Goal: Information Seeking & Learning: Learn about a topic

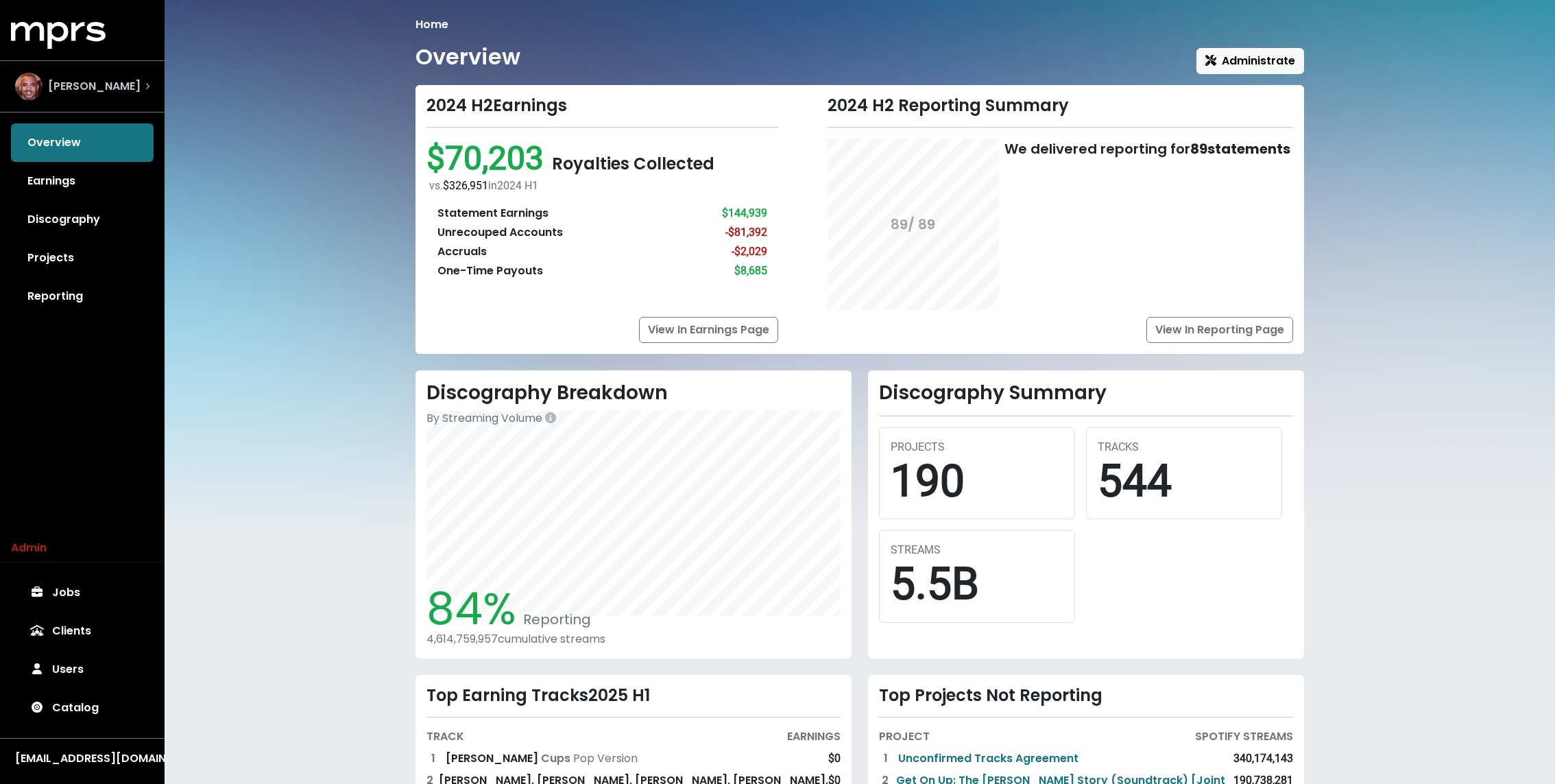
click at [130, 81] on span "Harvey Mason Jr" at bounding box center [93, 87] width 93 height 17
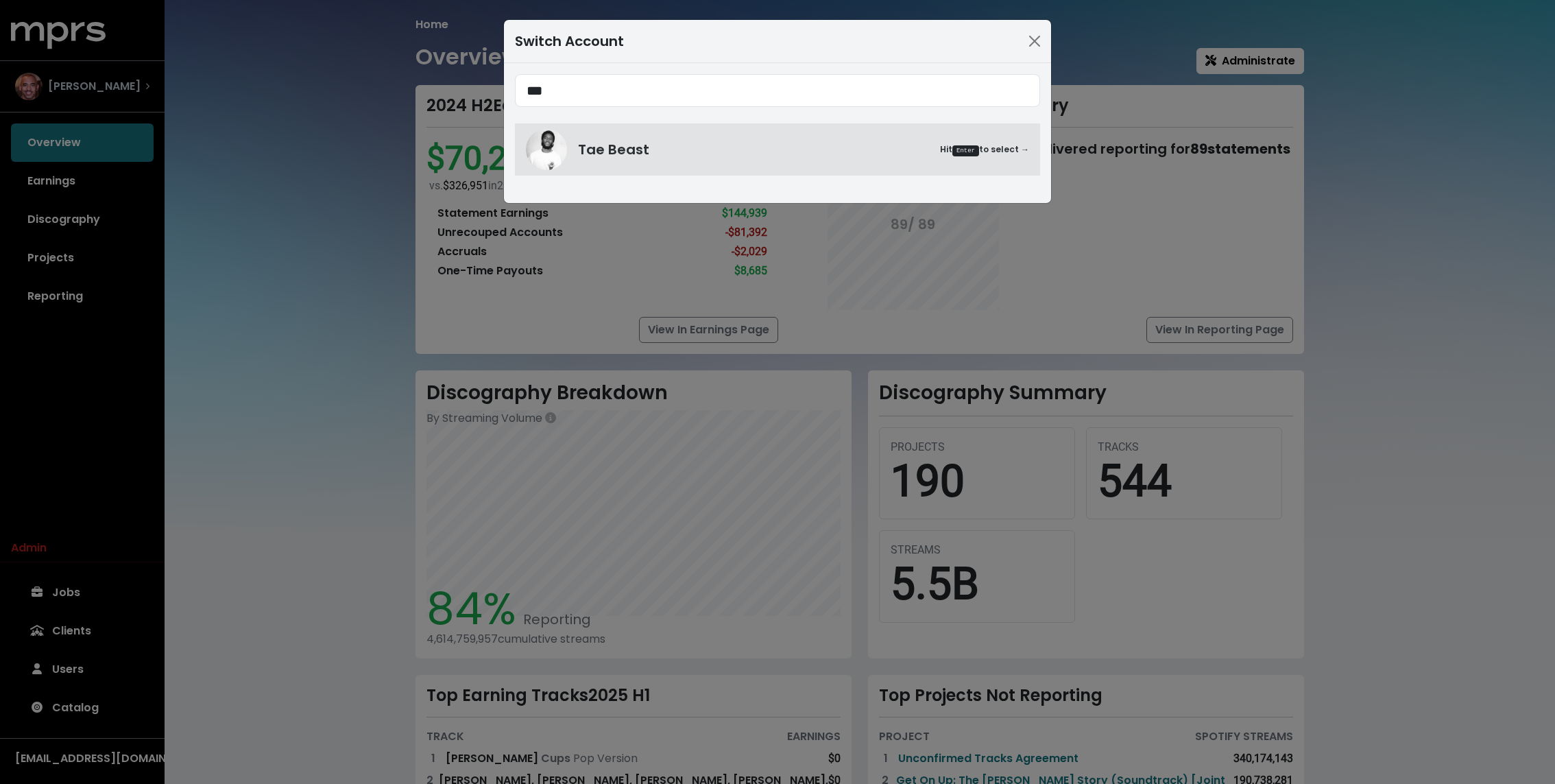
type input "***"
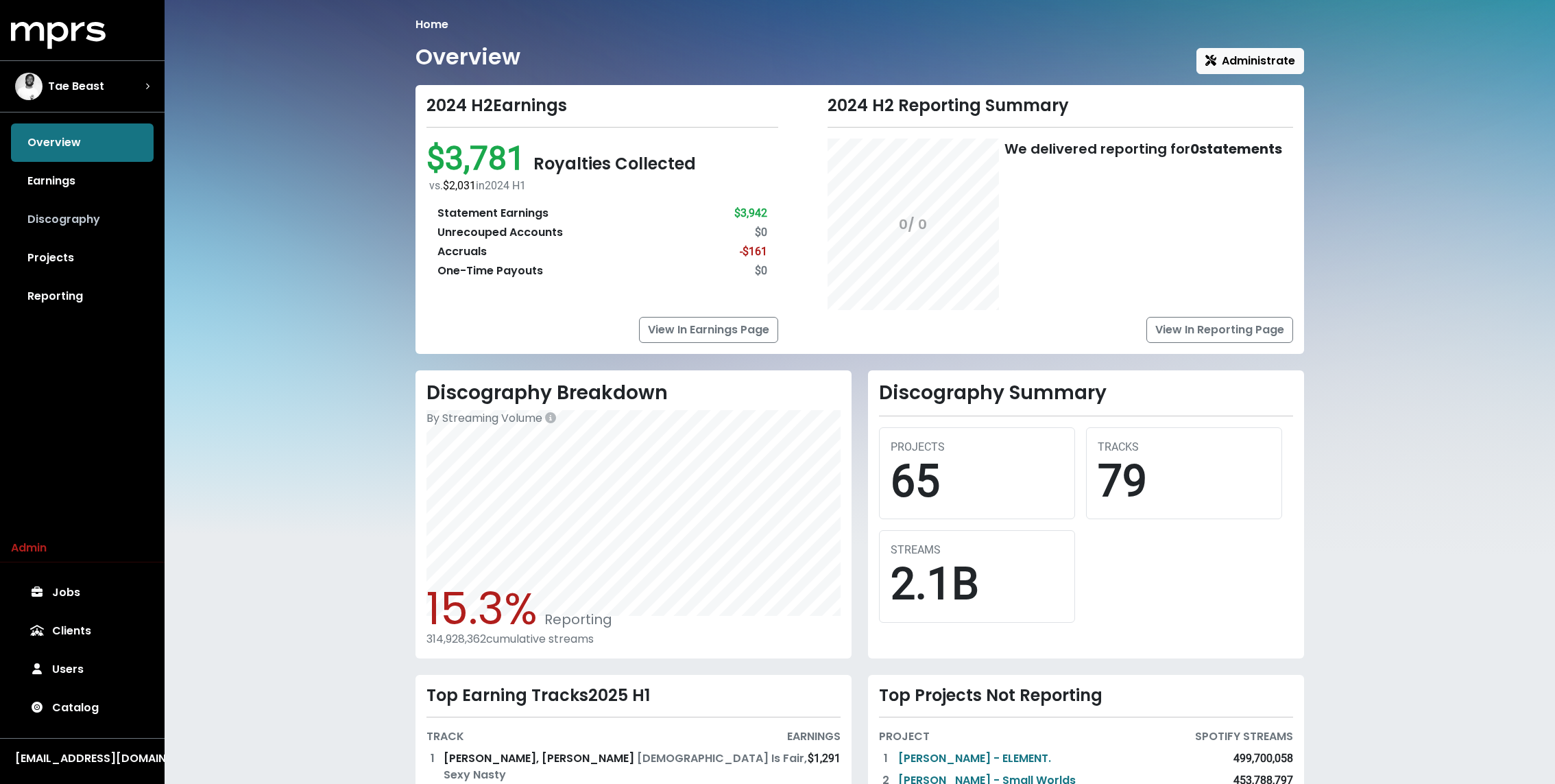
click at [68, 223] on link "Discography" at bounding box center [82, 219] width 143 height 38
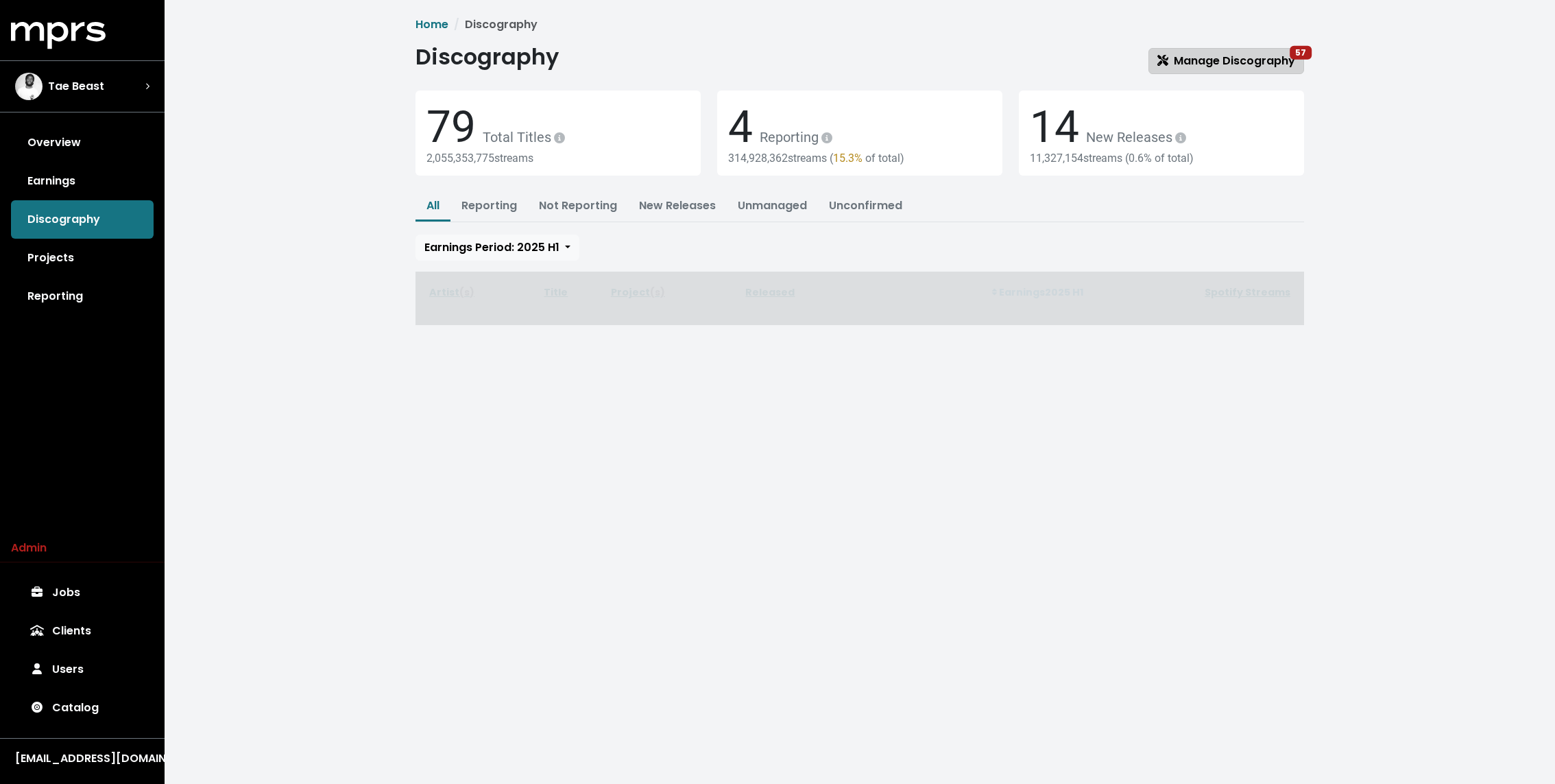
click at [1211, 62] on span "Manage Discography 57" at bounding box center [1225, 60] width 137 height 16
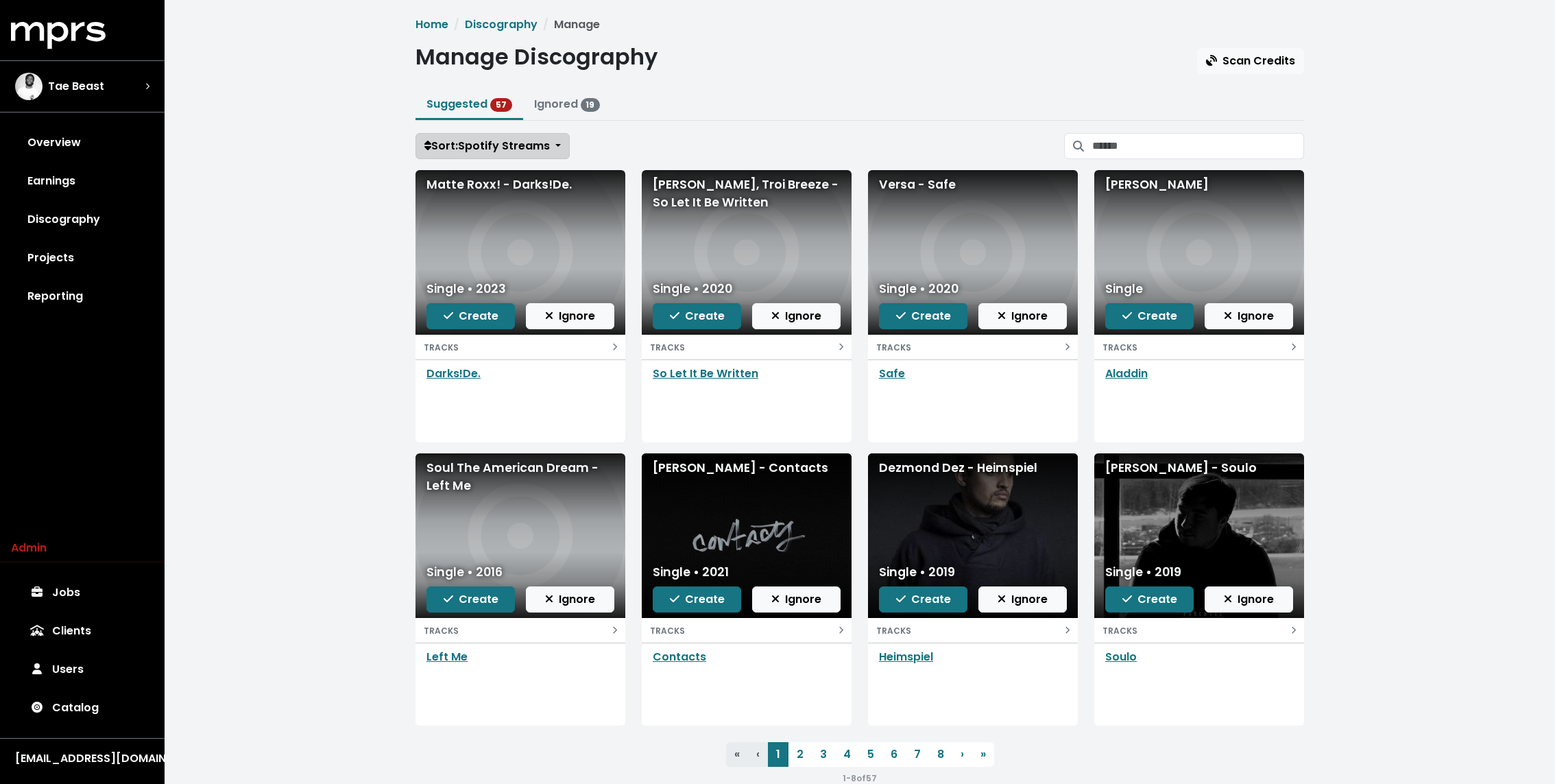
click at [523, 142] on span "Sort: Spotify Streams" at bounding box center [487, 145] width 125 height 16
click at [470, 214] on link "Date Added" at bounding box center [473, 220] width 114 height 21
click at [115, 207] on link "Discography" at bounding box center [82, 219] width 143 height 38
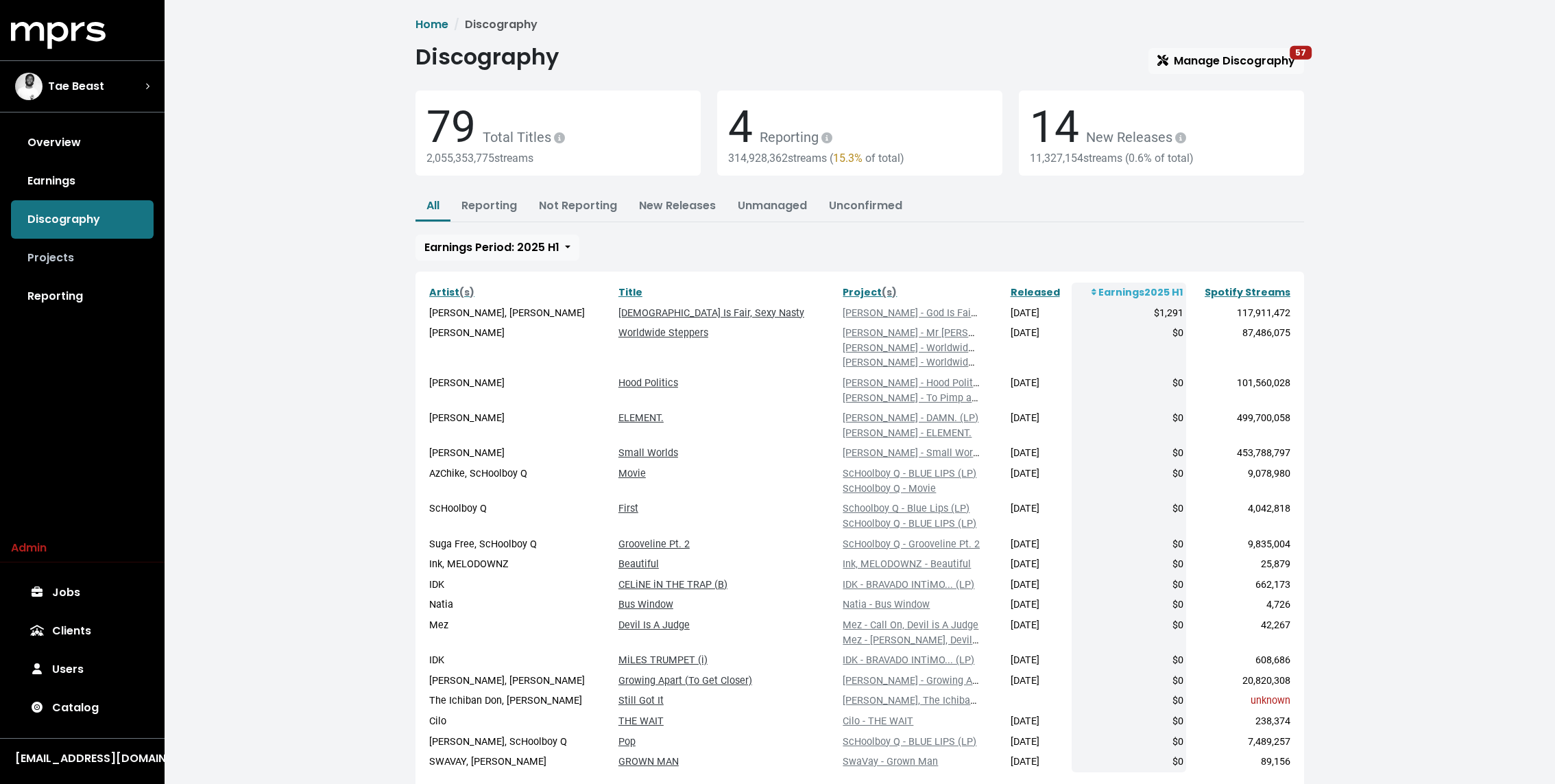
click at [64, 267] on link "Projects" at bounding box center [82, 257] width 143 height 38
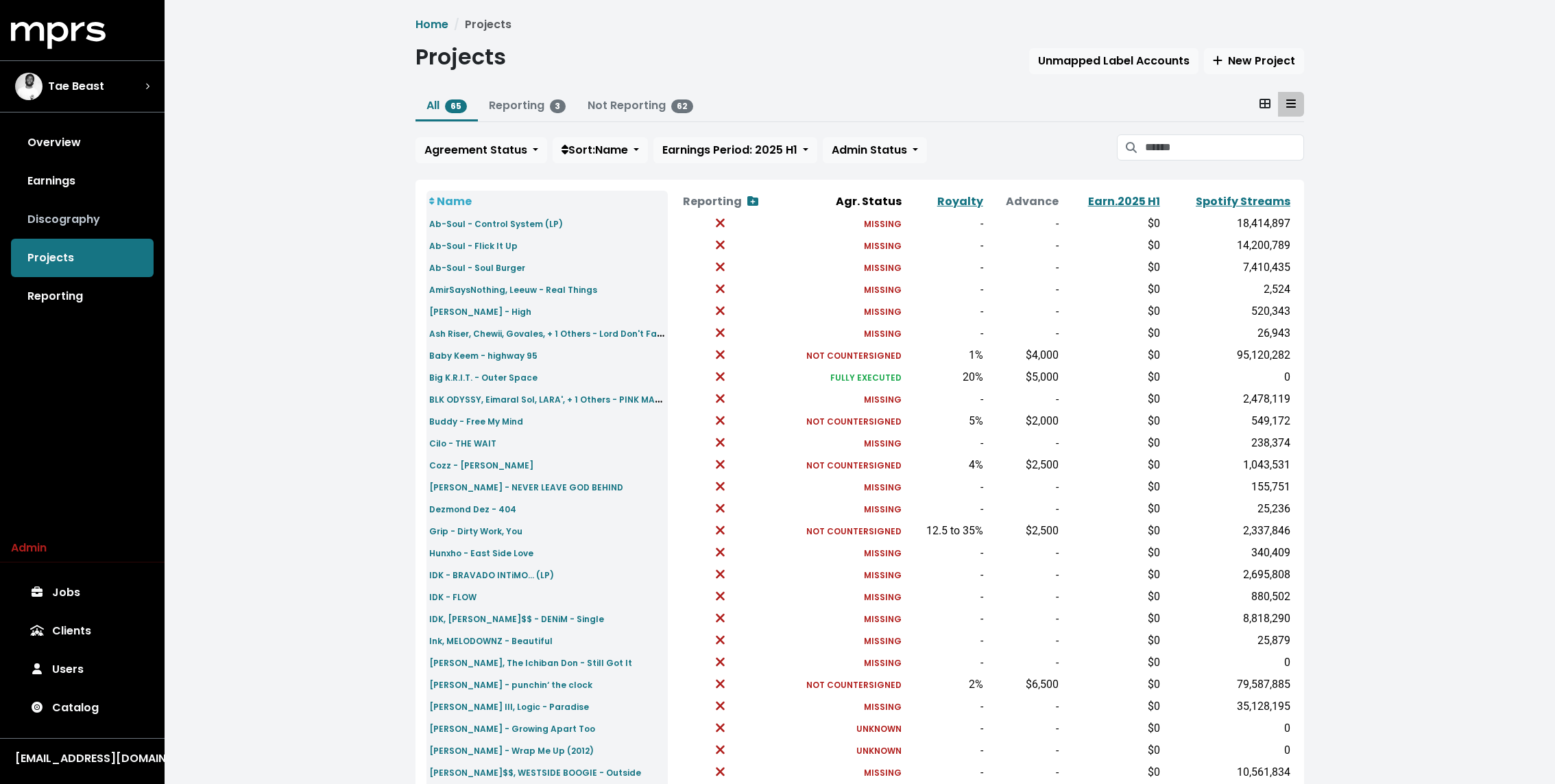
click at [117, 217] on link "Discography" at bounding box center [82, 219] width 143 height 38
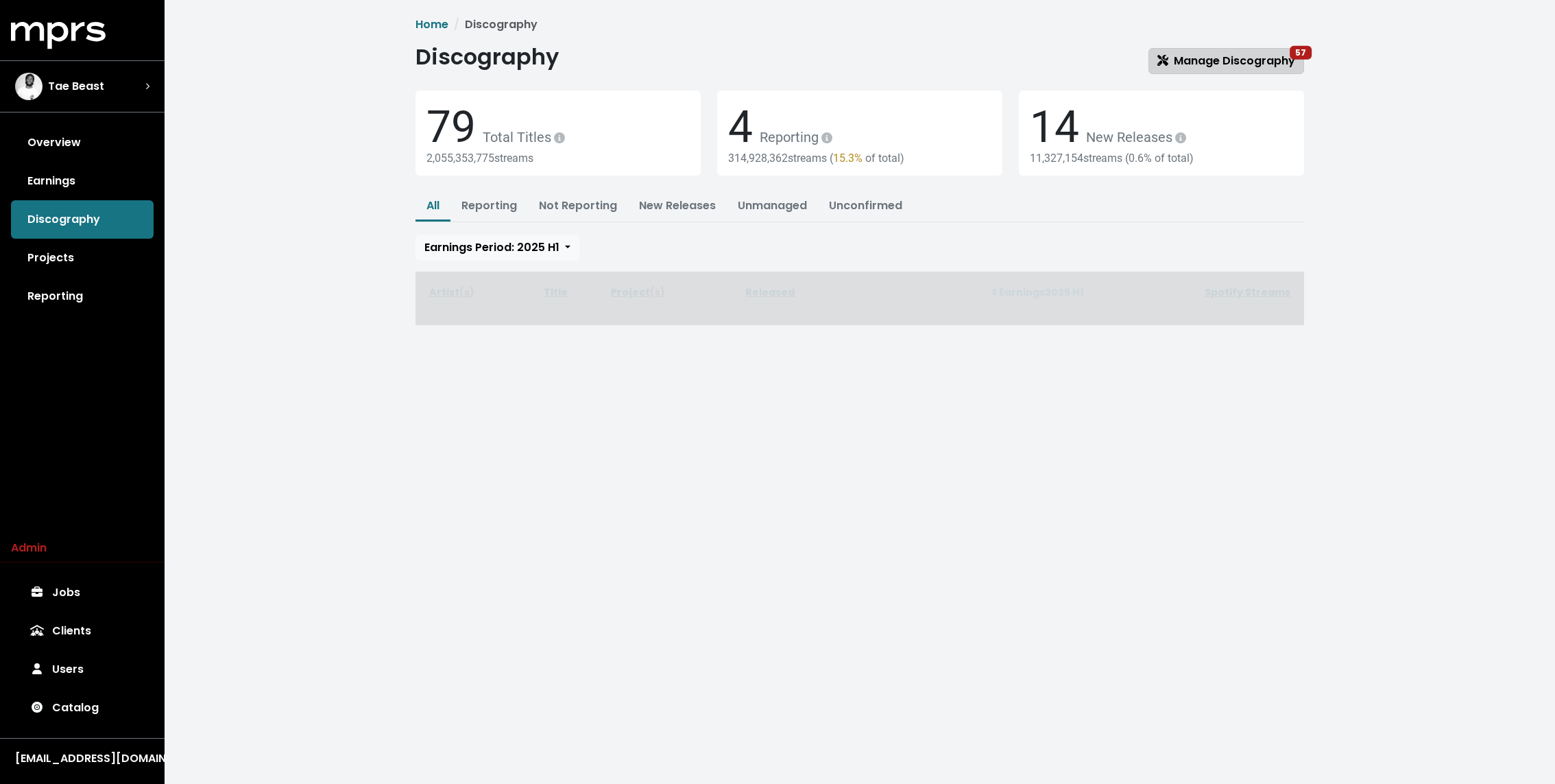
click at [1261, 65] on span "Manage Discography 57" at bounding box center [1225, 60] width 137 height 16
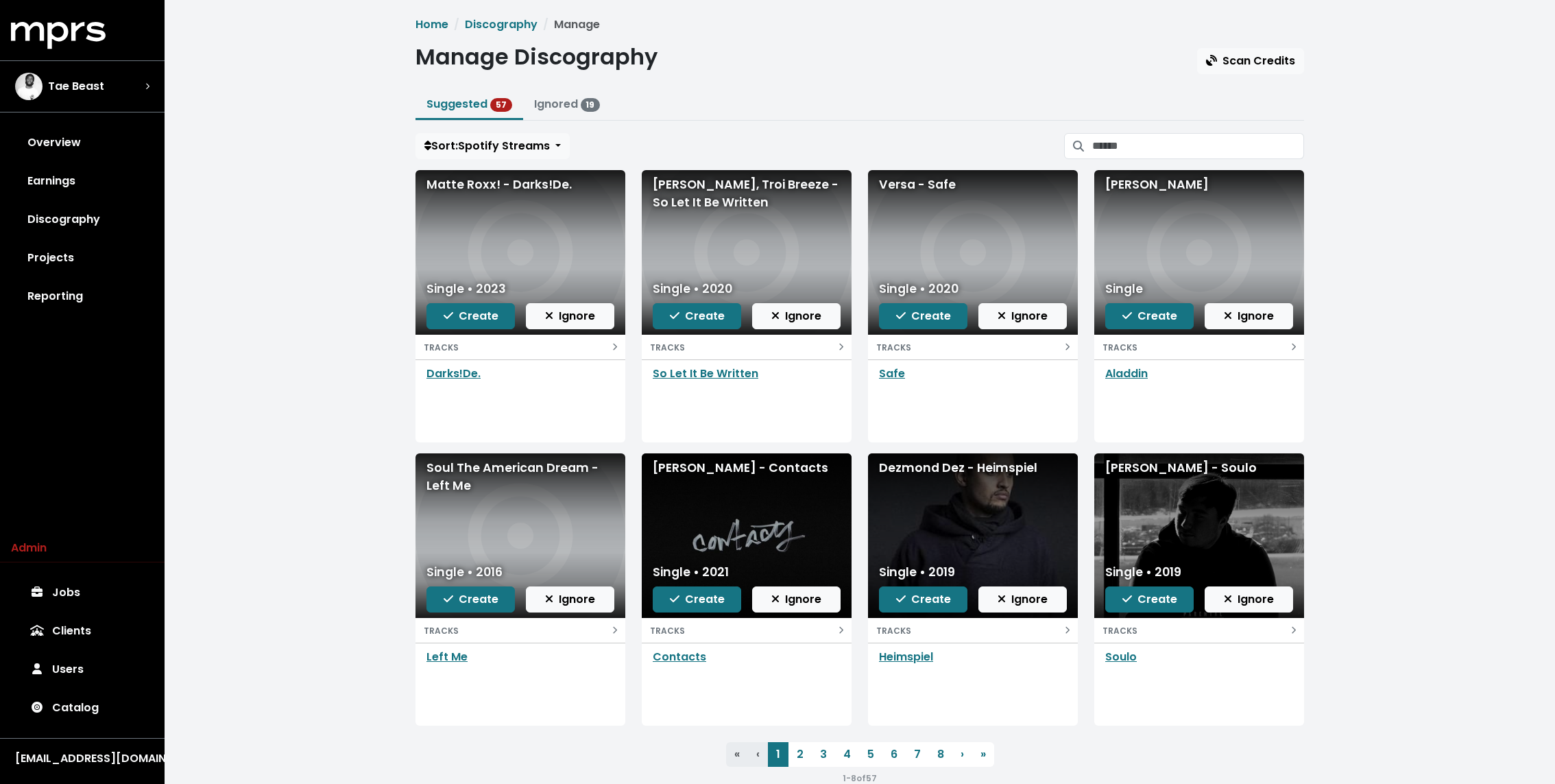
scroll to position [28, 0]
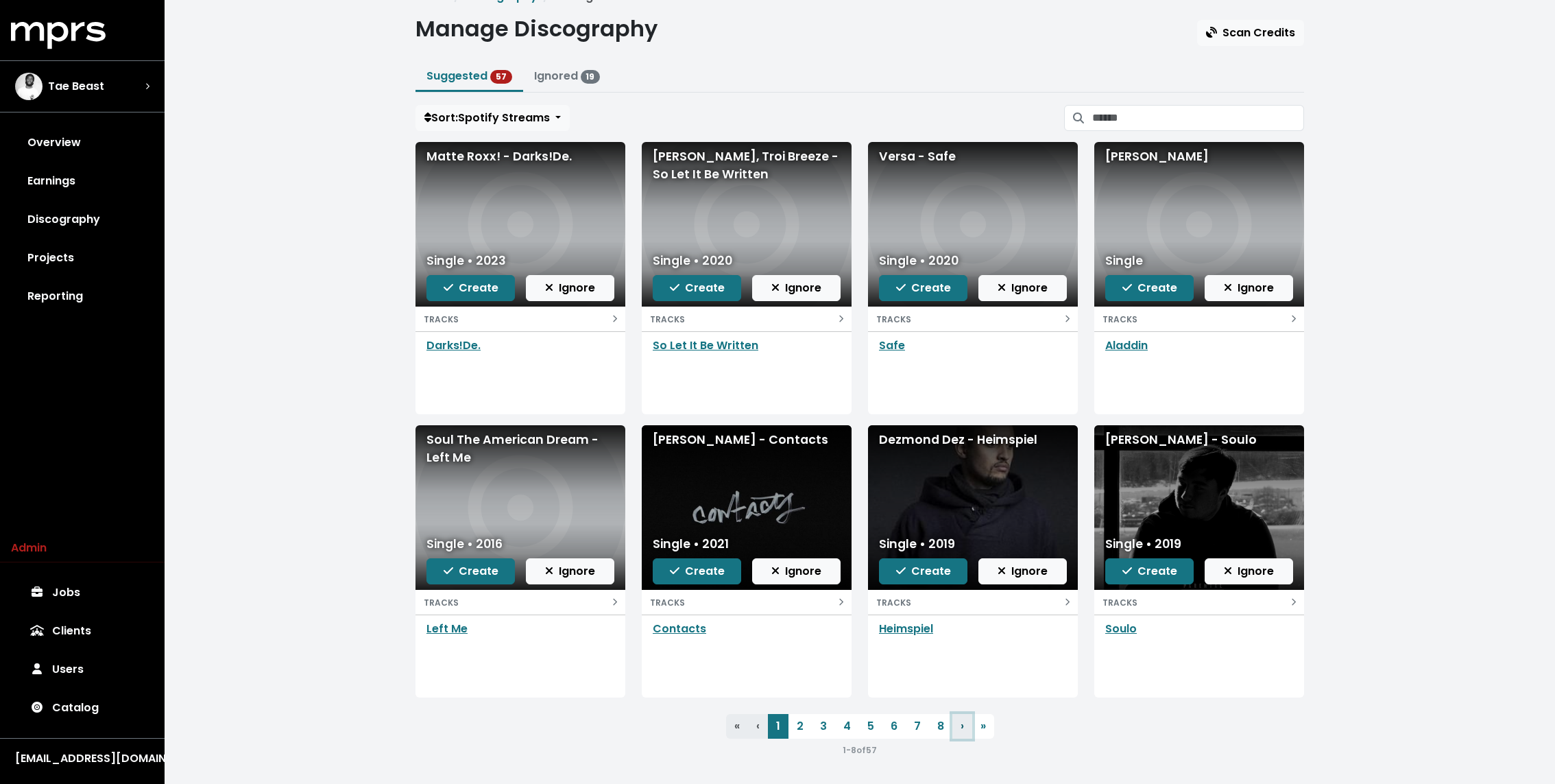
click at [963, 725] on link "› Next" at bounding box center [962, 726] width 20 height 24
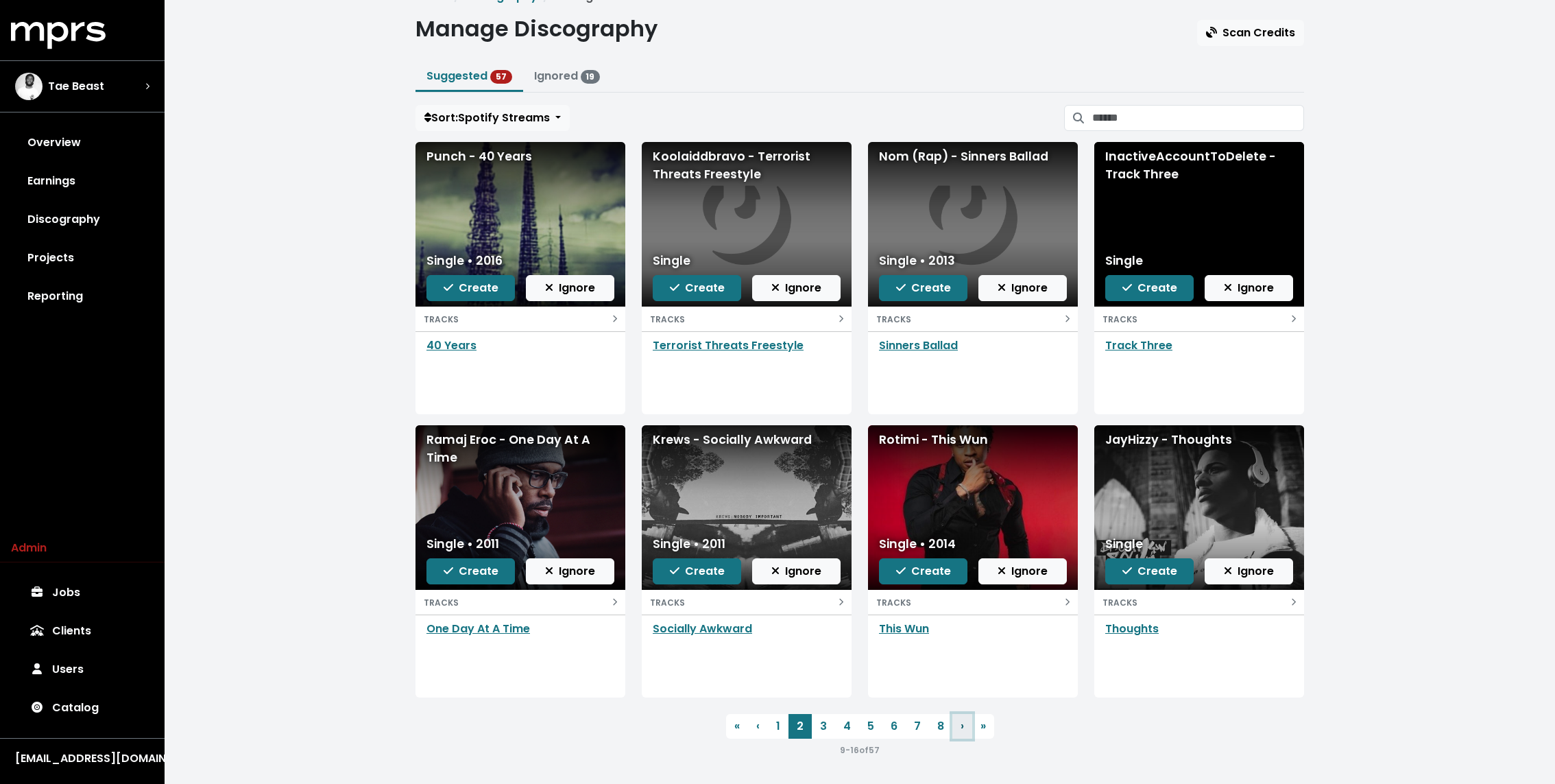
click at [959, 724] on link "› Next" at bounding box center [962, 726] width 20 height 24
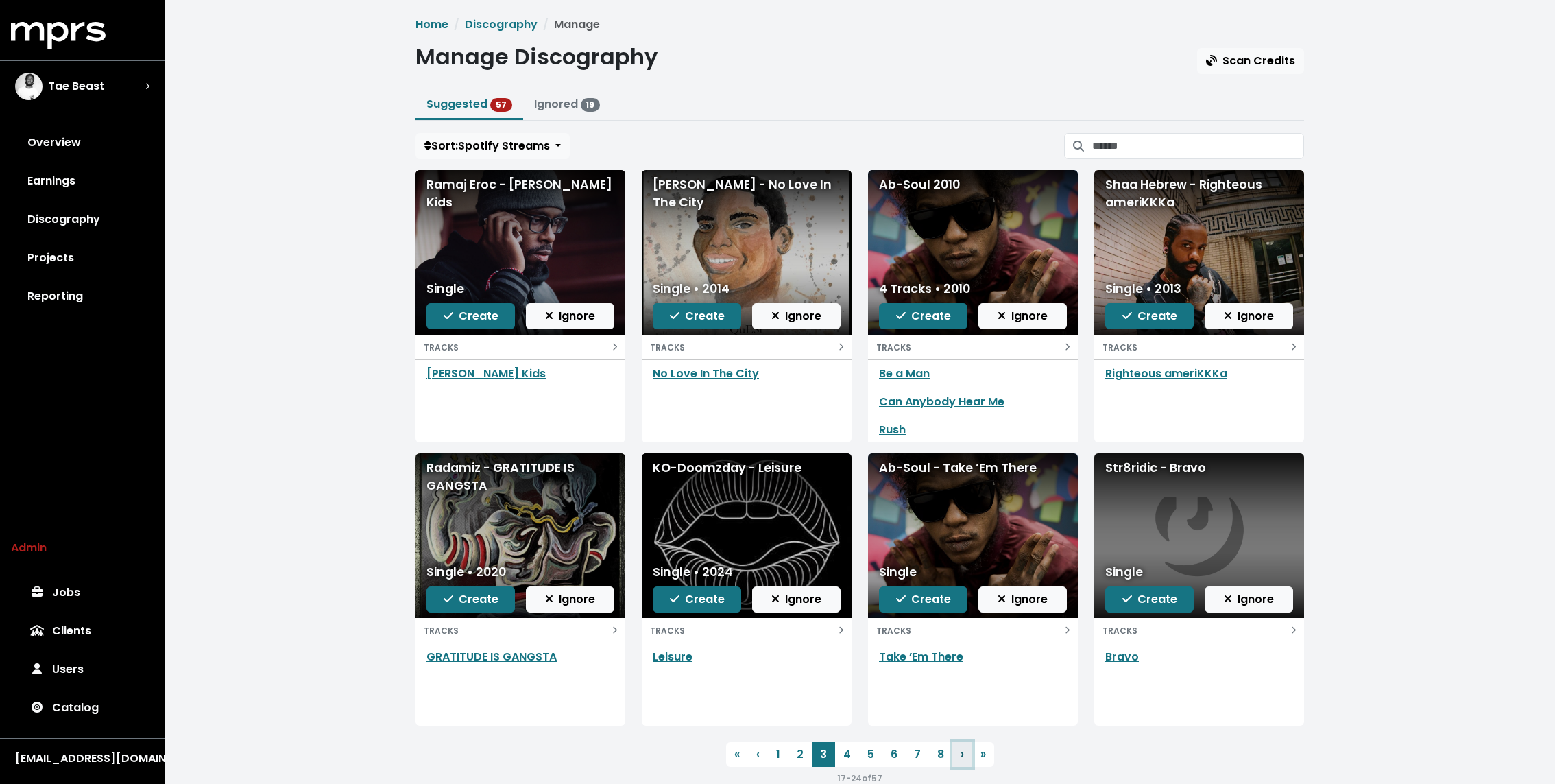
scroll to position [28, 0]
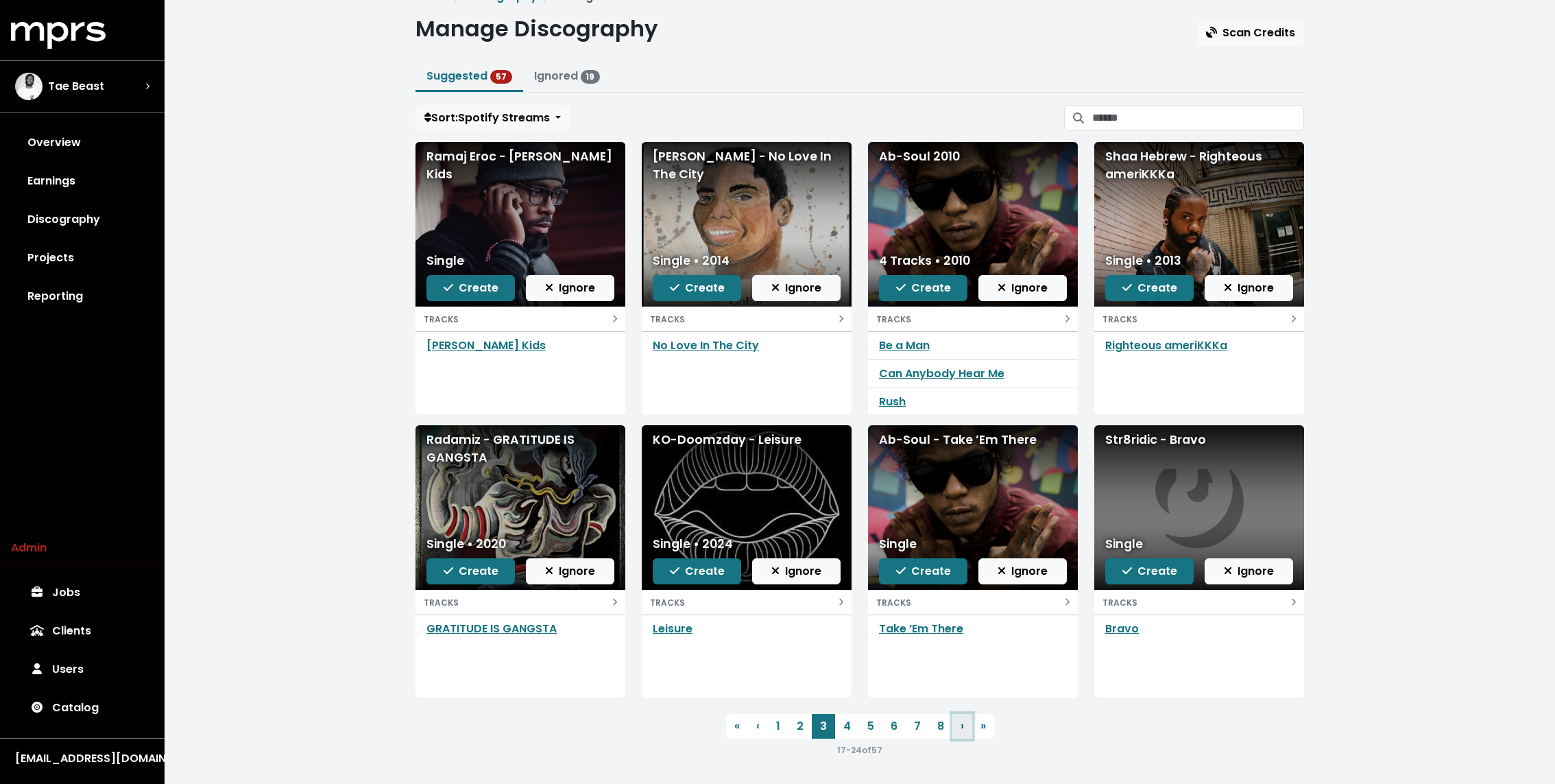
click at [961, 728] on span "›" at bounding box center [963, 725] width 4 height 16
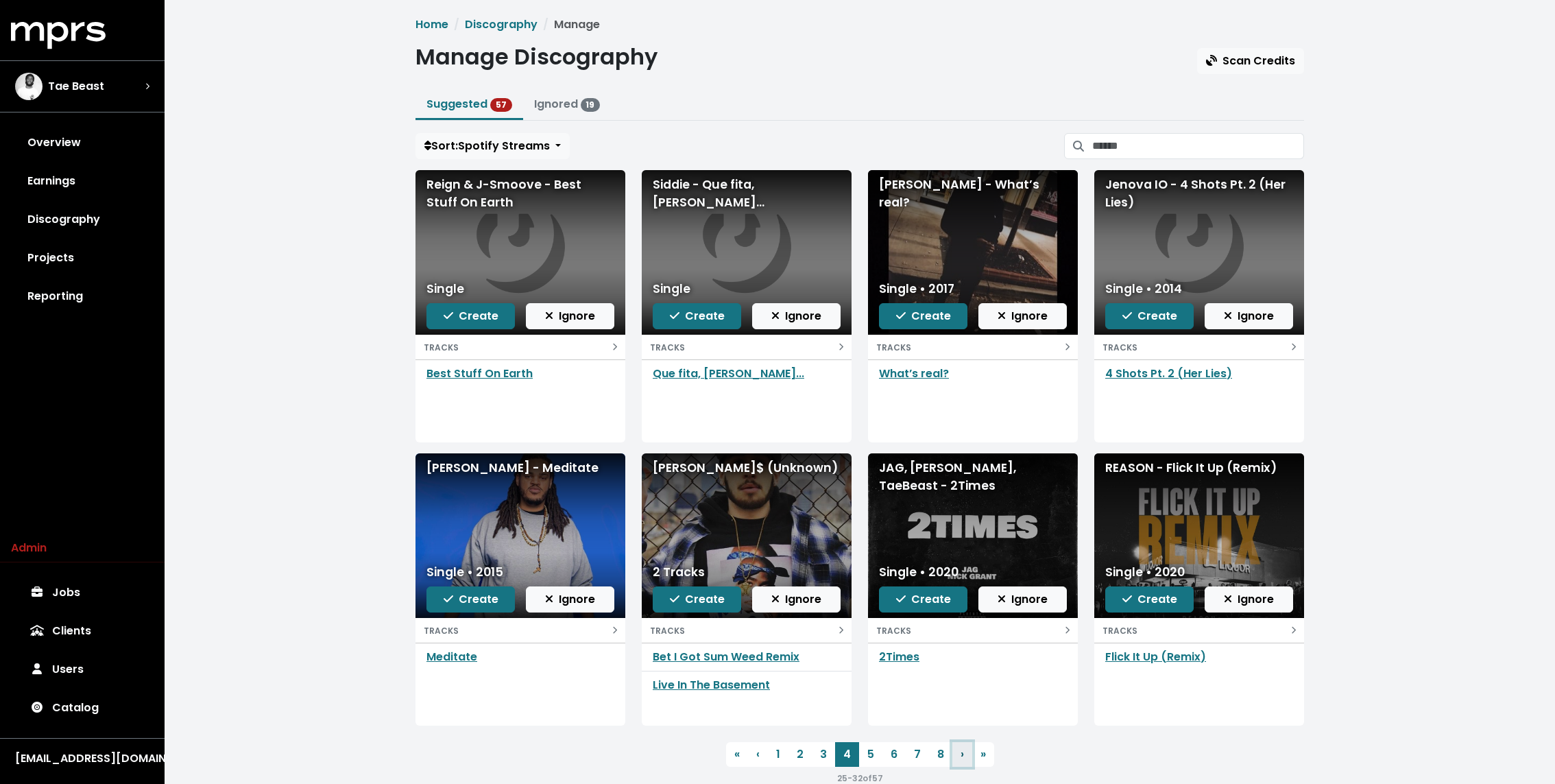
scroll to position [28, 0]
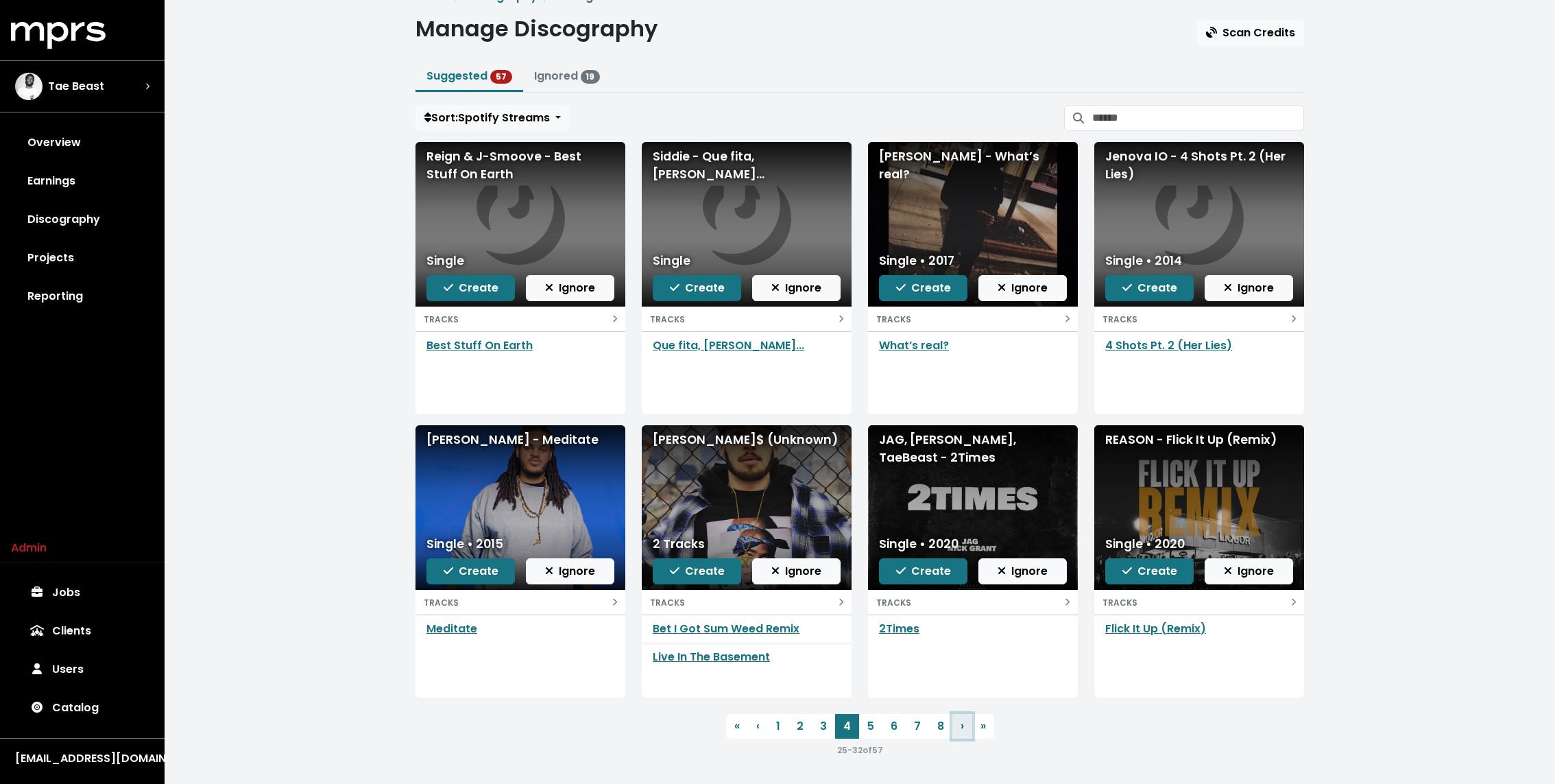
click at [961, 728] on span "›" at bounding box center [963, 725] width 4 height 16
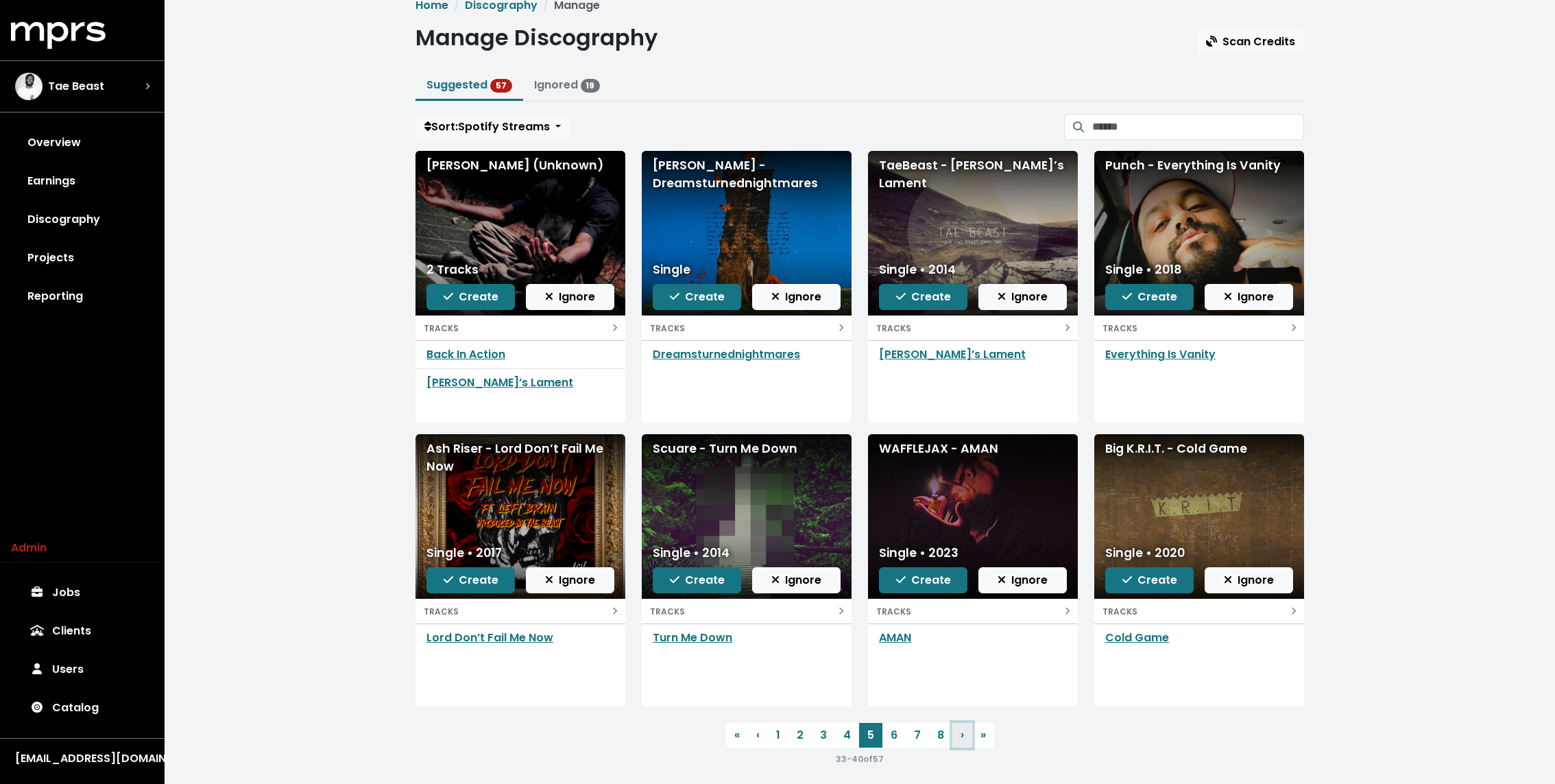
scroll to position [28, 0]
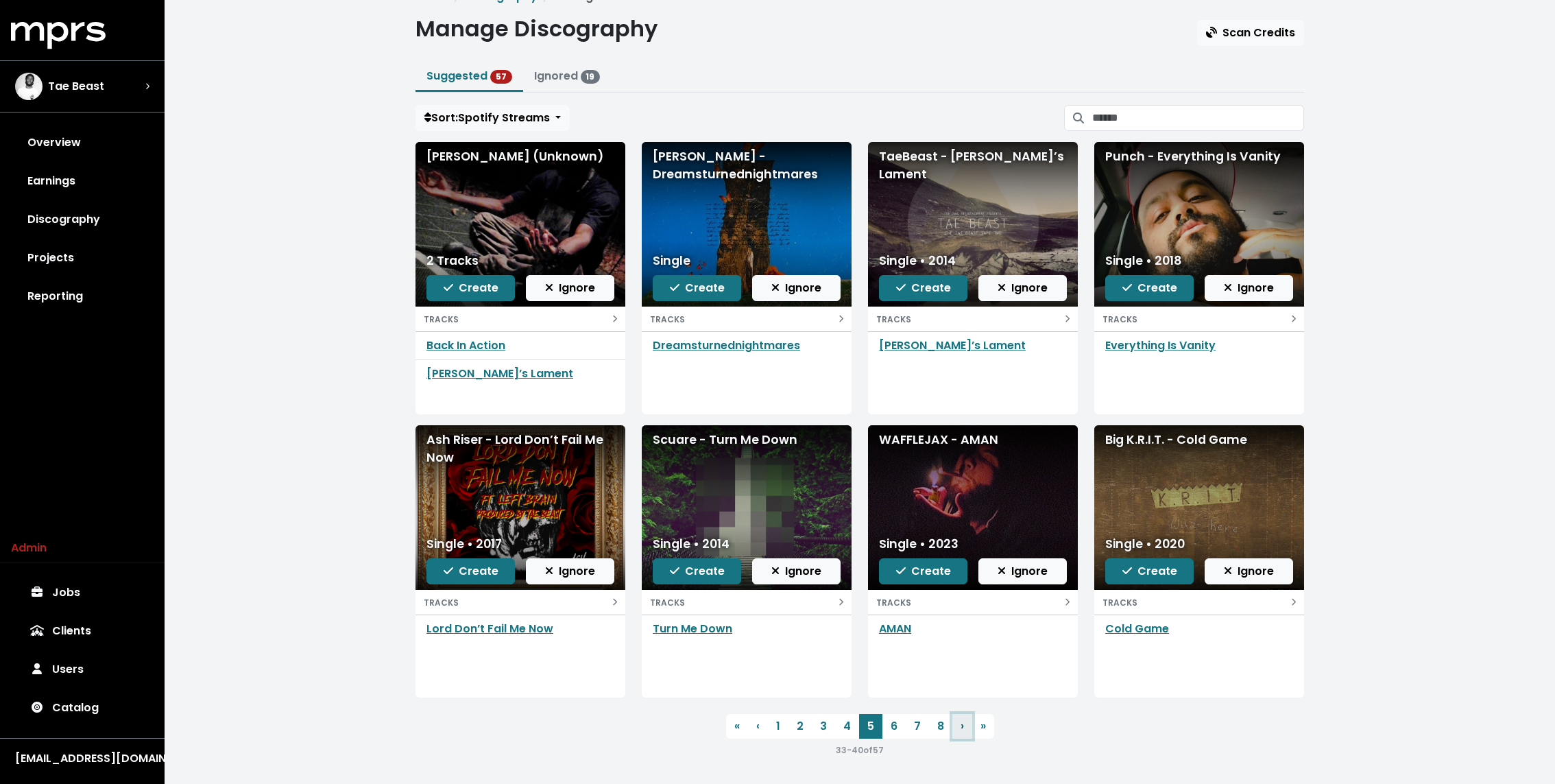
click at [961, 728] on span "›" at bounding box center [963, 725] width 4 height 16
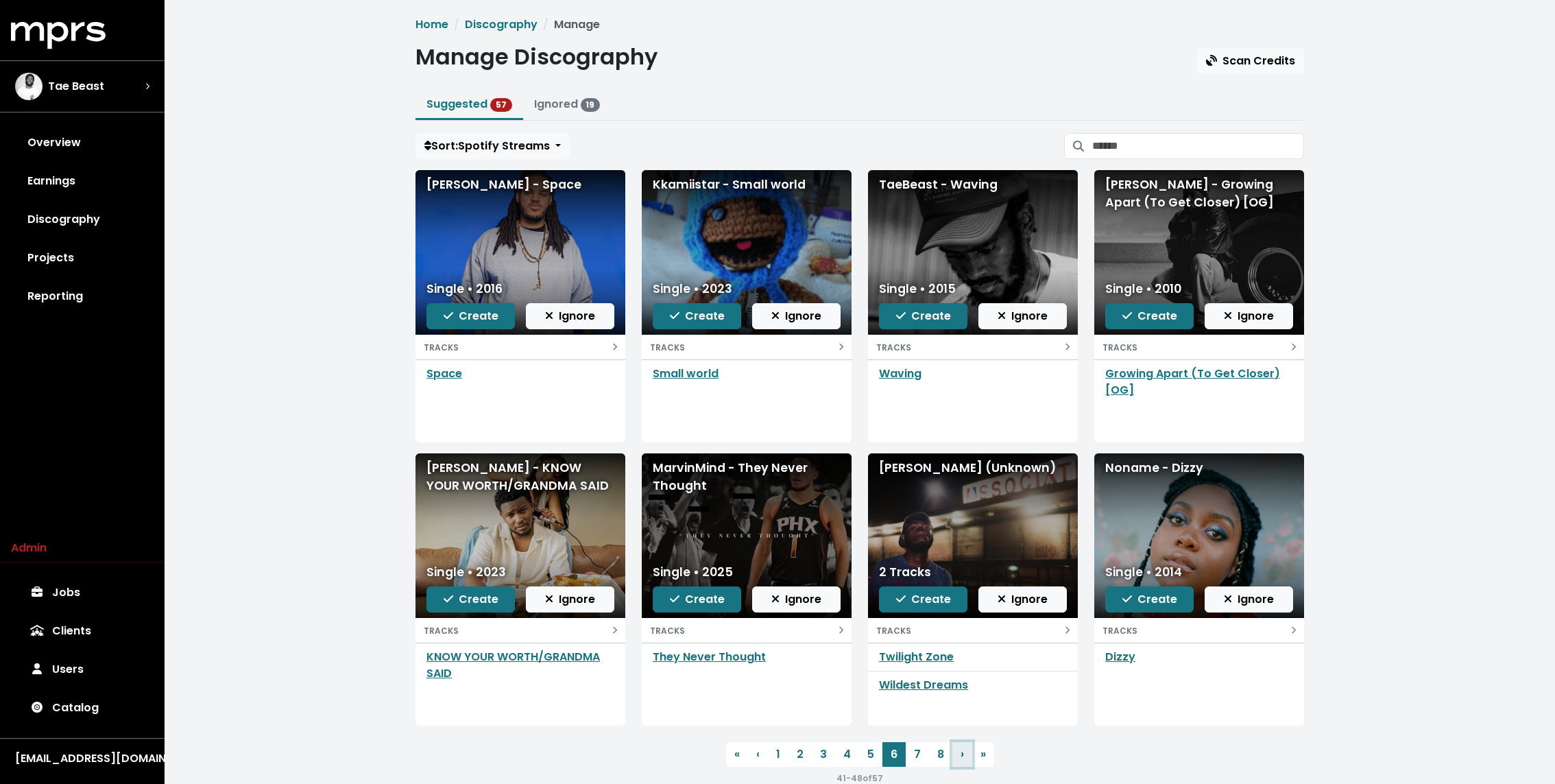
scroll to position [28, 0]
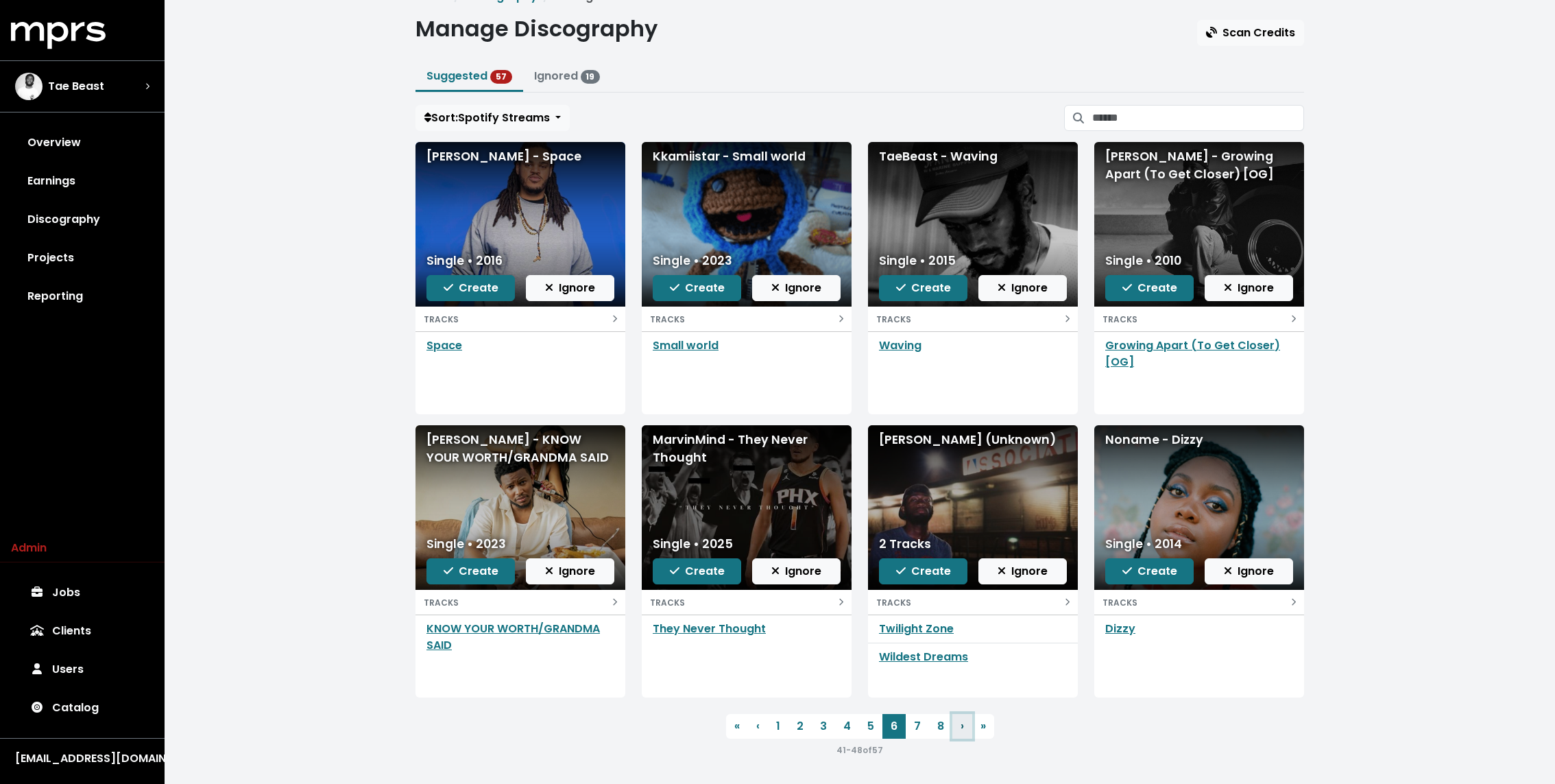
click at [961, 730] on span "›" at bounding box center [963, 725] width 4 height 16
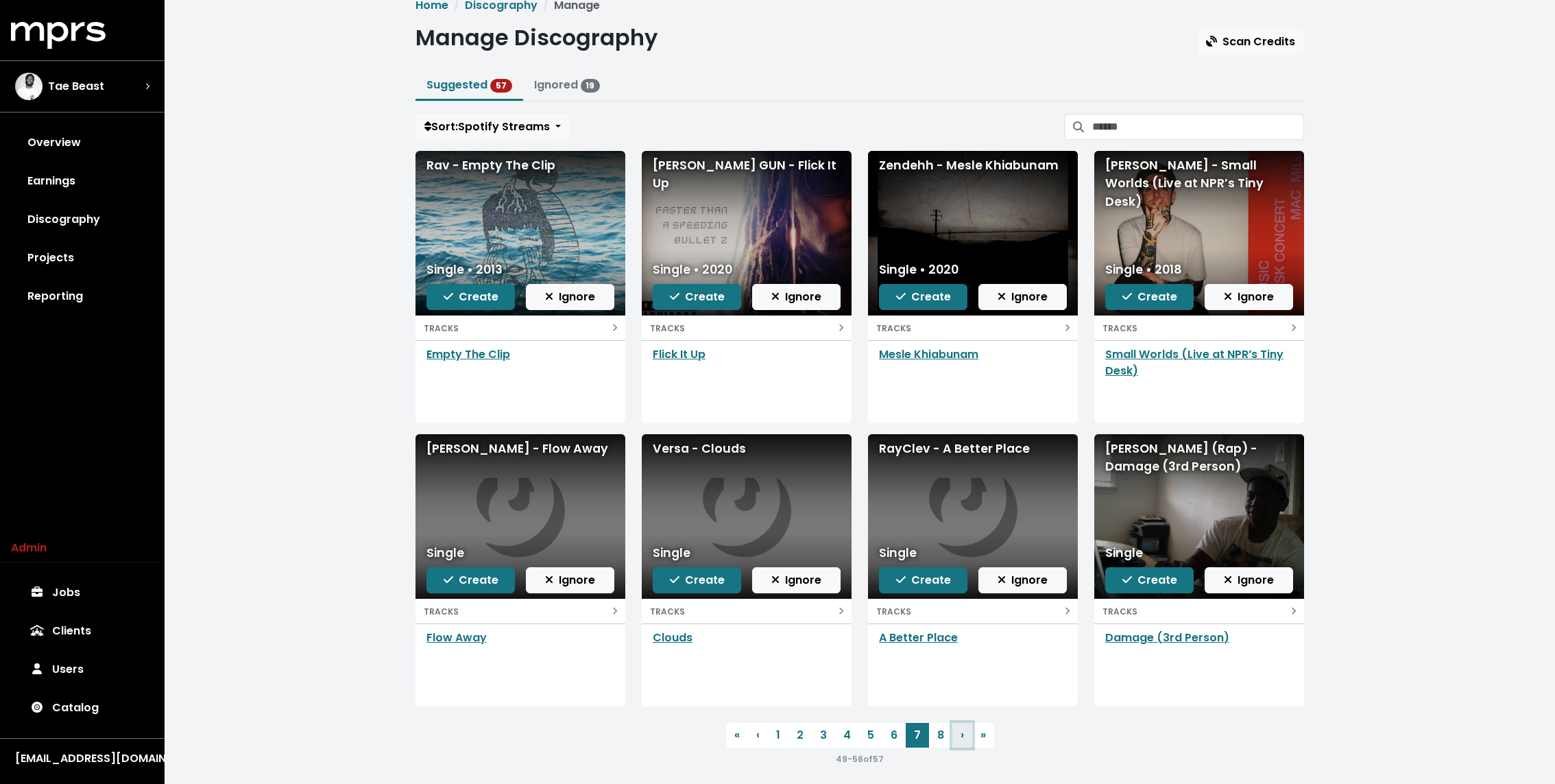
scroll to position [28, 0]
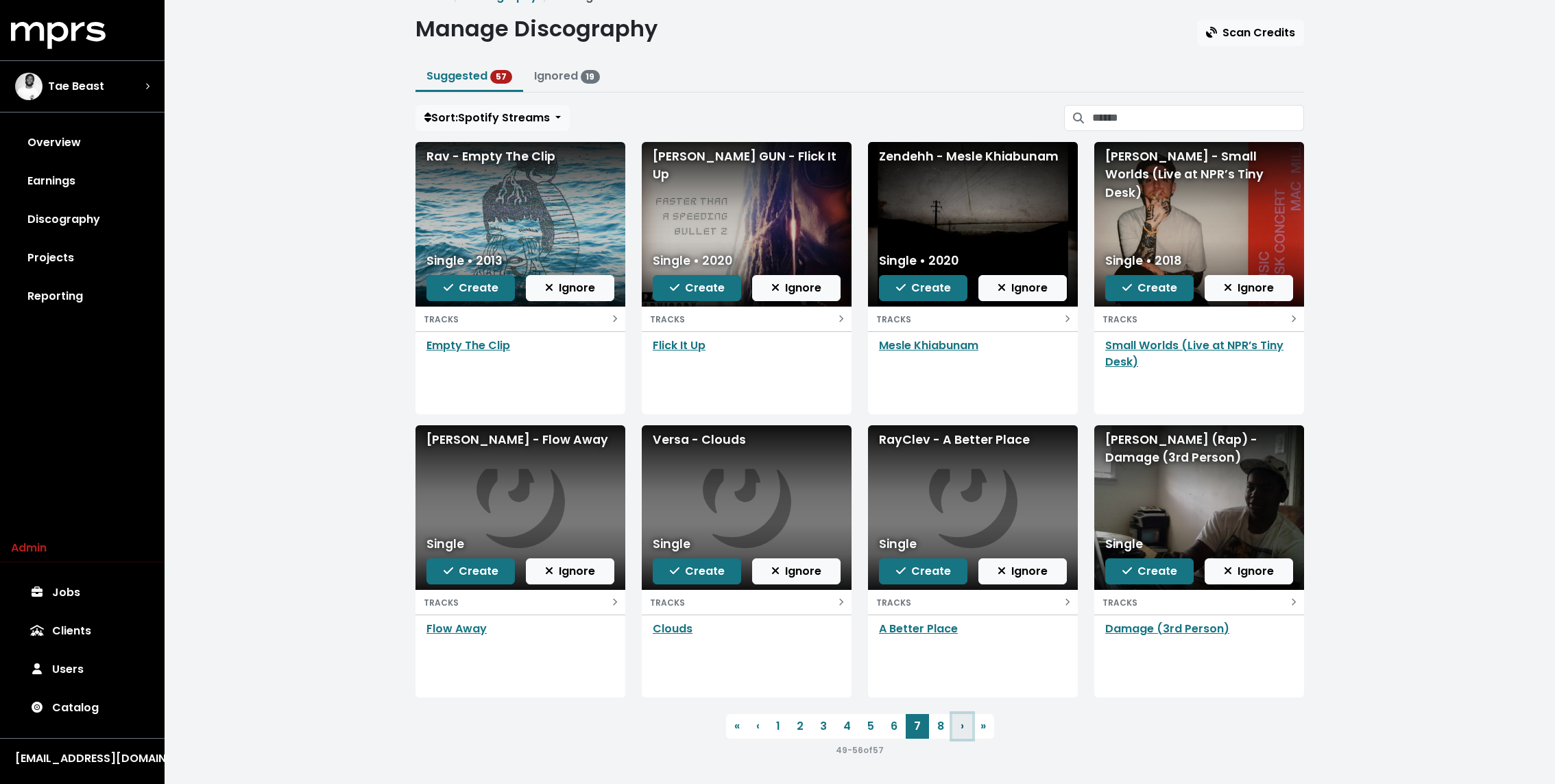
click at [961, 729] on span "›" at bounding box center [963, 725] width 4 height 16
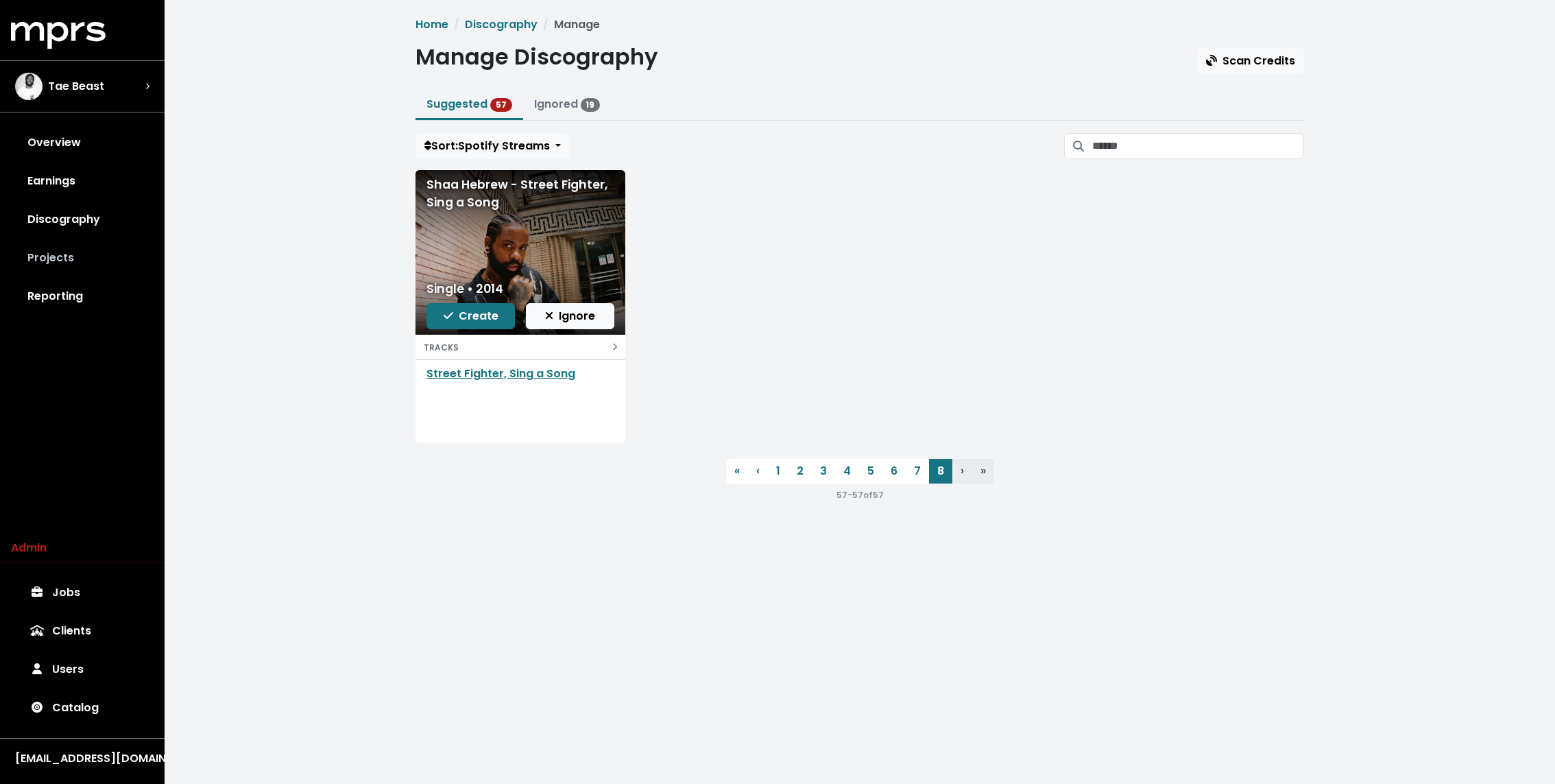
click at [55, 249] on link "Projects" at bounding box center [82, 257] width 143 height 38
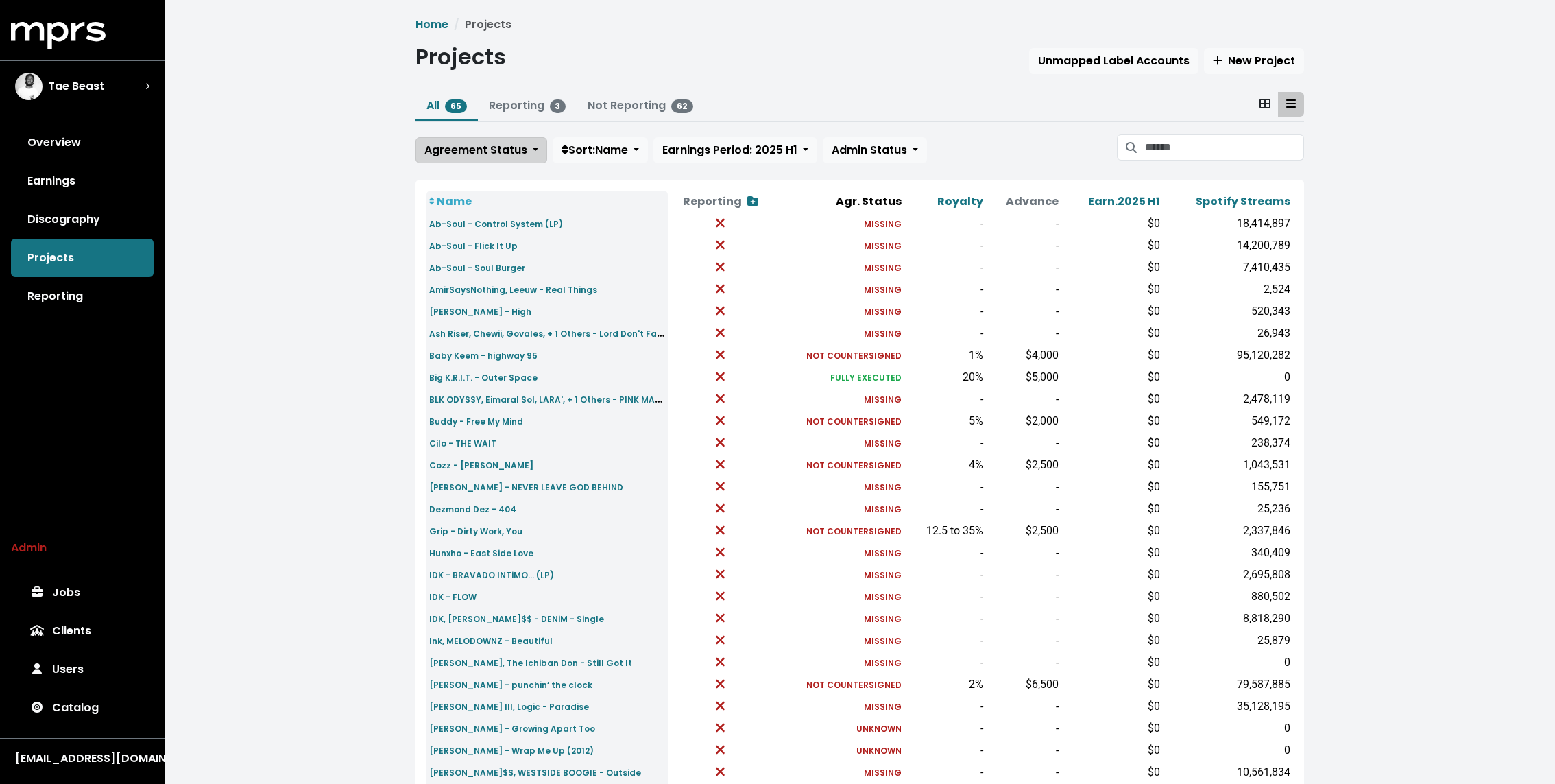
click at [450, 150] on span "Agreement Status" at bounding box center [476, 150] width 103 height 16
click at [447, 178] on link "Unknown" at bounding box center [480, 179] width 129 height 21
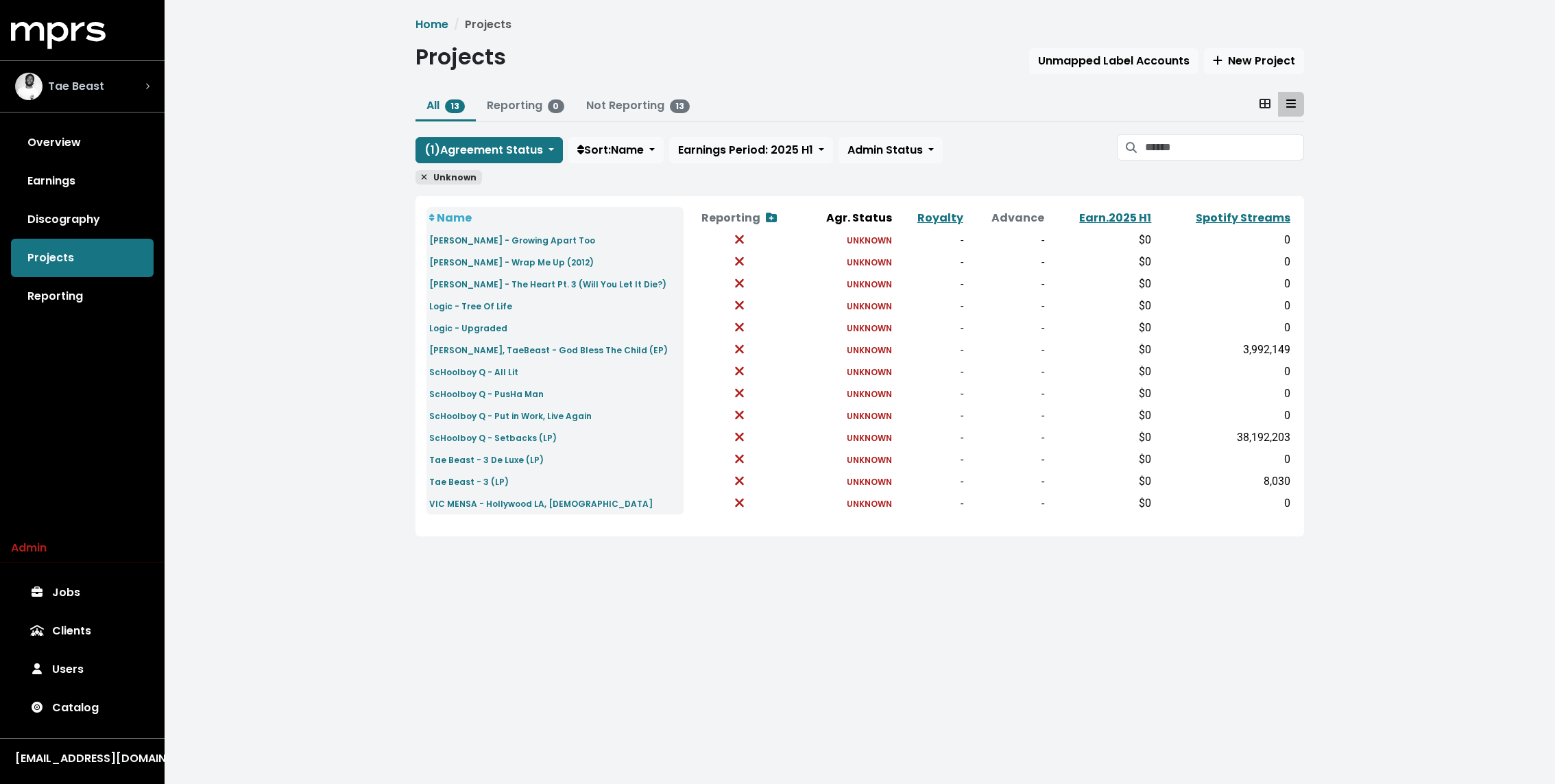
click at [122, 74] on div "Tae Beast" at bounding box center [82, 86] width 135 height 27
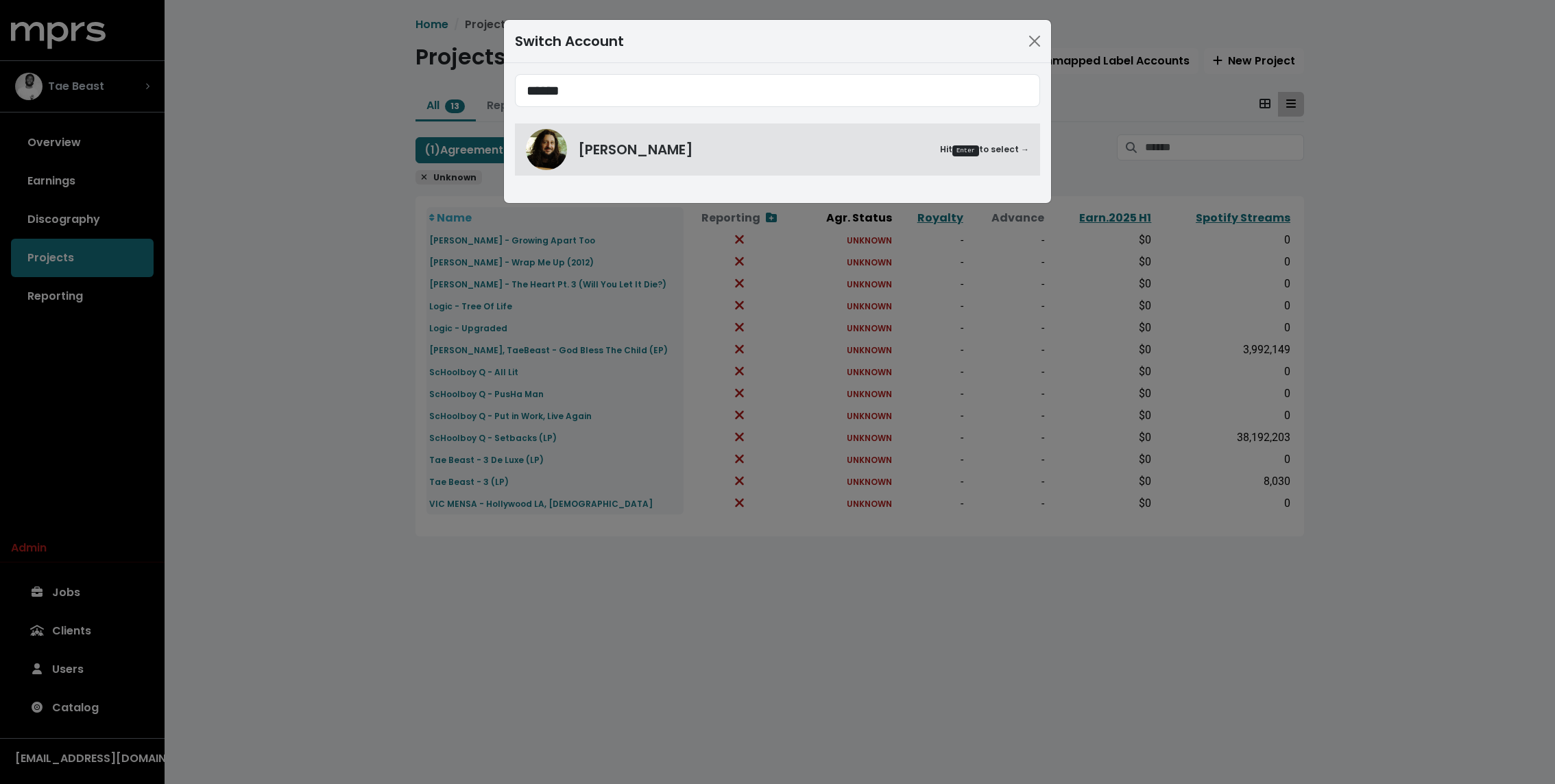
type input "******"
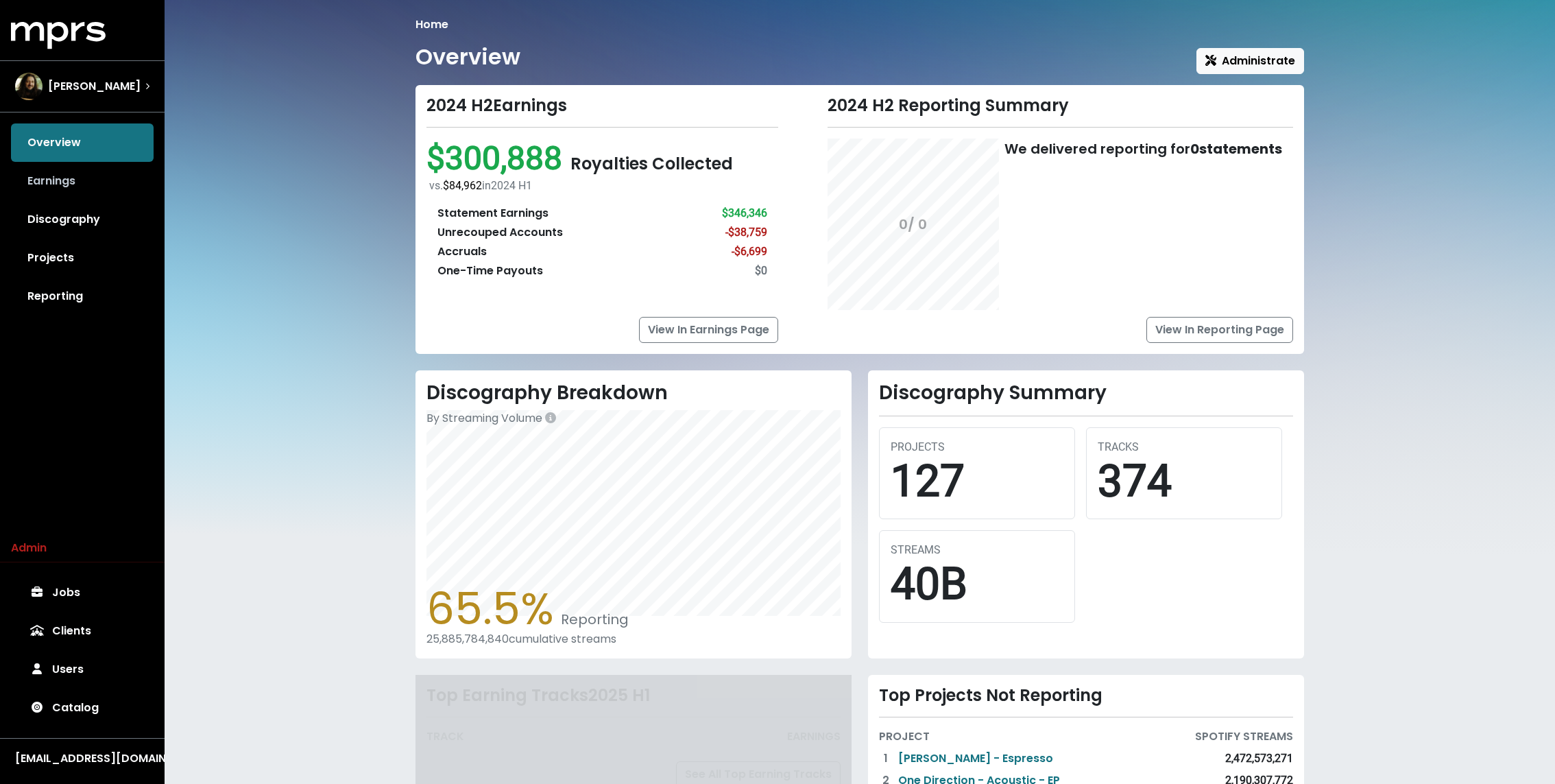
click at [60, 194] on link "Earnings" at bounding box center [82, 180] width 143 height 38
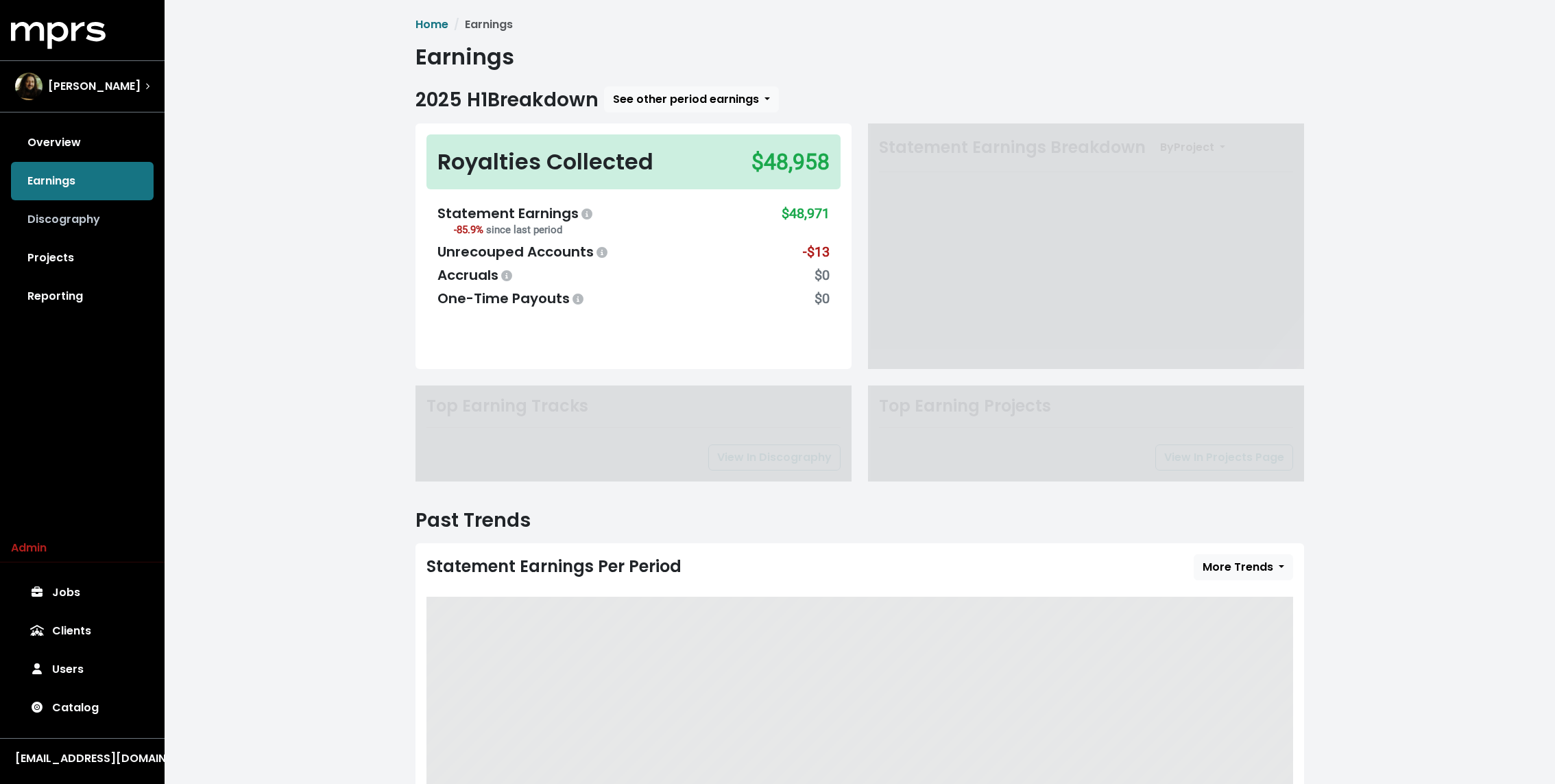
click at [53, 208] on link "Discography" at bounding box center [82, 219] width 143 height 38
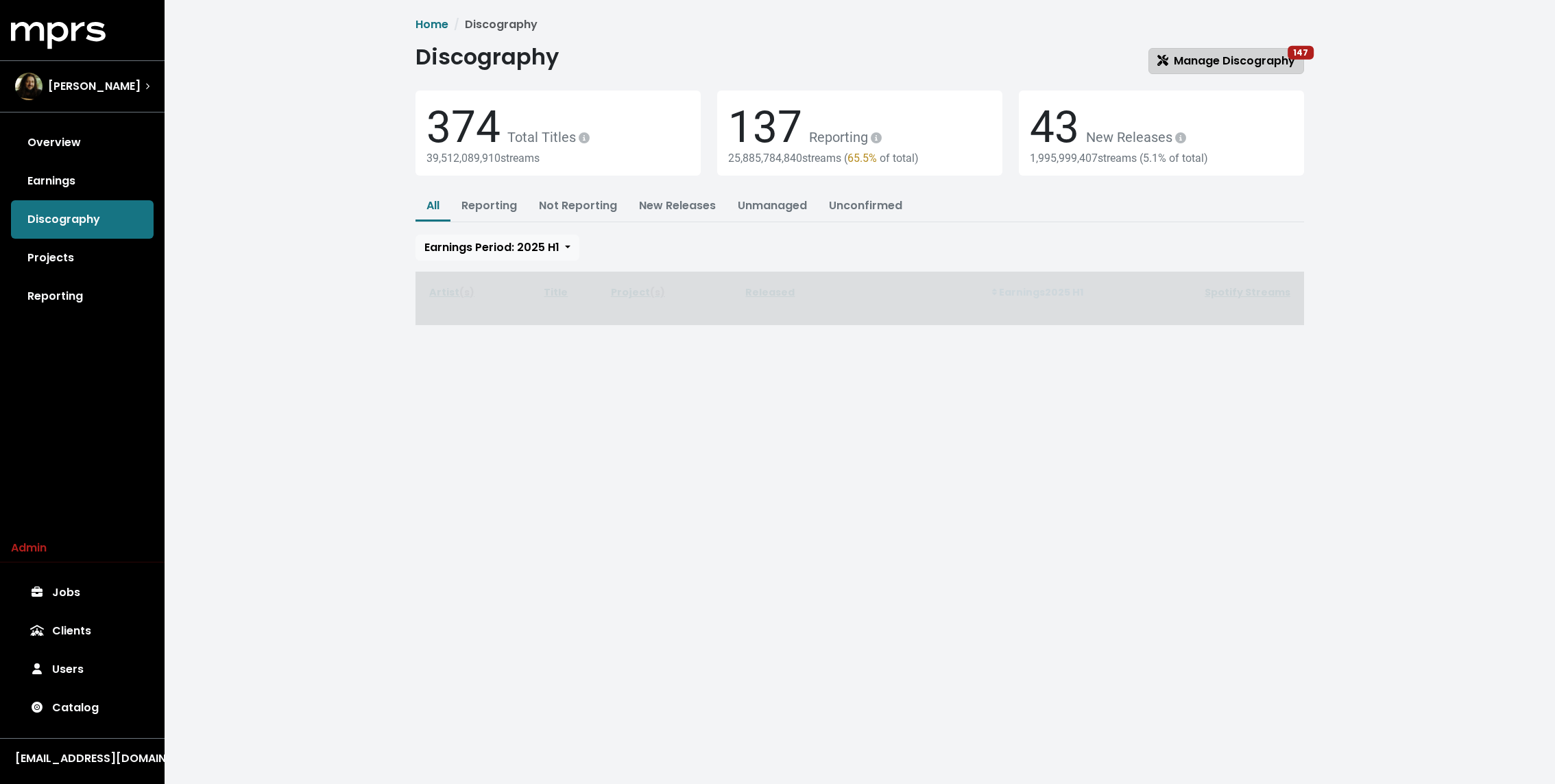
click at [1248, 49] on link "Manage Discography 147" at bounding box center [1226, 61] width 156 height 26
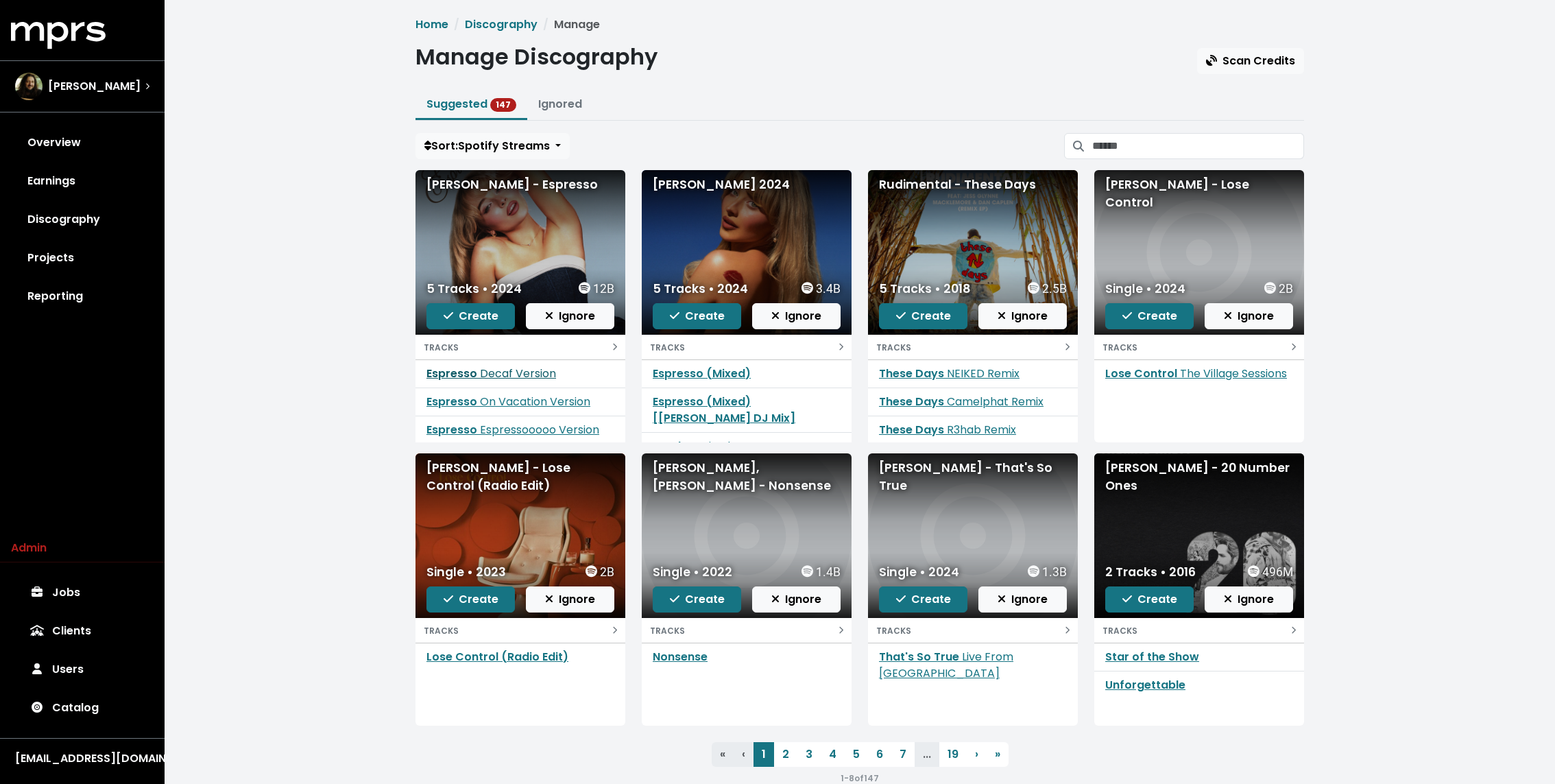
click at [491, 373] on span "Decaf Version" at bounding box center [518, 373] width 76 height 16
click at [519, 378] on span "Decaf Version" at bounding box center [518, 373] width 76 height 16
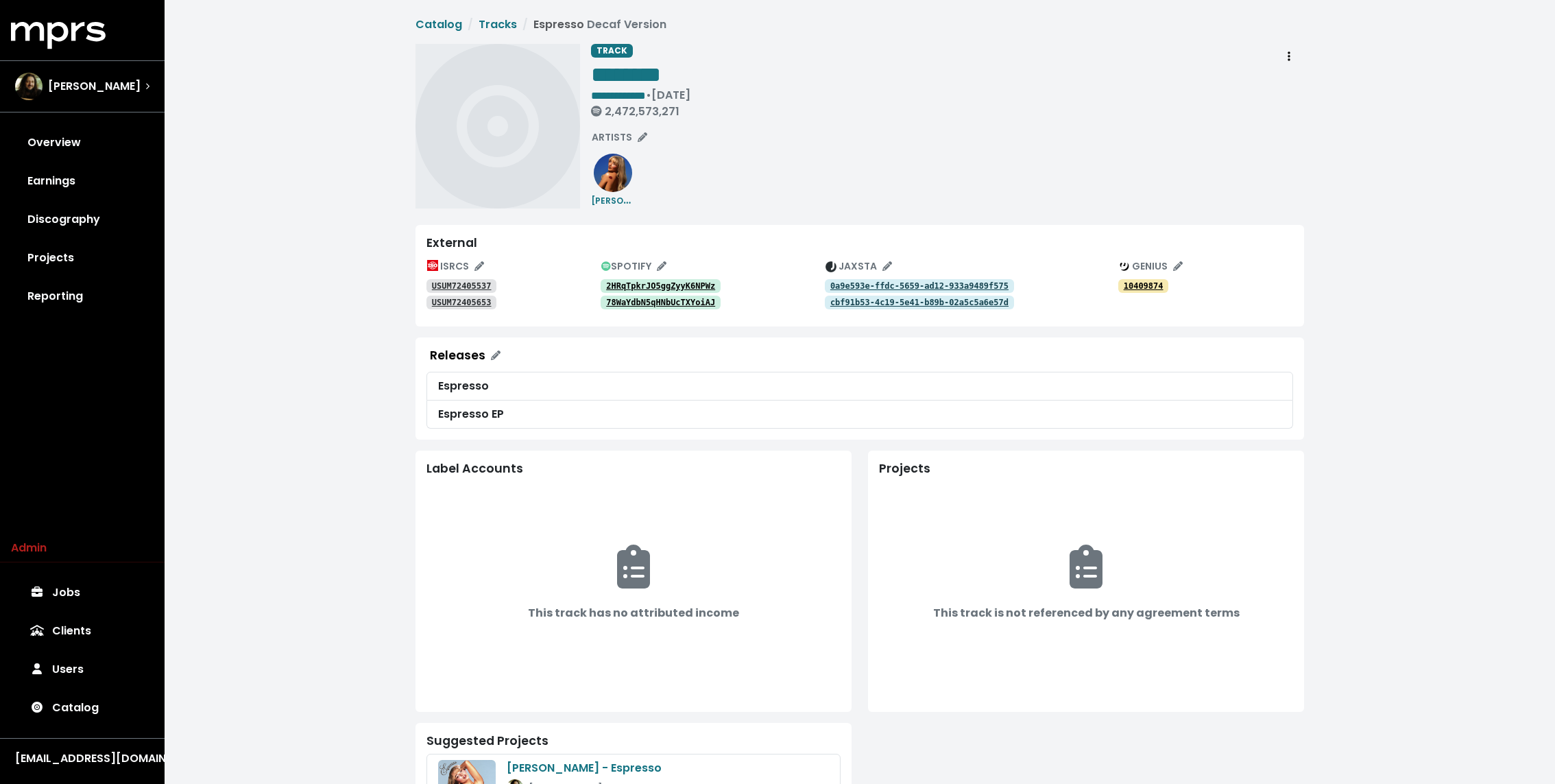
click at [693, 281] on tt "2HRqTpkrJO5ggZyyK6NPWz" at bounding box center [661, 286] width 109 height 9
click at [673, 307] on link "78WaYdbN5qHNbUcTXYoiAJ" at bounding box center [661, 302] width 120 height 14
click at [663, 262] on icon "Edit spotify track identifications for this track" at bounding box center [662, 266] width 9 height 9
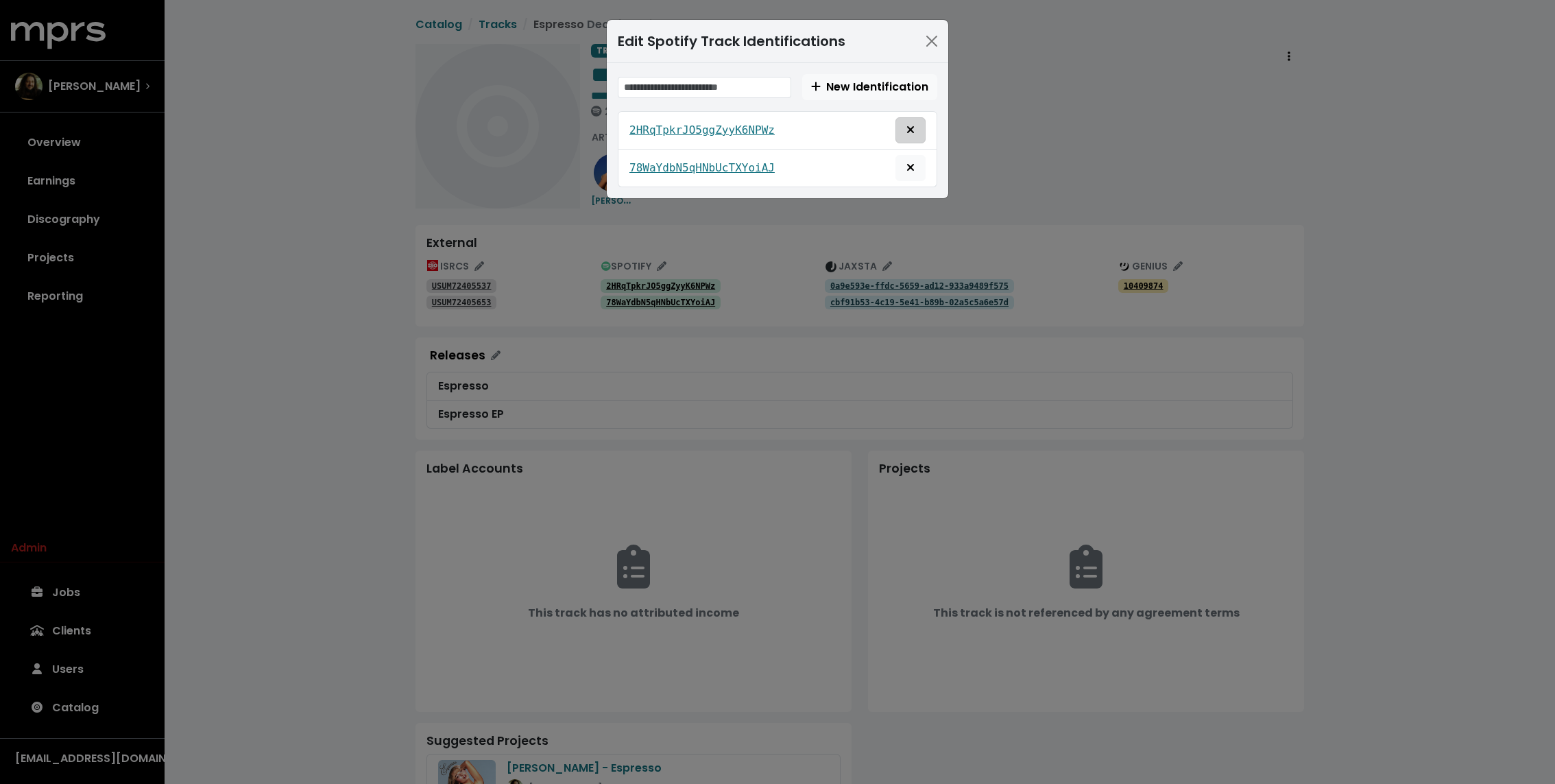
click at [907, 128] on icon "Remove this spotify identification" at bounding box center [910, 130] width 8 height 11
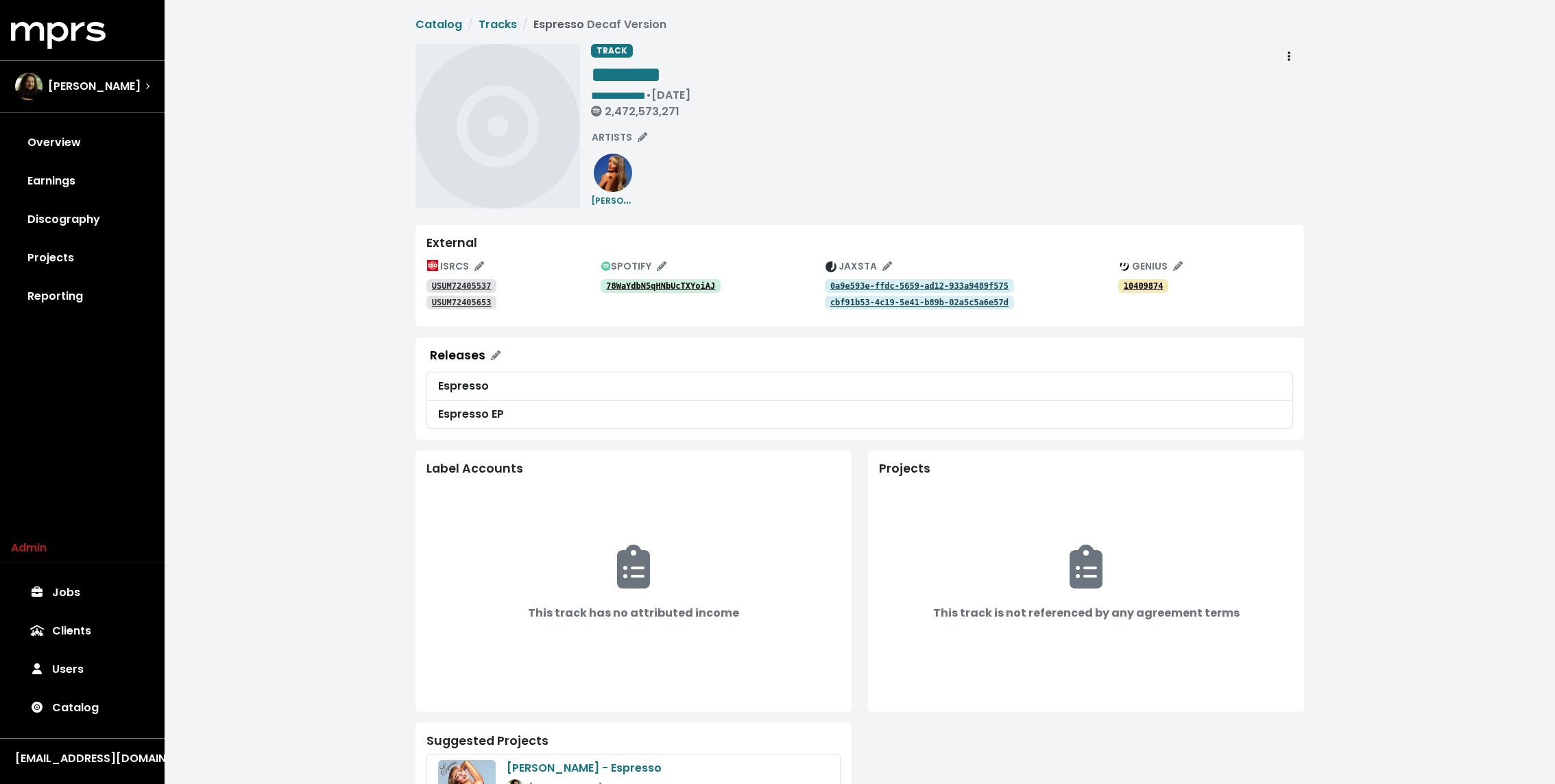
click at [989, 149] on div "**********" at bounding box center [947, 126] width 713 height 164
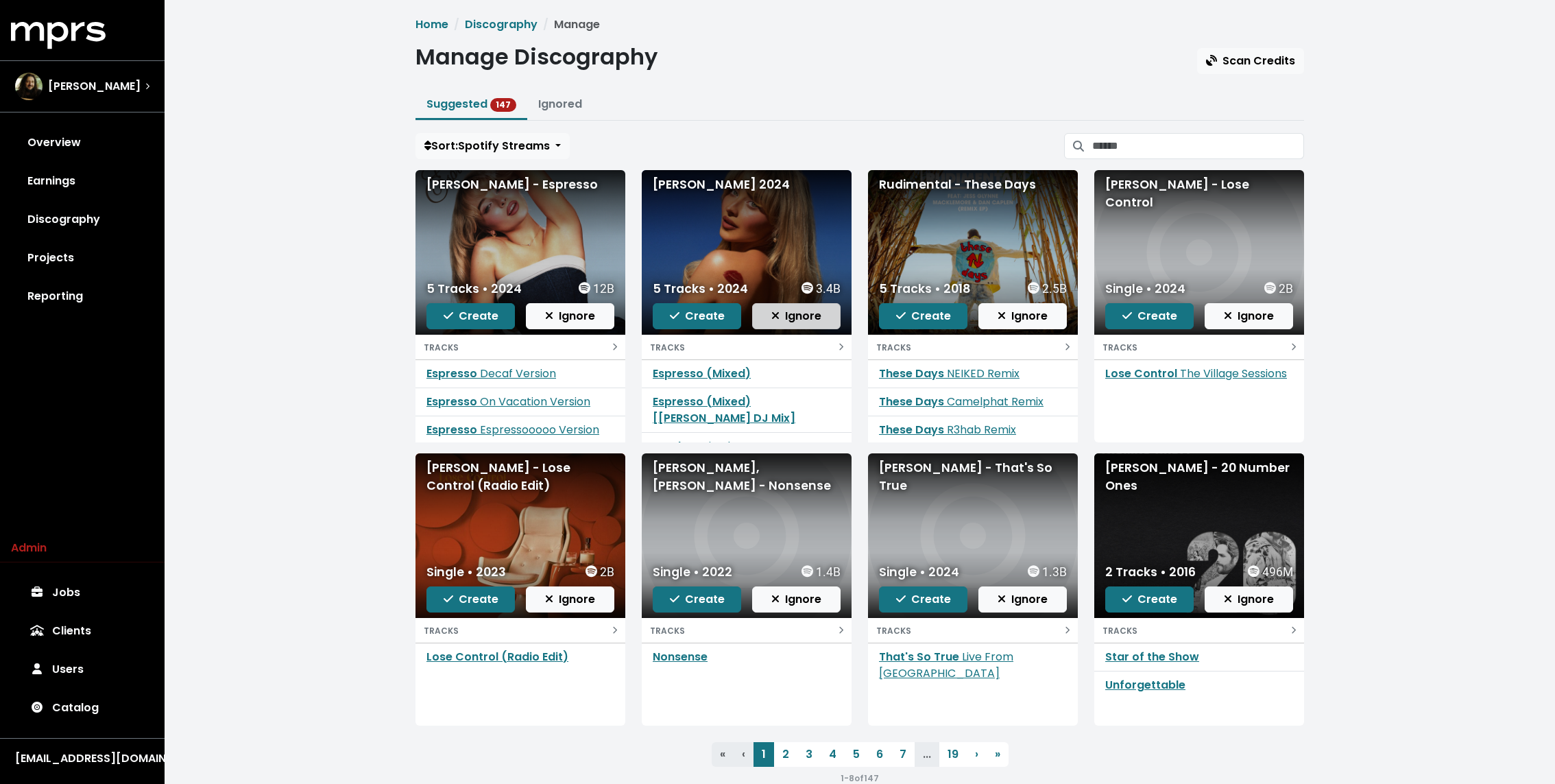
click at [784, 315] on span "Ignore" at bounding box center [796, 315] width 50 height 16
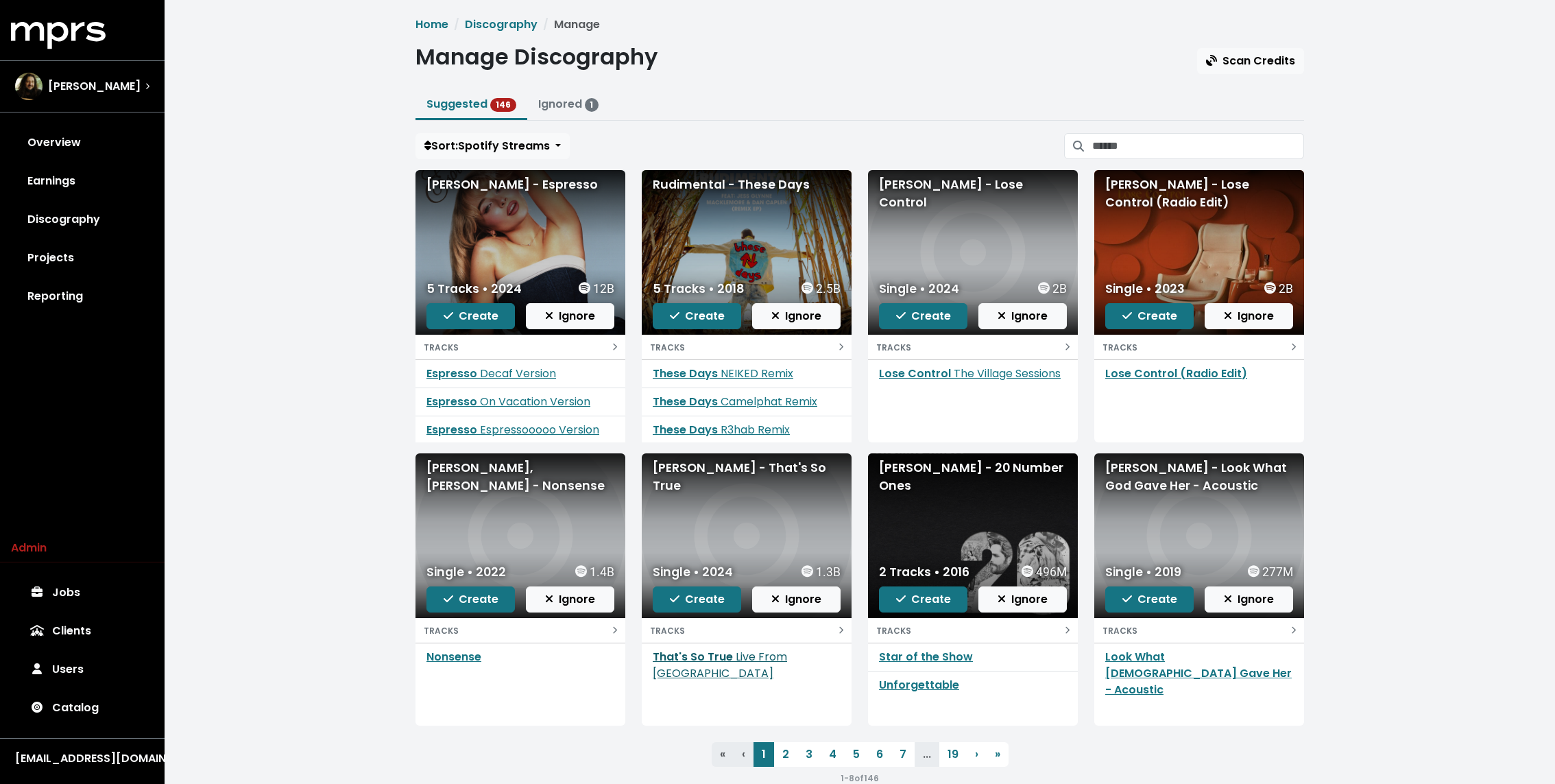
click at [723, 655] on link "That's So True Live From Radio City Music Hall" at bounding box center [720, 664] width 135 height 32
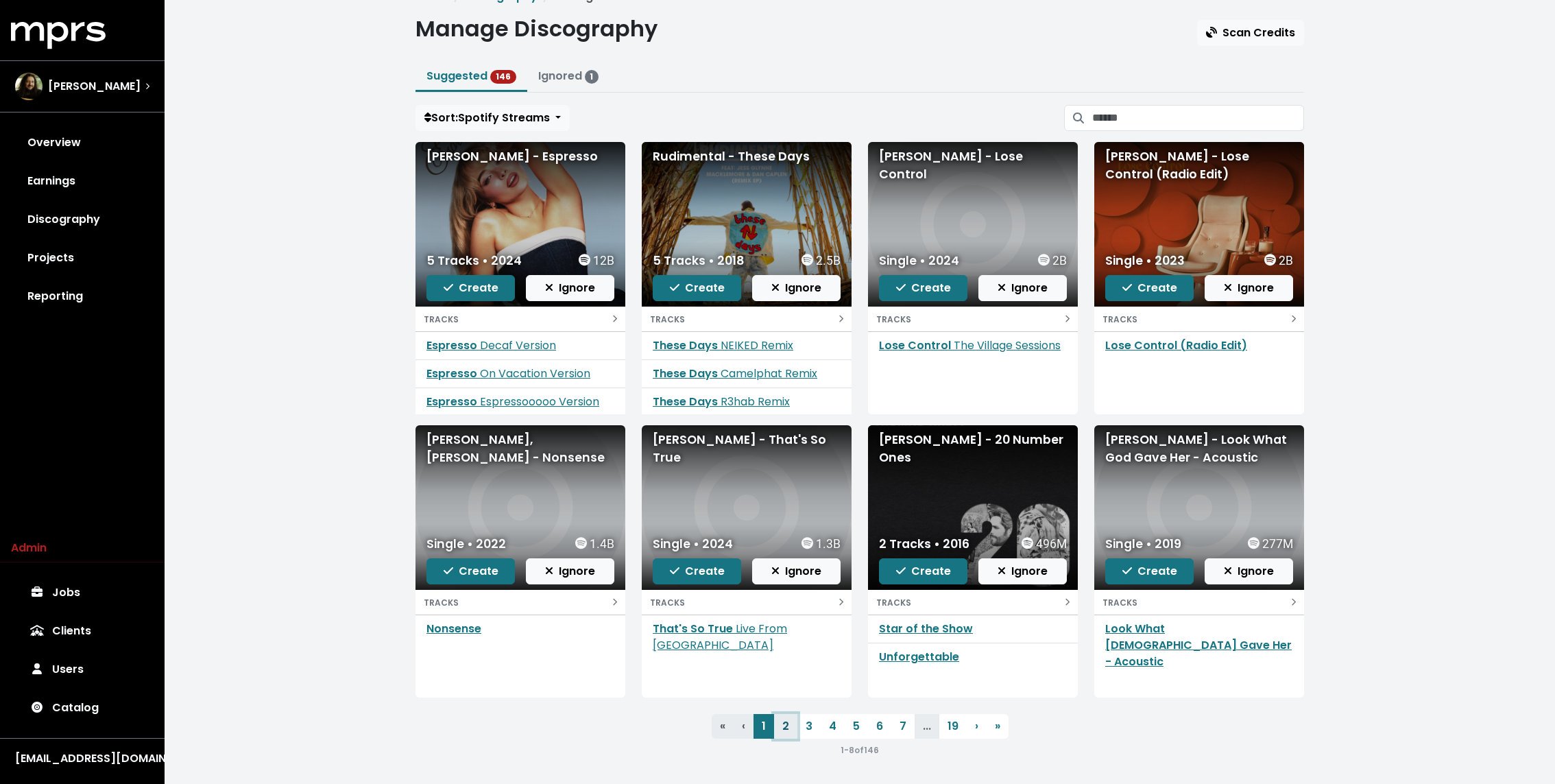
click at [774, 722] on link "2" at bounding box center [785, 726] width 23 height 24
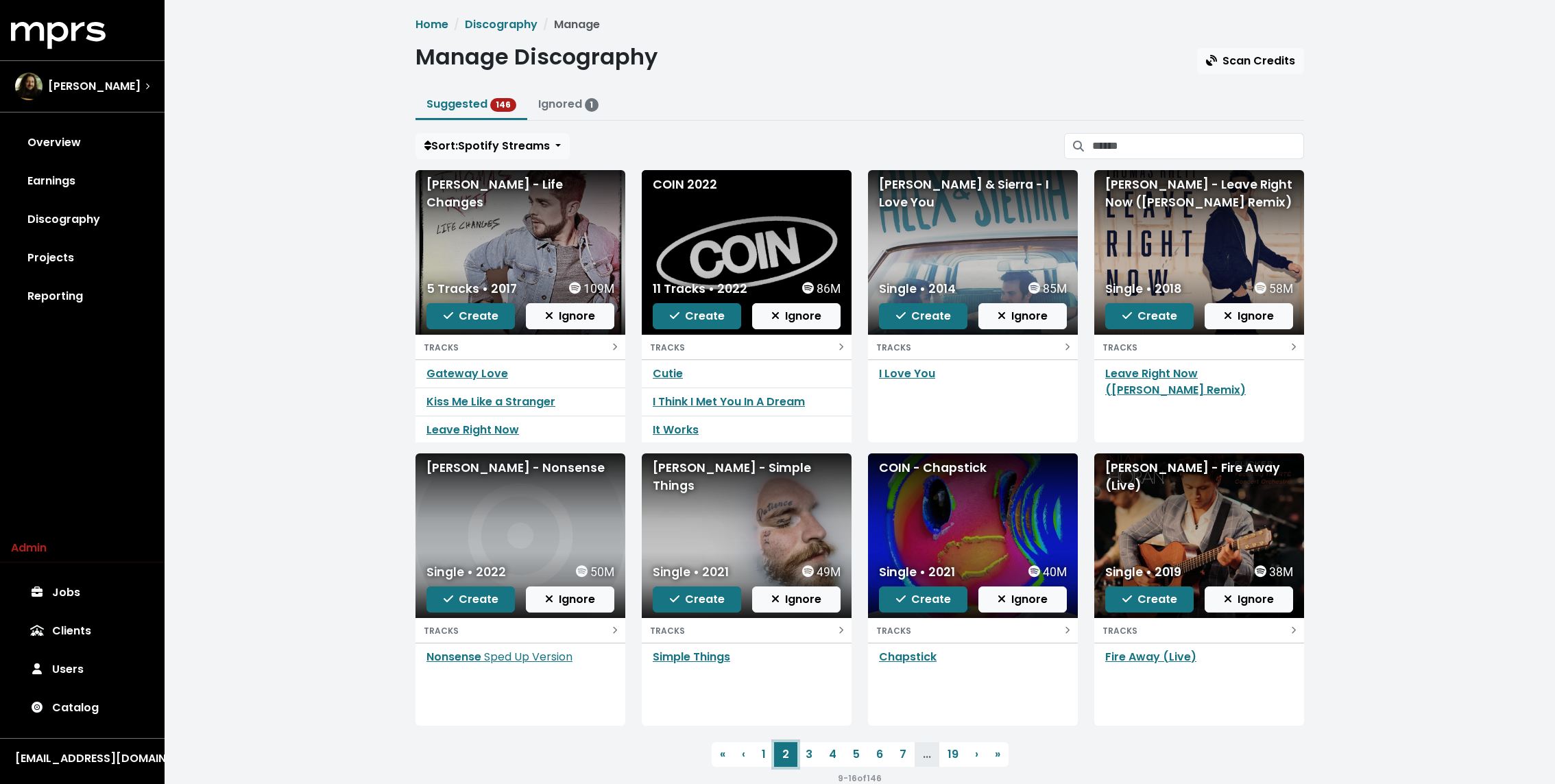
scroll to position [54, 0]
click at [809, 752] on link "3" at bounding box center [808, 754] width 23 height 24
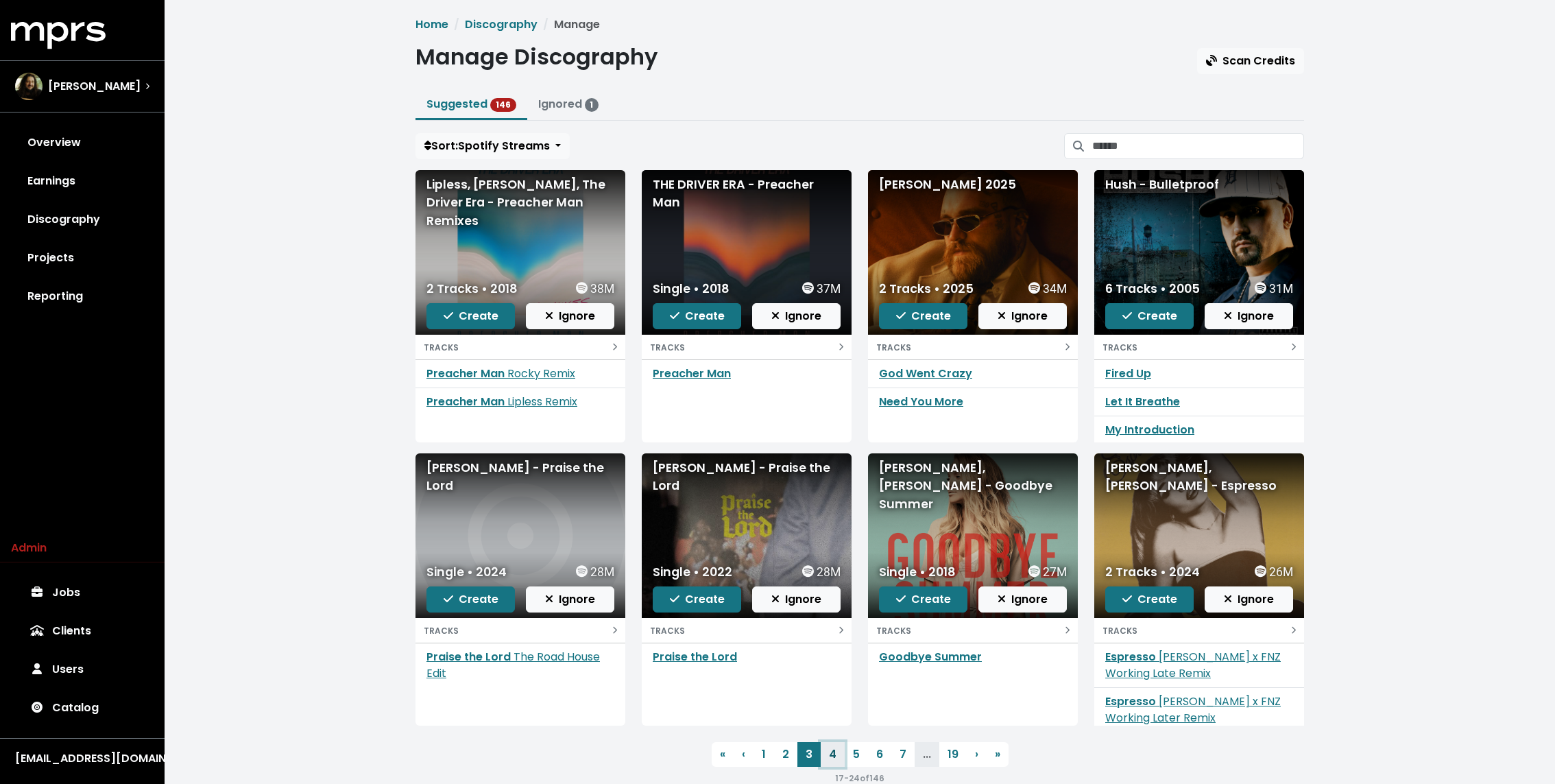
click at [833, 750] on link "4" at bounding box center [833, 754] width 24 height 24
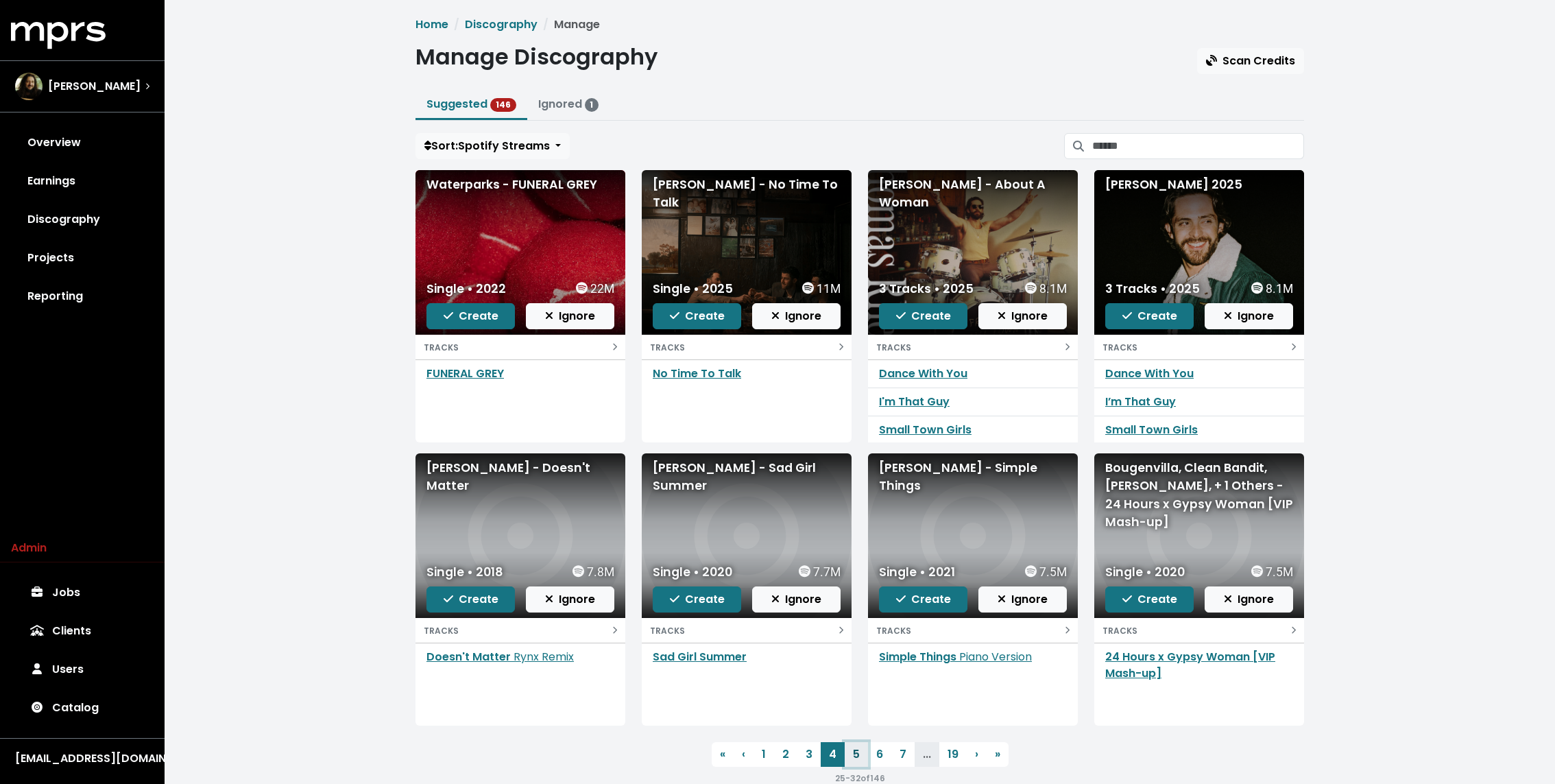
click at [856, 748] on link "5" at bounding box center [856, 754] width 23 height 24
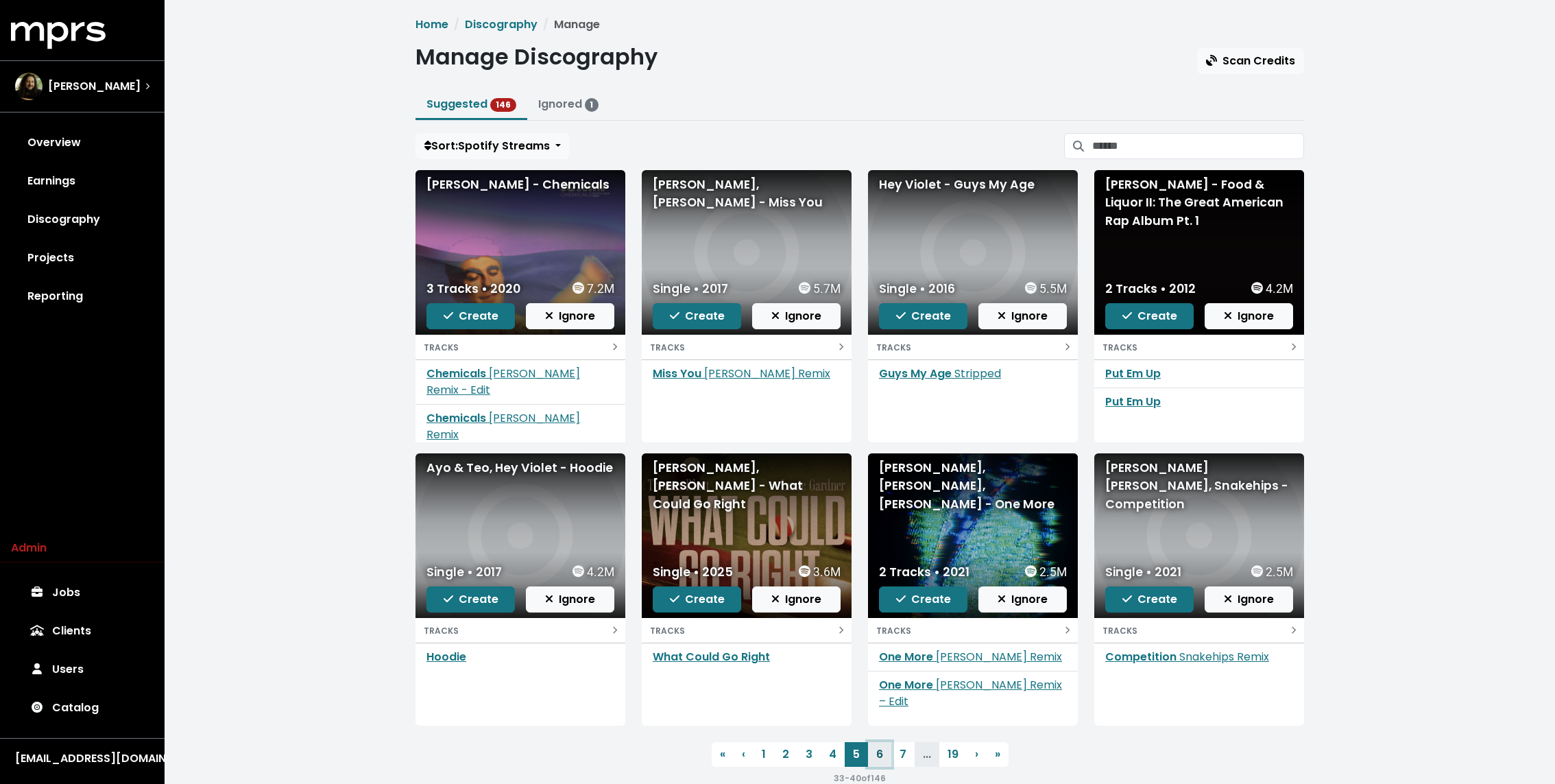
click at [879, 750] on link "6" at bounding box center [879, 754] width 23 height 24
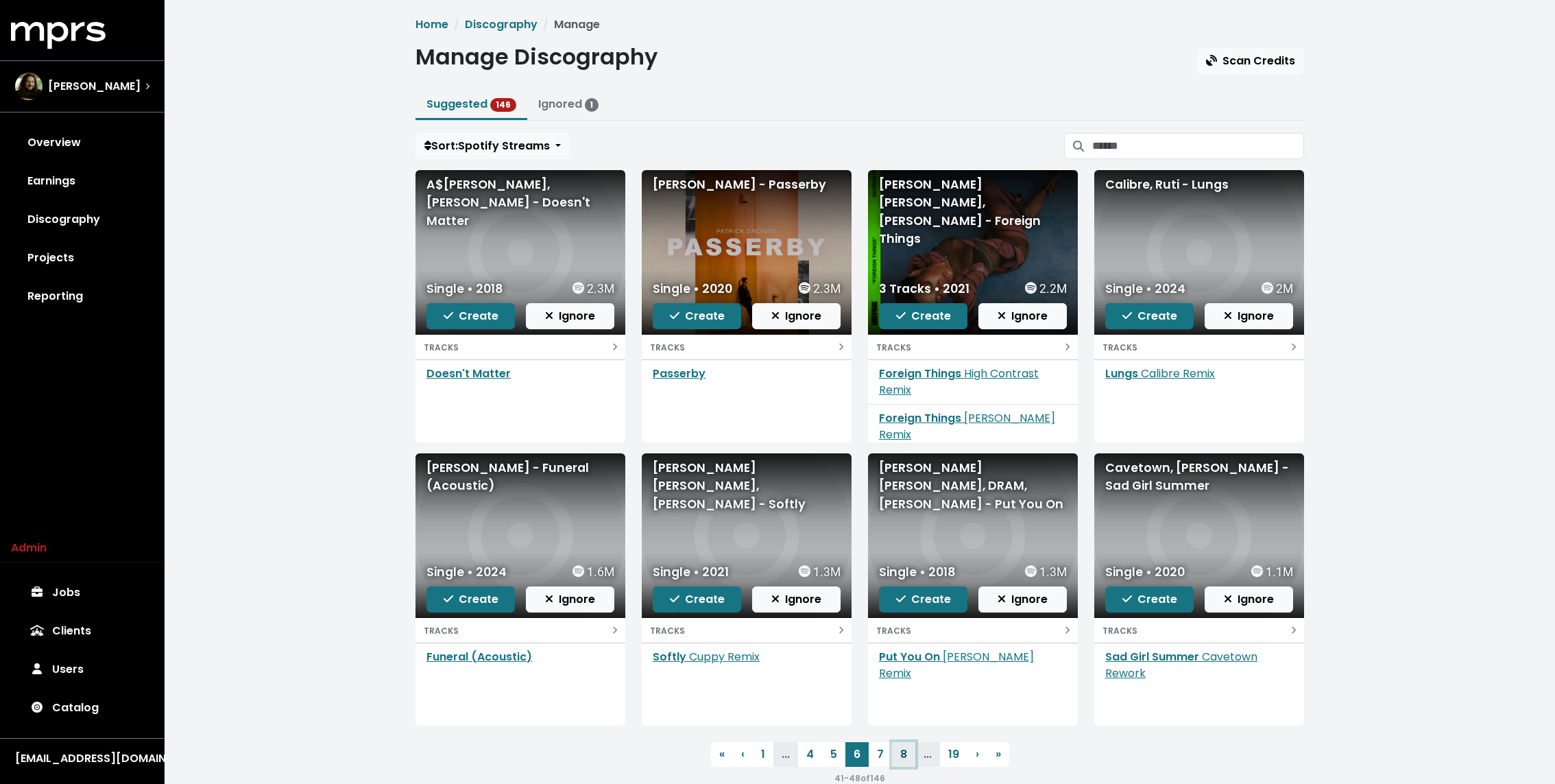
click at [900, 758] on link "8" at bounding box center [904, 754] width 23 height 24
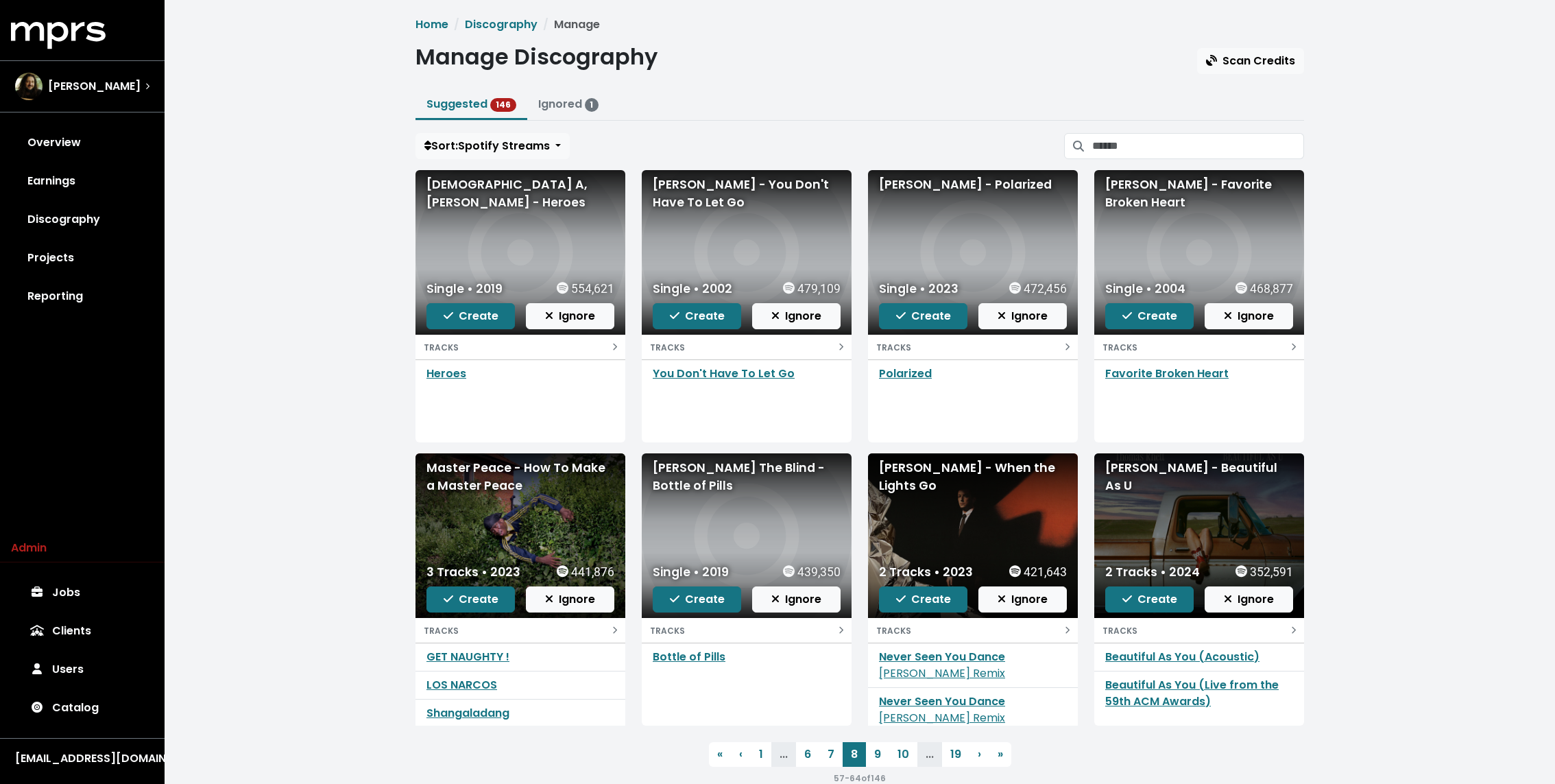
click at [921, 758] on li "..." at bounding box center [930, 754] width 24 height 24
click at [879, 758] on link "9" at bounding box center [877, 754] width 23 height 24
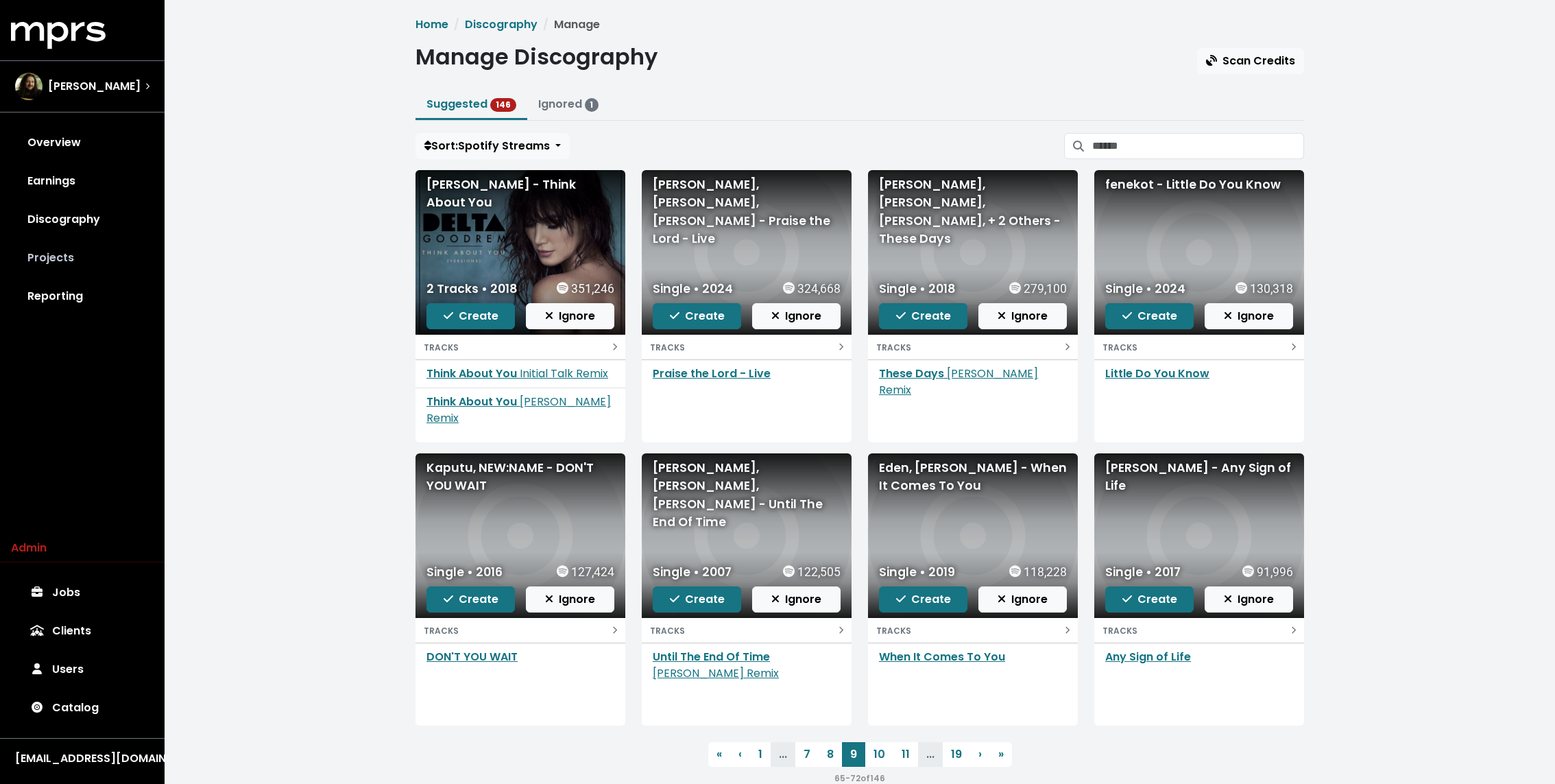
click at [64, 257] on link "Projects" at bounding box center [82, 257] width 143 height 38
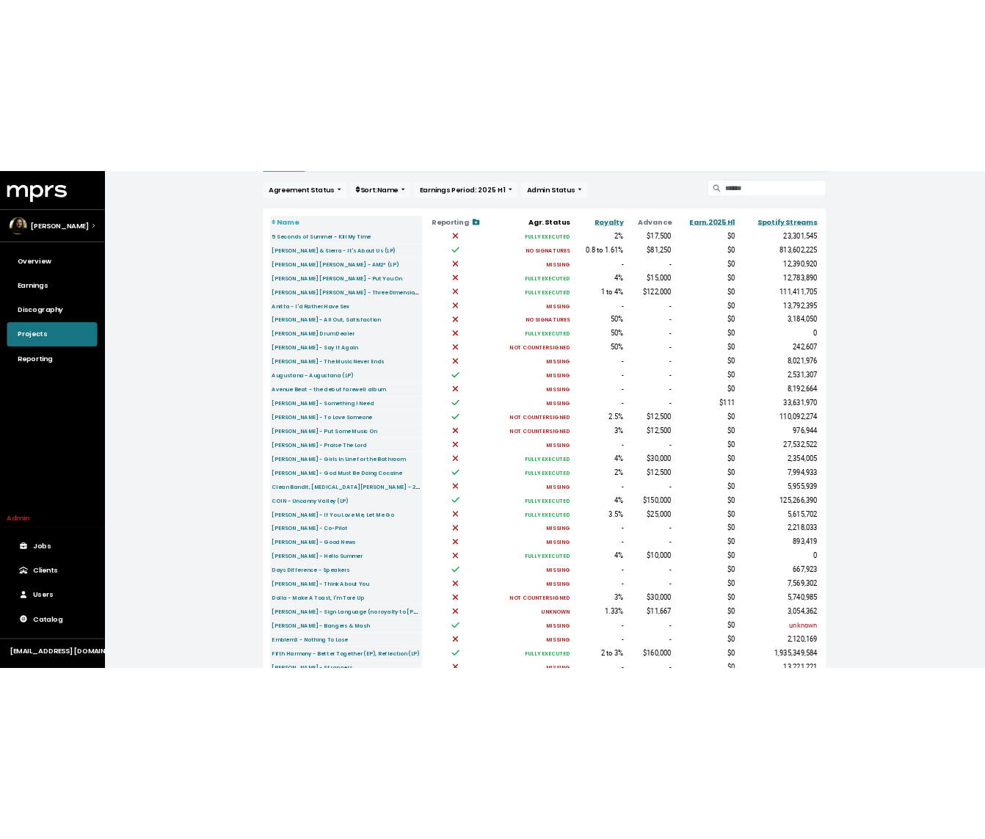
scroll to position [123, 0]
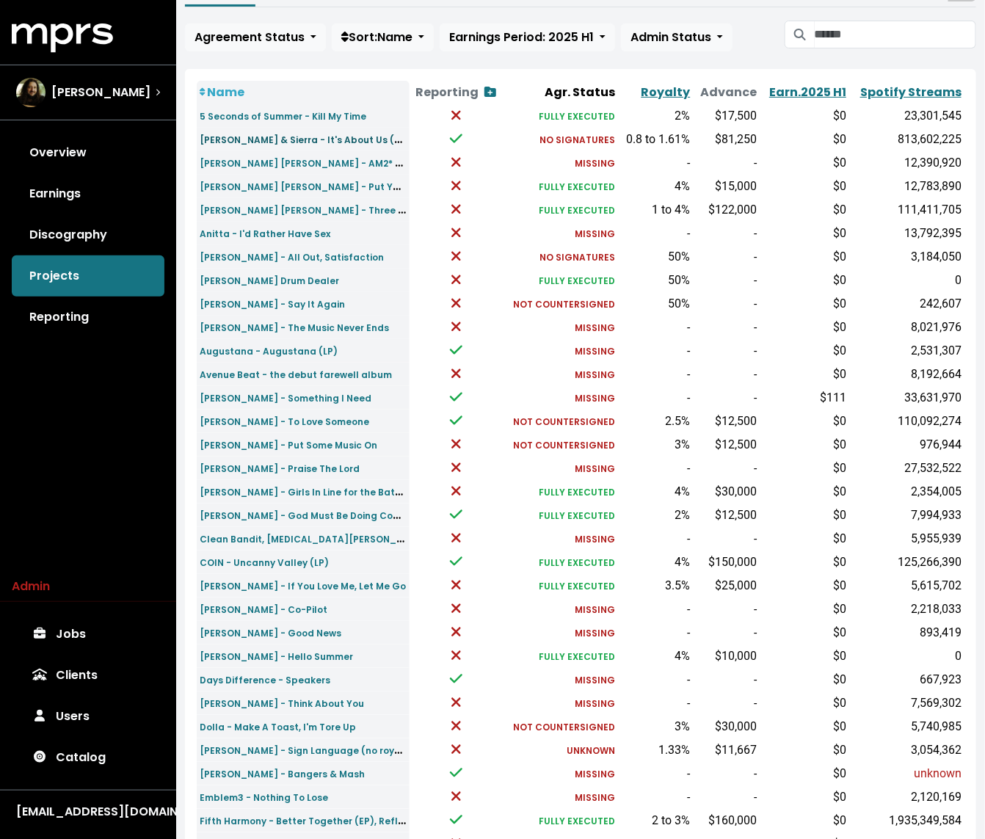
click at [286, 139] on small "Alex & Sierra - It's About Us (LP)" at bounding box center [304, 139] width 209 height 17
click at [110, 233] on link "Discography" at bounding box center [88, 234] width 153 height 41
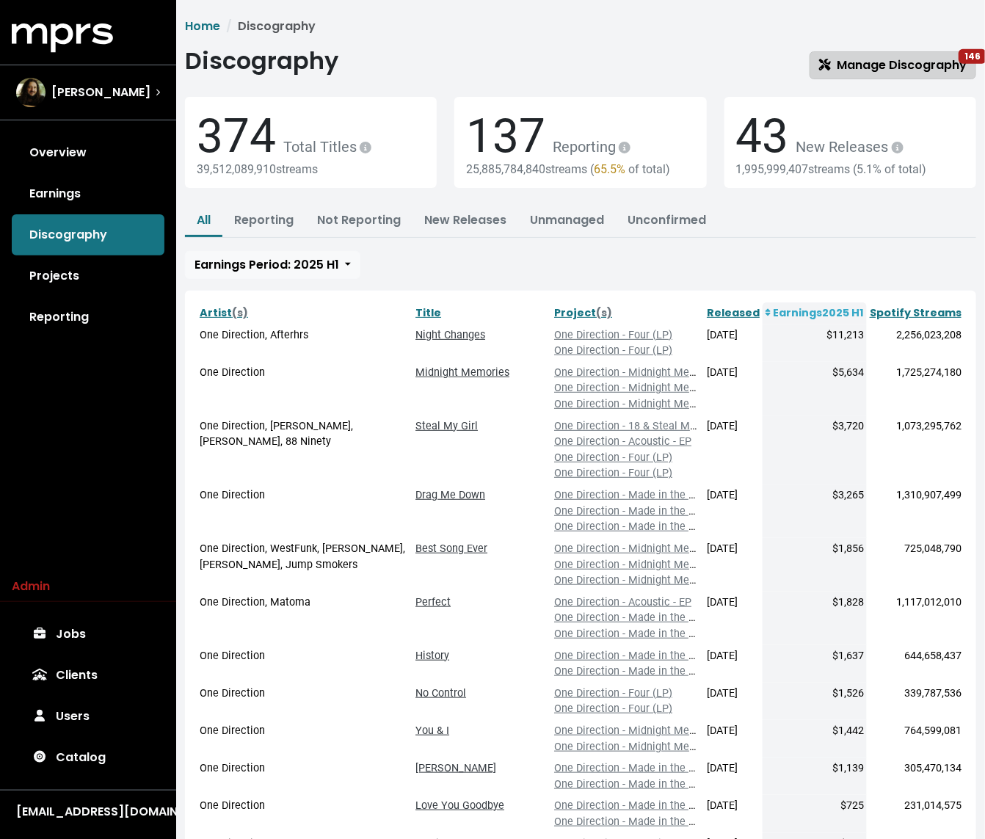
click at [897, 62] on span "Manage Discography 146" at bounding box center [892, 64] width 147 height 17
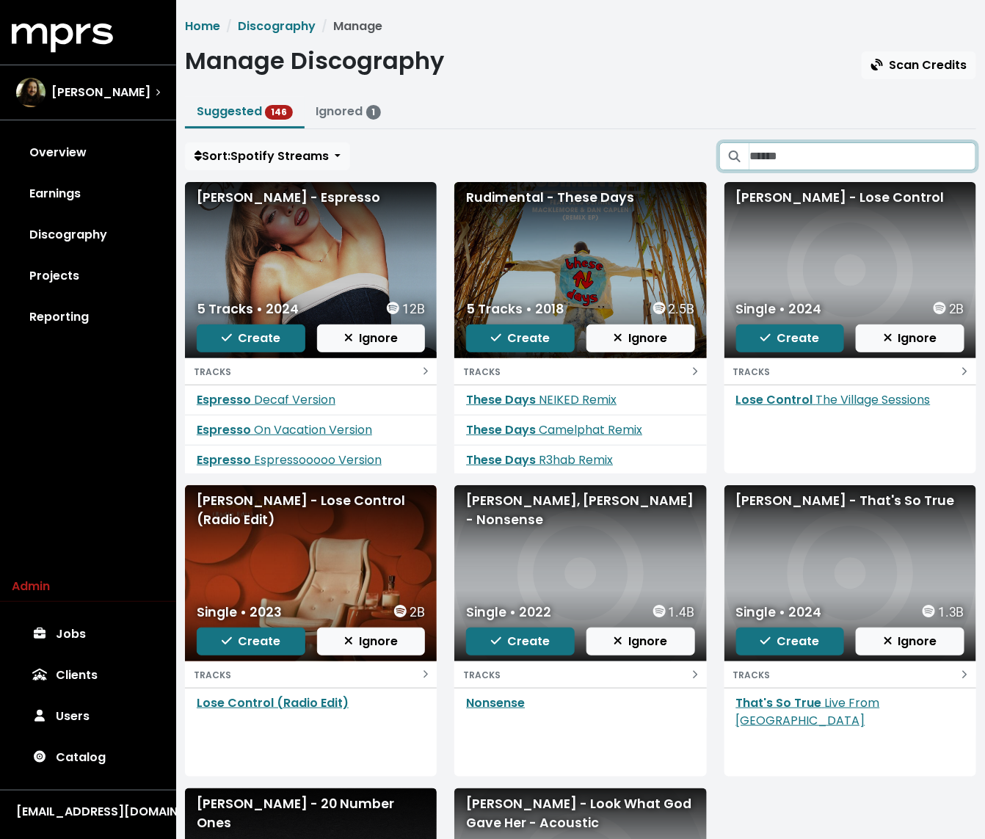
click at [840, 149] on input "Search suggested projects" at bounding box center [862, 156] width 227 height 28
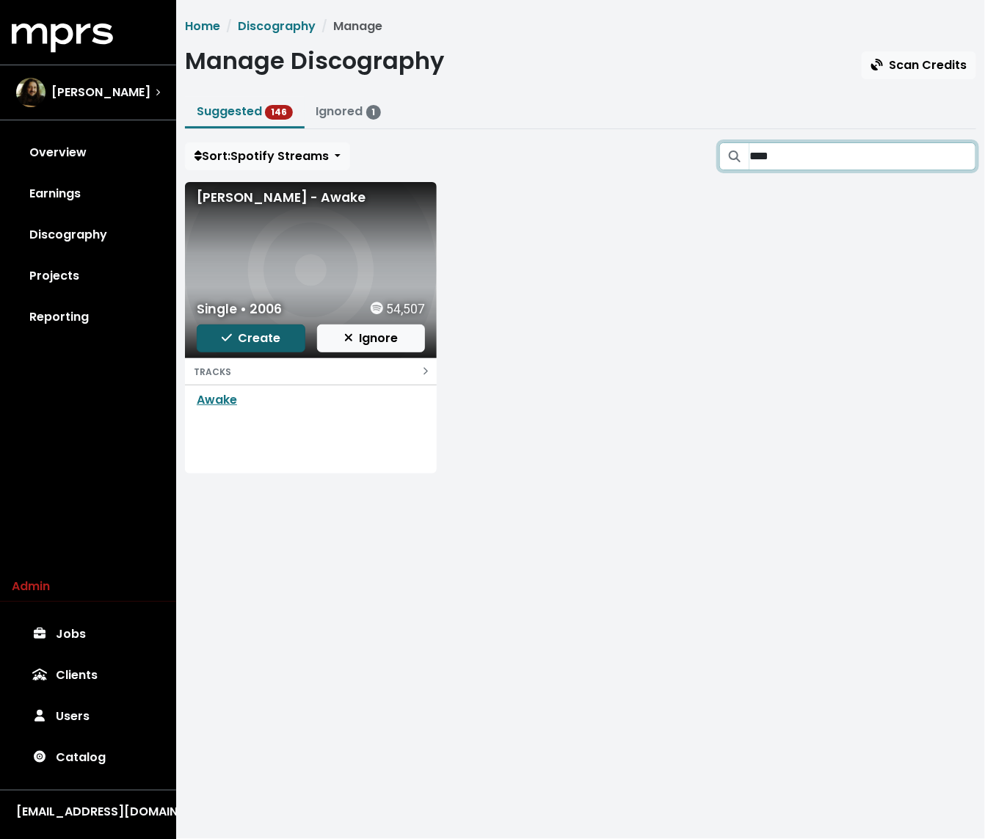
type input "****"
click at [249, 335] on span "Create" at bounding box center [251, 337] width 59 height 17
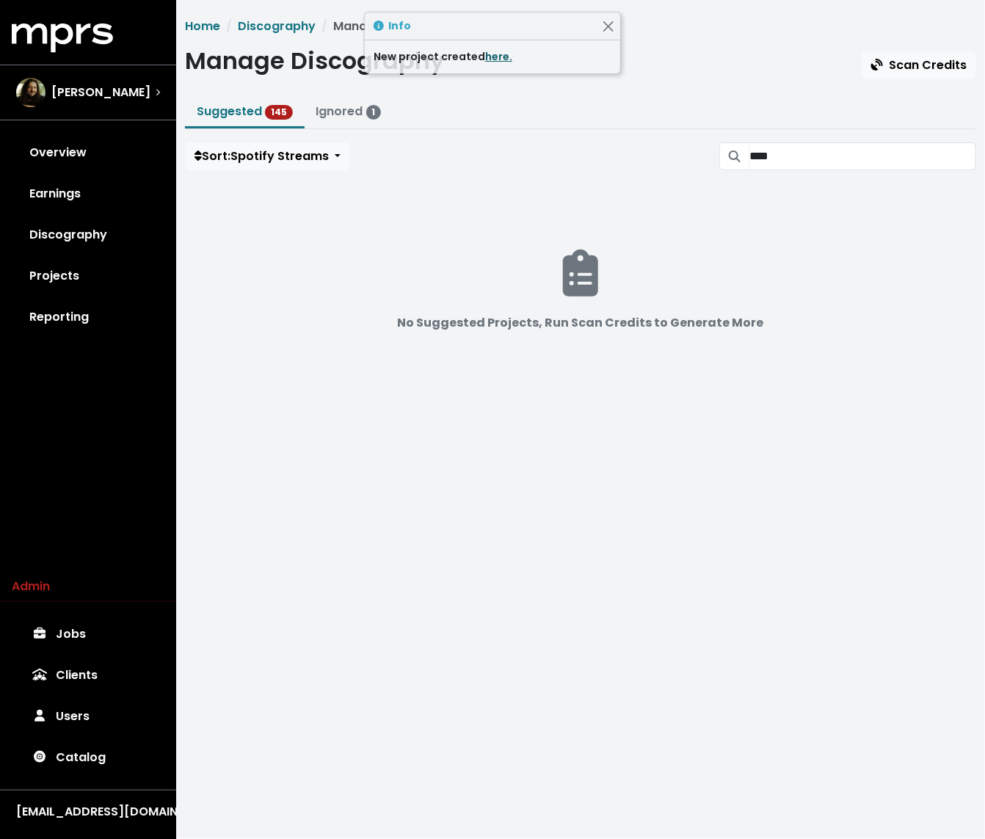
click at [485, 57] on link "here." at bounding box center [498, 56] width 27 height 15
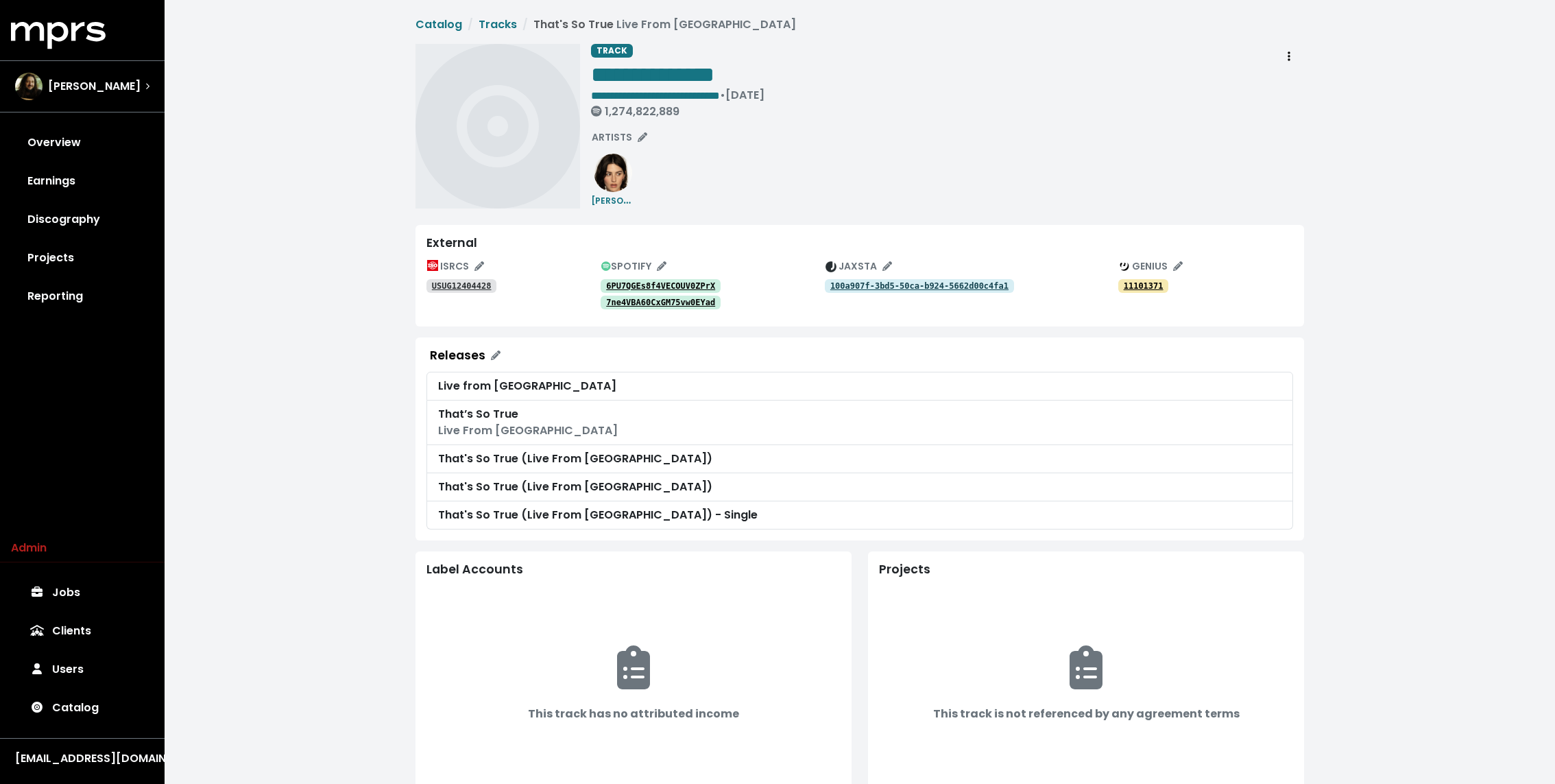
click at [683, 281] on tt "6PU7QGEs8f4VECOUV0ZPrX" at bounding box center [661, 286] width 109 height 9
click at [676, 307] on link "7ne4VBA60CxGM75vw0EYad" at bounding box center [661, 302] width 120 height 14
click at [661, 266] on icon "Edit spotify track identifications for this track" at bounding box center [662, 266] width 9 height 9
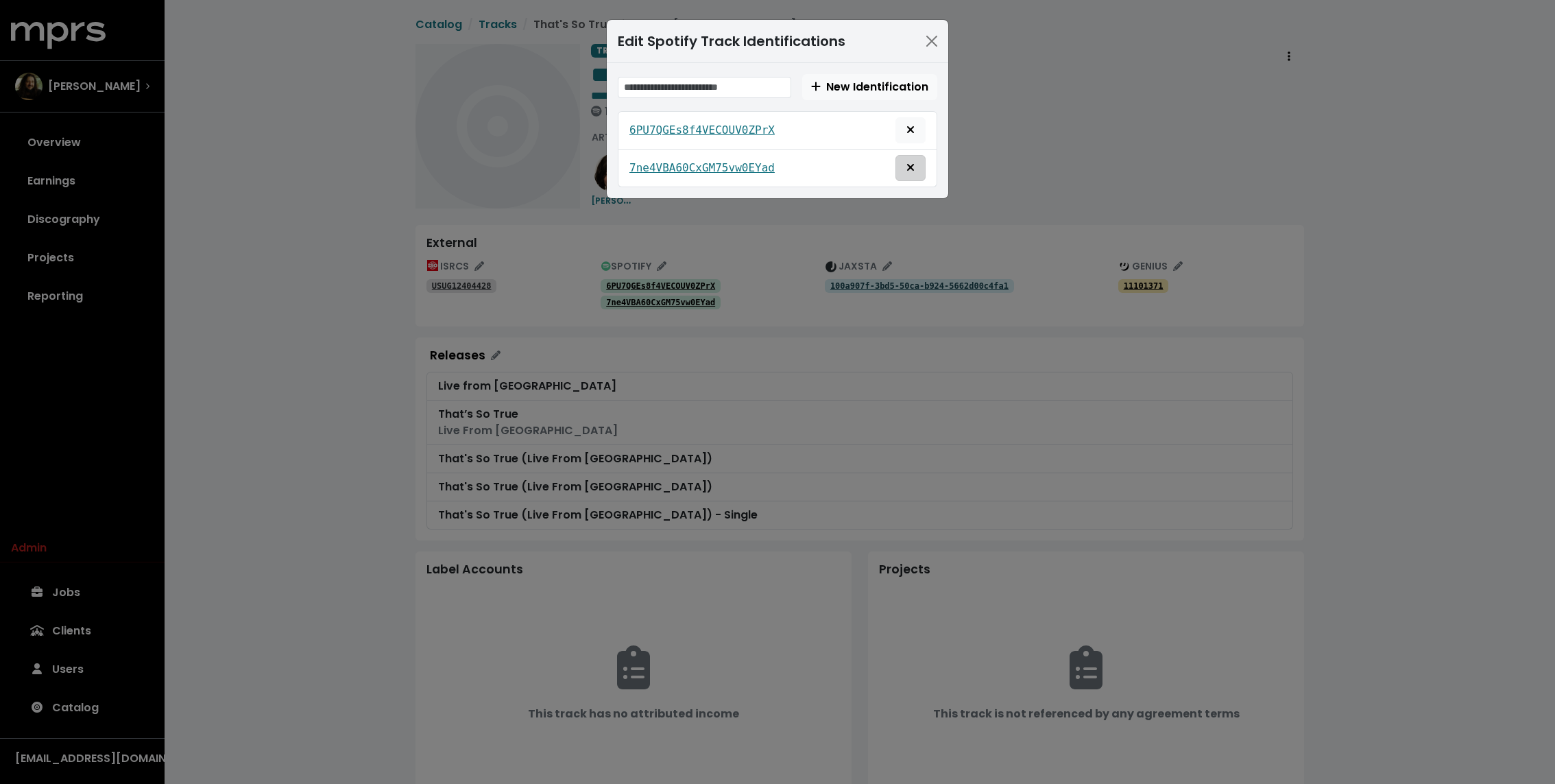
click at [910, 170] on icon "Remove this spotify identification" at bounding box center [910, 167] width 8 height 11
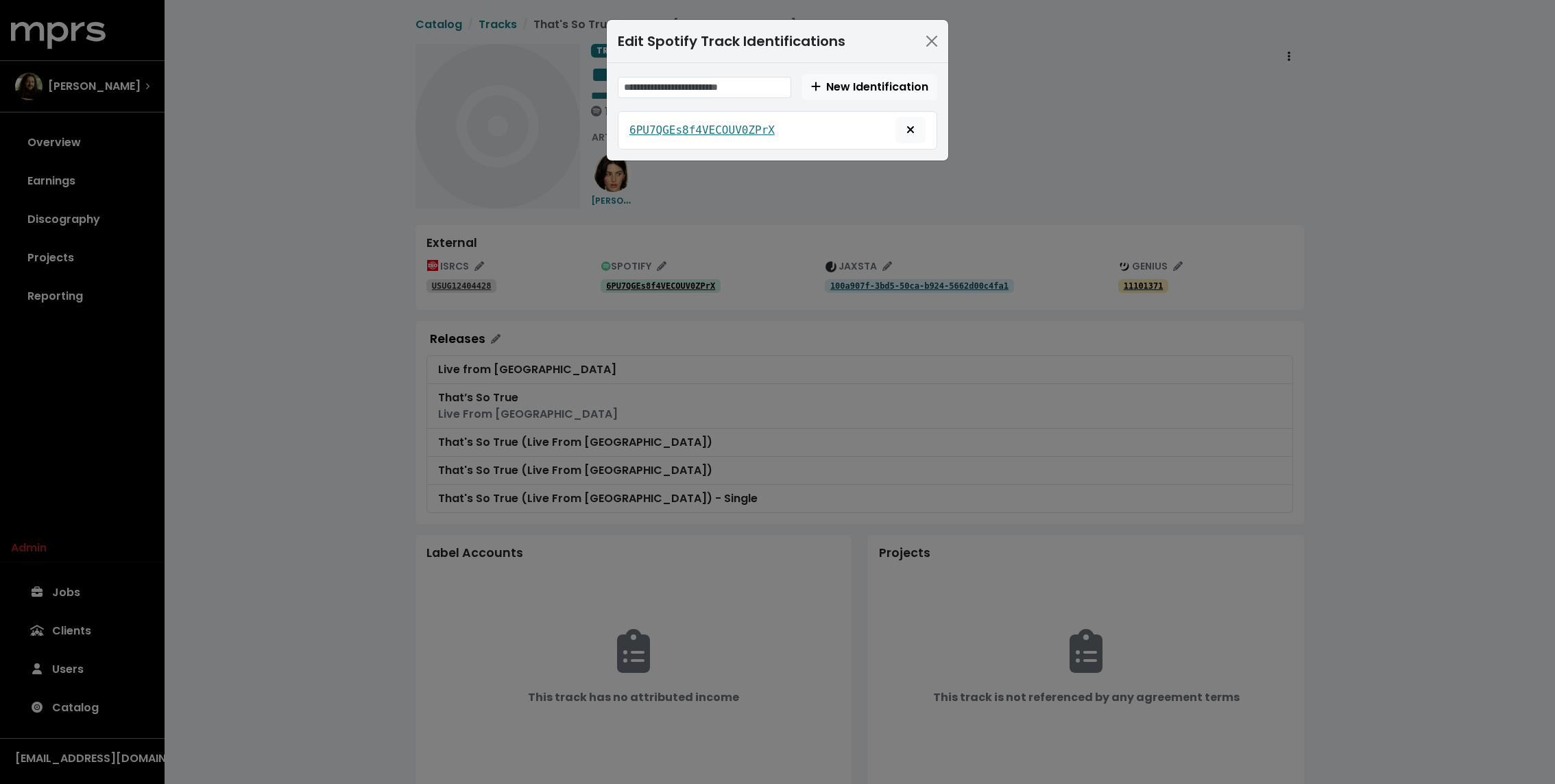
click at [1036, 151] on div "Edit Spotify Track Identifications New Identification 6PU7QGEs8f4VECOUV0ZPrX" at bounding box center [778, 392] width 1555 height 784
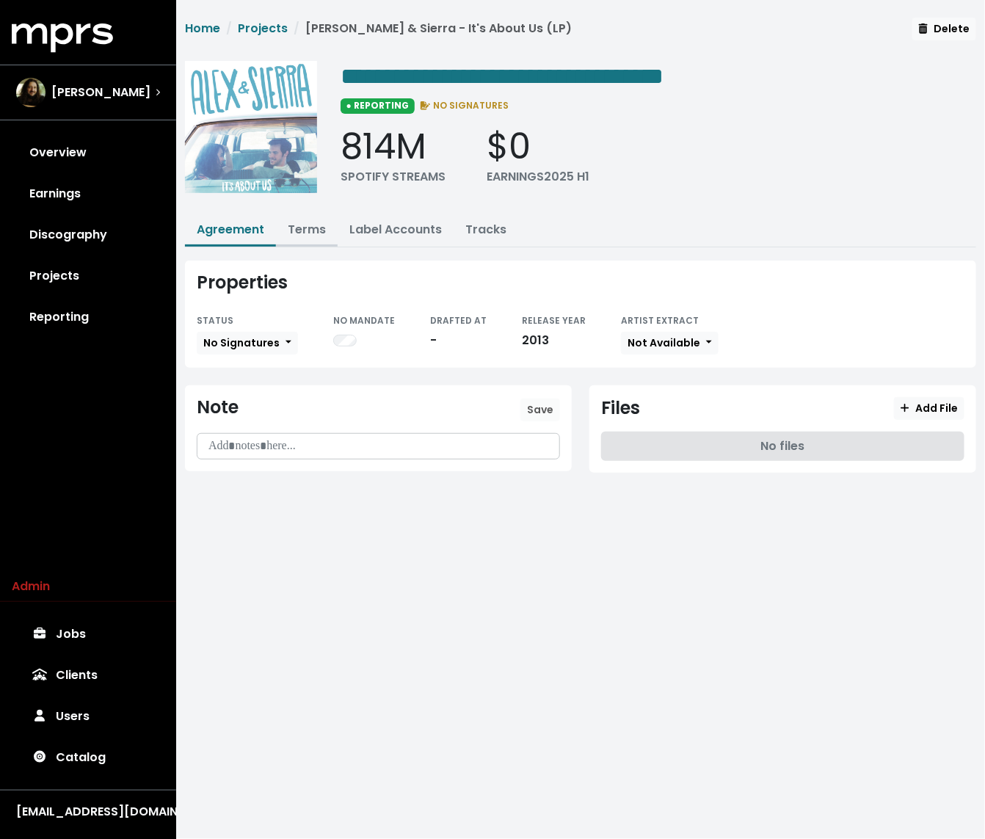
click at [310, 226] on link "Terms" at bounding box center [307, 229] width 38 height 17
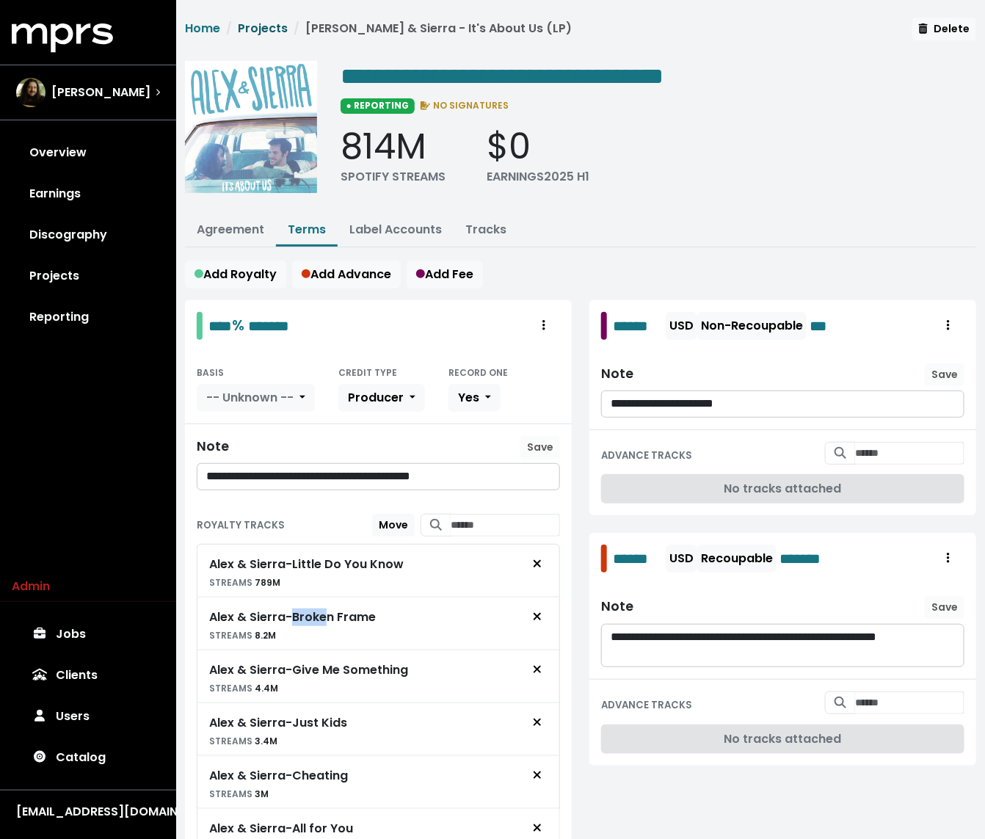
click at [256, 32] on link "Projects" at bounding box center [263, 28] width 50 height 17
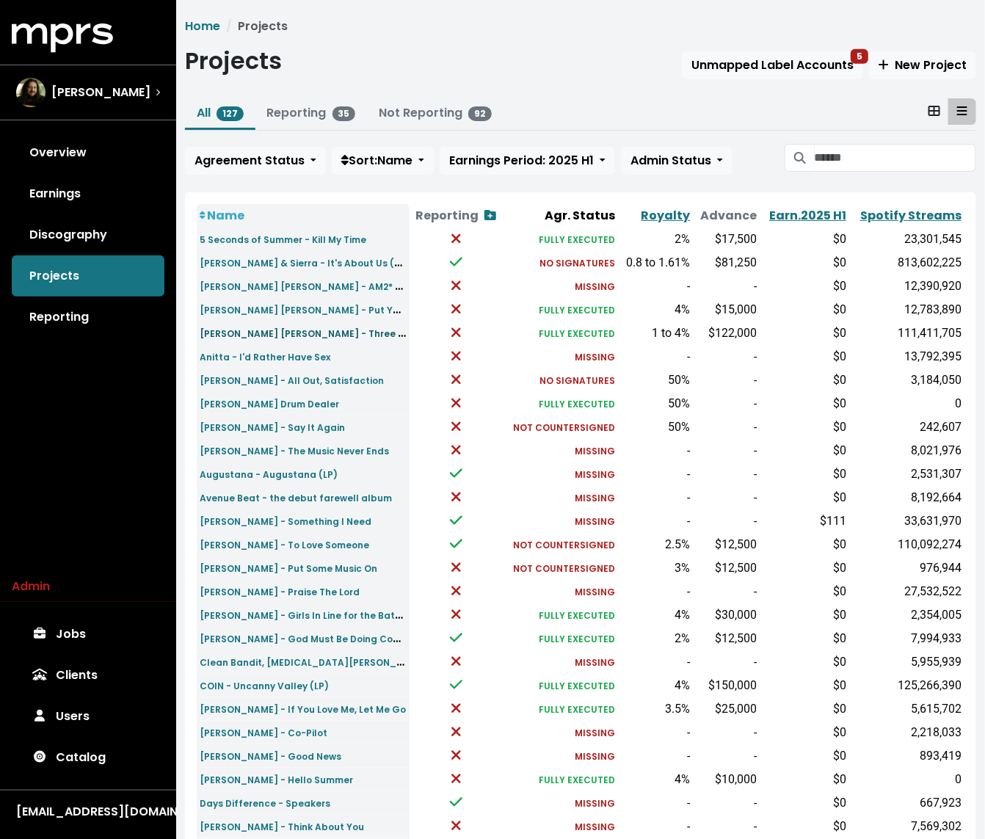
click at [277, 338] on small "[PERSON_NAME] [PERSON_NAME] - Three Dimensions Deep (LP)" at bounding box center [350, 332] width 300 height 17
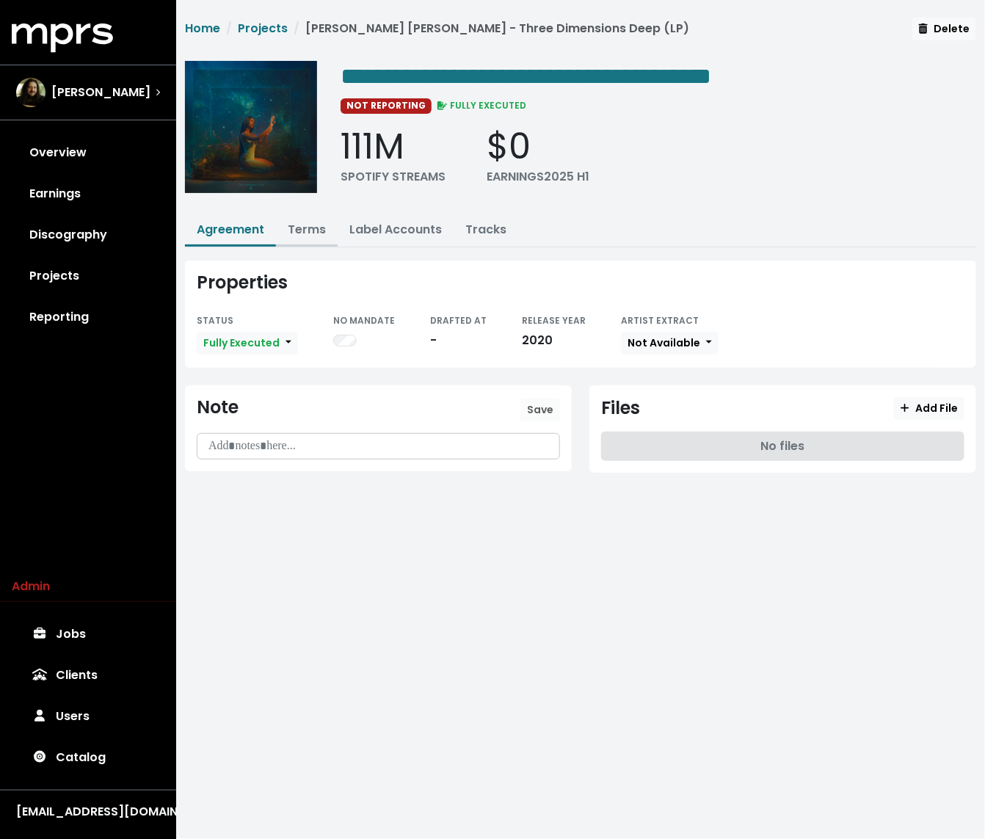
click at [299, 235] on link "Terms" at bounding box center [307, 229] width 38 height 17
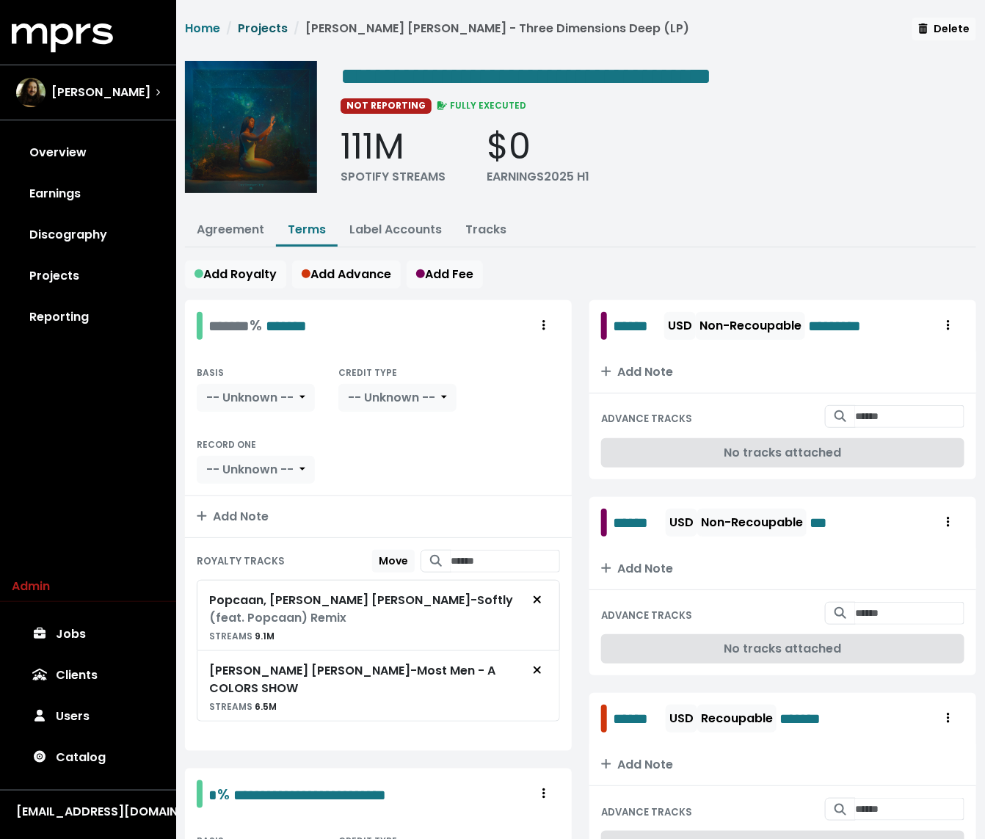
click at [268, 34] on link "Projects" at bounding box center [263, 28] width 50 height 17
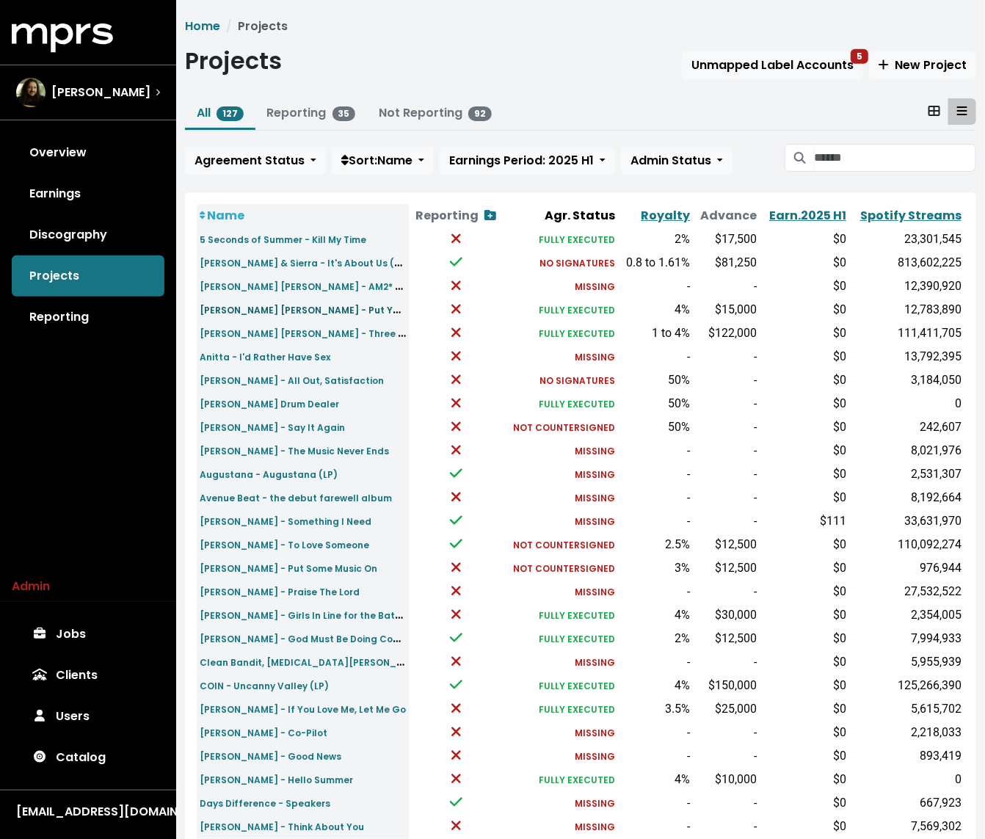
click at [265, 313] on small "[PERSON_NAME] [PERSON_NAME] - Put You On" at bounding box center [310, 309] width 220 height 17
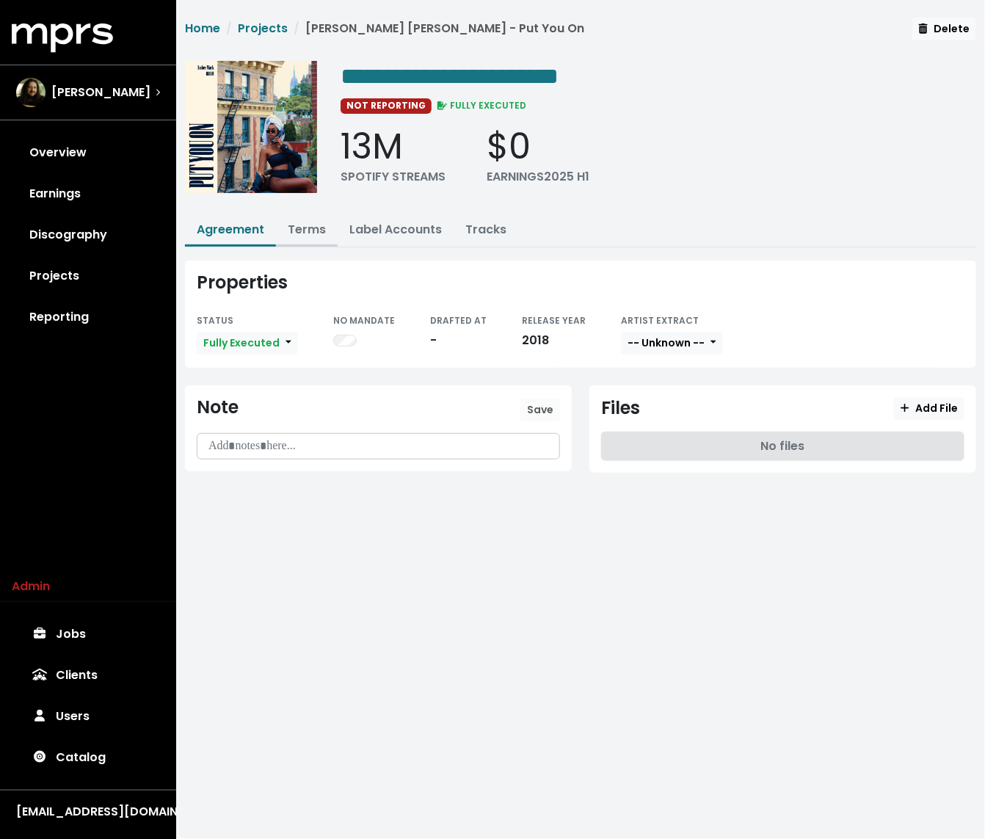
click at [321, 230] on link "Terms" at bounding box center [307, 229] width 38 height 17
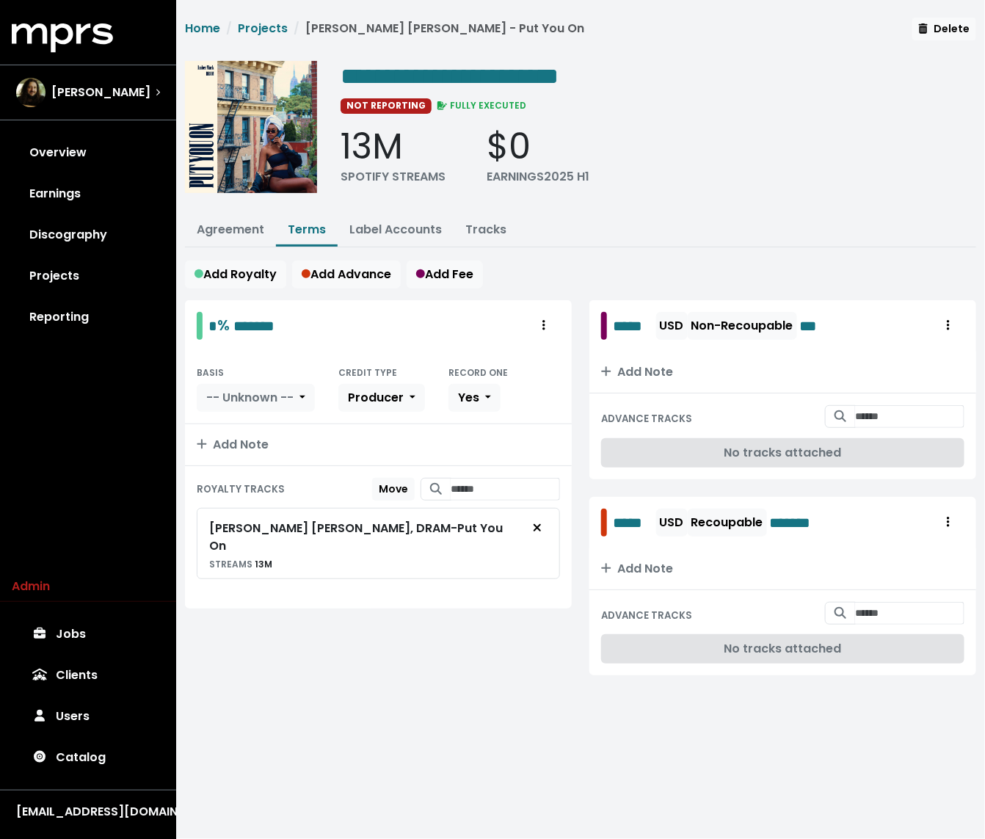
click at [269, 20] on li "Projects" at bounding box center [254, 29] width 68 height 18
click at [269, 21] on link "Projects" at bounding box center [263, 28] width 50 height 17
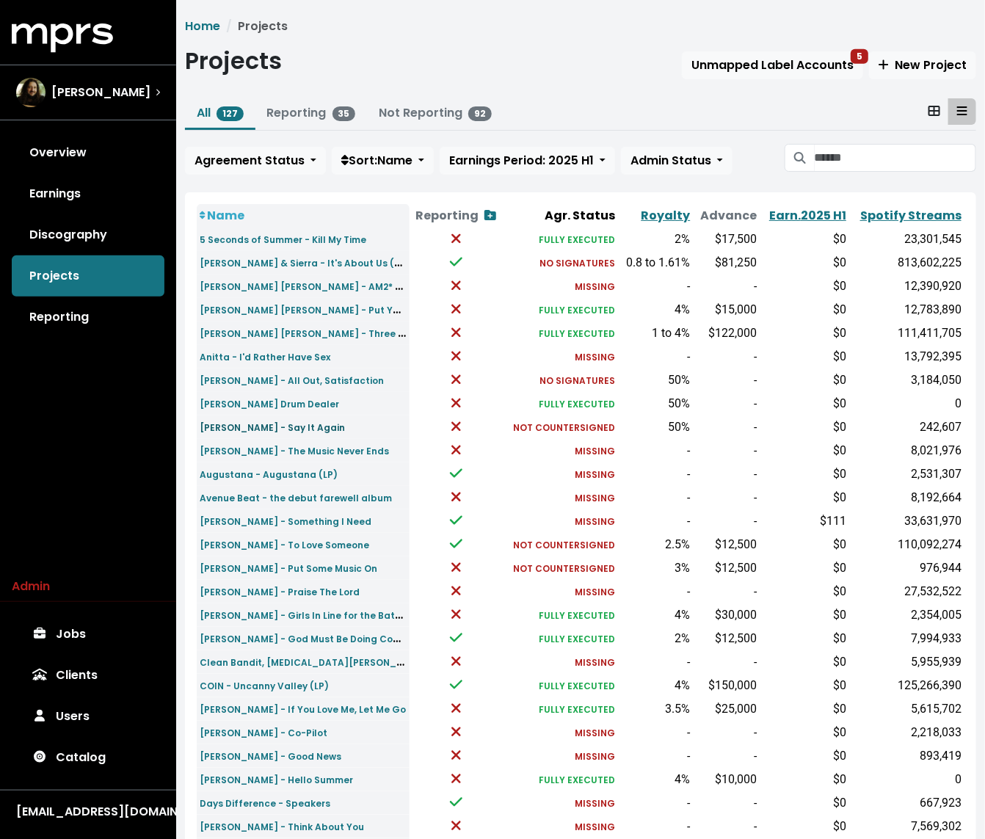
scroll to position [16, 0]
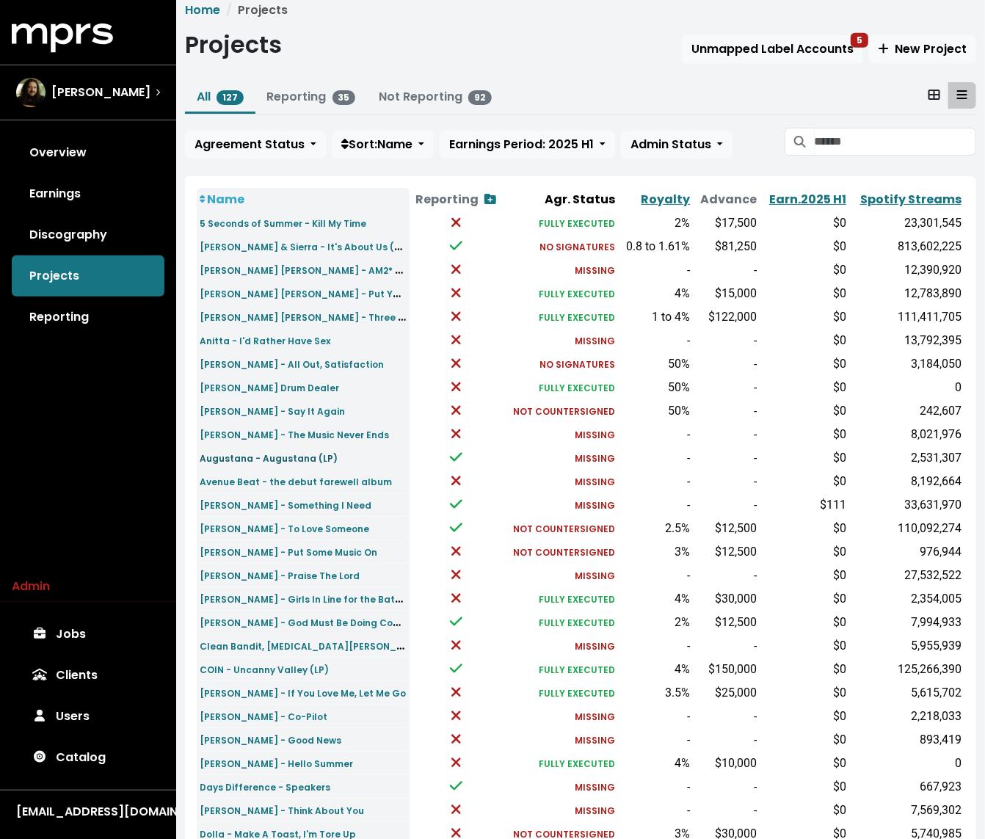
click at [241, 459] on small "Augustana - Augustana (LP)" at bounding box center [269, 458] width 138 height 12
click at [360, 73] on div "Home Projects Projects Unmapped Label Accounts 5 New Project All 127 Reporting …" at bounding box center [580, 525] width 809 height 1049
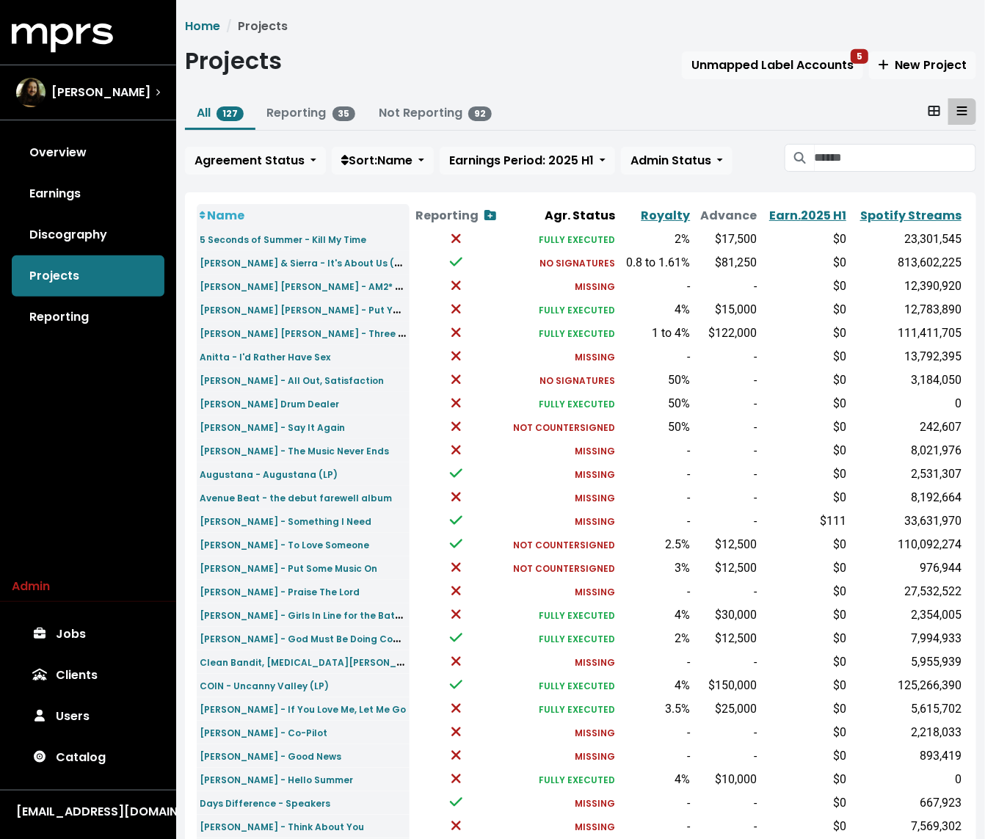
click at [490, 64] on div "Projects Unmapped Label Accounts 5 New Project" at bounding box center [580, 64] width 791 height 34
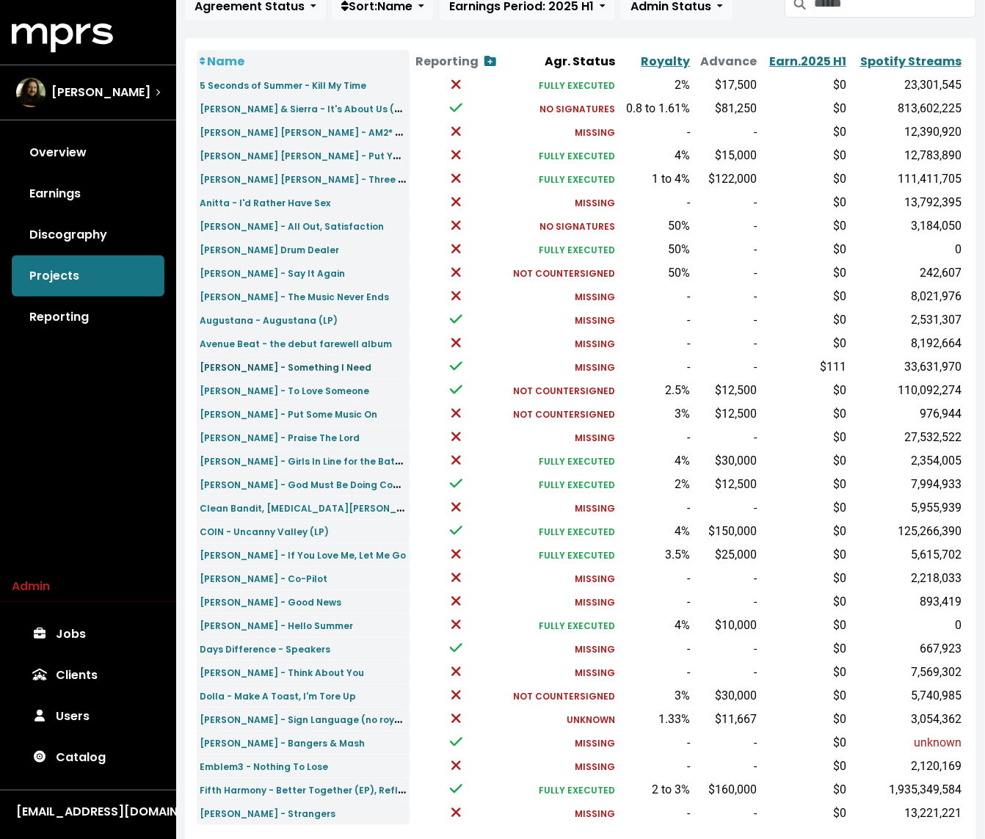
scroll to position [161, 0]
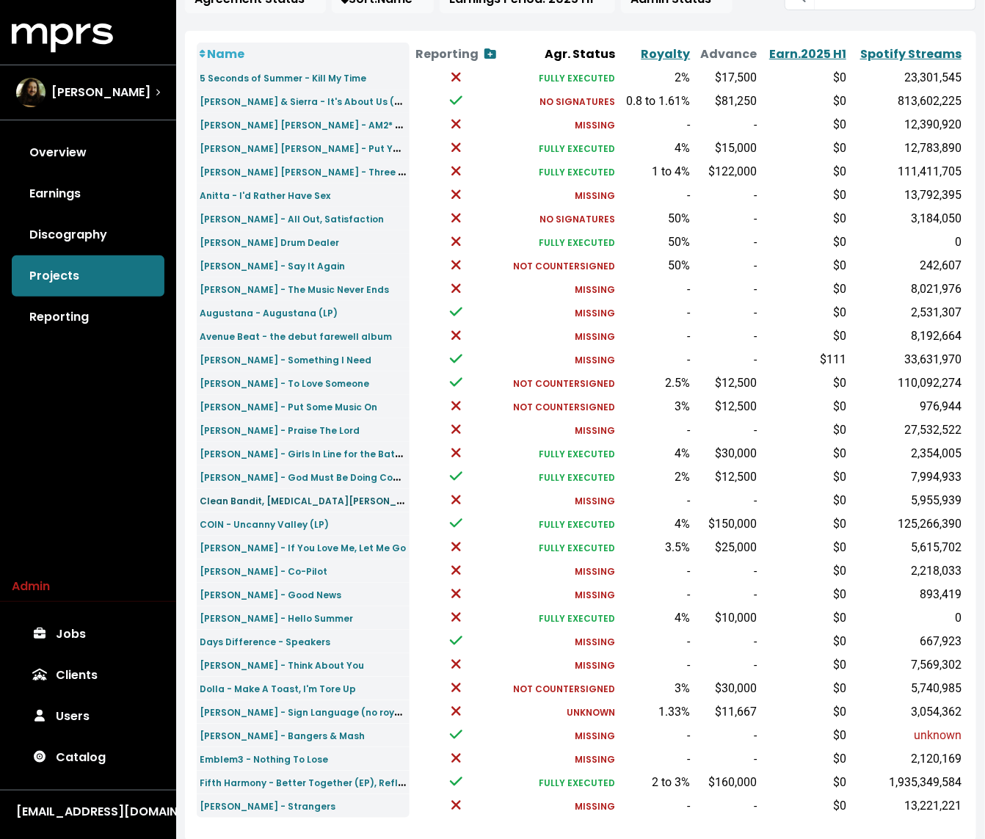
click at [310, 499] on small "Clean Bandit, [MEDICAL_DATA][PERSON_NAME] - 24 Hours" at bounding box center [339, 500] width 278 height 17
click at [325, 494] on small "Clean Bandit, [MEDICAL_DATA][PERSON_NAME] - 24 Hours" at bounding box center [339, 500] width 278 height 17
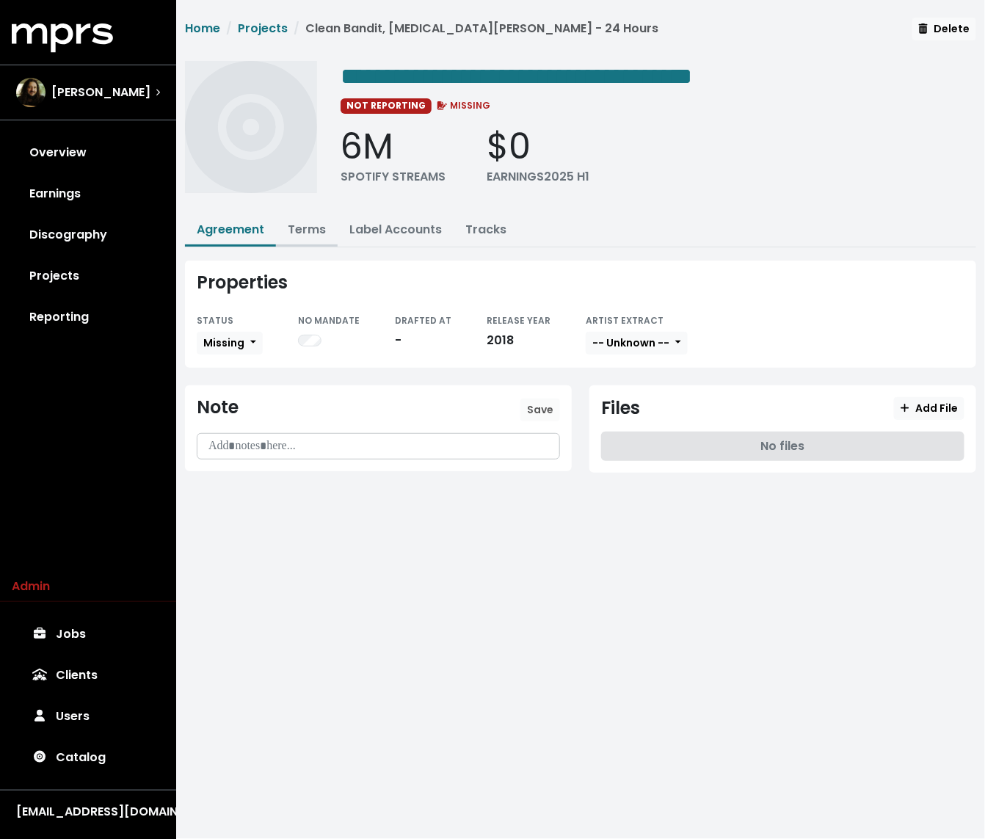
click at [309, 221] on link "Terms" at bounding box center [307, 229] width 38 height 17
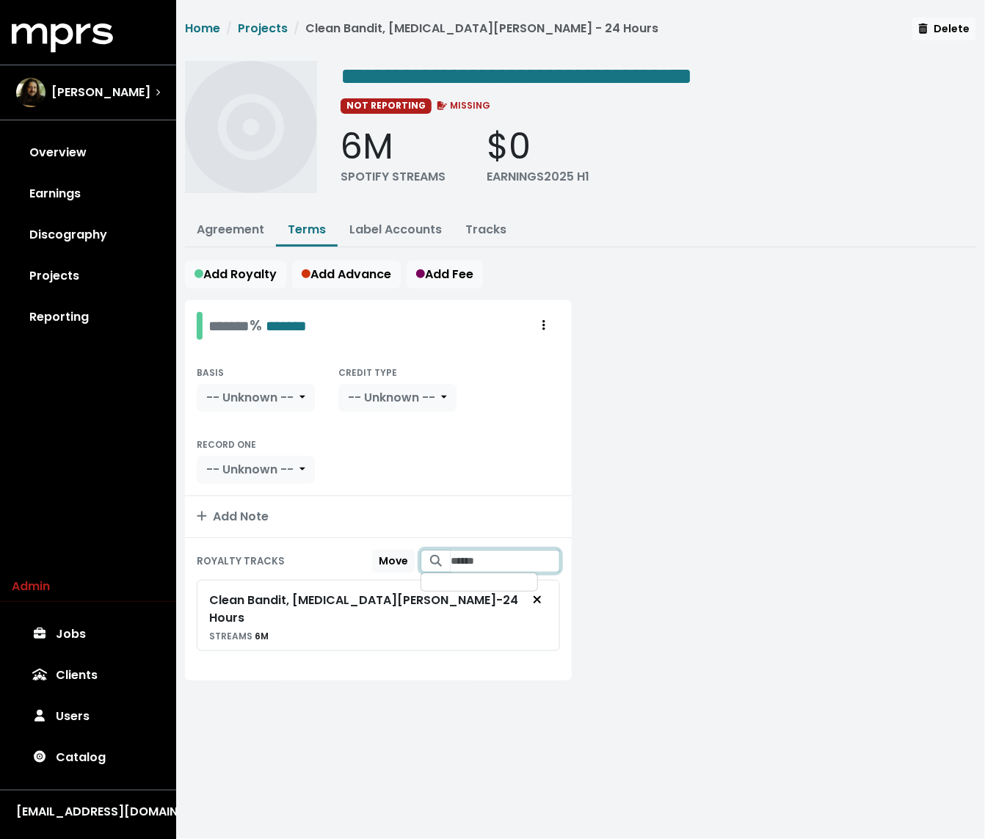
click at [487, 558] on input "Search for tracks by title and link them to this royalty" at bounding box center [504, 561] width 109 height 23
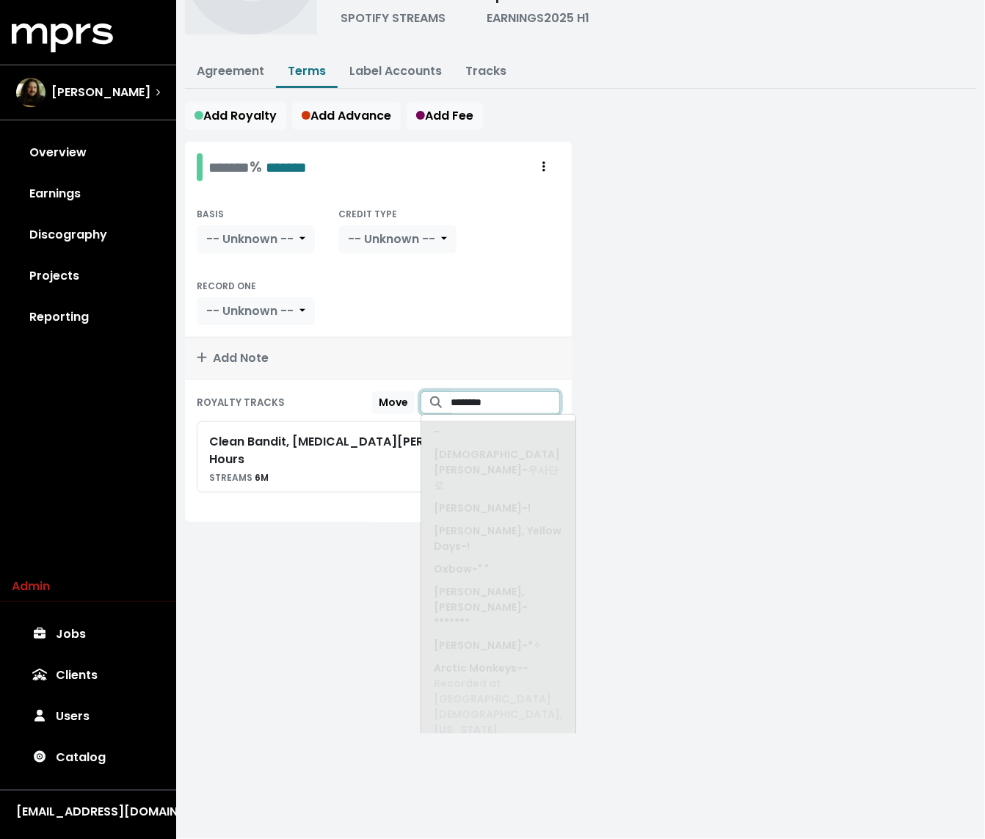
scroll to position [172, 0]
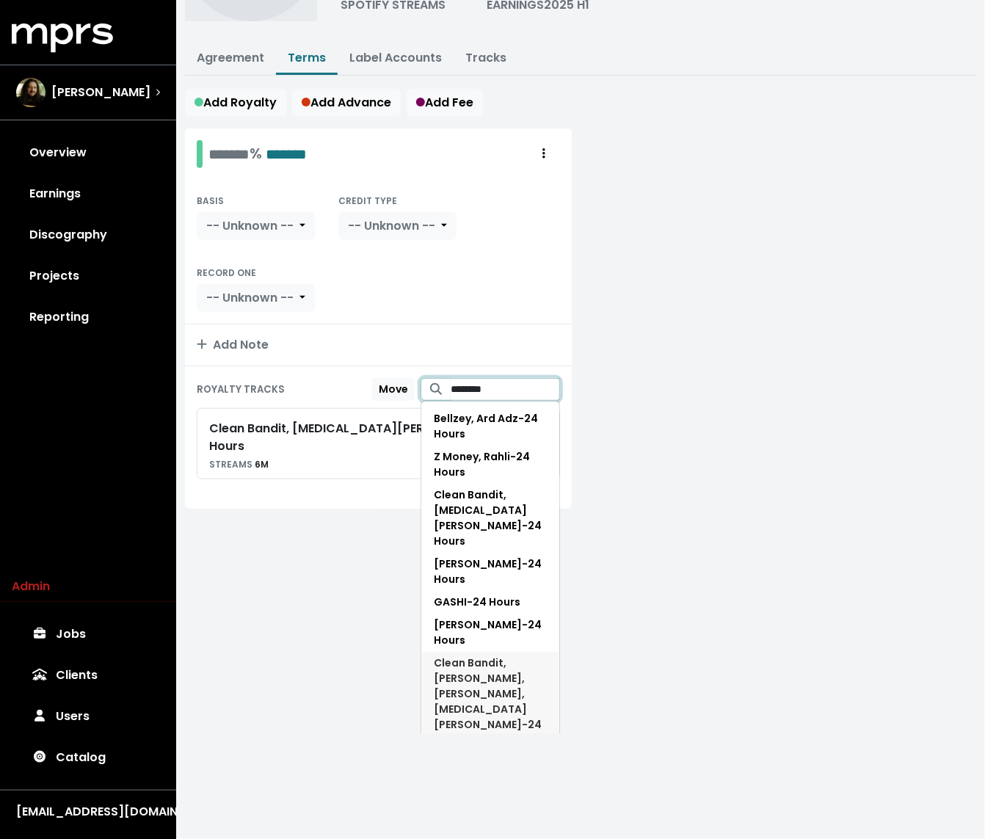
type input "********"
click at [477, 674] on span "Clean Bandit, [PERSON_NAME], Bougenvilla, [MEDICAL_DATA][PERSON_NAME] - 24 Hour…" at bounding box center [488, 716] width 108 height 123
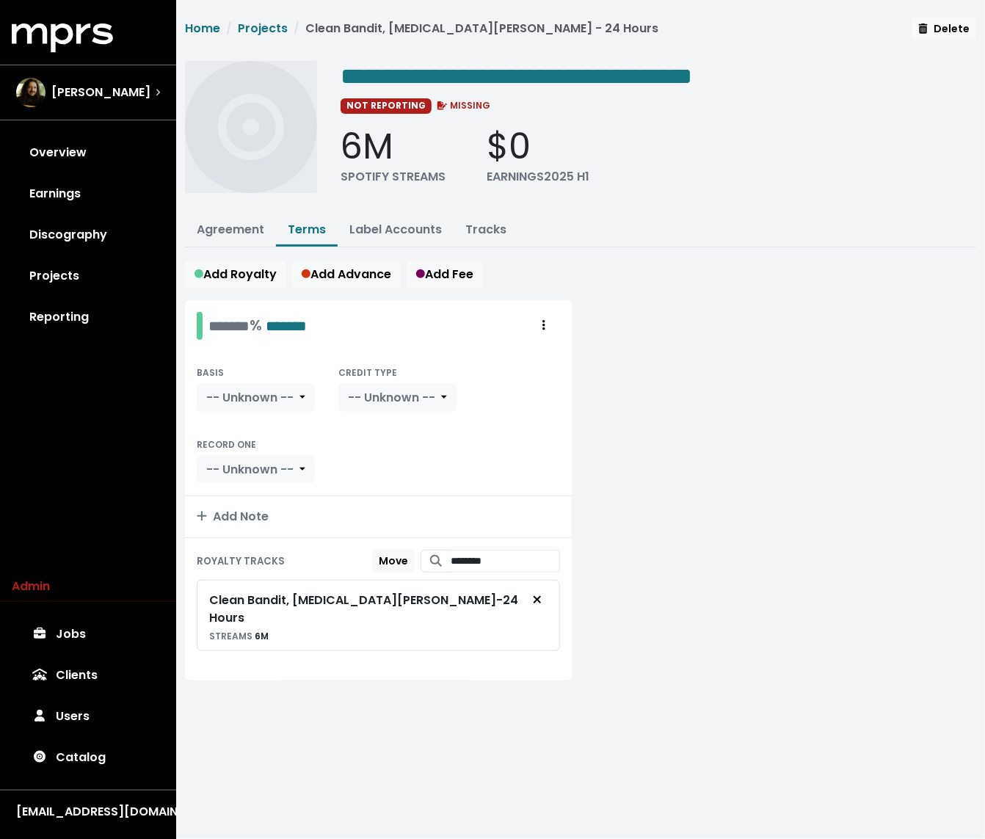
scroll to position [0, 0]
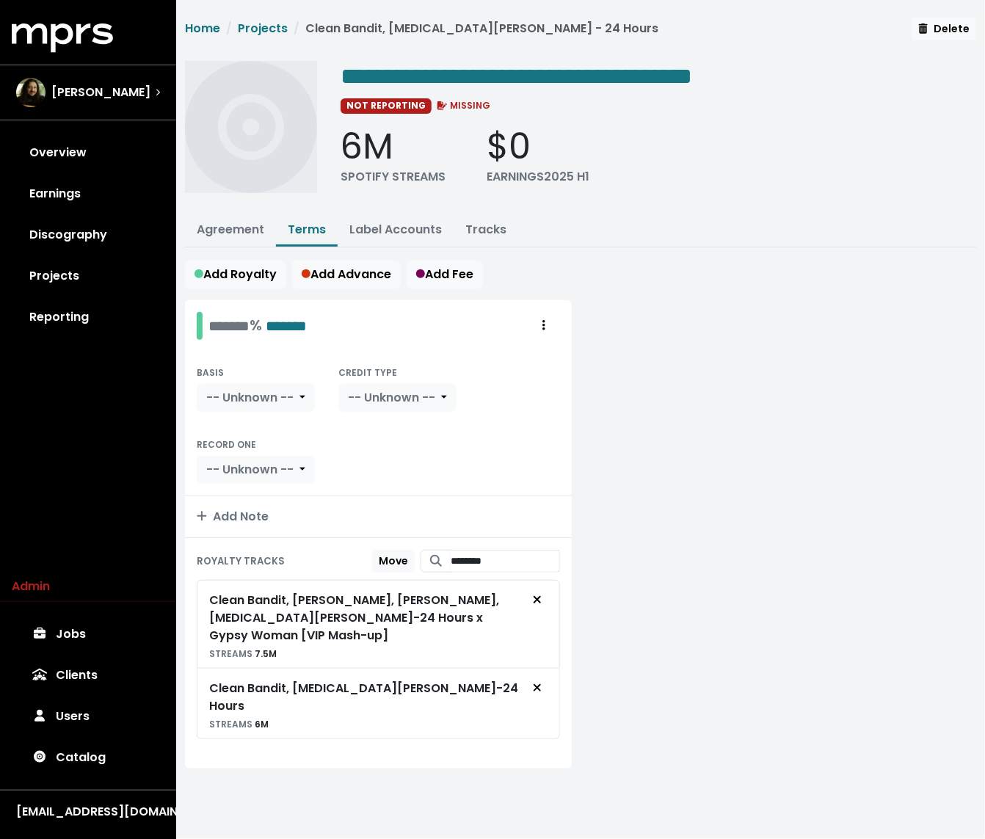
click at [644, 493] on div at bounding box center [782, 543] width 404 height 486
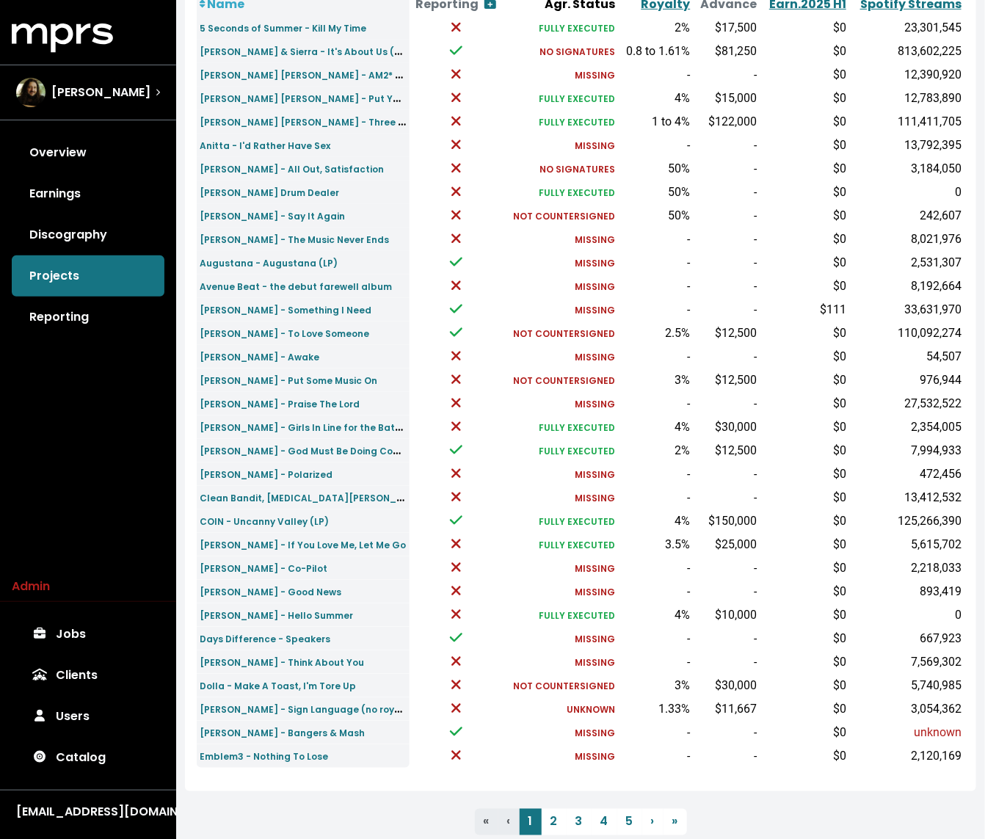
scroll to position [214, 0]
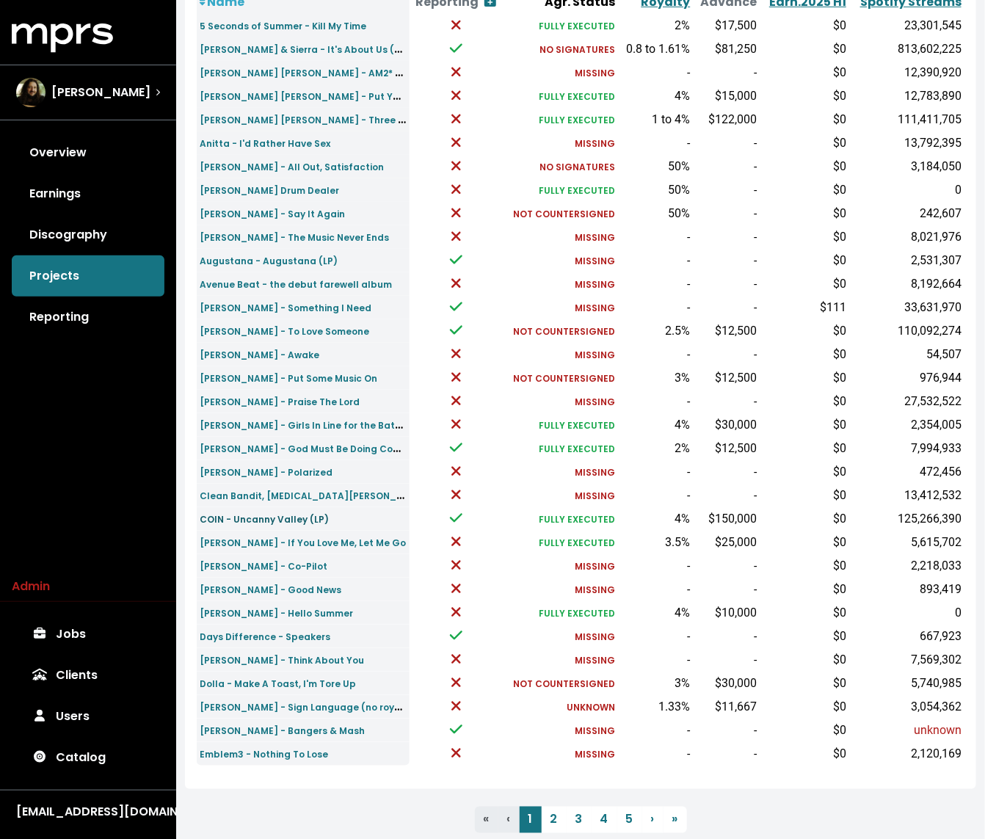
click at [238, 517] on small "COIN - Uncanny Valley (LP)" at bounding box center [264, 519] width 129 height 12
click at [244, 608] on small "[PERSON_NAME] - Hello Summer" at bounding box center [276, 613] width 153 height 12
click at [240, 679] on small "Dolla - Make A Toast, I'm Tore Up" at bounding box center [278, 683] width 156 height 12
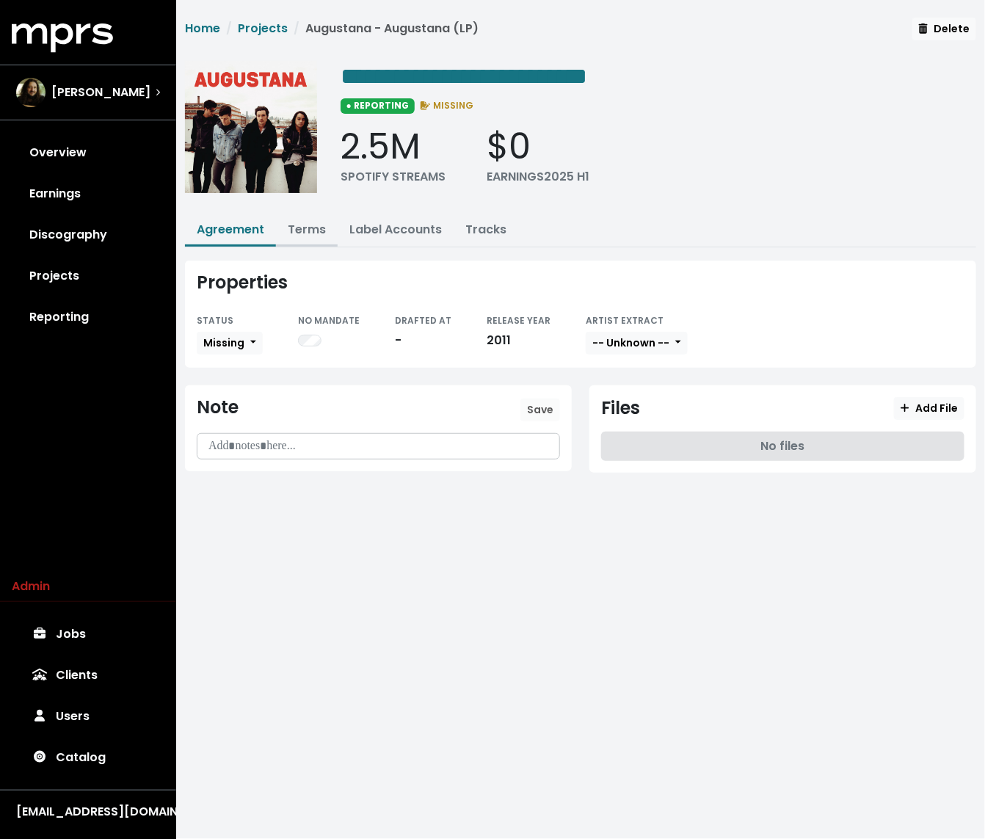
click at [310, 227] on link "Terms" at bounding box center [307, 229] width 38 height 17
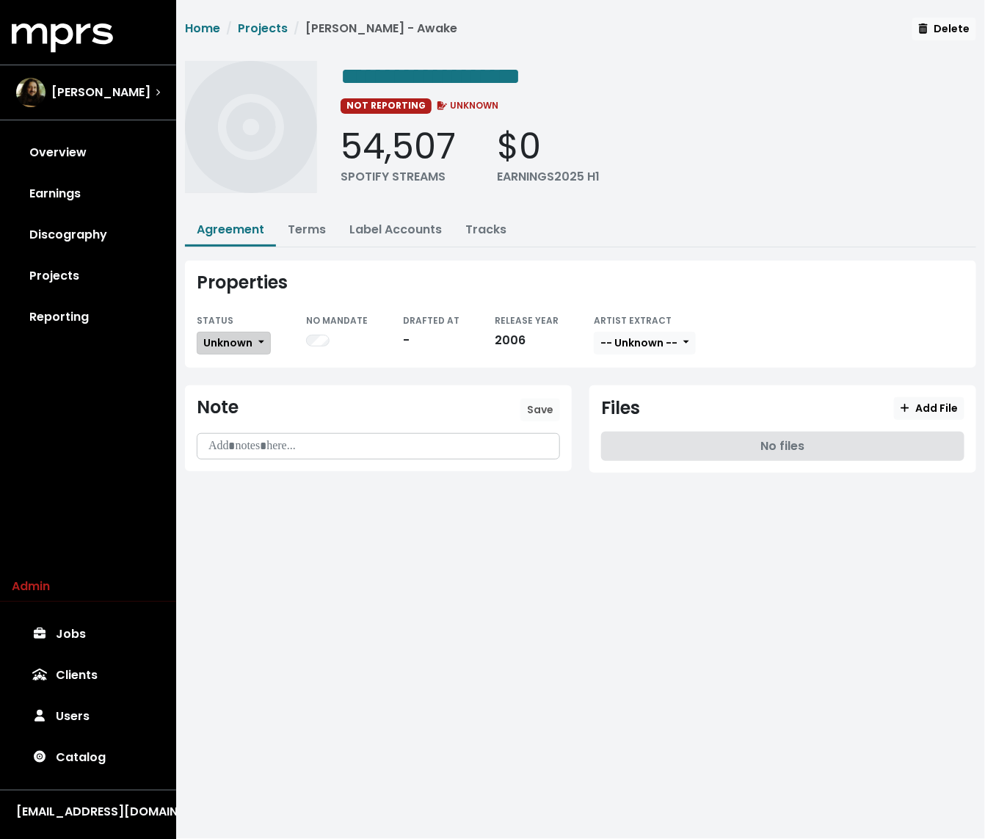
click at [230, 341] on span "Unknown" at bounding box center [227, 342] width 49 height 15
click at [225, 398] on link "Missing" at bounding box center [266, 395] width 138 height 23
click at [613, 172] on div "54,507 SPOTIFY STREAMS $0 EARNINGS 2025 H1" at bounding box center [657, 155] width 635 height 60
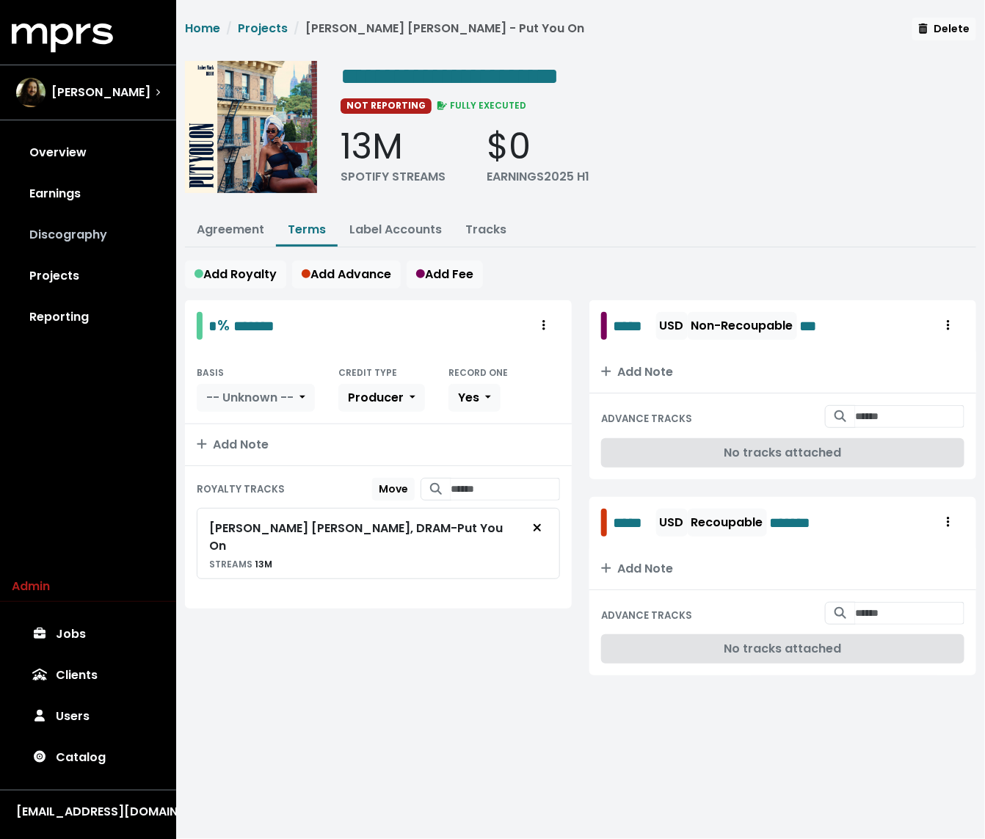
click at [102, 240] on link "Discography" at bounding box center [88, 234] width 153 height 41
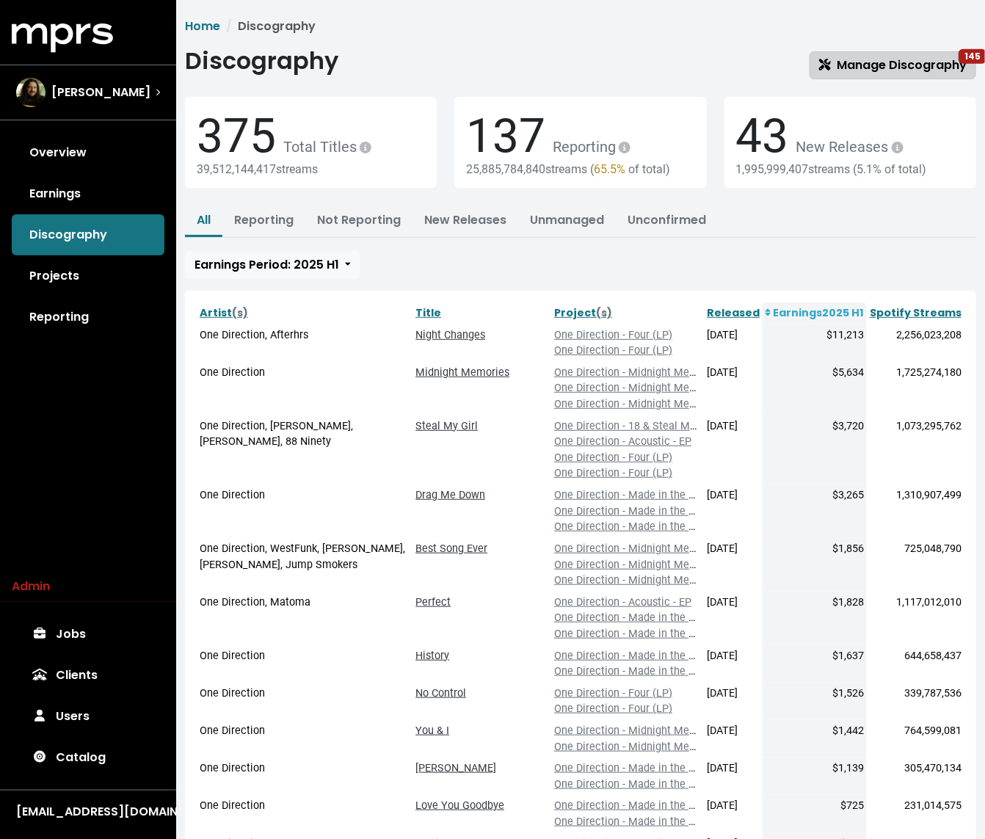
click at [853, 73] on link "Manage Discography 145" at bounding box center [892, 65] width 167 height 28
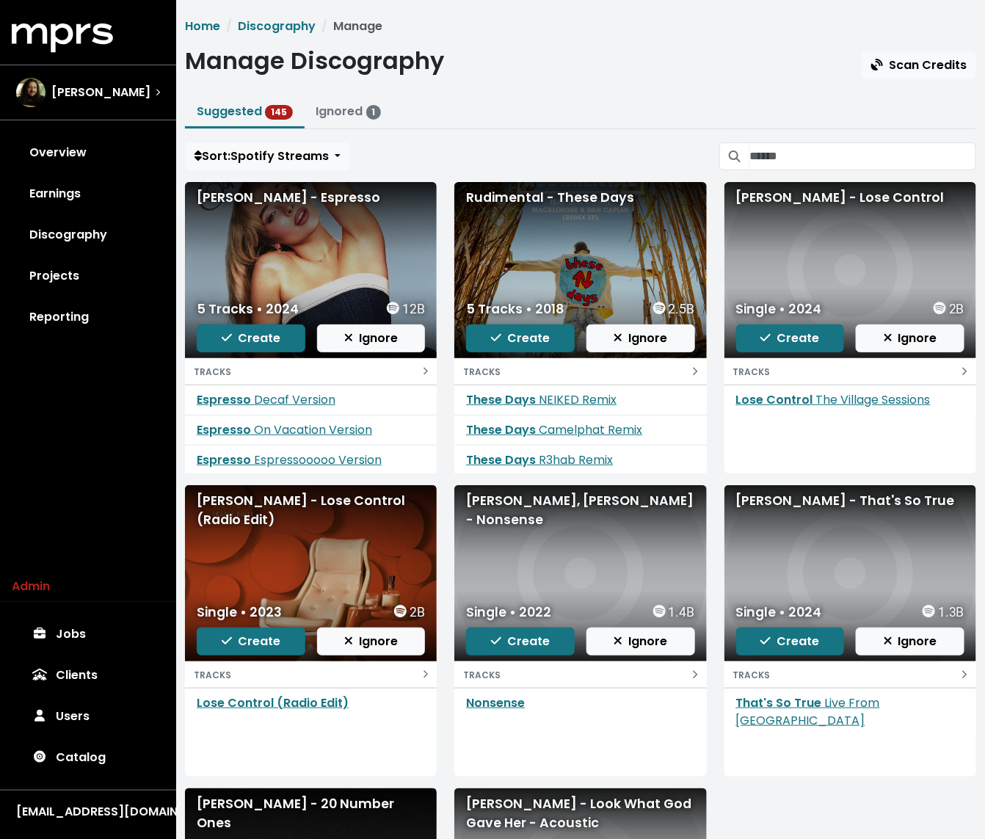
click at [770, 172] on div "Home Discography Manage Manage Discography Scan Credits Suggested 145 Ignored 1…" at bounding box center [580, 581] width 809 height 1126
click at [771, 164] on input "Search suggested projects" at bounding box center [862, 156] width 227 height 28
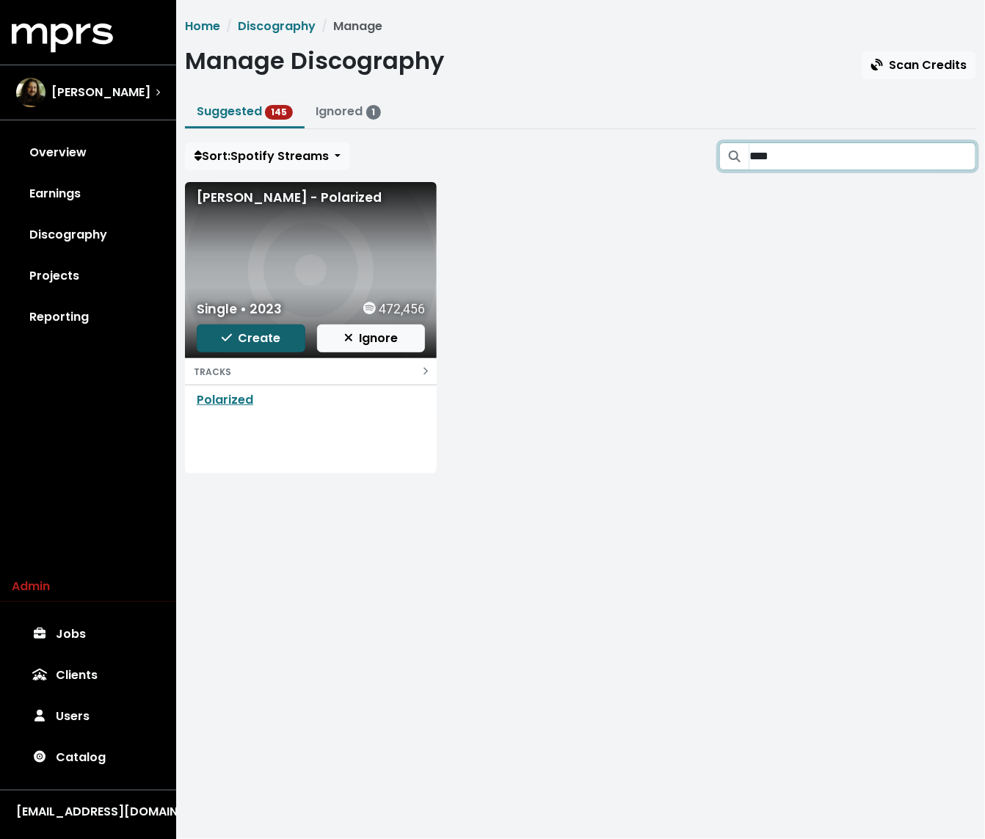
type input "****"
click at [241, 340] on span "Create" at bounding box center [251, 337] width 59 height 17
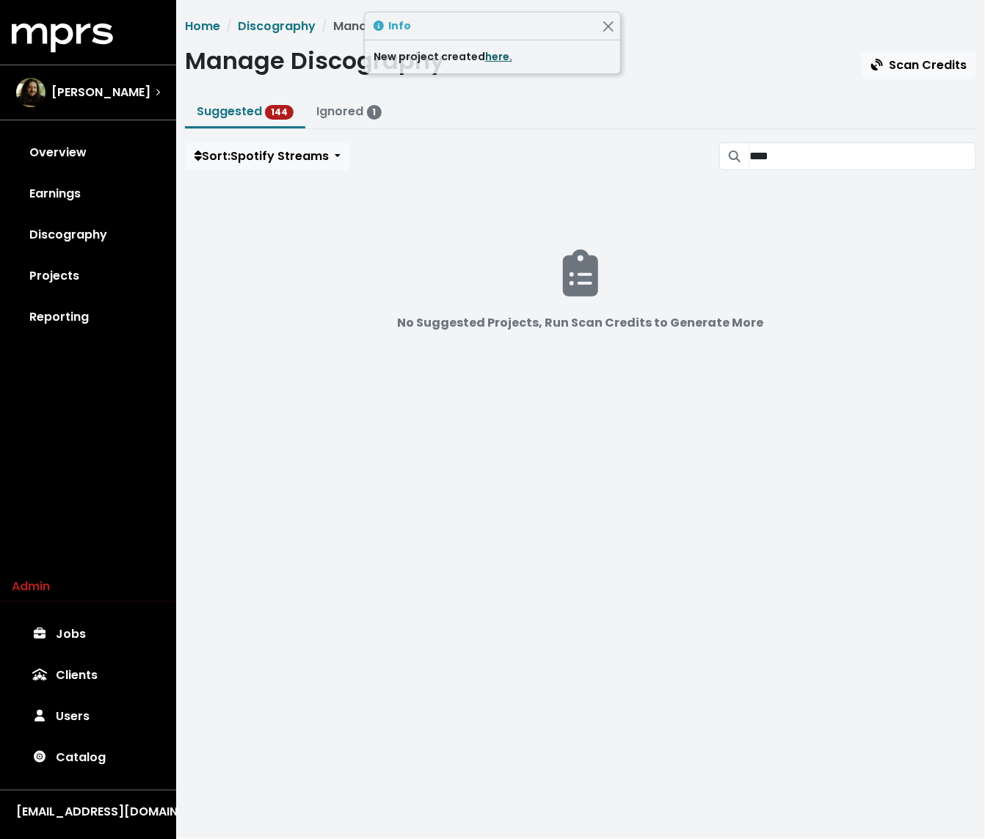
click at [500, 59] on link "here." at bounding box center [498, 56] width 27 height 15
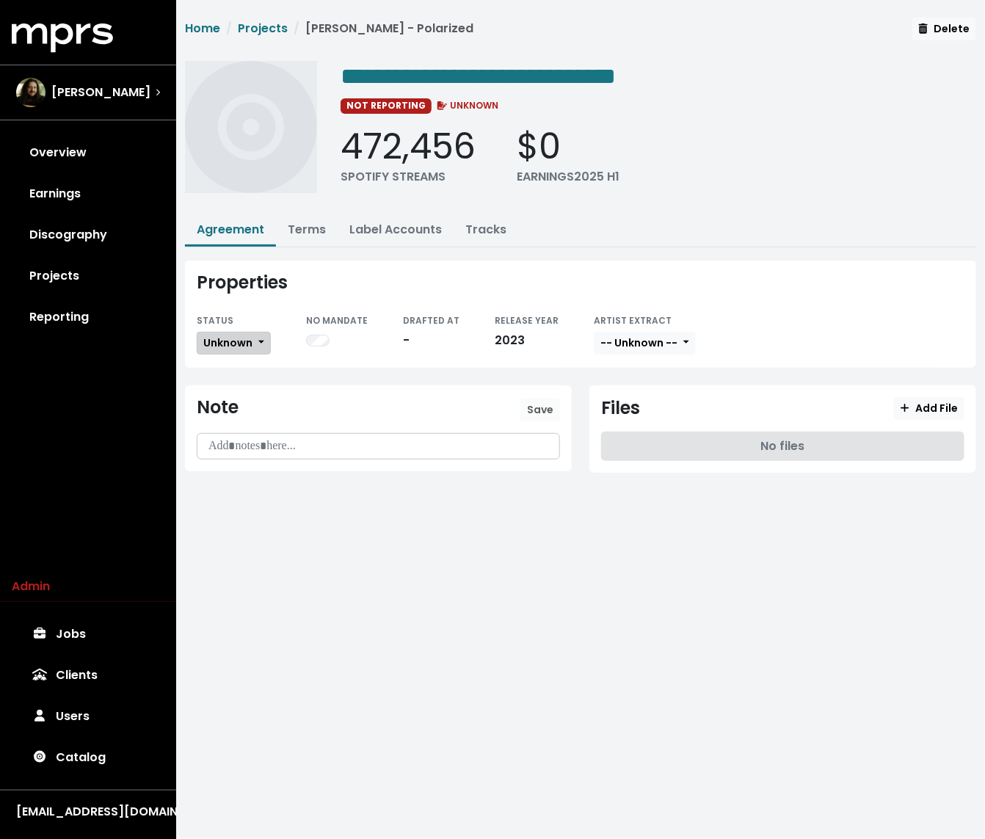
click at [233, 343] on span "Unknown" at bounding box center [227, 342] width 49 height 15
click at [230, 392] on link "Missing" at bounding box center [266, 395] width 138 height 23
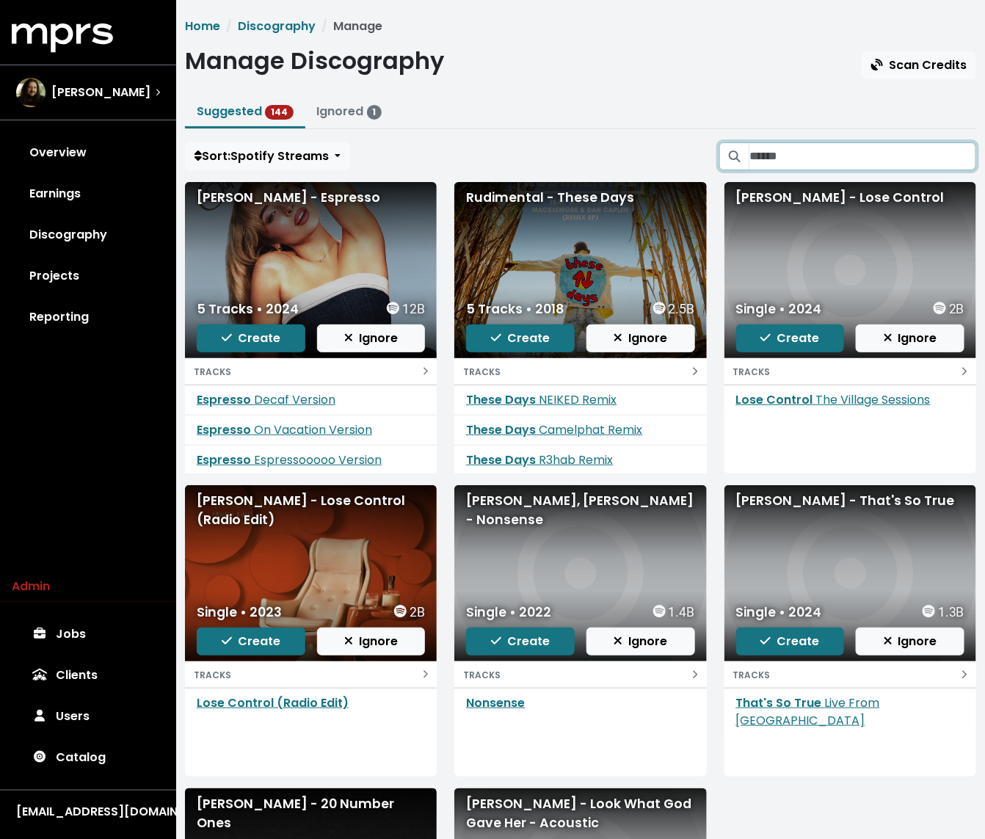
click at [790, 165] on input "Search suggested projects" at bounding box center [862, 156] width 227 height 28
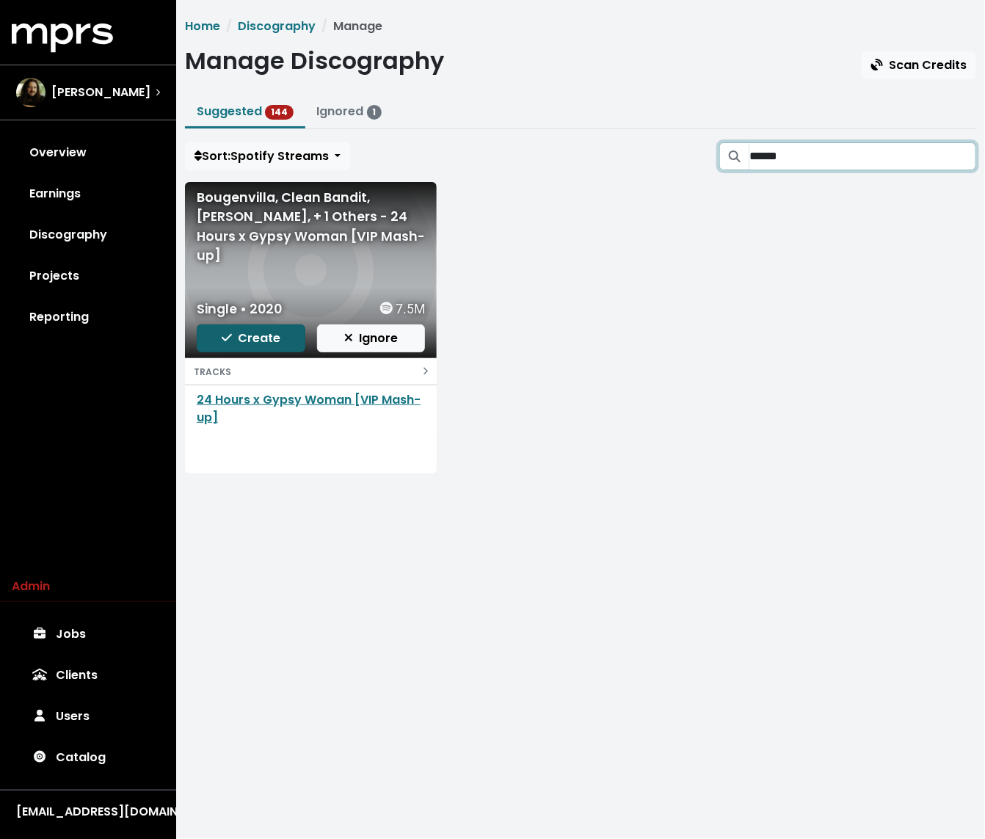
type input "******"
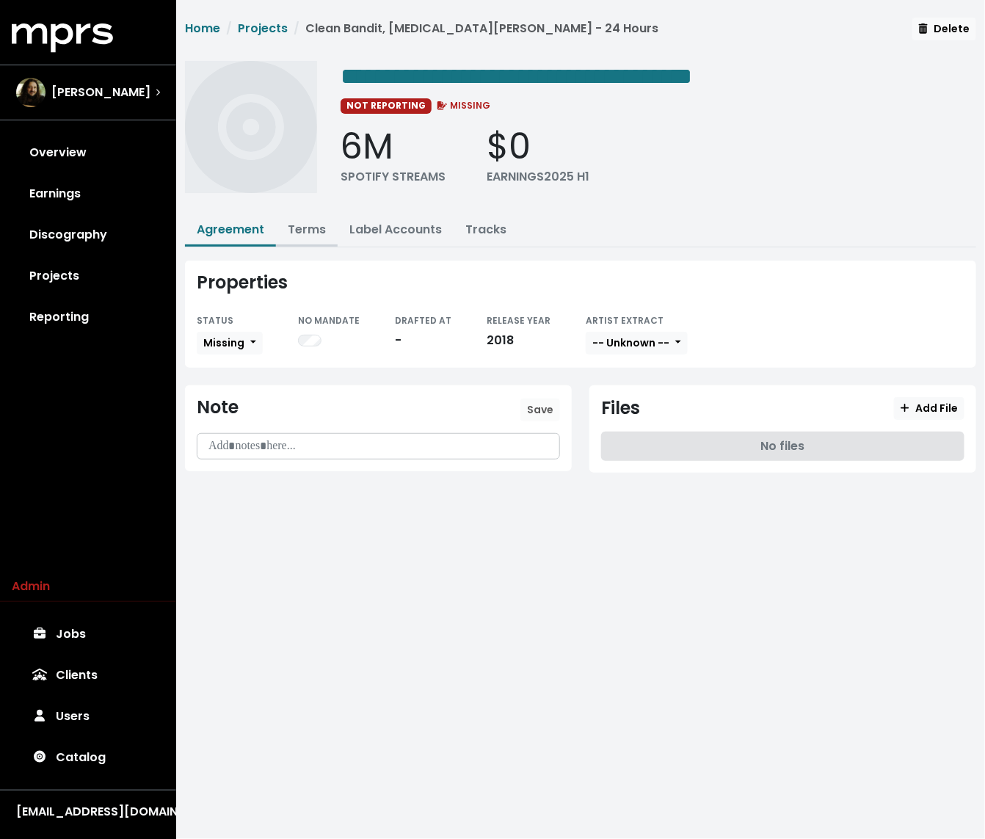
click at [310, 239] on button "Terms" at bounding box center [307, 231] width 62 height 32
click at [310, 224] on link "Terms" at bounding box center [307, 229] width 38 height 17
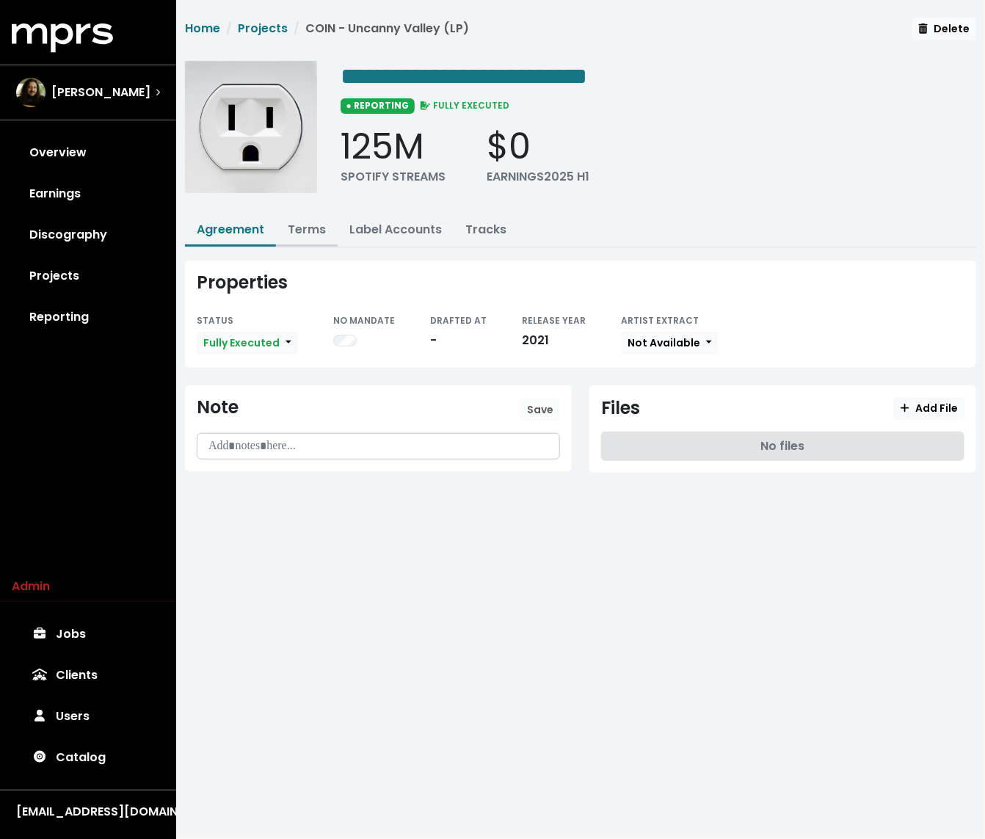
click at [300, 241] on button "Terms" at bounding box center [307, 231] width 62 height 32
click at [305, 227] on link "Terms" at bounding box center [307, 229] width 38 height 17
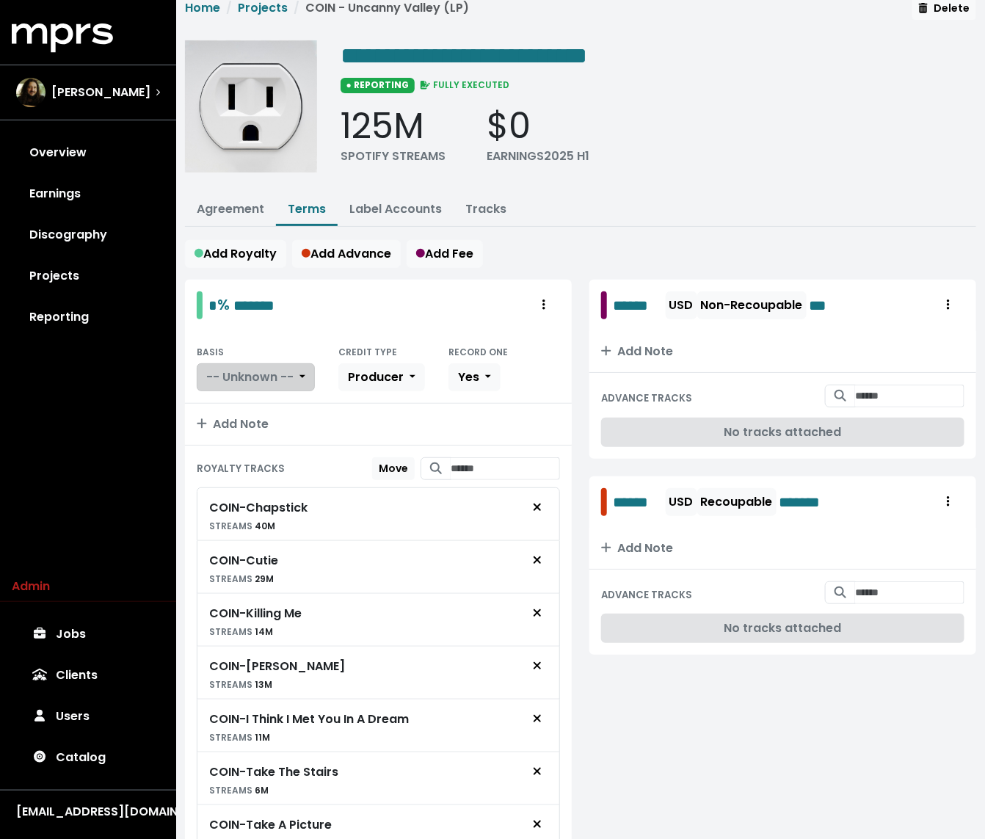
scroll to position [31, 0]
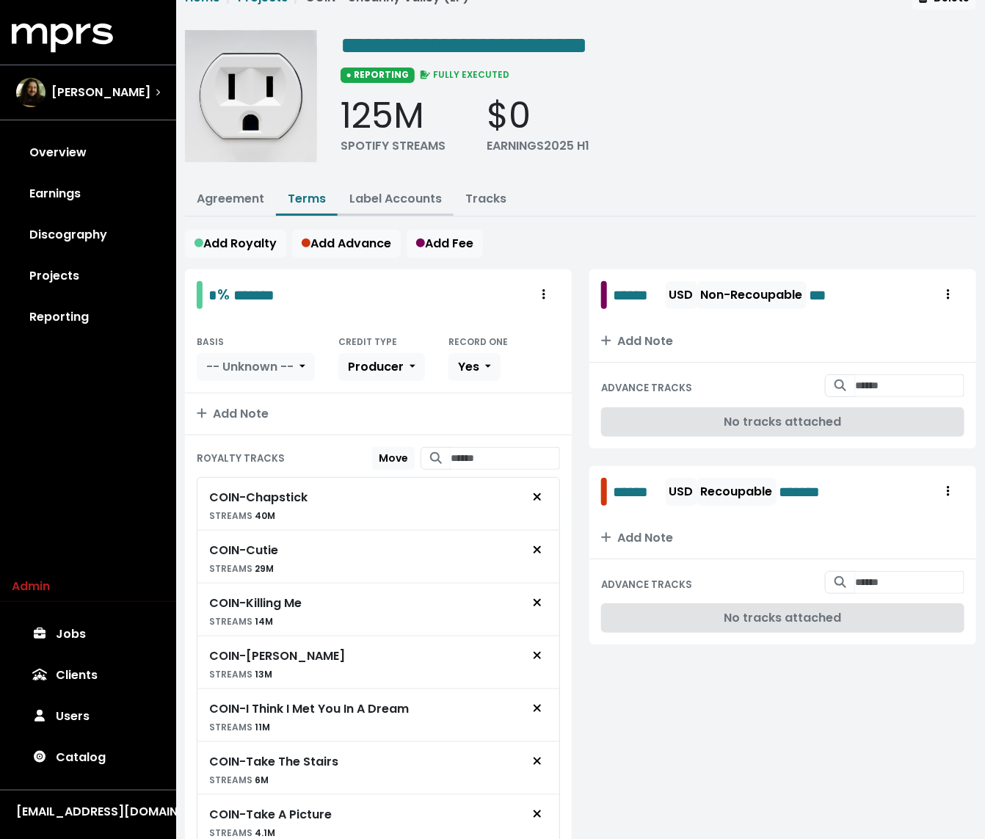
click at [406, 191] on link "Label Accounts" at bounding box center [395, 198] width 92 height 17
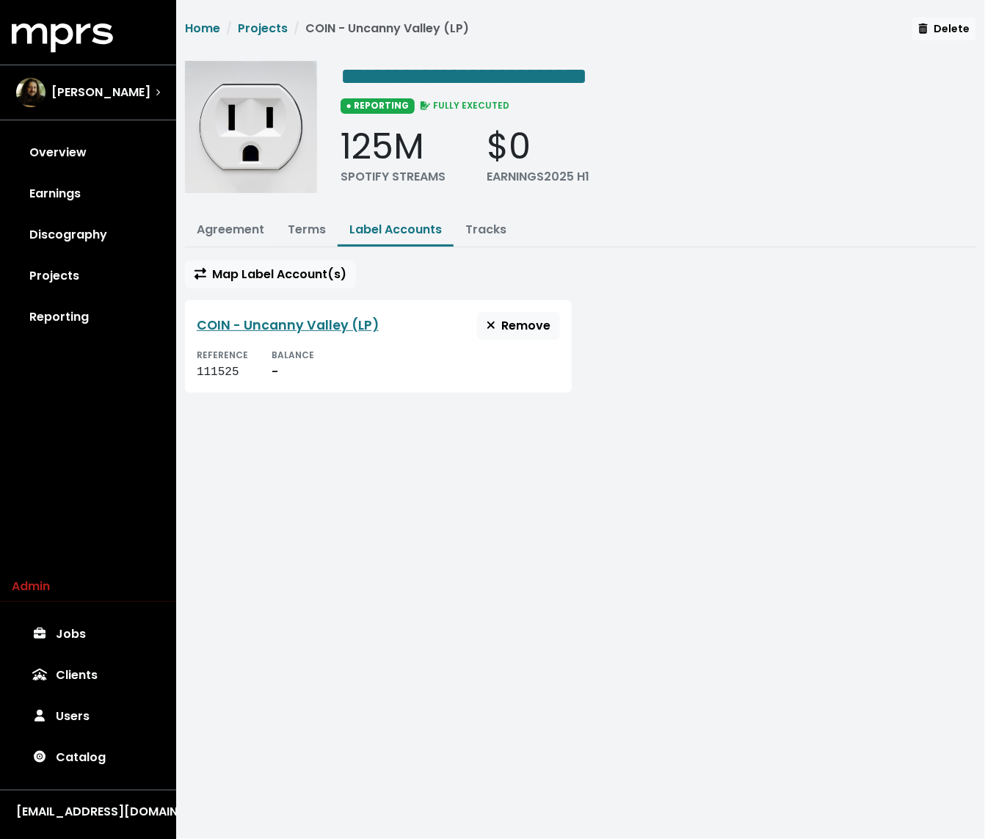
click at [221, 368] on div "111525" at bounding box center [222, 372] width 51 height 18
copy div "111525"
click at [303, 227] on link "Terms" at bounding box center [307, 229] width 38 height 17
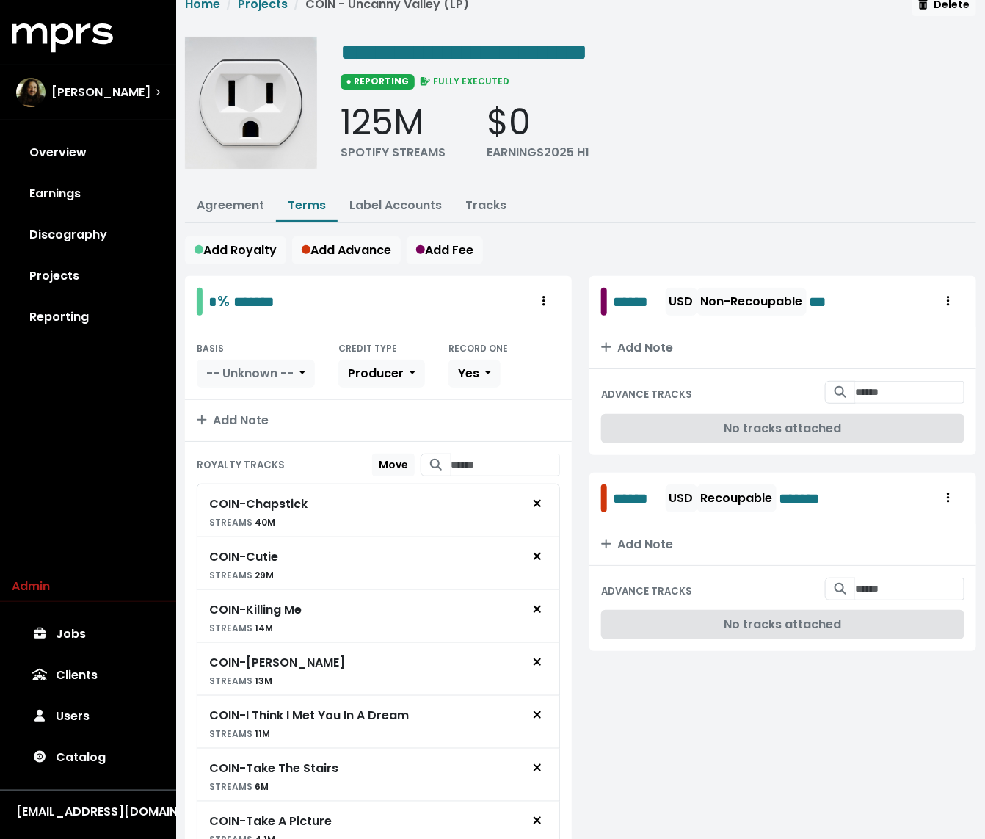
scroll to position [25, 0]
click at [658, 224] on div "**********" at bounding box center [580, 584] width 809 height 1183
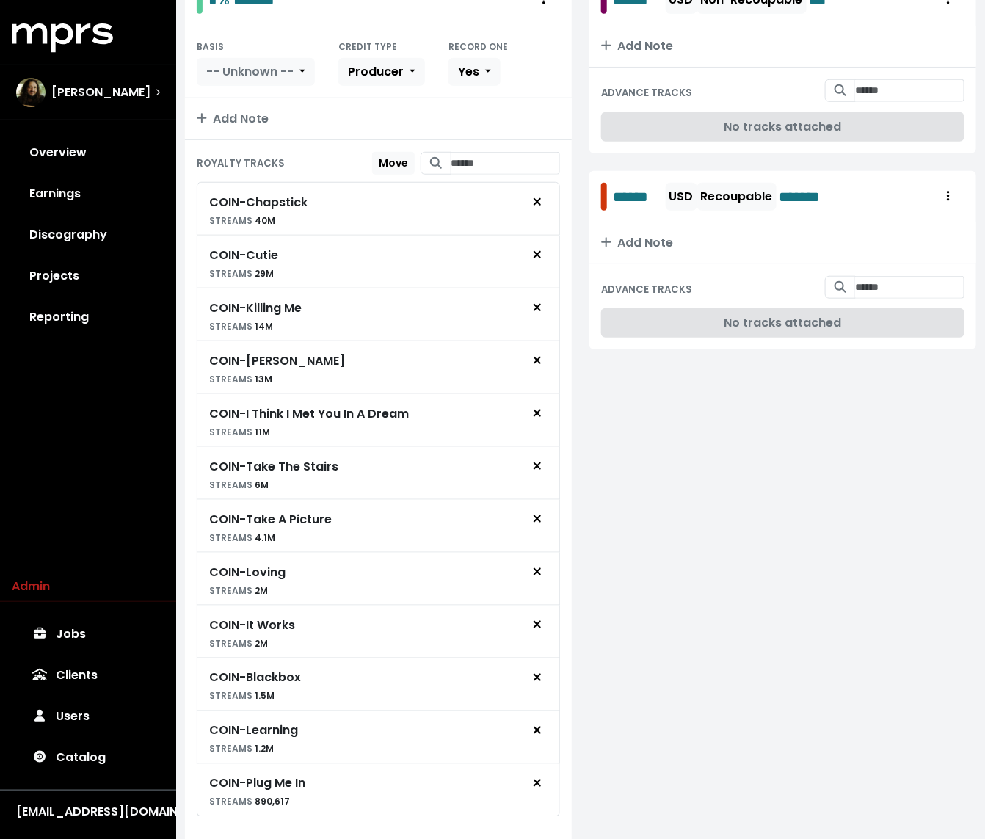
scroll to position [376, 0]
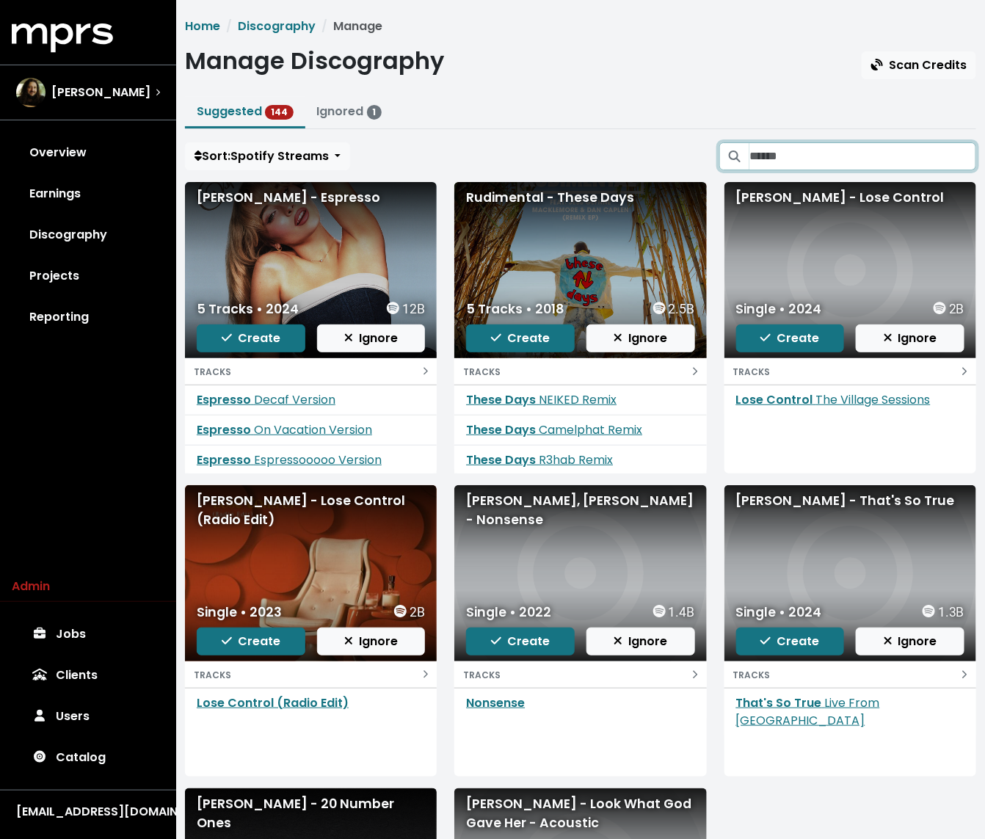
click at [825, 153] on input "Search suggested projects" at bounding box center [862, 156] width 227 height 28
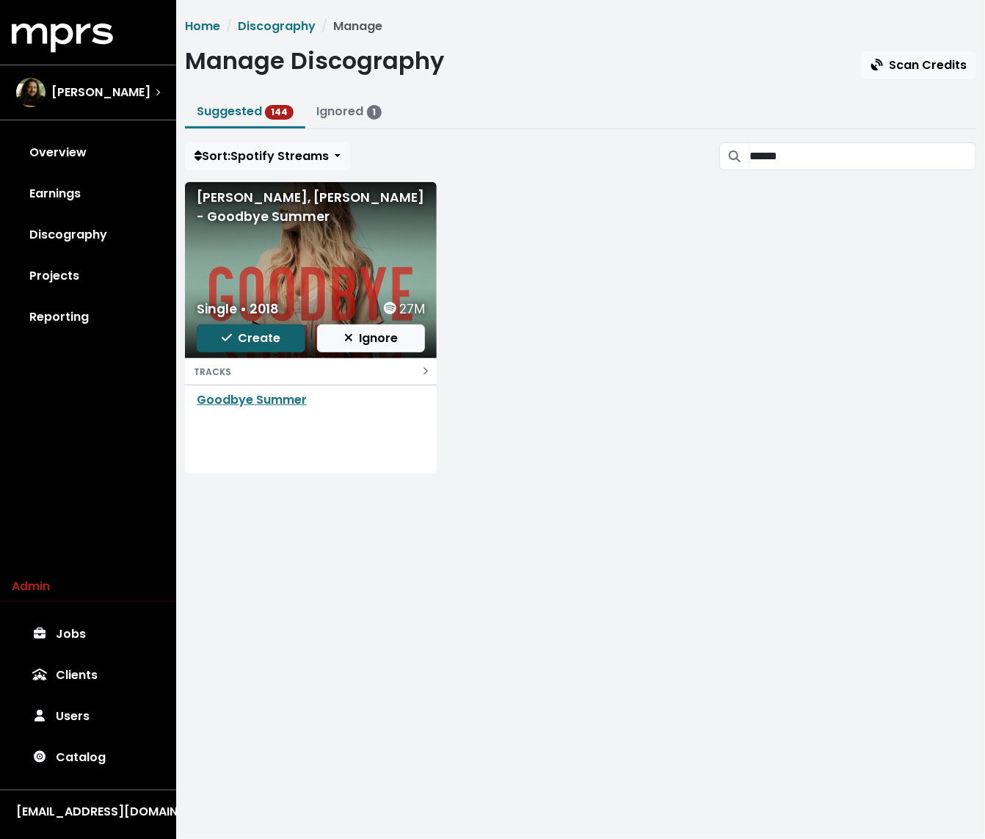
click at [251, 335] on span "Create" at bounding box center [251, 337] width 59 height 17
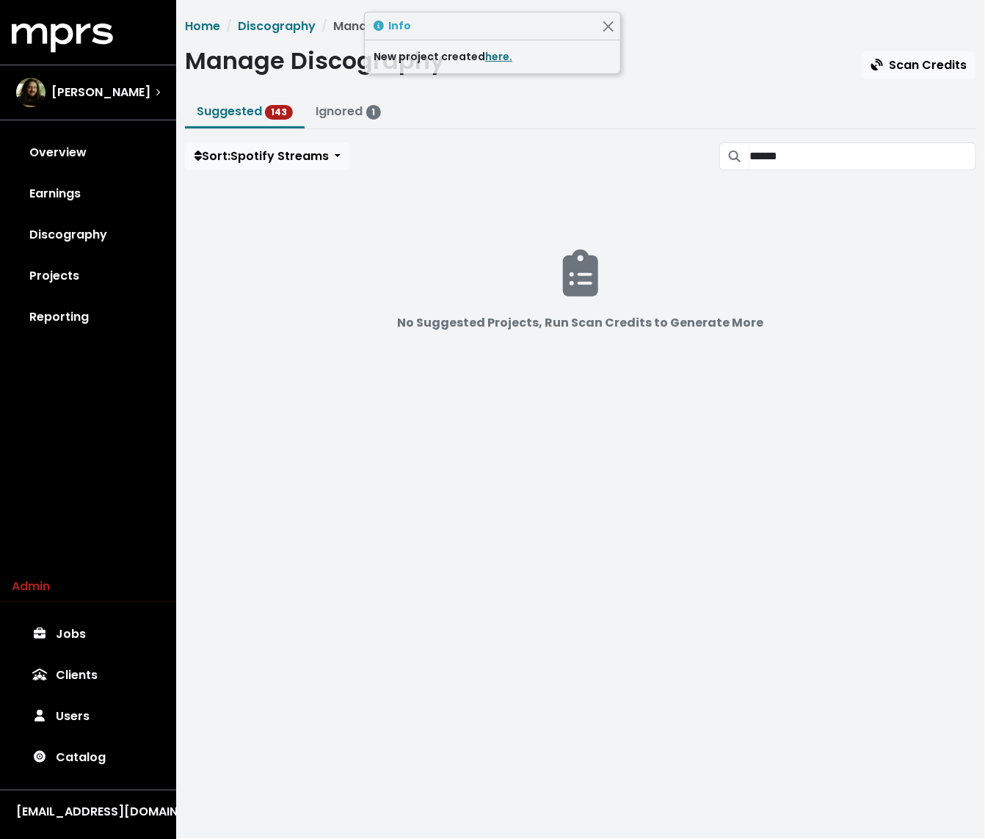
click at [497, 48] on div "New project created here." at bounding box center [492, 56] width 255 height 33
click at [491, 51] on link "here." at bounding box center [498, 56] width 27 height 15
click at [810, 163] on input "******" at bounding box center [862, 156] width 227 height 28
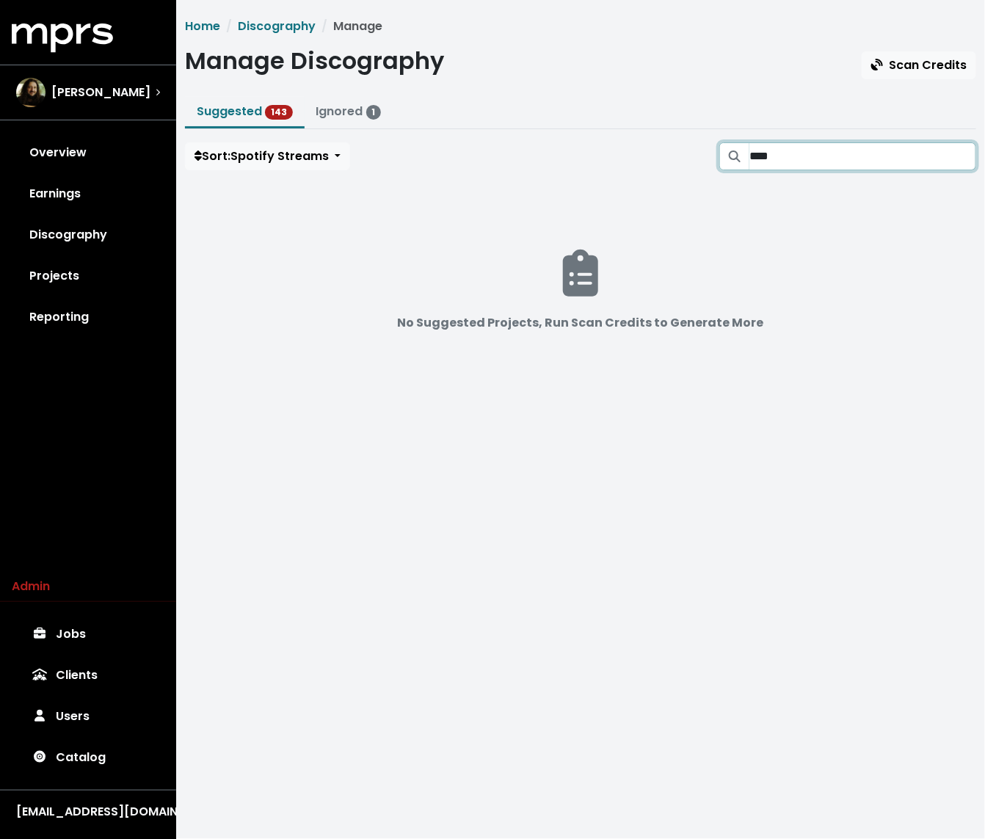
type input "*****"
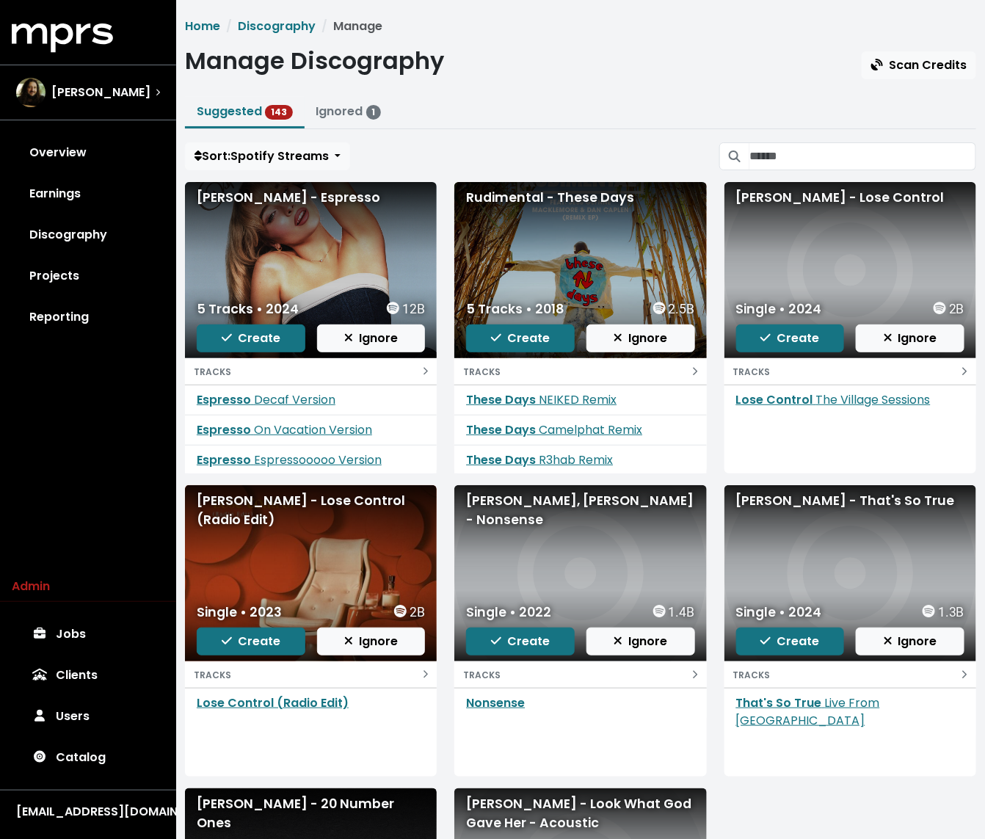
click at [817, 134] on div "Home Discography Manage Manage Discography Scan Credits Suggested 143 Ignored 1…" at bounding box center [580, 581] width 809 height 1126
click at [810, 138] on div "Home Discography Manage Manage Discography Scan Credits Suggested 143 Ignored 1…" at bounding box center [580, 581] width 809 height 1126
click at [800, 150] on input "Search suggested projects" at bounding box center [862, 156] width 227 height 28
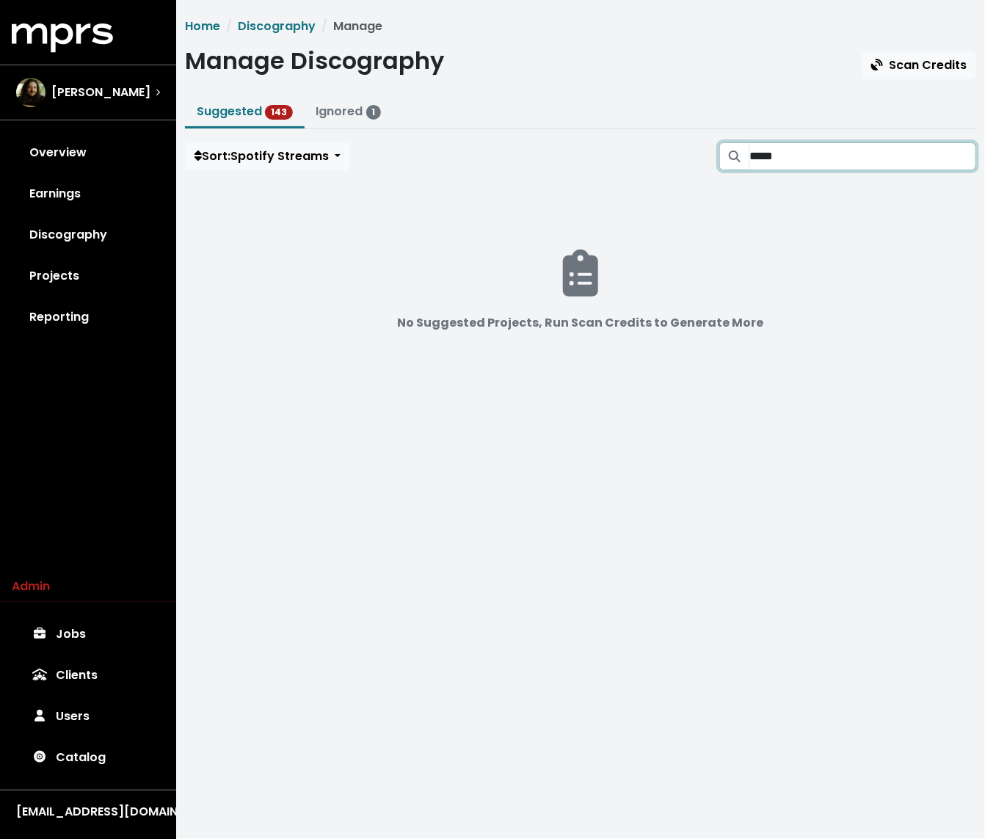
type input "*****"
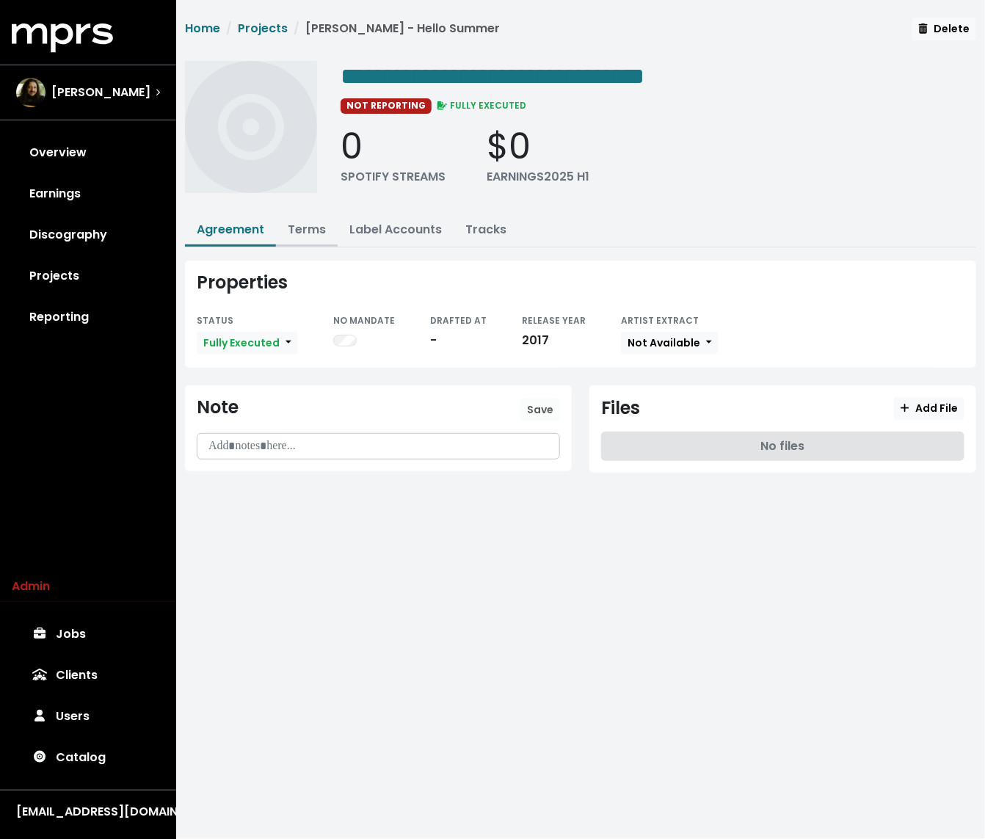
click at [307, 227] on link "Terms" at bounding box center [307, 229] width 38 height 17
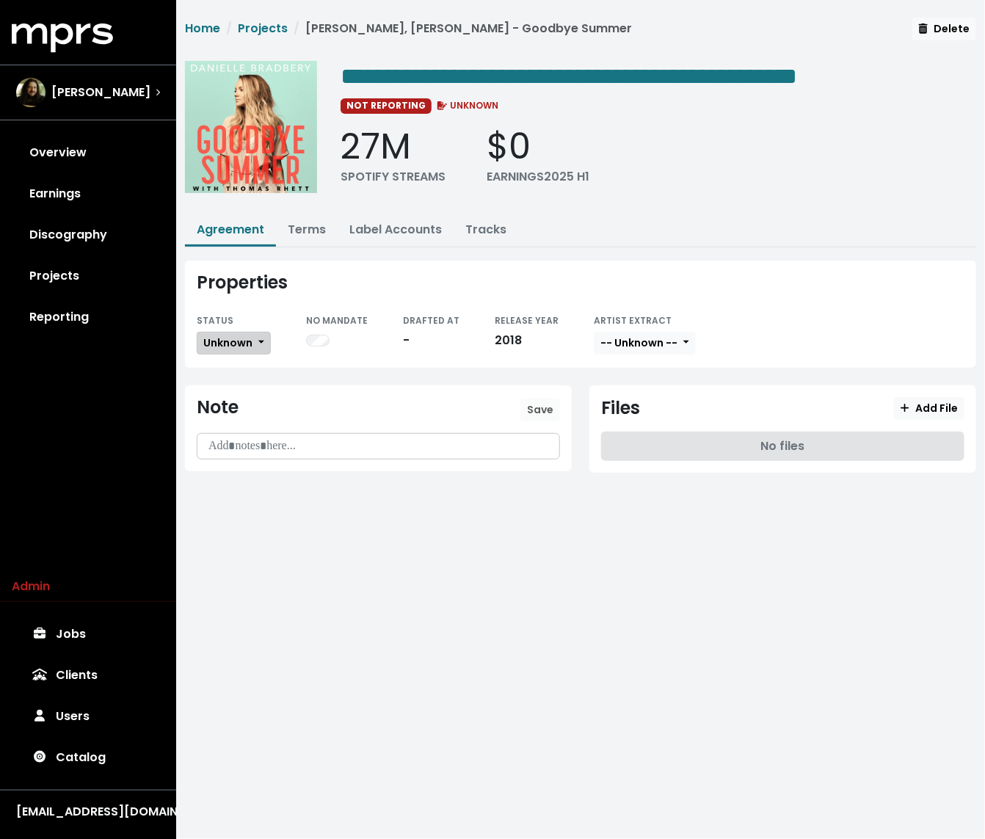
click at [241, 338] on span "Unknown" at bounding box center [227, 342] width 49 height 15
click at [234, 390] on link "Missing" at bounding box center [266, 395] width 138 height 23
click at [552, 104] on div "NOT REPORTING MISSING" at bounding box center [657, 105] width 635 height 18
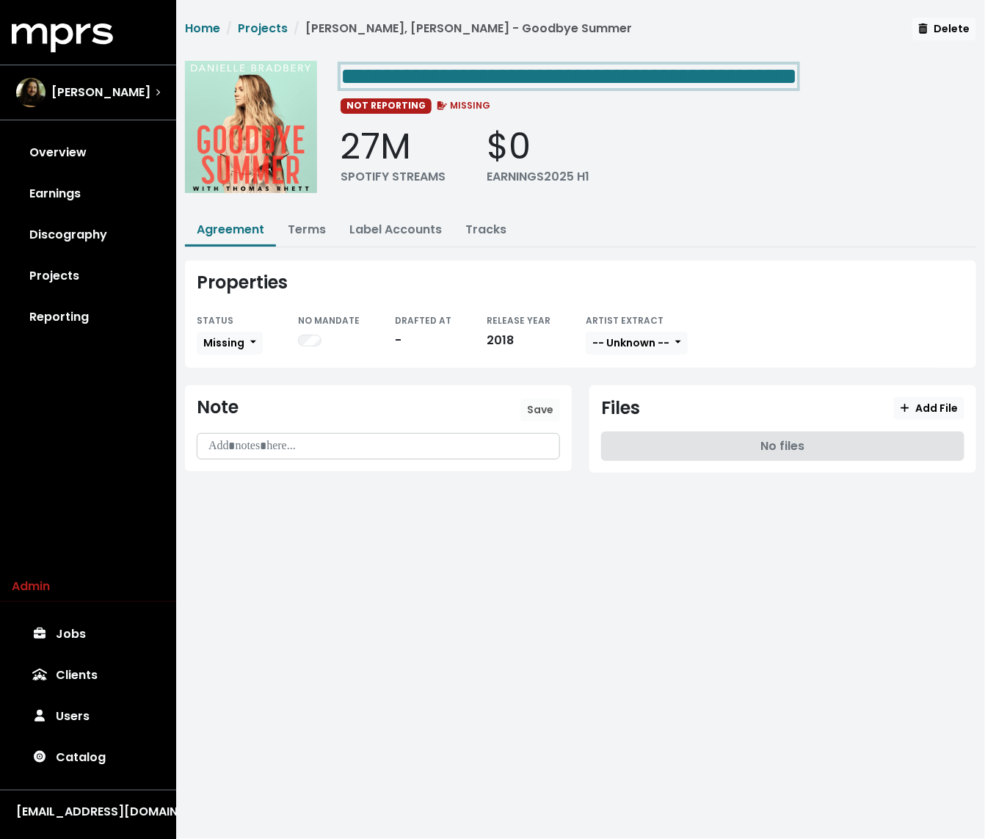
click at [552, 78] on span "**********" at bounding box center [568, 76] width 456 height 23
click at [558, 78] on span "**********" at bounding box center [568, 76] width 456 height 23
click at [729, 70] on span "**********" at bounding box center [568, 76] width 456 height 23
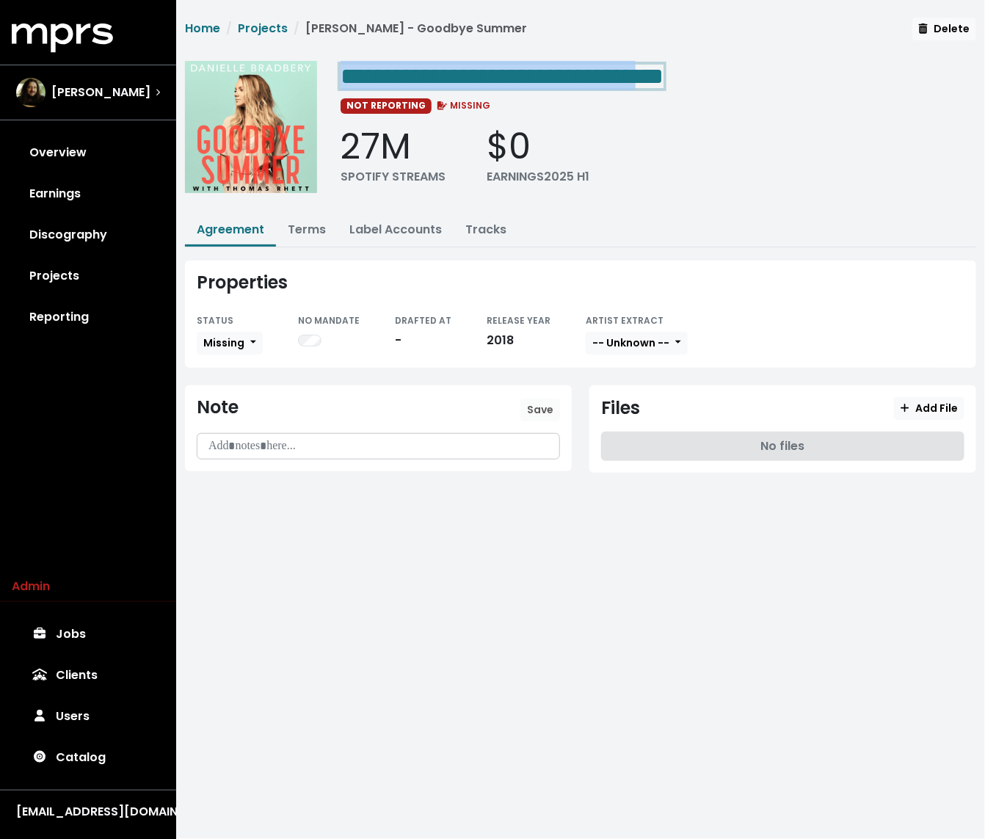
click at [663, 70] on span "**********" at bounding box center [501, 76] width 323 height 23
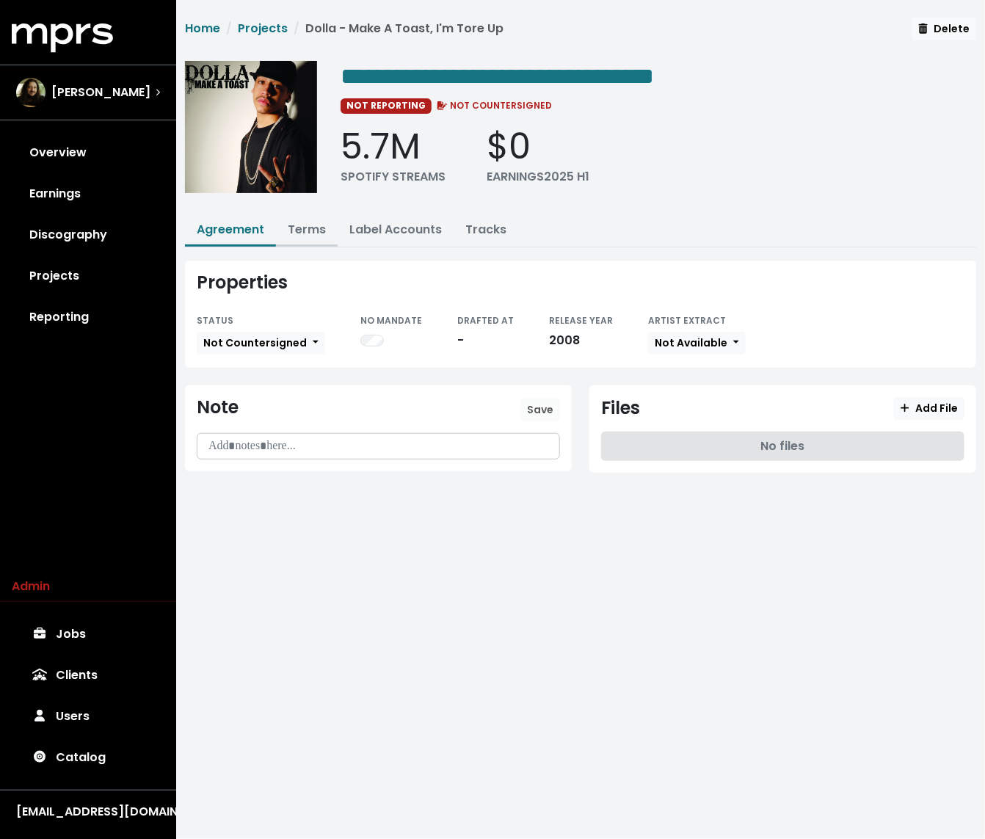
click at [309, 227] on link "Terms" at bounding box center [307, 229] width 38 height 17
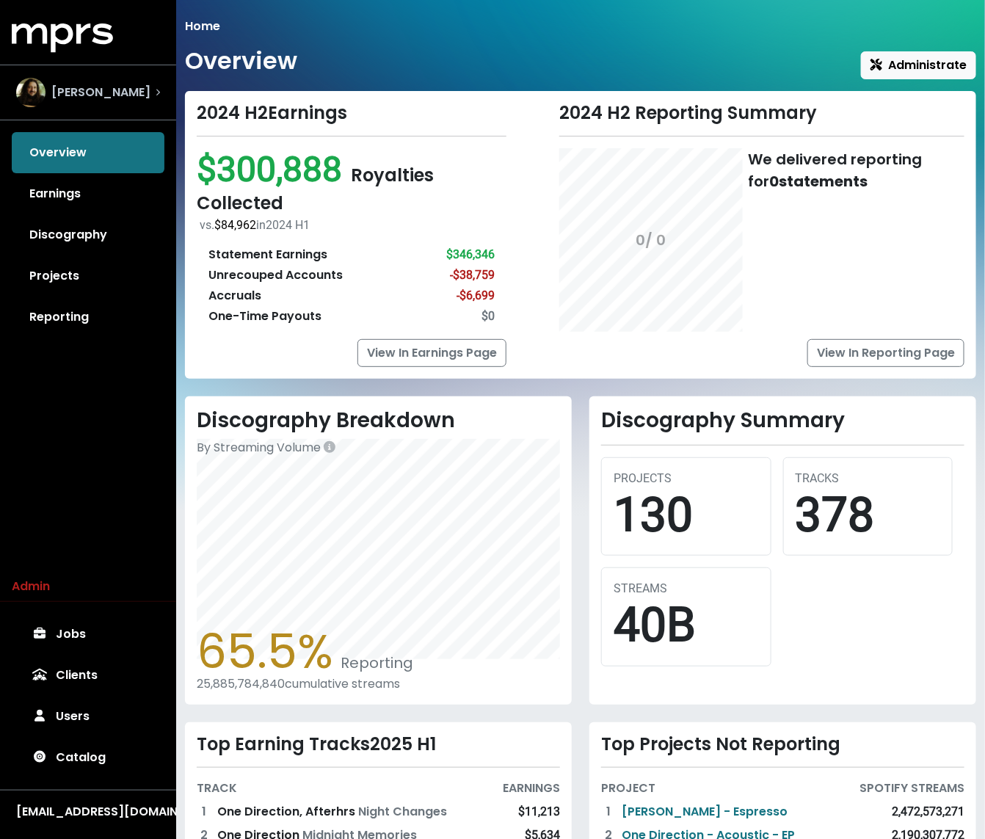
click at [141, 102] on div "Julian Bunetta" at bounding box center [88, 92] width 144 height 29
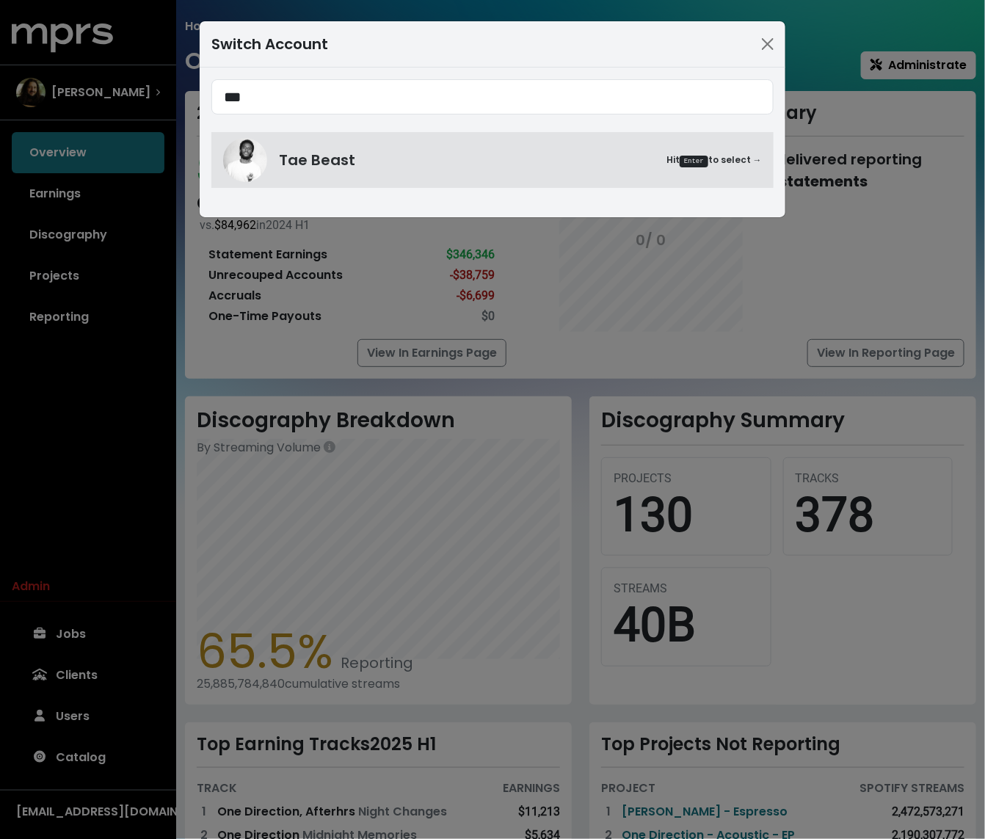
type input "***"
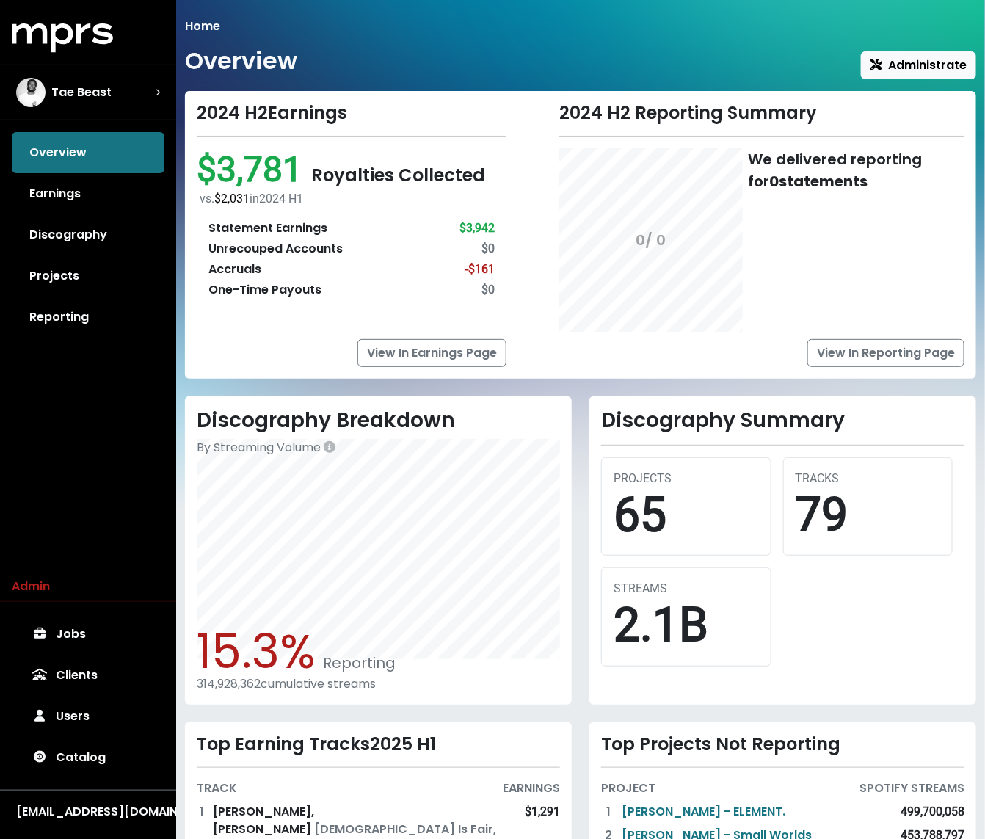
click at [492, 69] on div "Overview Administrate" at bounding box center [580, 63] width 791 height 32
click at [101, 236] on link "Discography" at bounding box center [88, 234] width 153 height 41
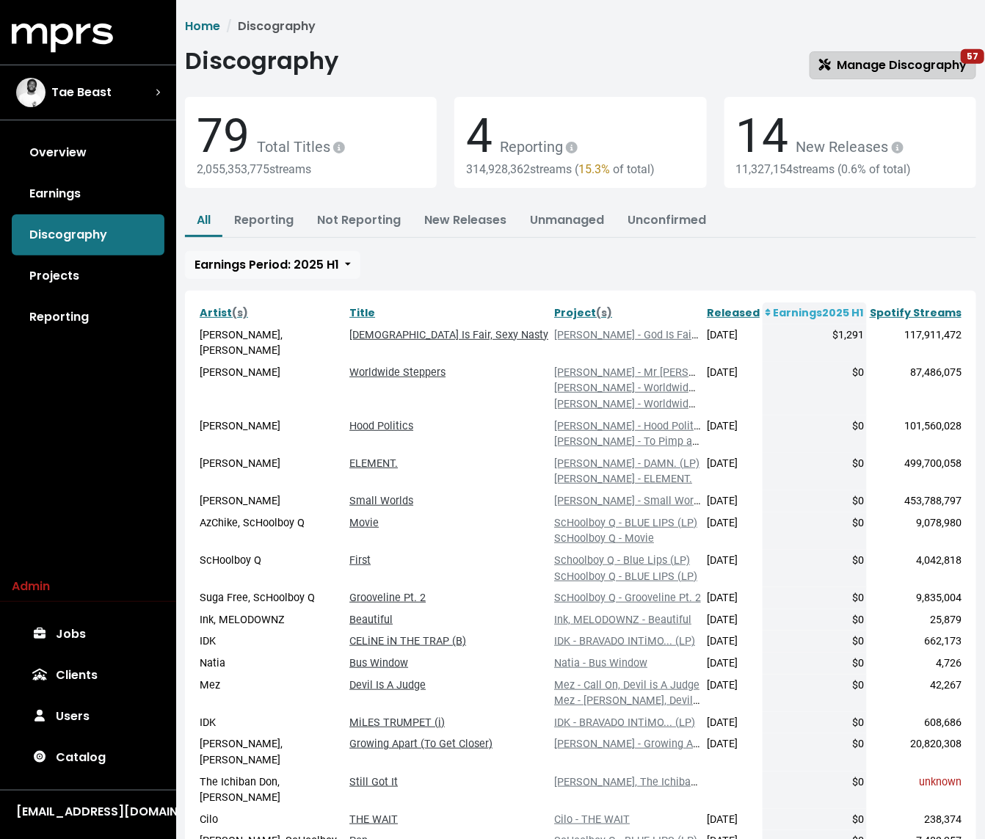
click at [886, 60] on span "Manage Discography 57" at bounding box center [892, 64] width 147 height 17
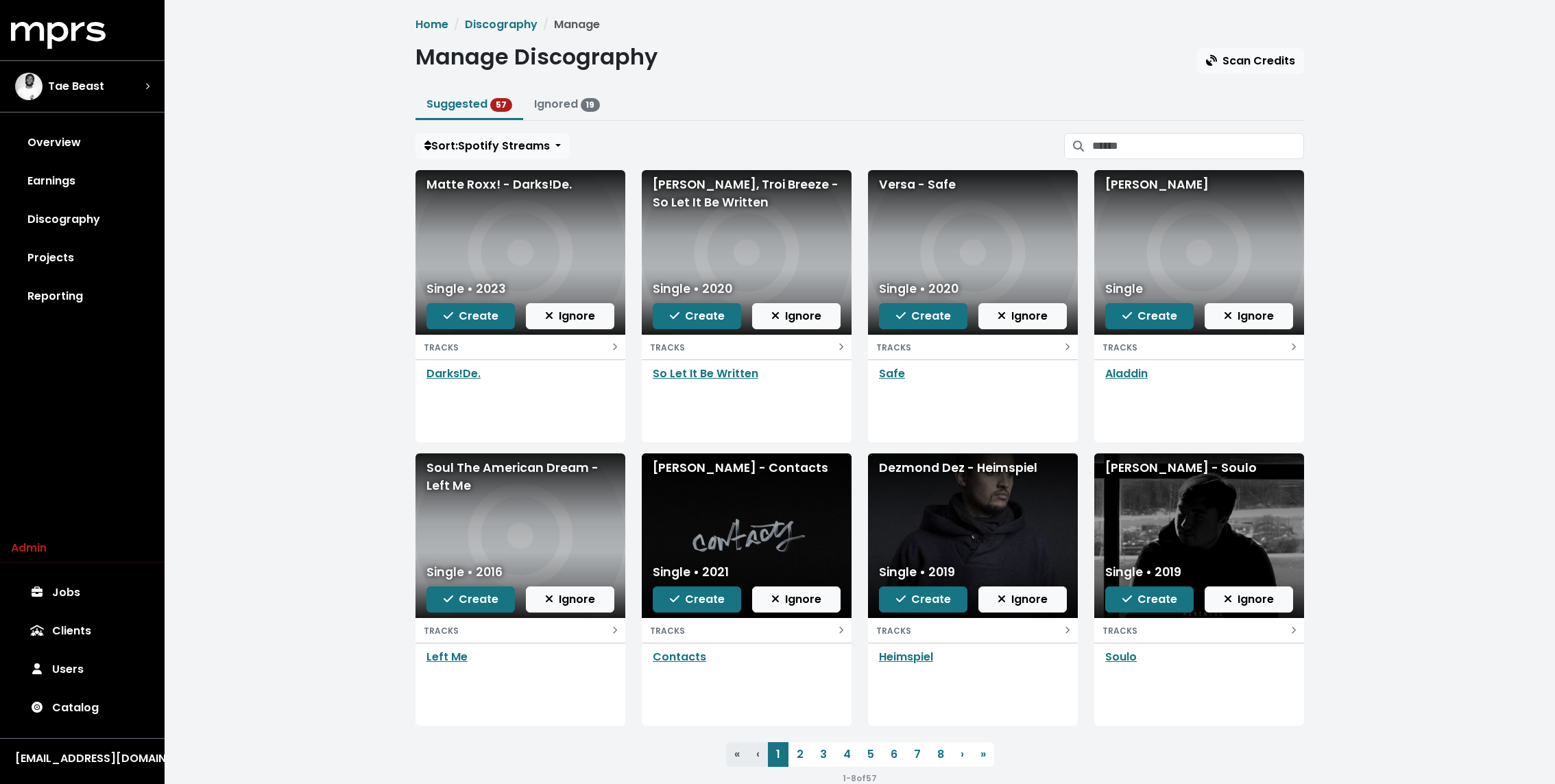
click at [346, 239] on div "Home Discography Manage Manage Discography Scan Credits Suggested 57 Ignored 19…" at bounding box center [860, 406] width 1391 height 813
click at [65, 235] on link "Discography" at bounding box center [82, 219] width 143 height 38
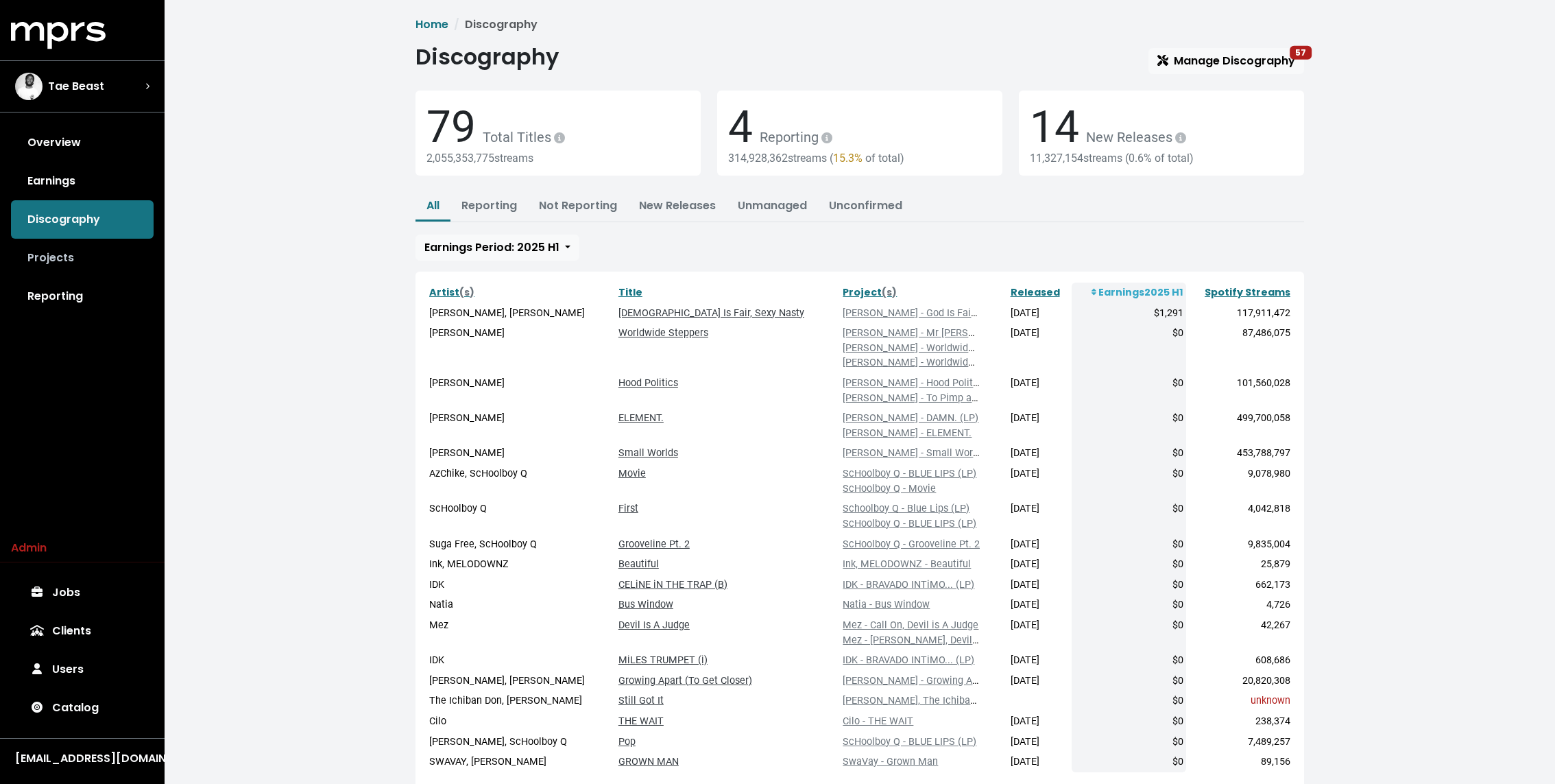
click at [67, 272] on link "Projects" at bounding box center [82, 257] width 143 height 38
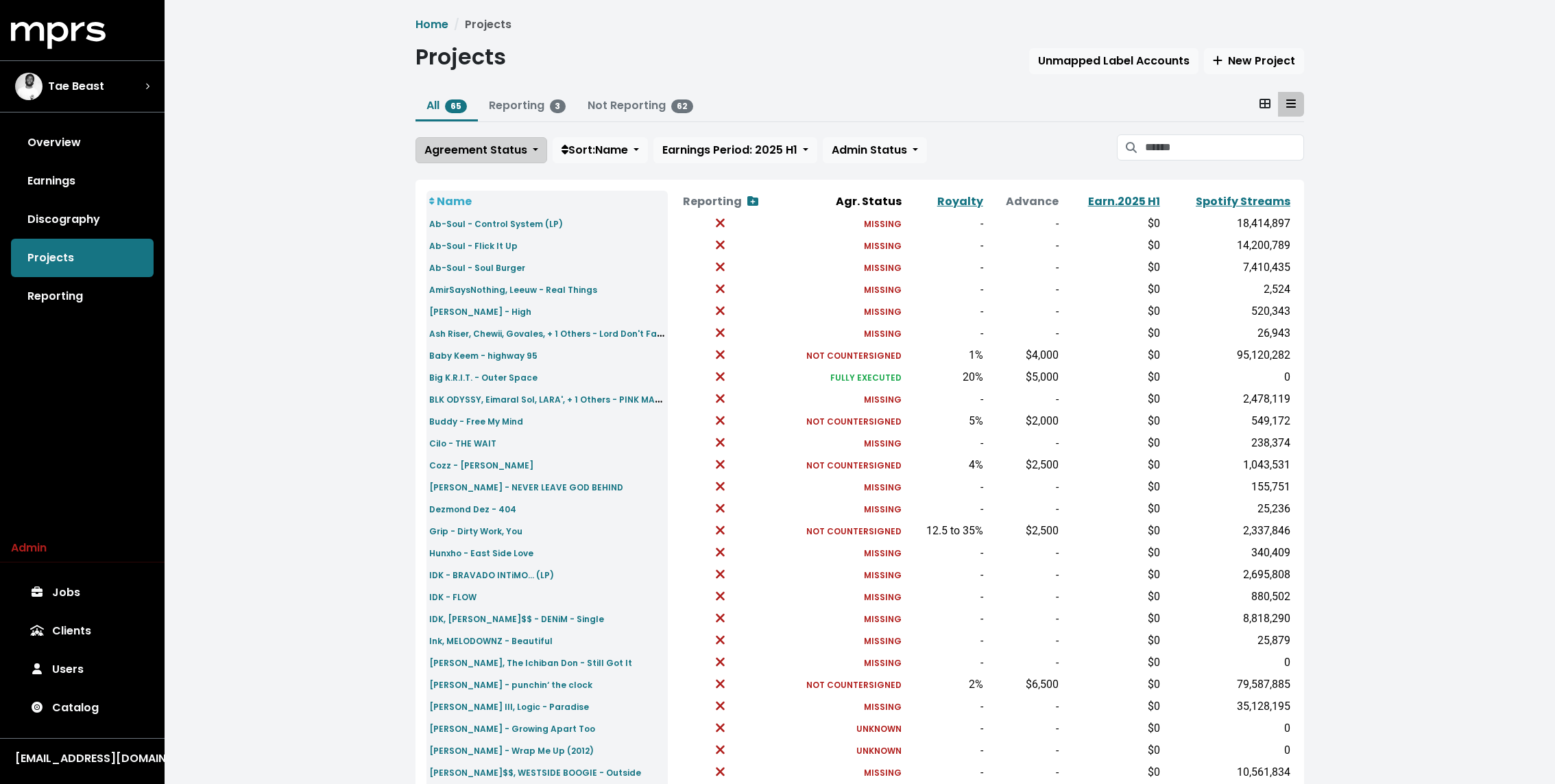
click at [495, 146] on span "Agreement Status" at bounding box center [476, 150] width 103 height 16
click at [463, 176] on link "Unknown" at bounding box center [480, 179] width 129 height 21
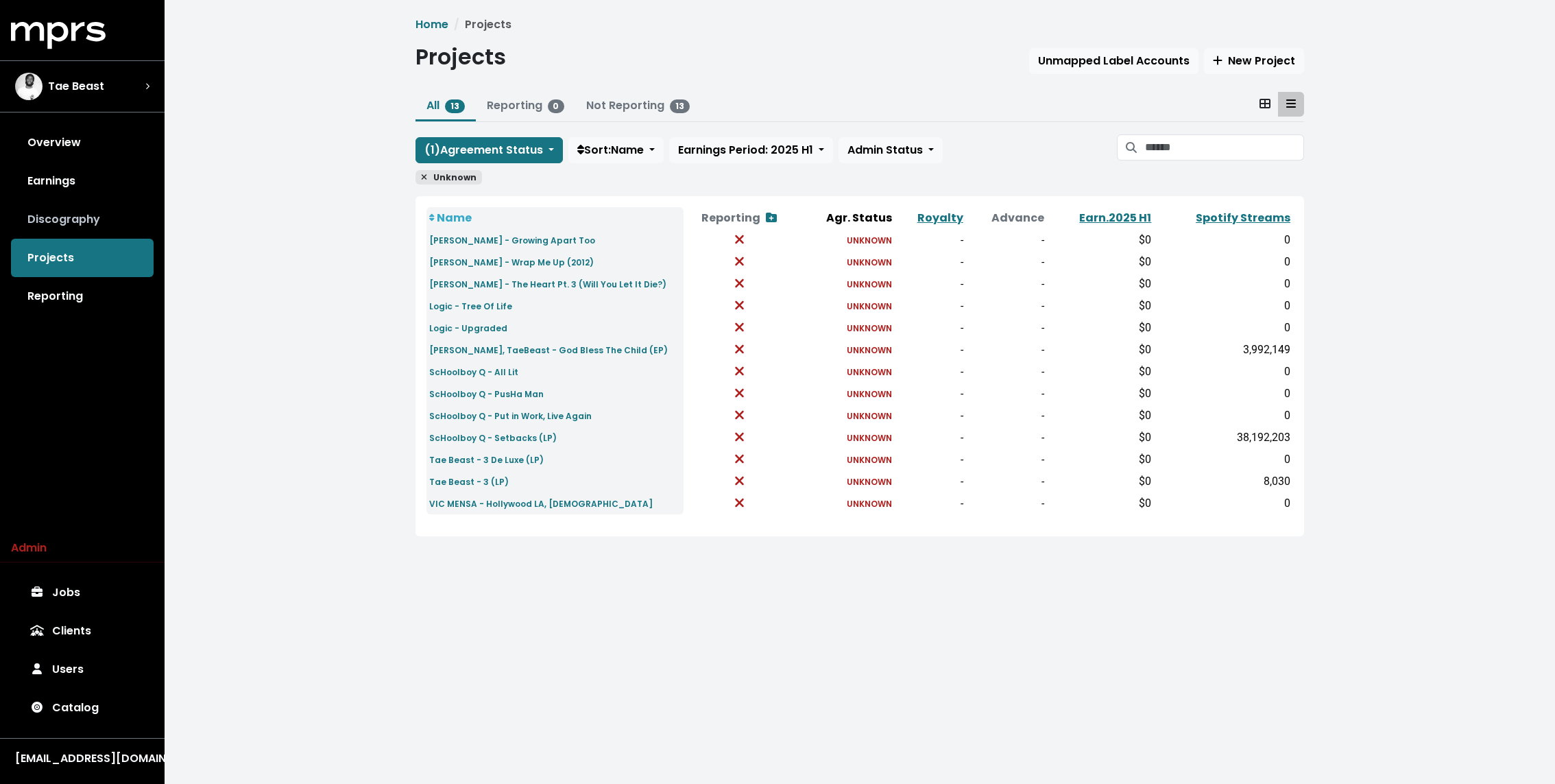
click at [61, 228] on link "Discography" at bounding box center [82, 219] width 143 height 38
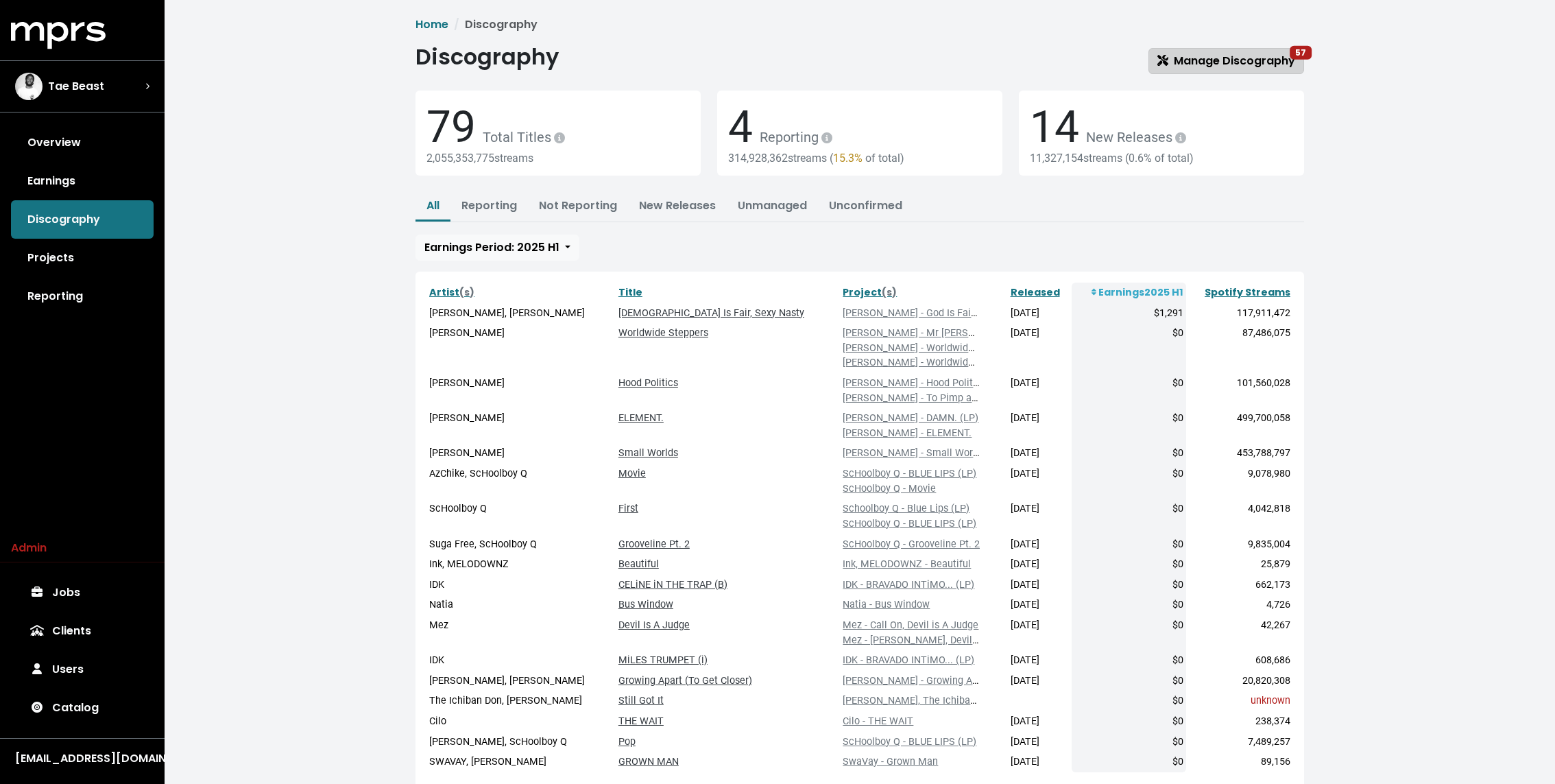
click at [920, 52] on span "Manage Discography 57" at bounding box center [1225, 60] width 137 height 16
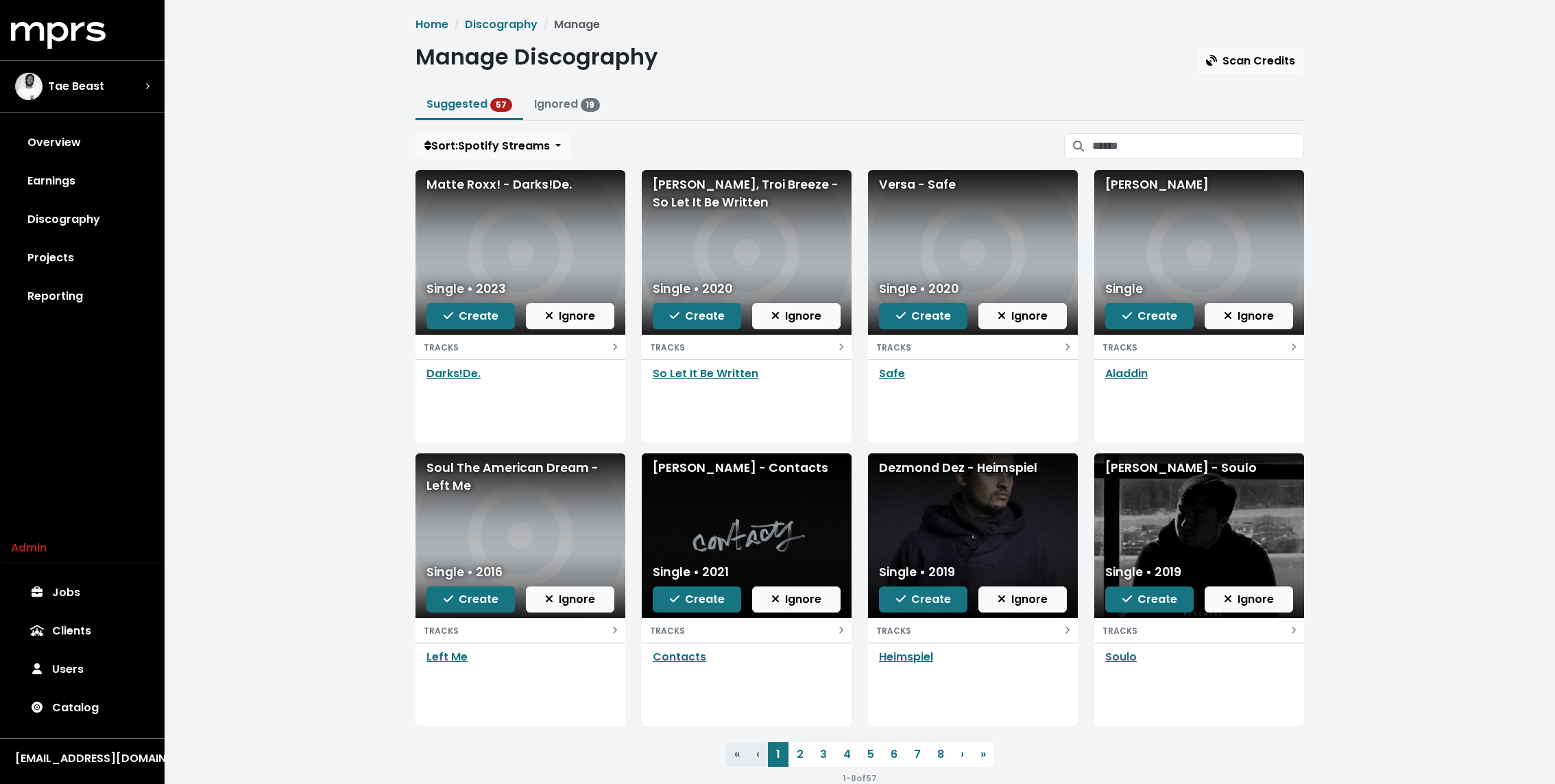
scroll to position [28, 0]
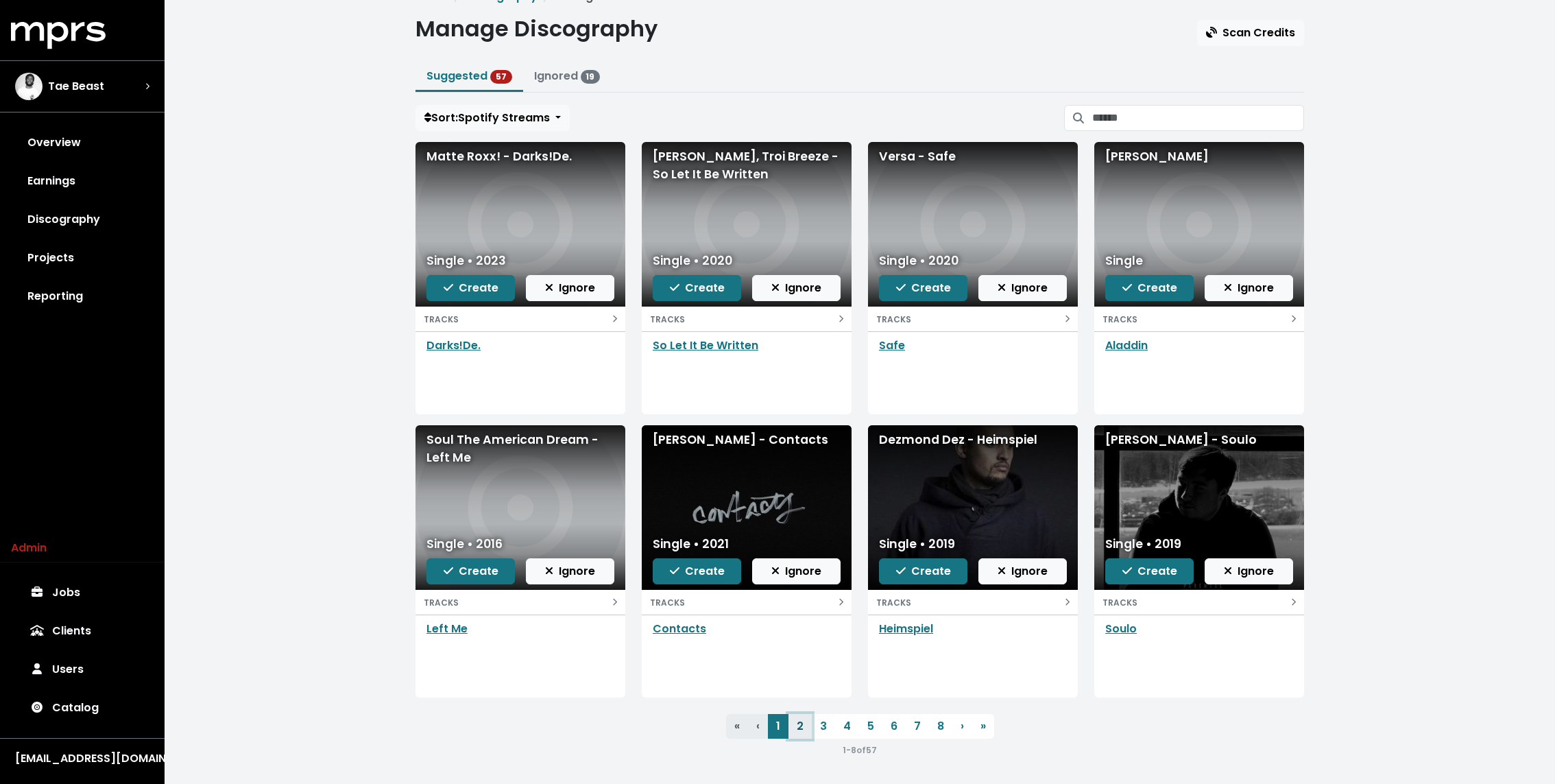
click at [800, 725] on link "2" at bounding box center [800, 726] width 23 height 24
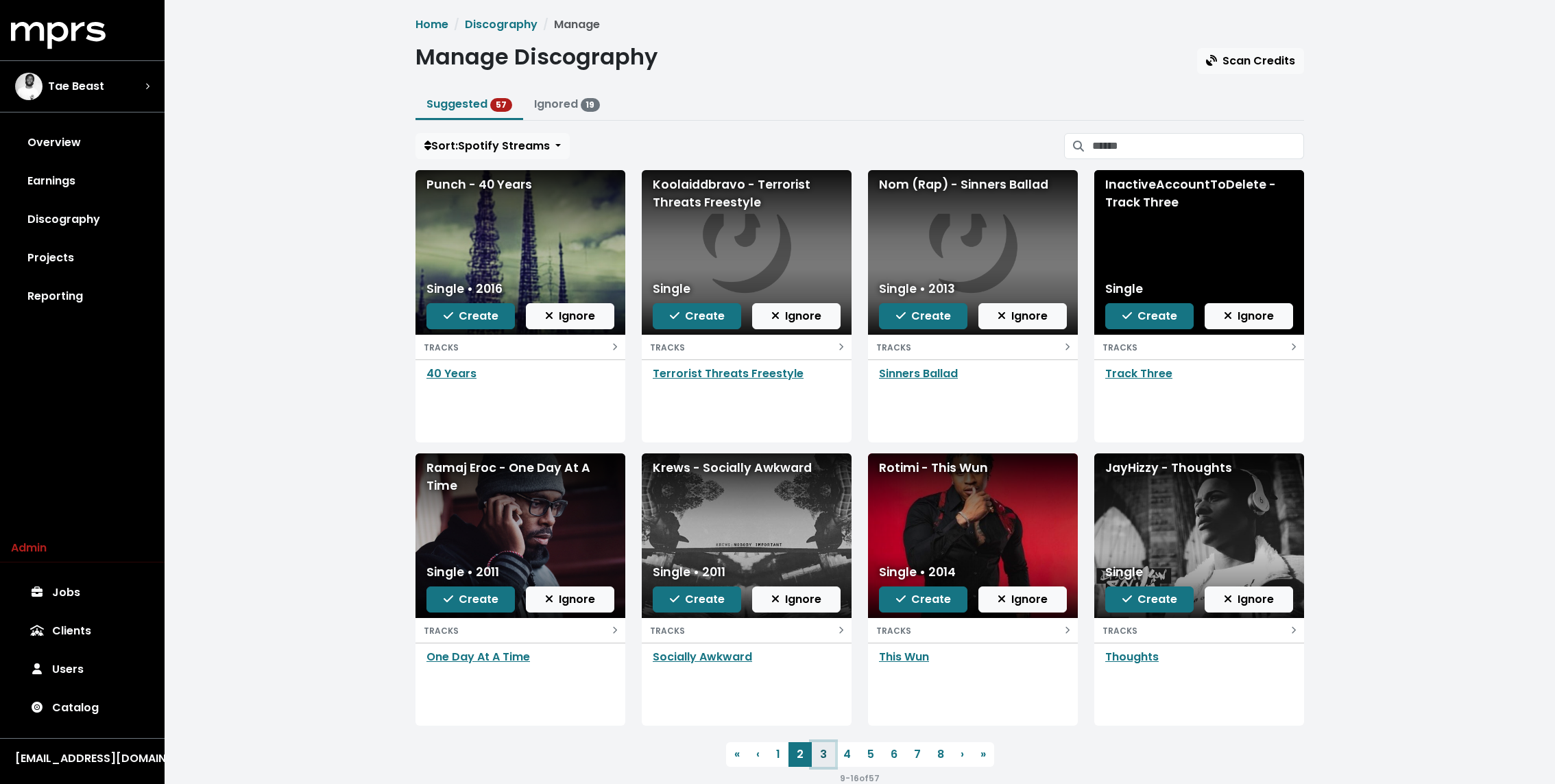
click at [820, 748] on link "3" at bounding box center [823, 754] width 23 height 24
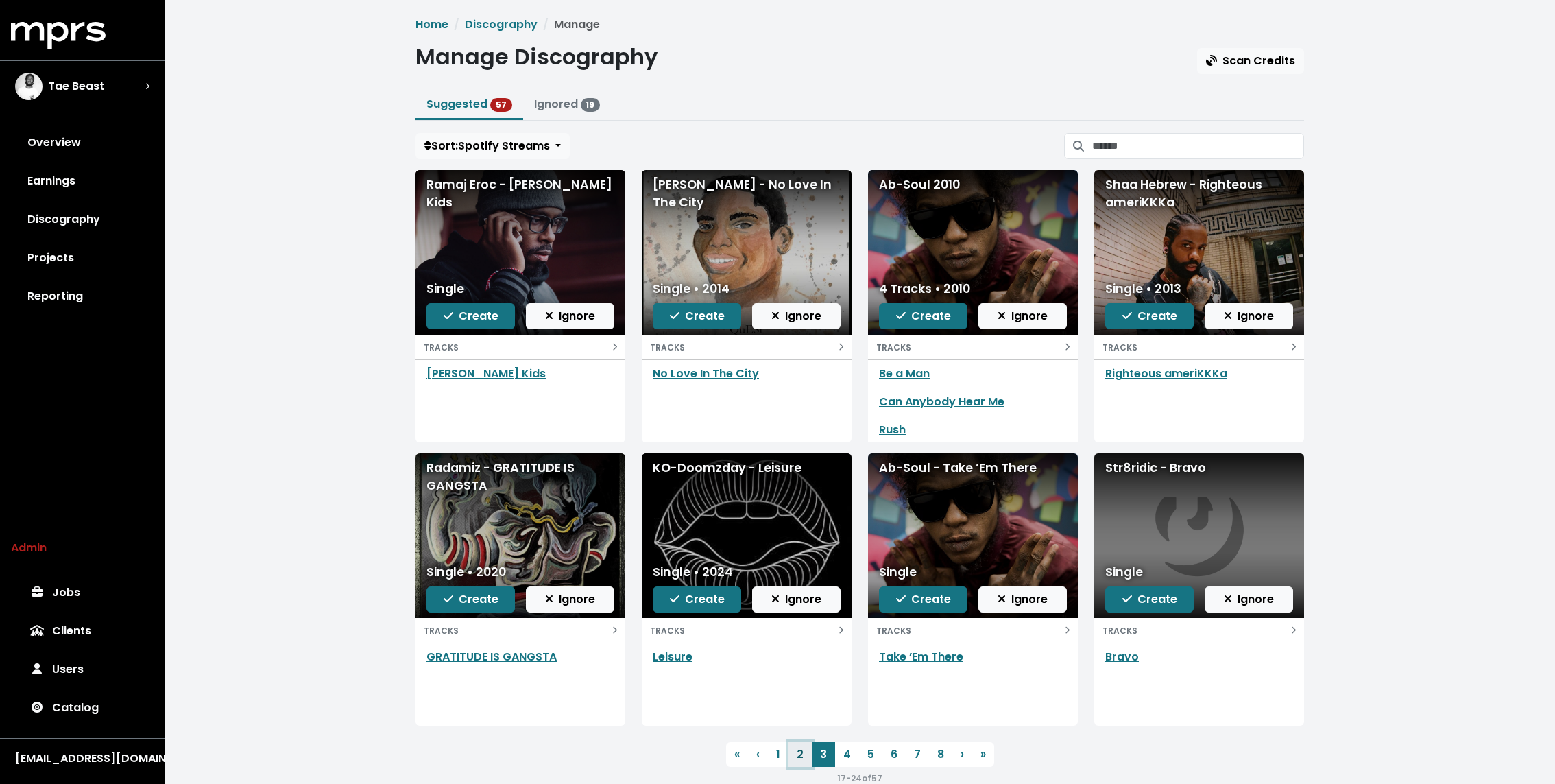
click at [802, 762] on link "2" at bounding box center [800, 754] width 23 height 24
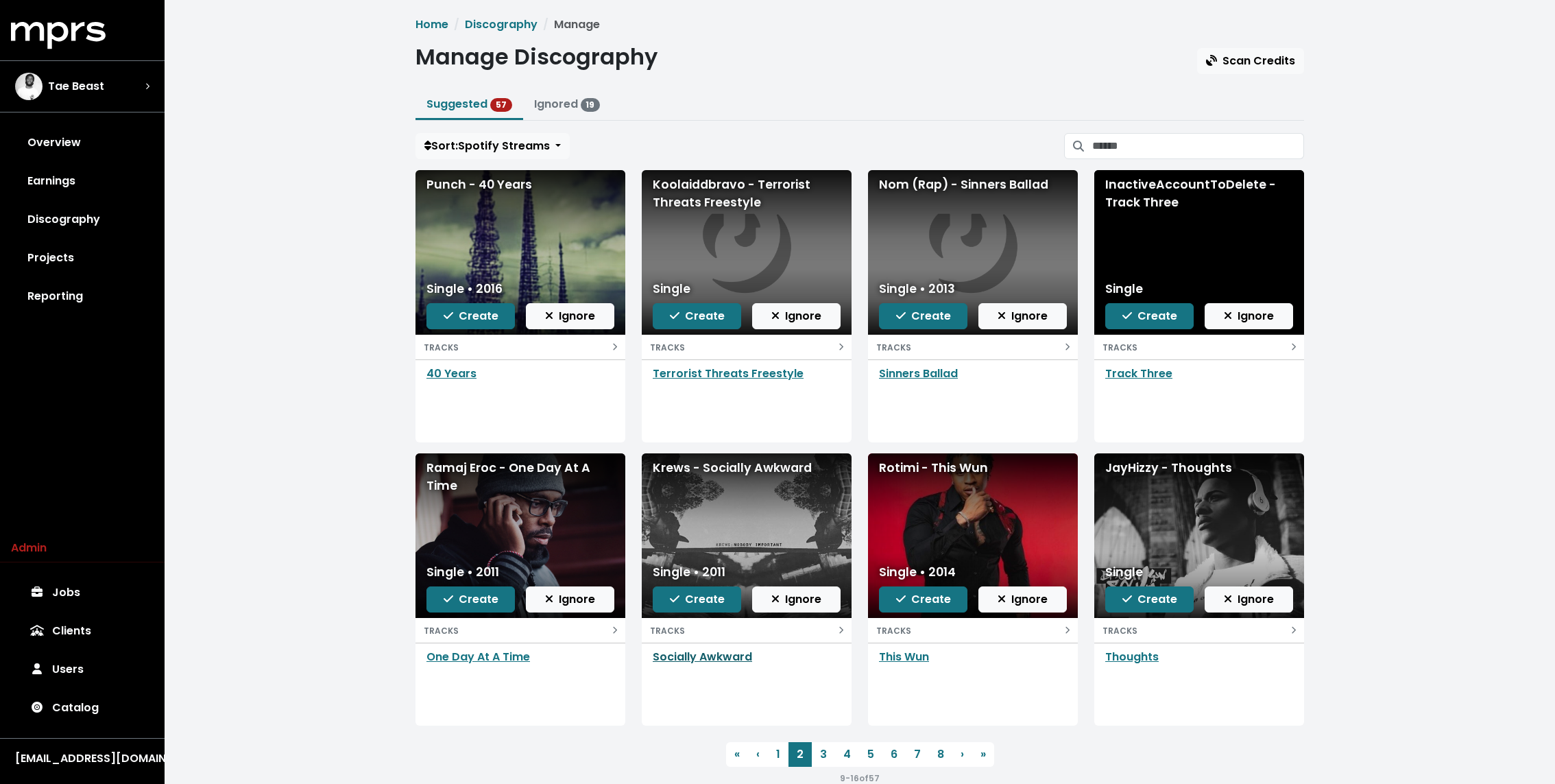
click at [746, 653] on link "Socially Awkward" at bounding box center [702, 656] width 99 height 16
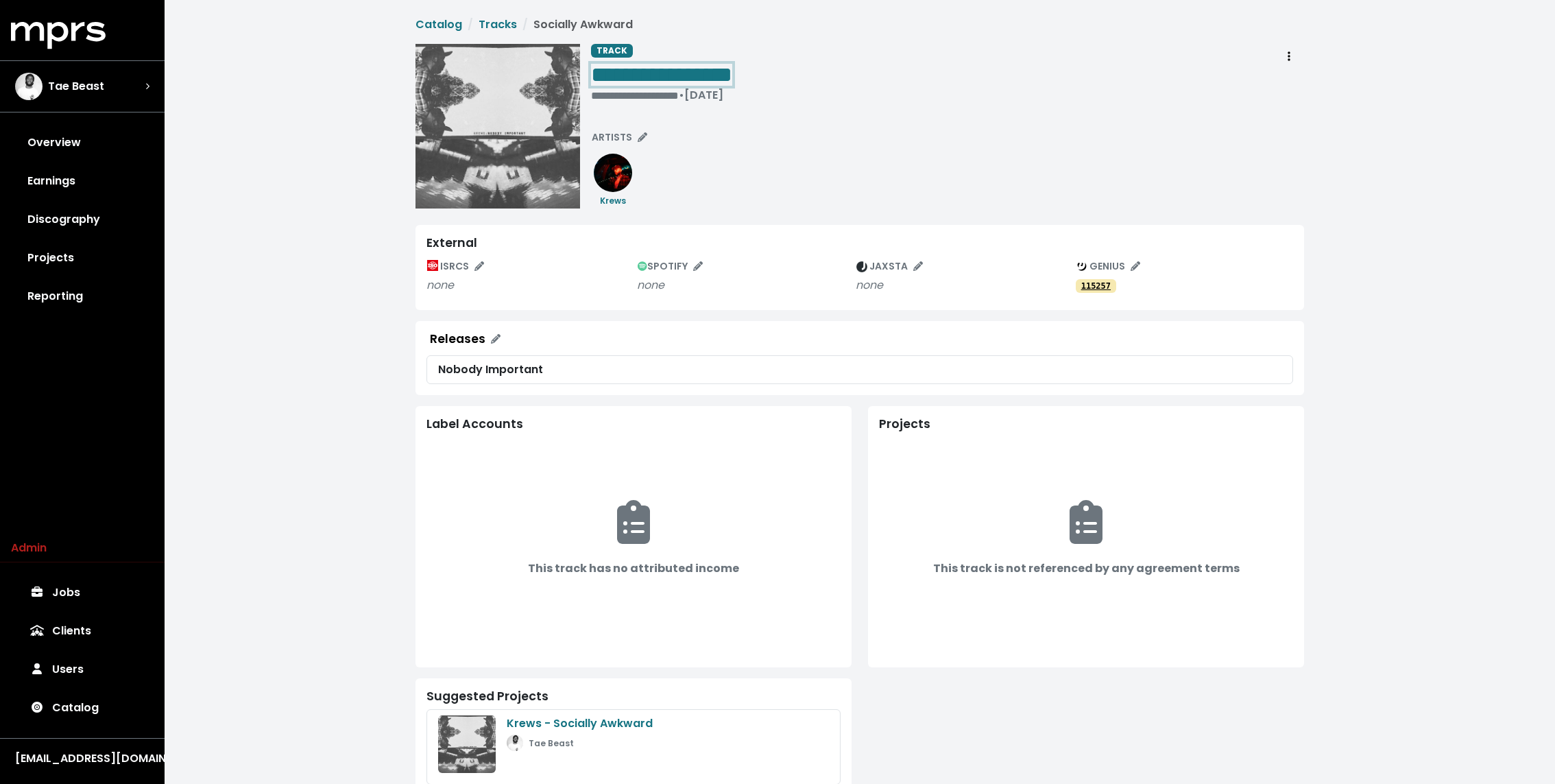
click at [698, 74] on span "**********" at bounding box center [661, 74] width 141 height 21
click at [323, 212] on div "**********" at bounding box center [860, 408] width 1391 height 818
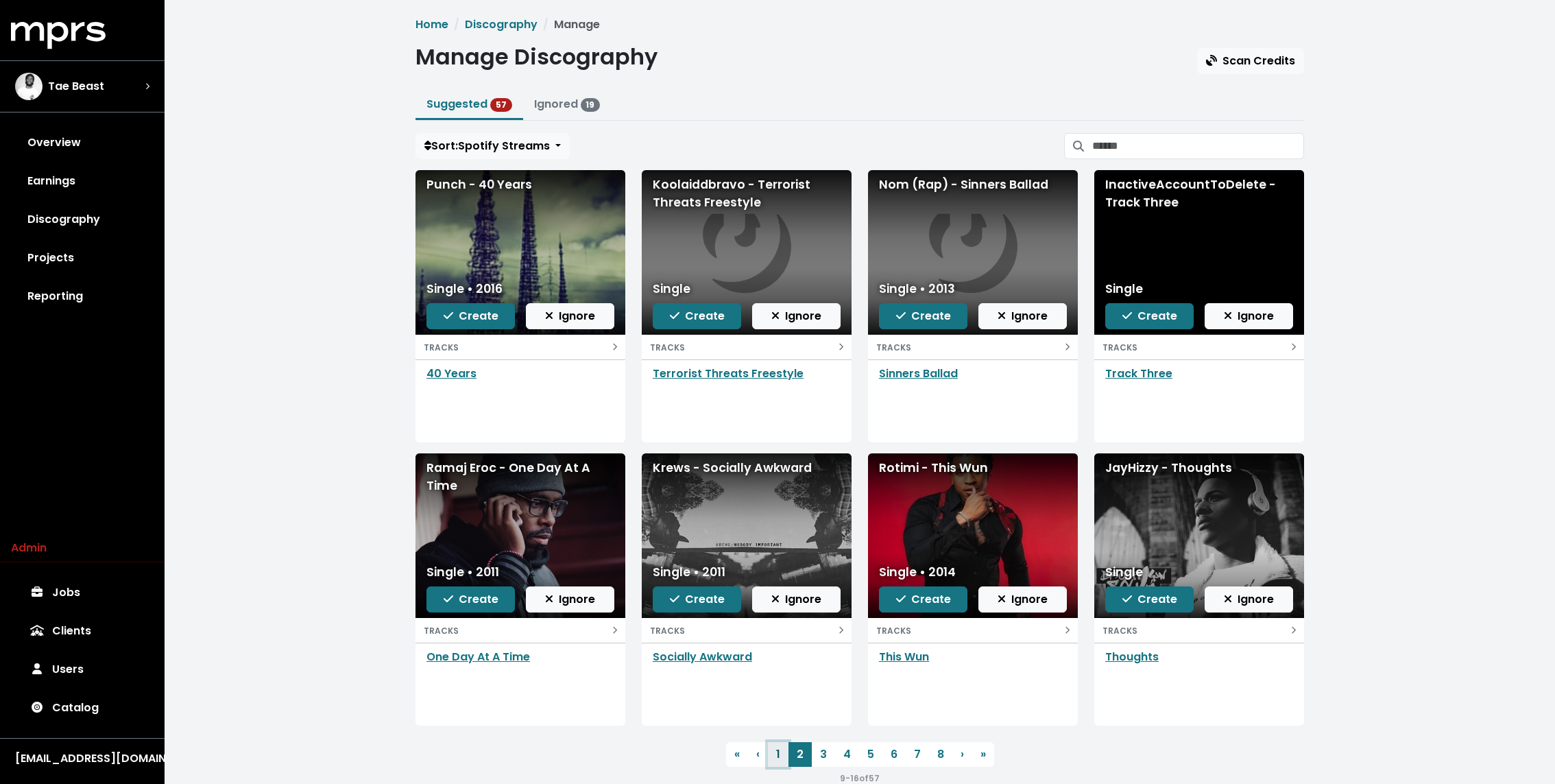
click at [781, 754] on link "1" at bounding box center [778, 754] width 21 height 24
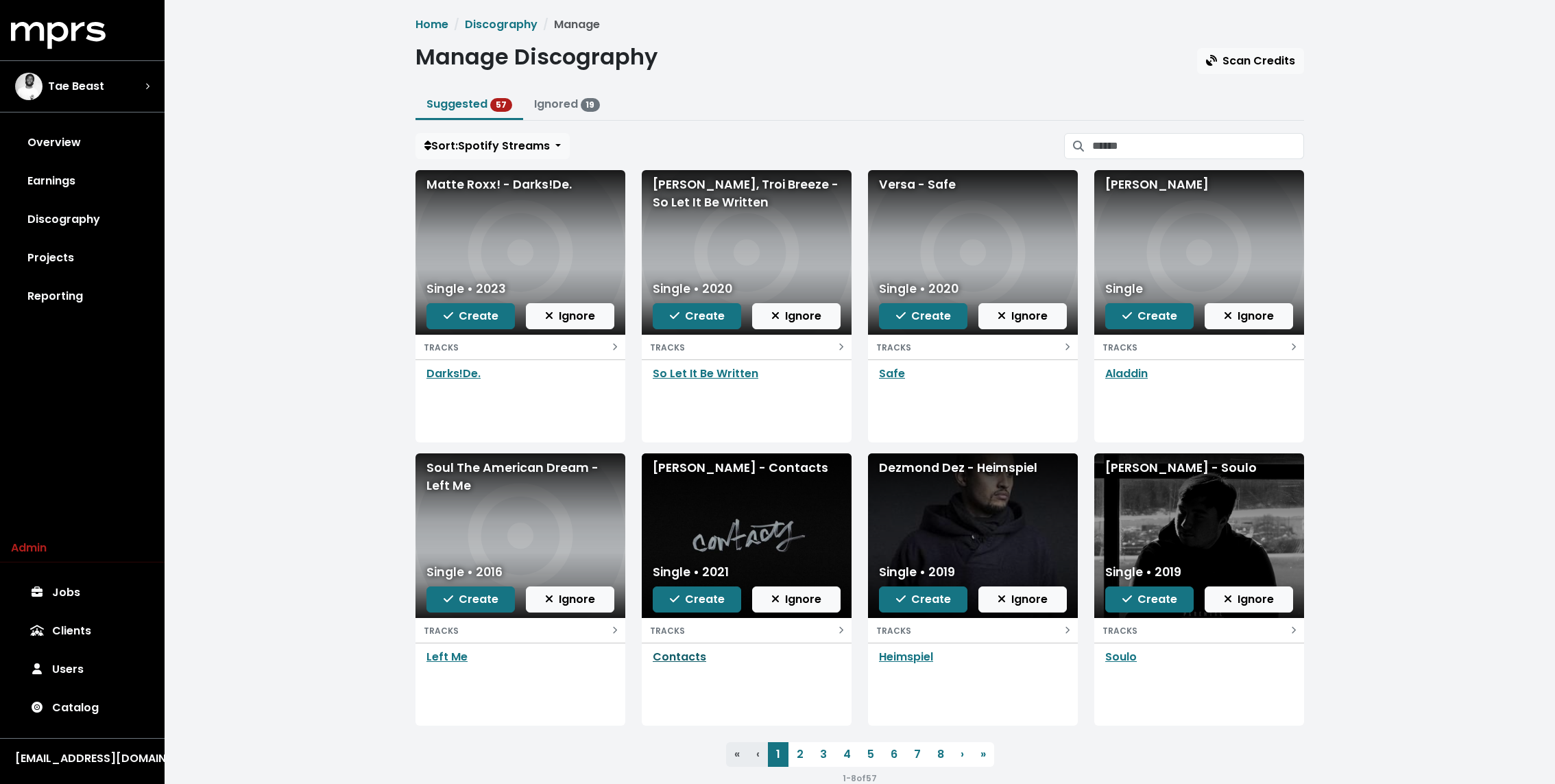
click at [689, 657] on link "Contacts" at bounding box center [678, 656] width 53 height 16
click at [682, 604] on span "Create" at bounding box center [697, 598] width 55 height 16
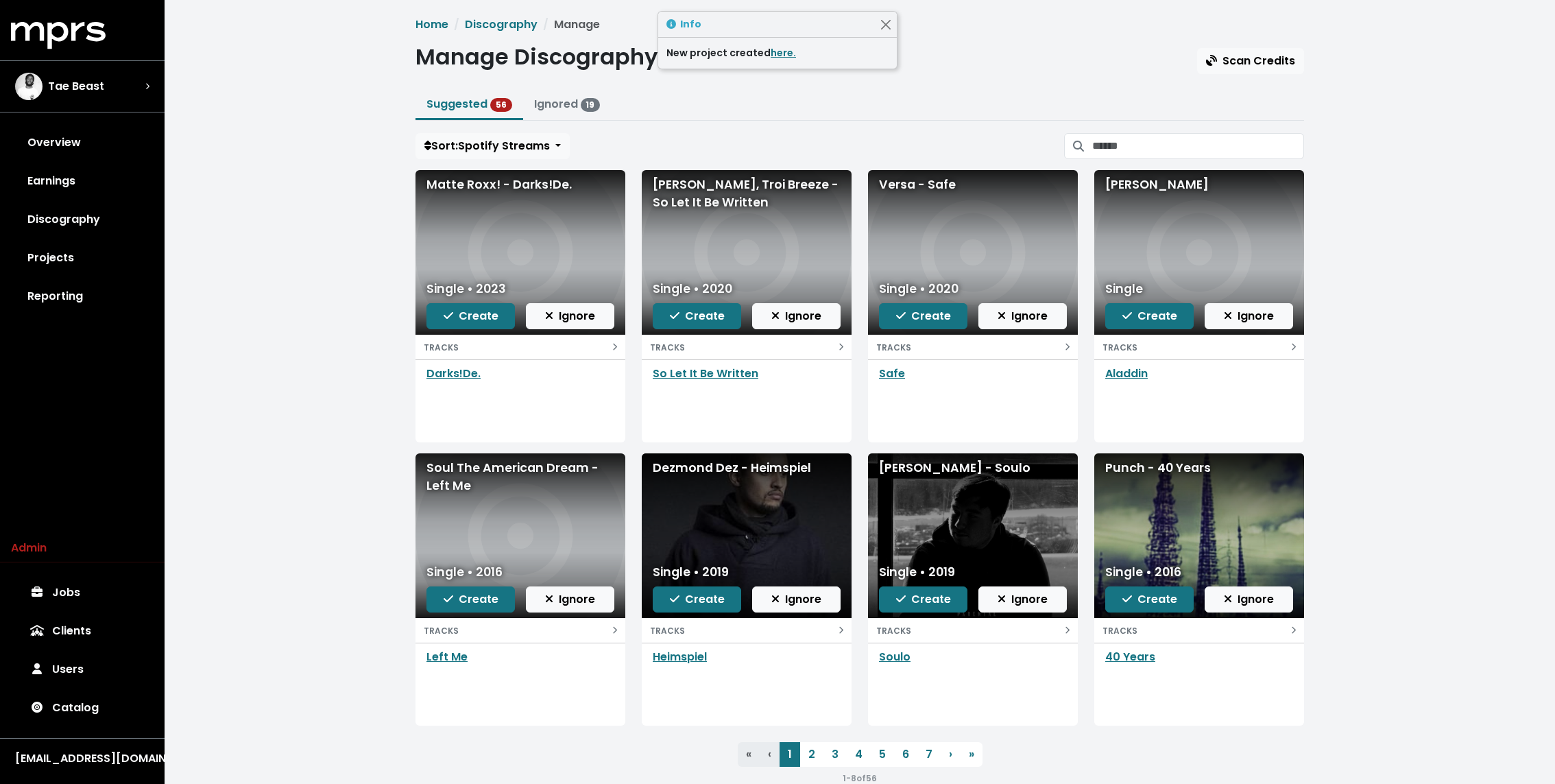
click at [347, 341] on div "Home Discography Manage Manage Discography Scan Credits Suggested 56 Ignored 19…" at bounding box center [860, 406] width 1391 height 813
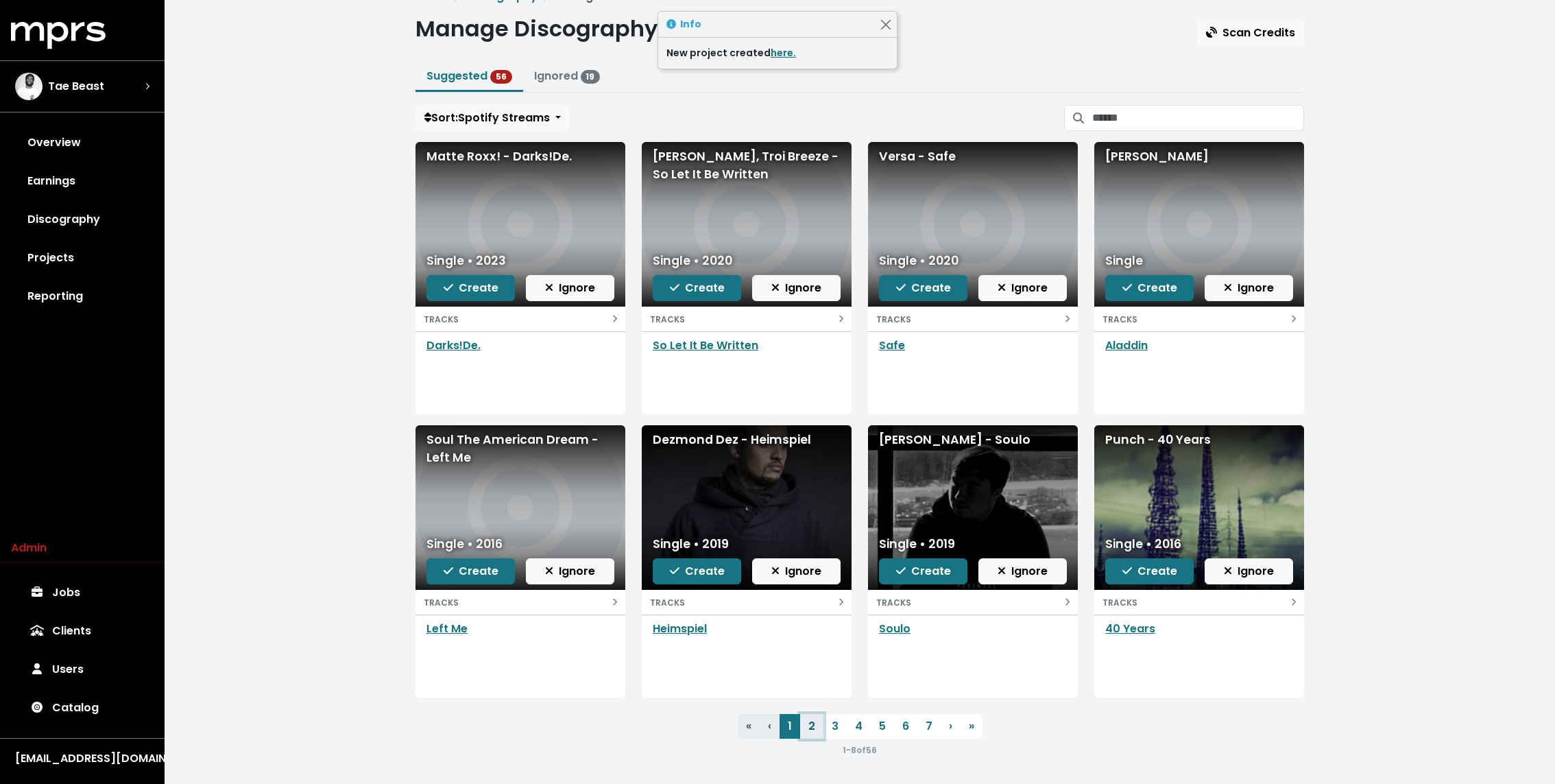
click at [809, 720] on link "2" at bounding box center [811, 726] width 23 height 24
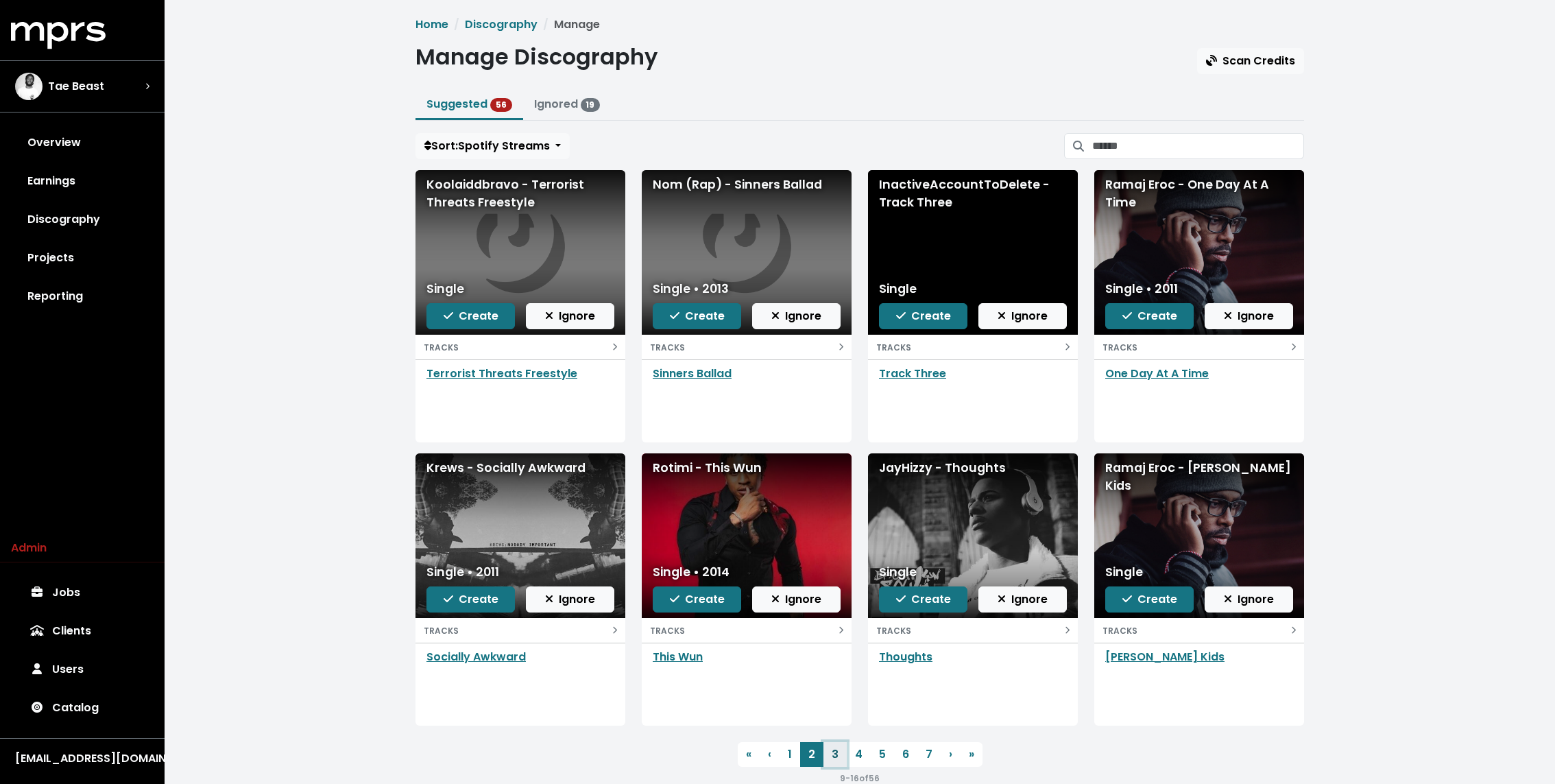
click at [833, 752] on link "3" at bounding box center [835, 754] width 23 height 24
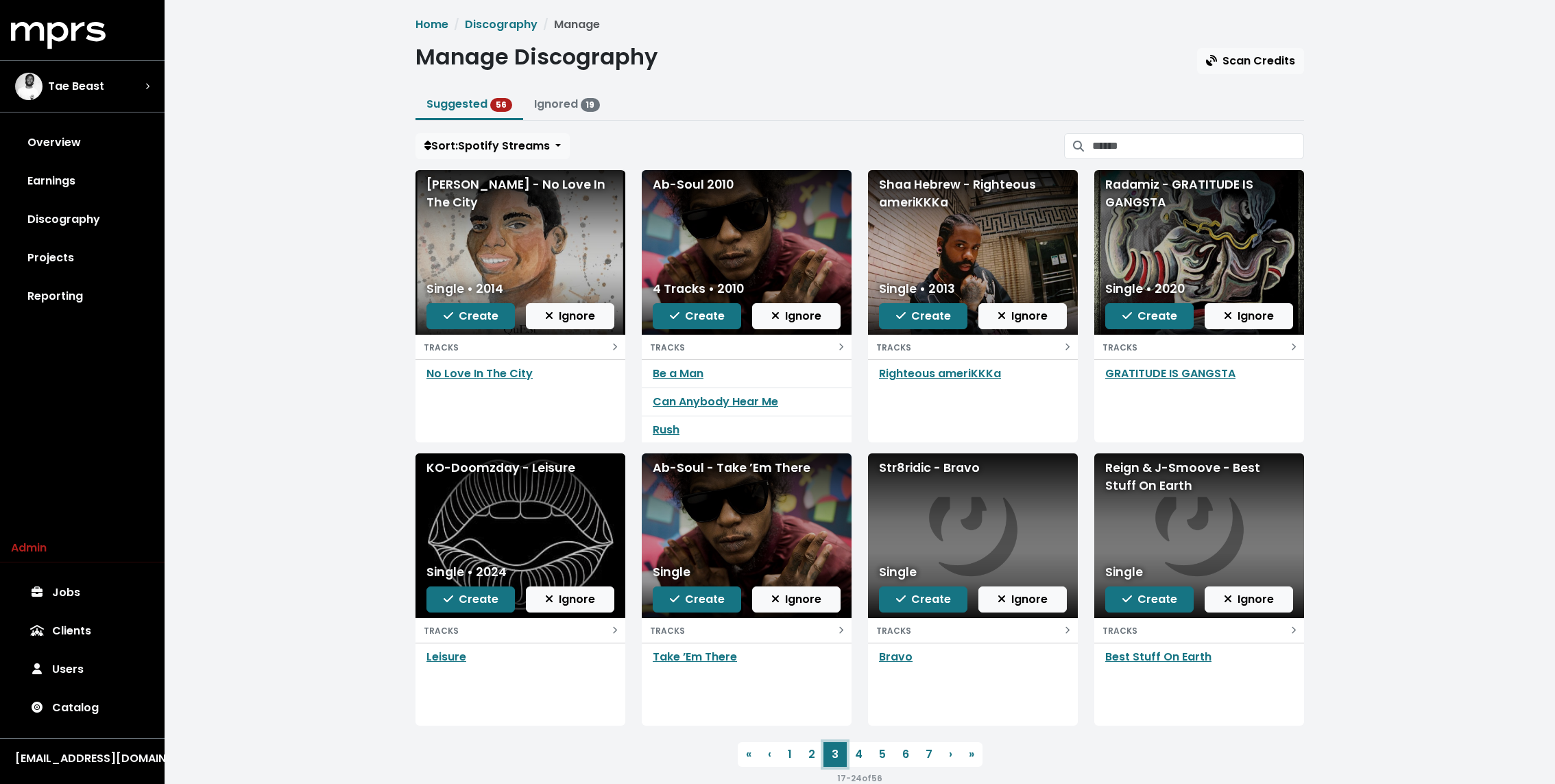
scroll to position [29, 0]
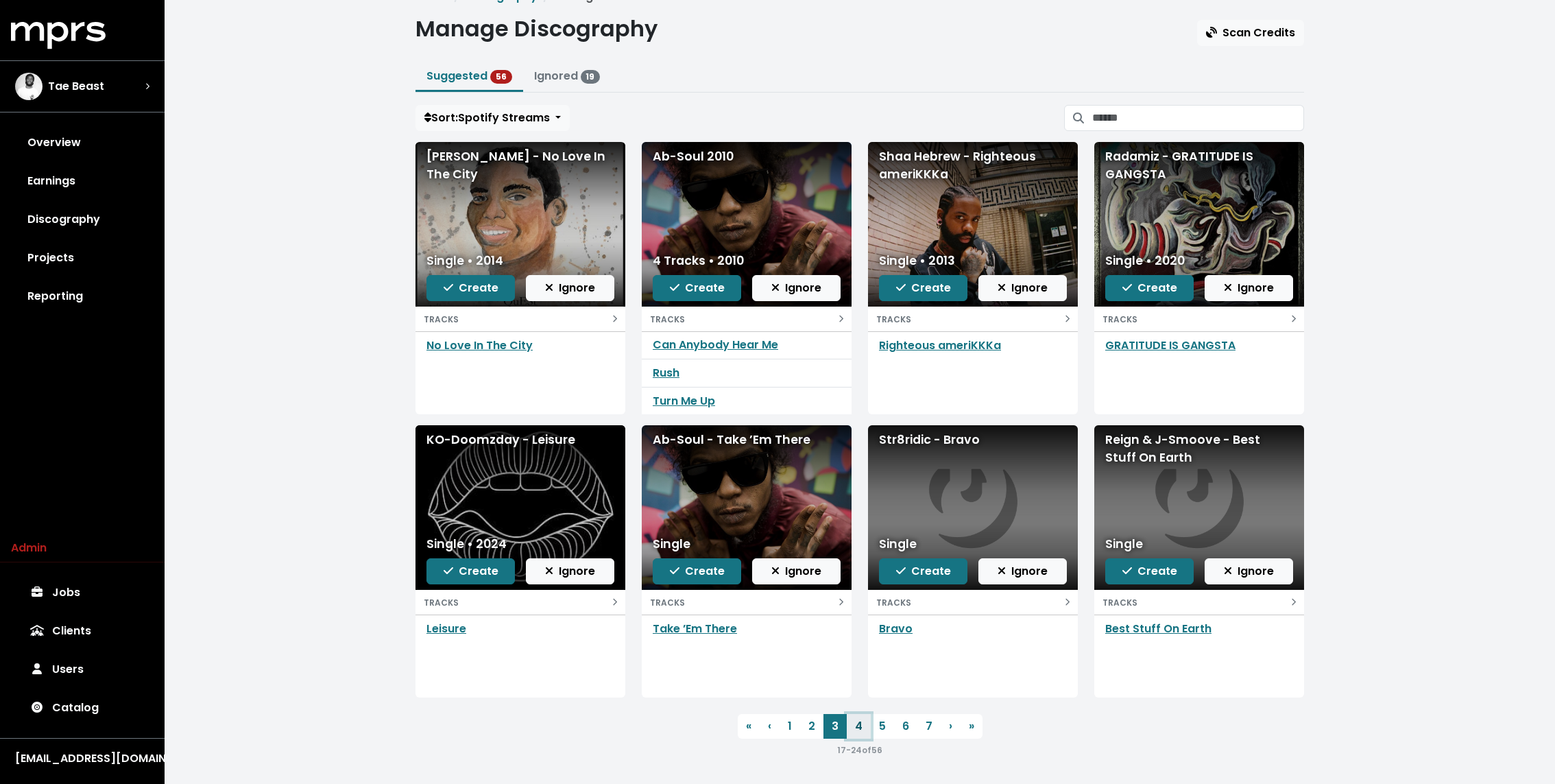
click at [853, 727] on link "4" at bounding box center [859, 726] width 24 height 24
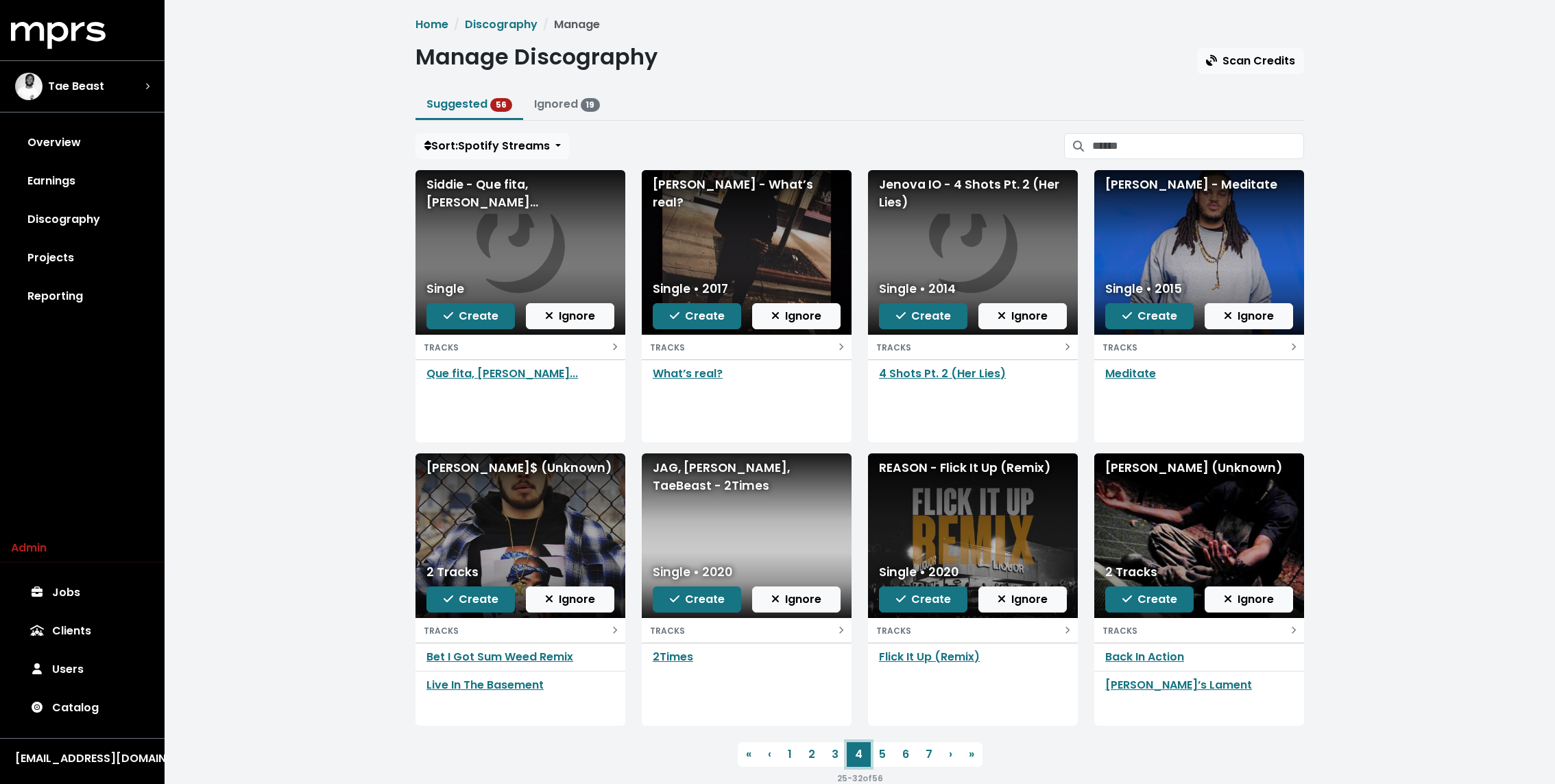
scroll to position [28, 0]
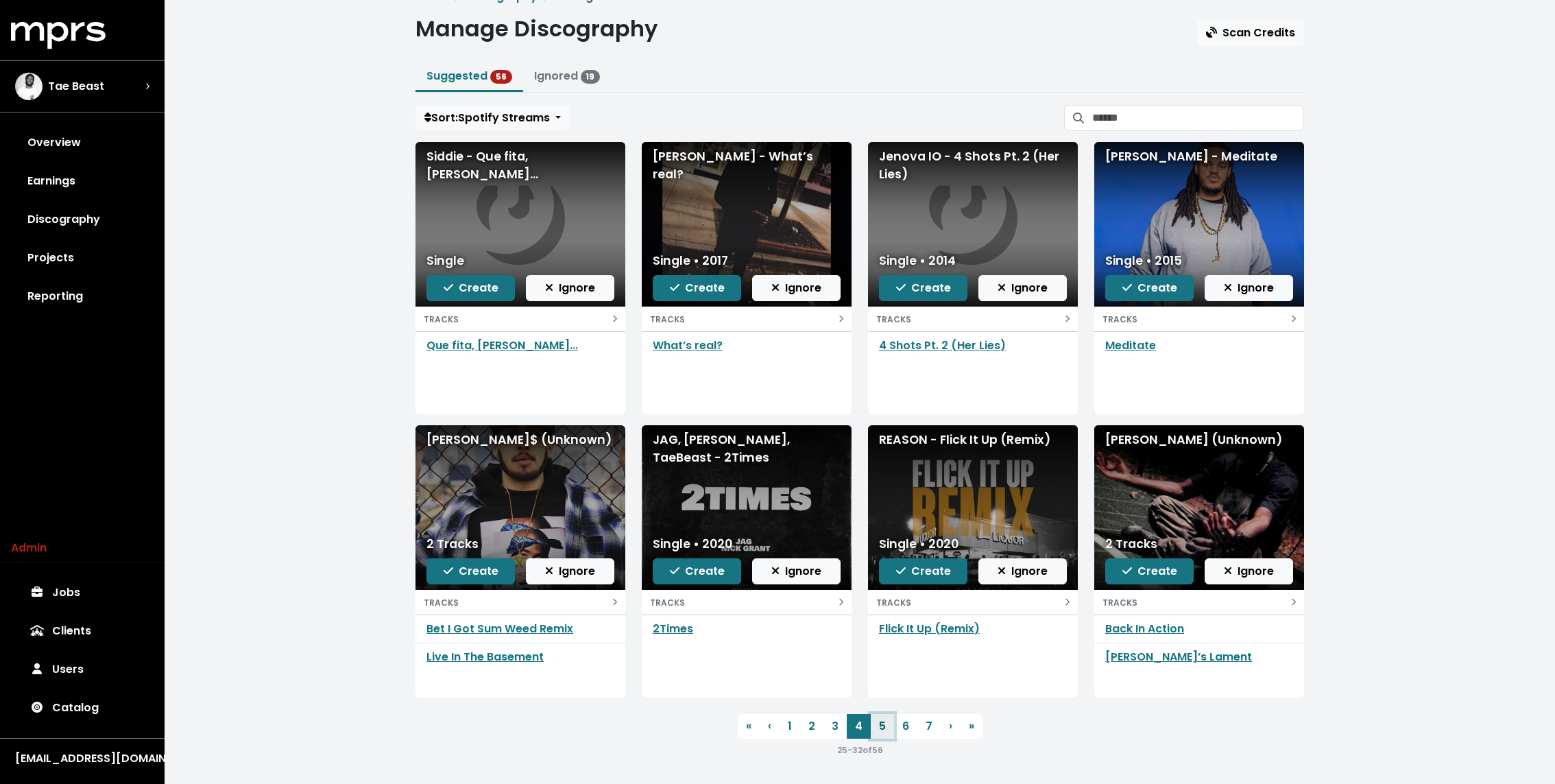
click at [877, 725] on link "5" at bounding box center [882, 726] width 23 height 24
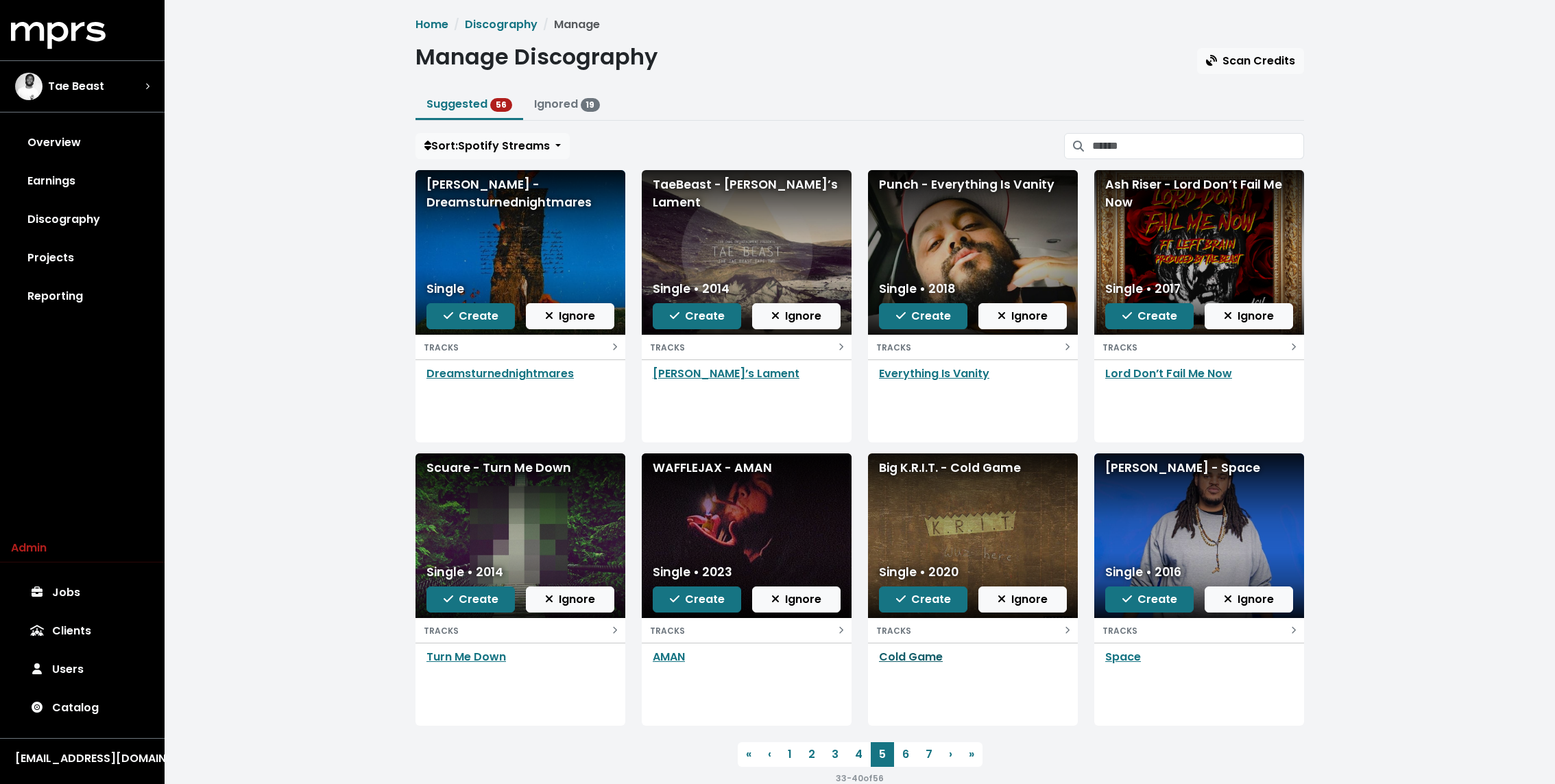
click at [905, 649] on link "Cold Game" at bounding box center [911, 656] width 64 height 16
click at [911, 603] on span "Create" at bounding box center [923, 598] width 55 height 16
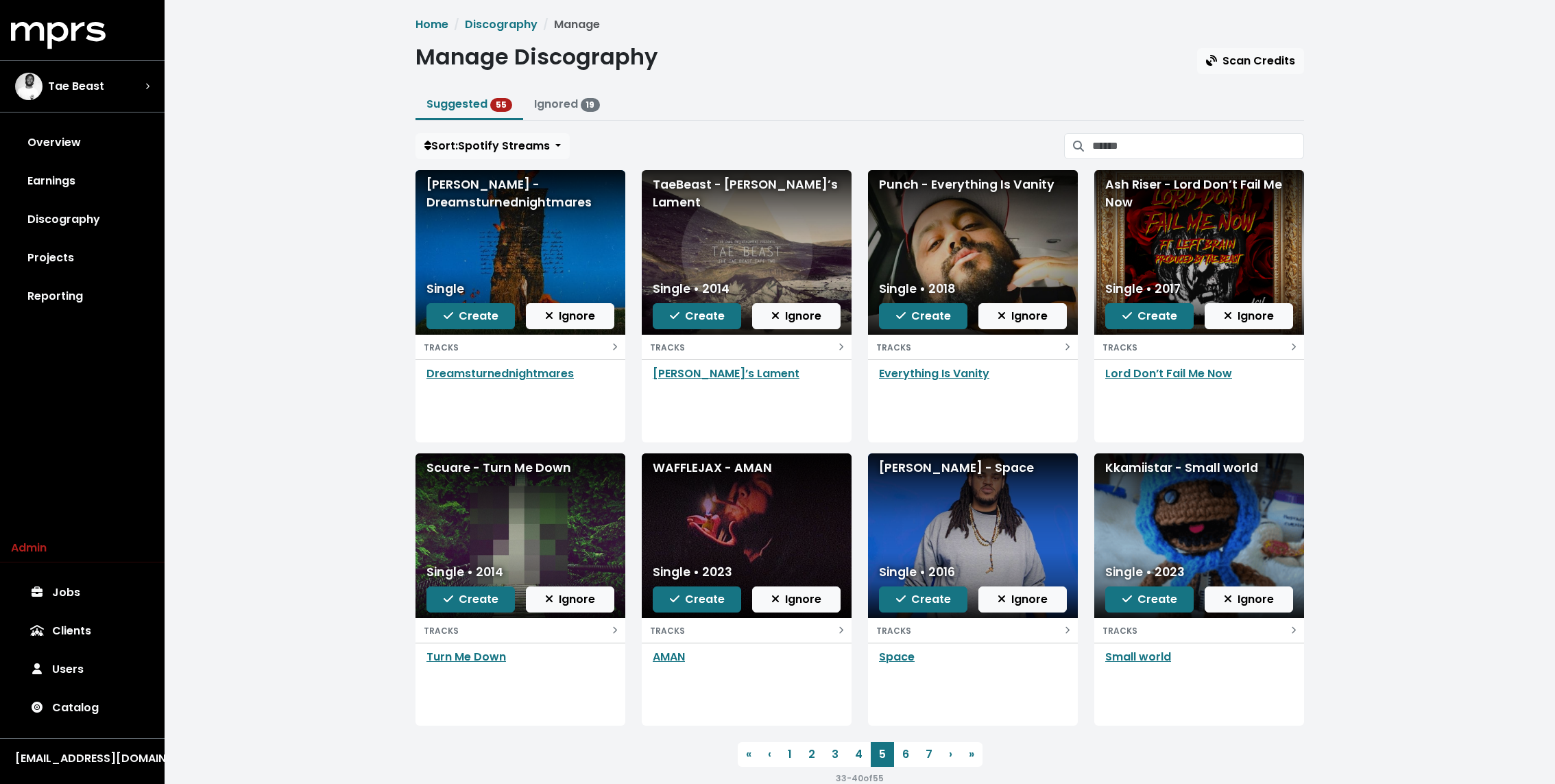
click at [789, 117] on ul "Suggested 55 Ignored 19" at bounding box center [860, 106] width 889 height 30
click at [906, 750] on link "6" at bounding box center [906, 754] width 23 height 24
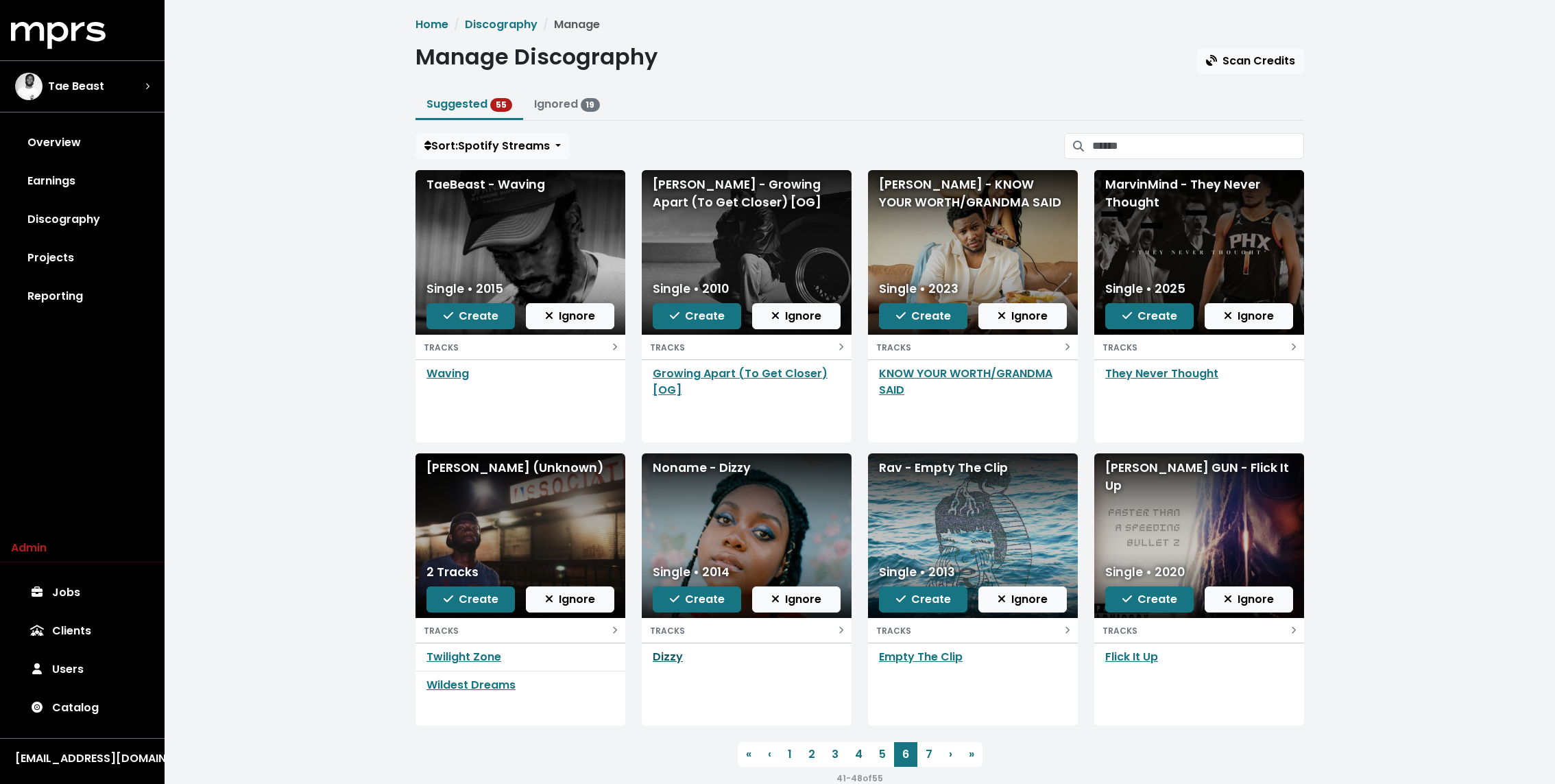
click at [668, 652] on link "Dizzy" at bounding box center [667, 656] width 30 height 16
click at [920, 373] on link "KNOW YOUR WORTH/GRANDMA SAID" at bounding box center [966, 381] width 174 height 32
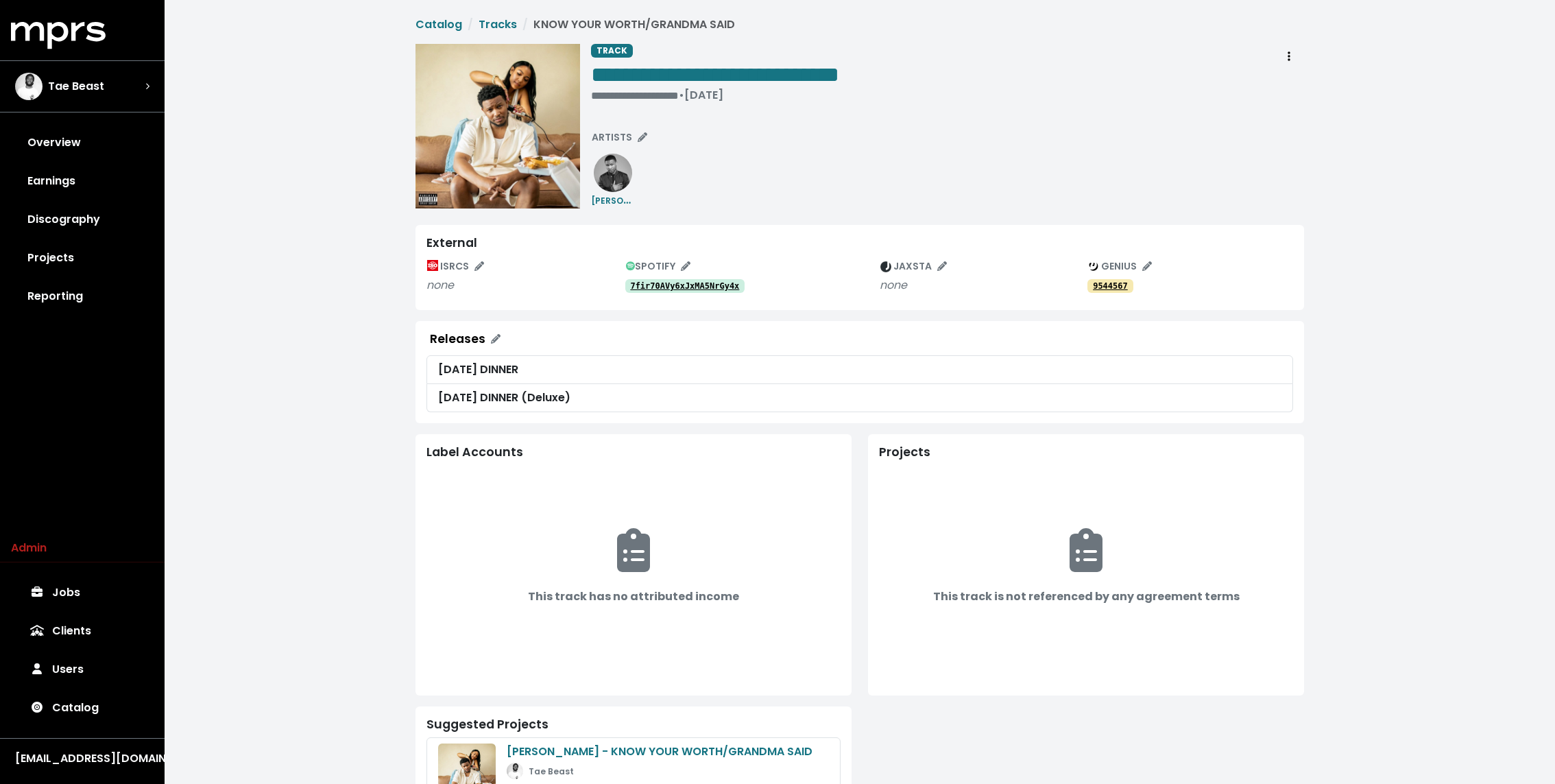
click at [693, 287] on tt "7fir70AVy6xJxMA5NrGy4x" at bounding box center [684, 286] width 109 height 9
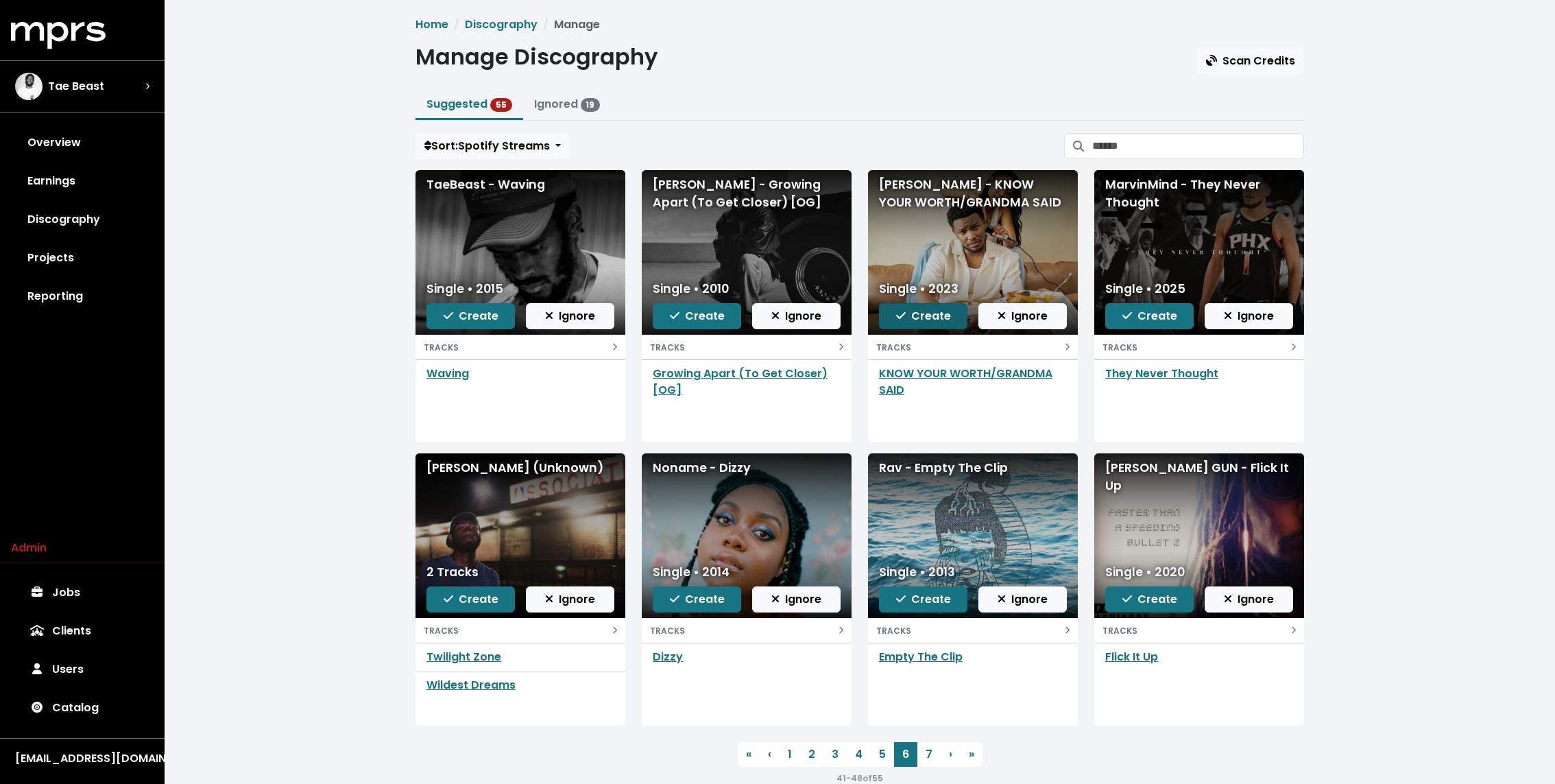
click at [920, 318] on span "Create" at bounding box center [923, 315] width 55 height 16
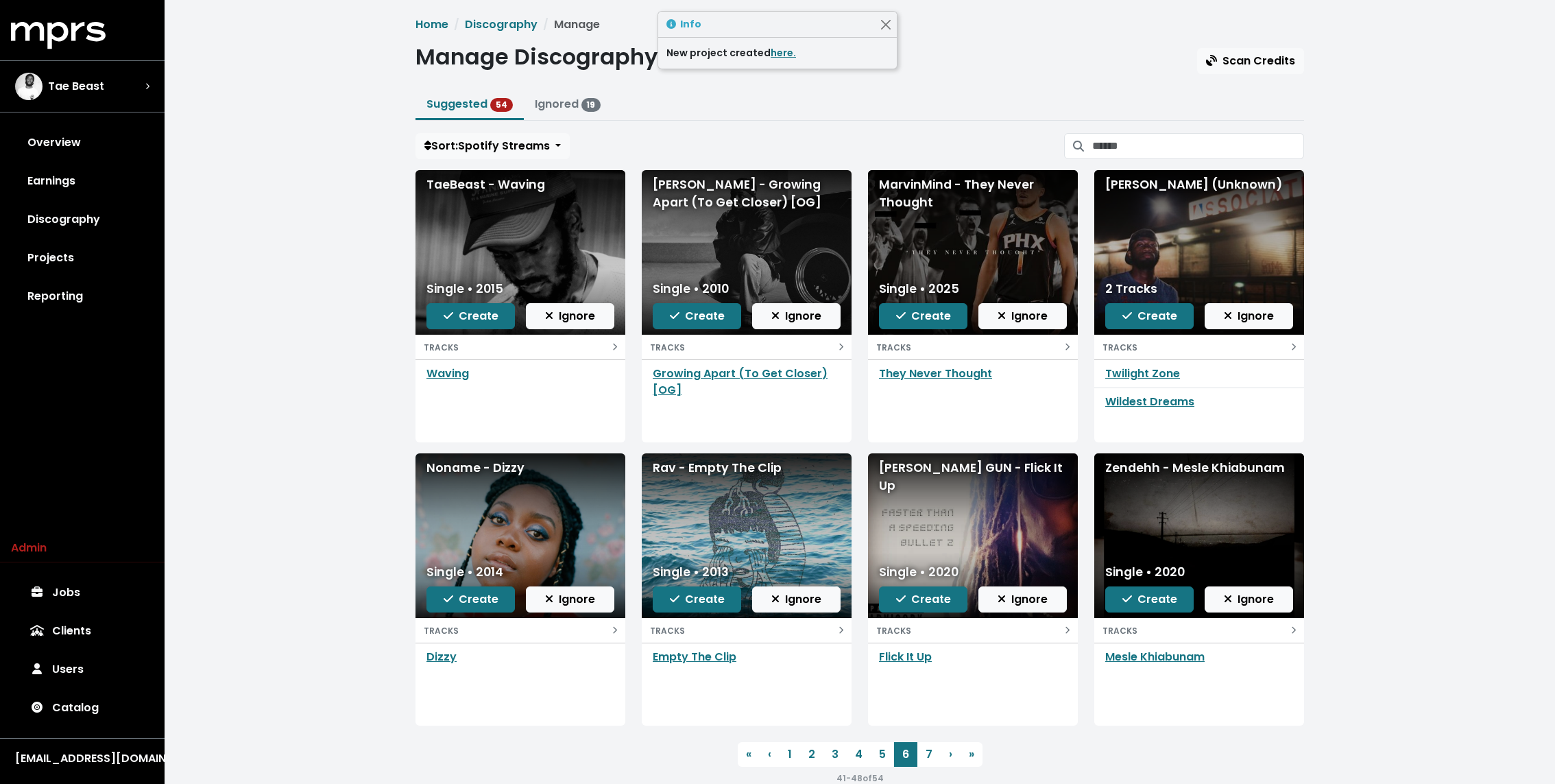
click at [271, 311] on div "Home Discography Manage Manage Discography Scan Credits Suggested 54 Ignored 19…" at bounding box center [860, 406] width 1391 height 813
click at [920, 748] on link "7" at bounding box center [929, 754] width 23 height 24
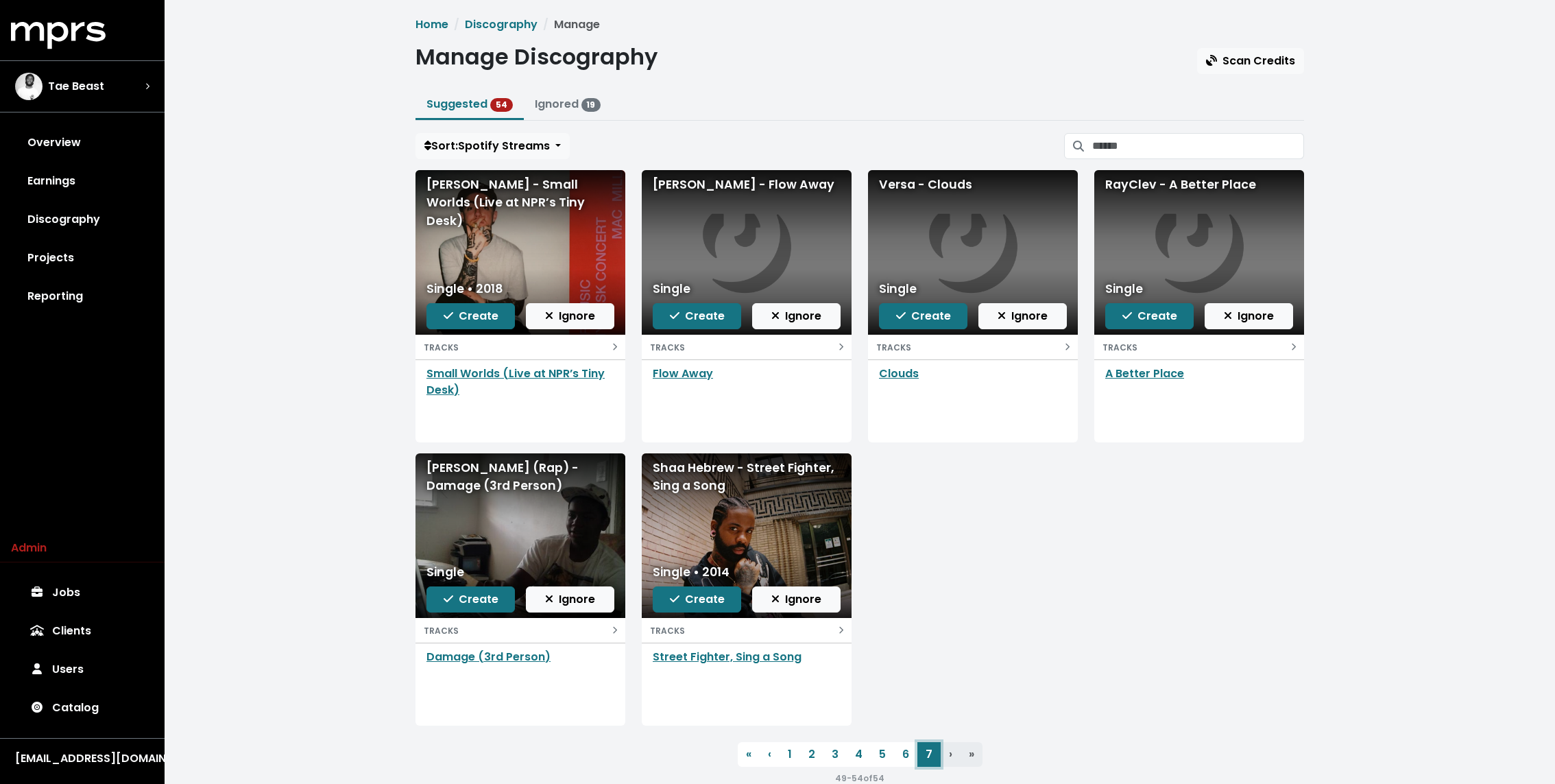
scroll to position [28, 0]
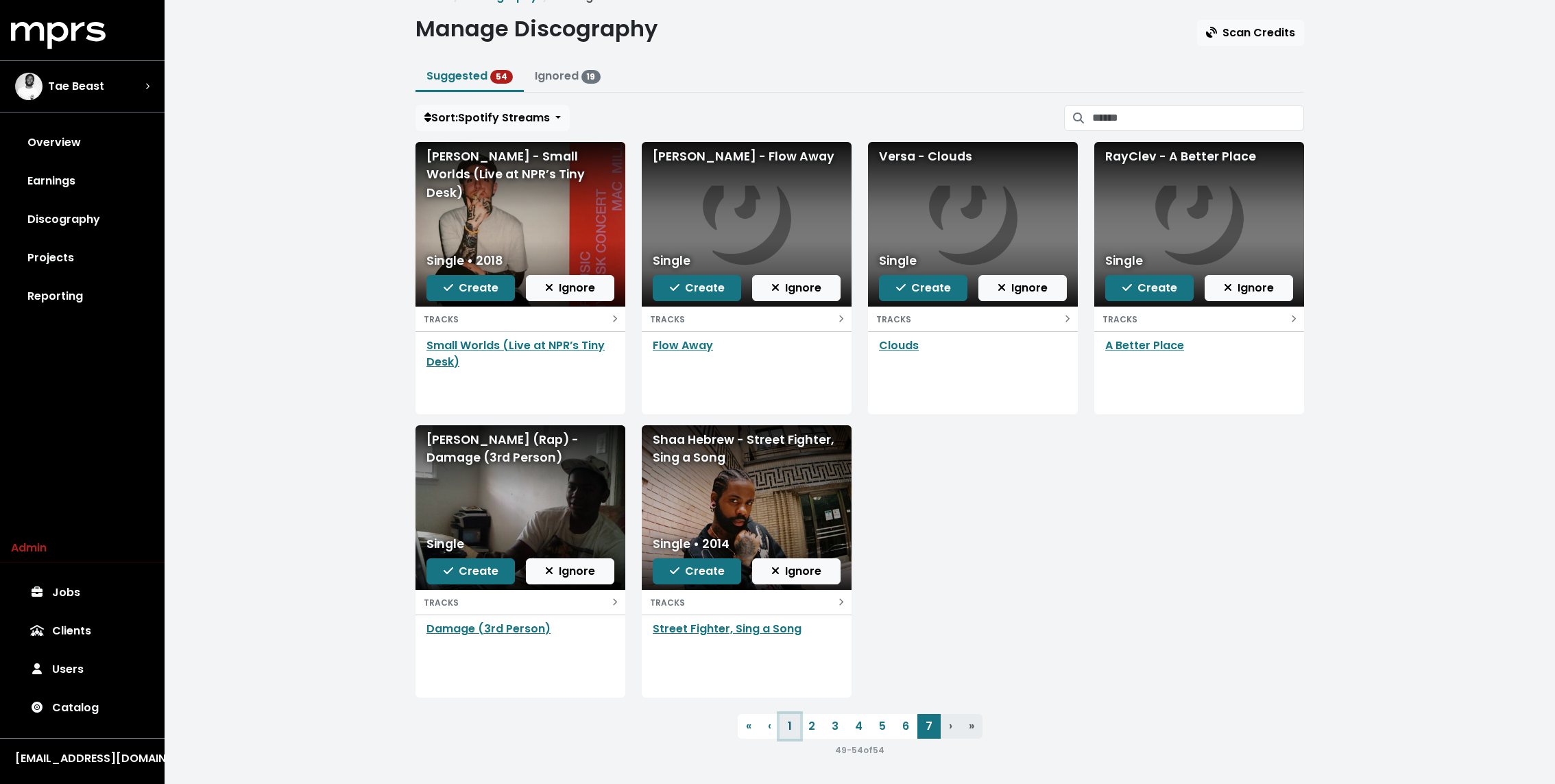
click at [783, 720] on link "1" at bounding box center [790, 726] width 21 height 24
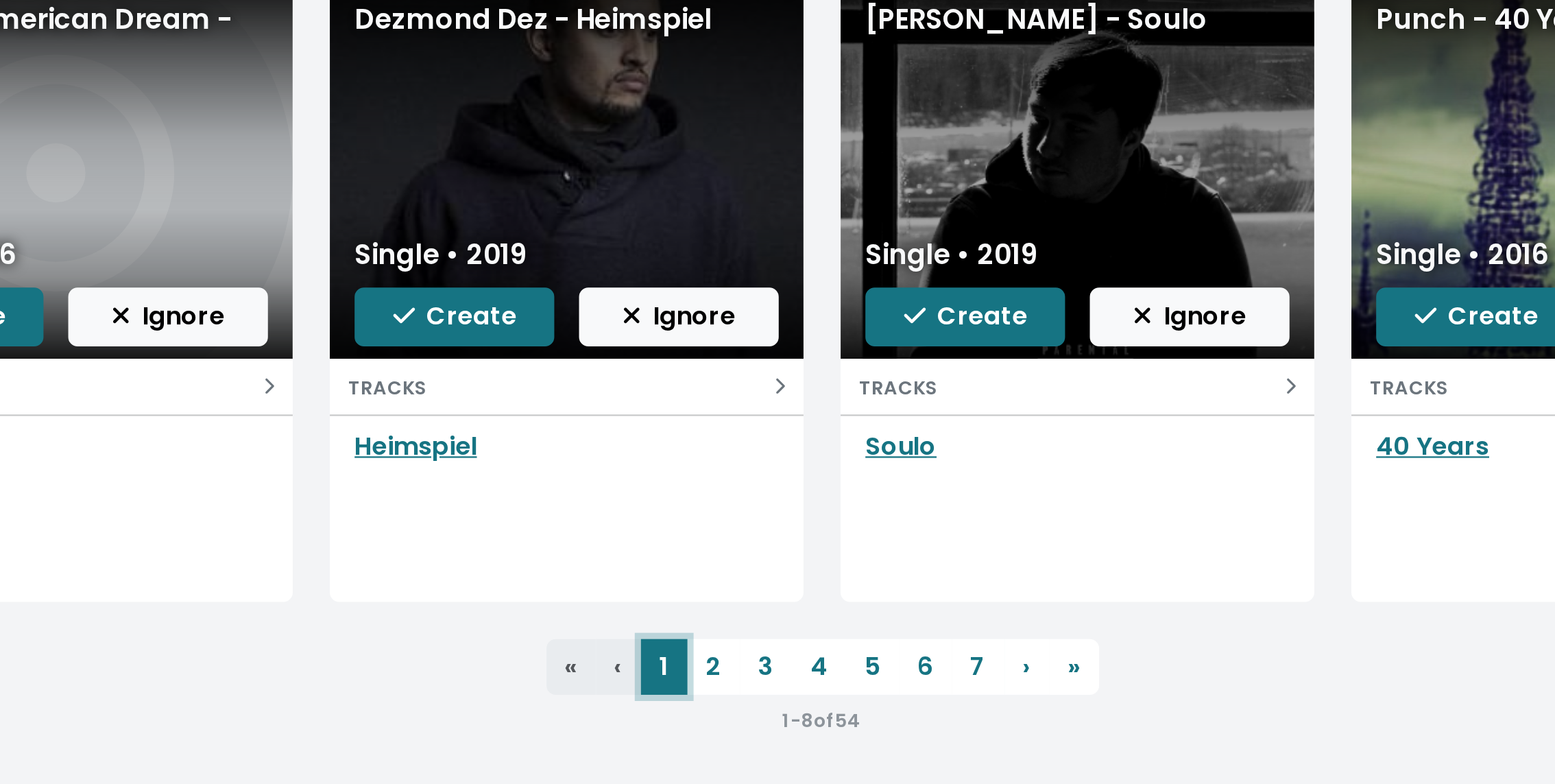
scroll to position [21, 0]
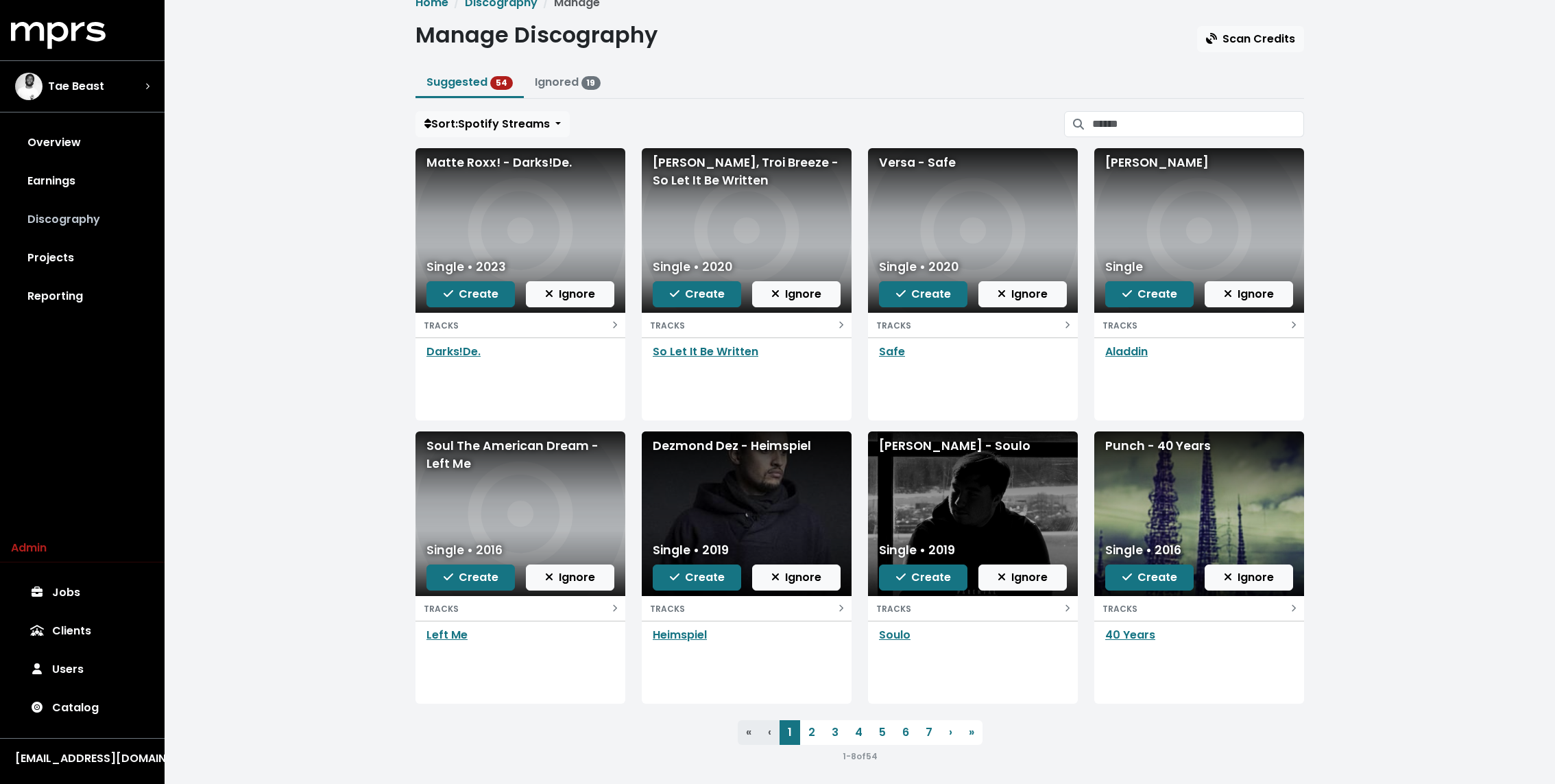
click at [49, 225] on link "Discography" at bounding box center [82, 219] width 143 height 38
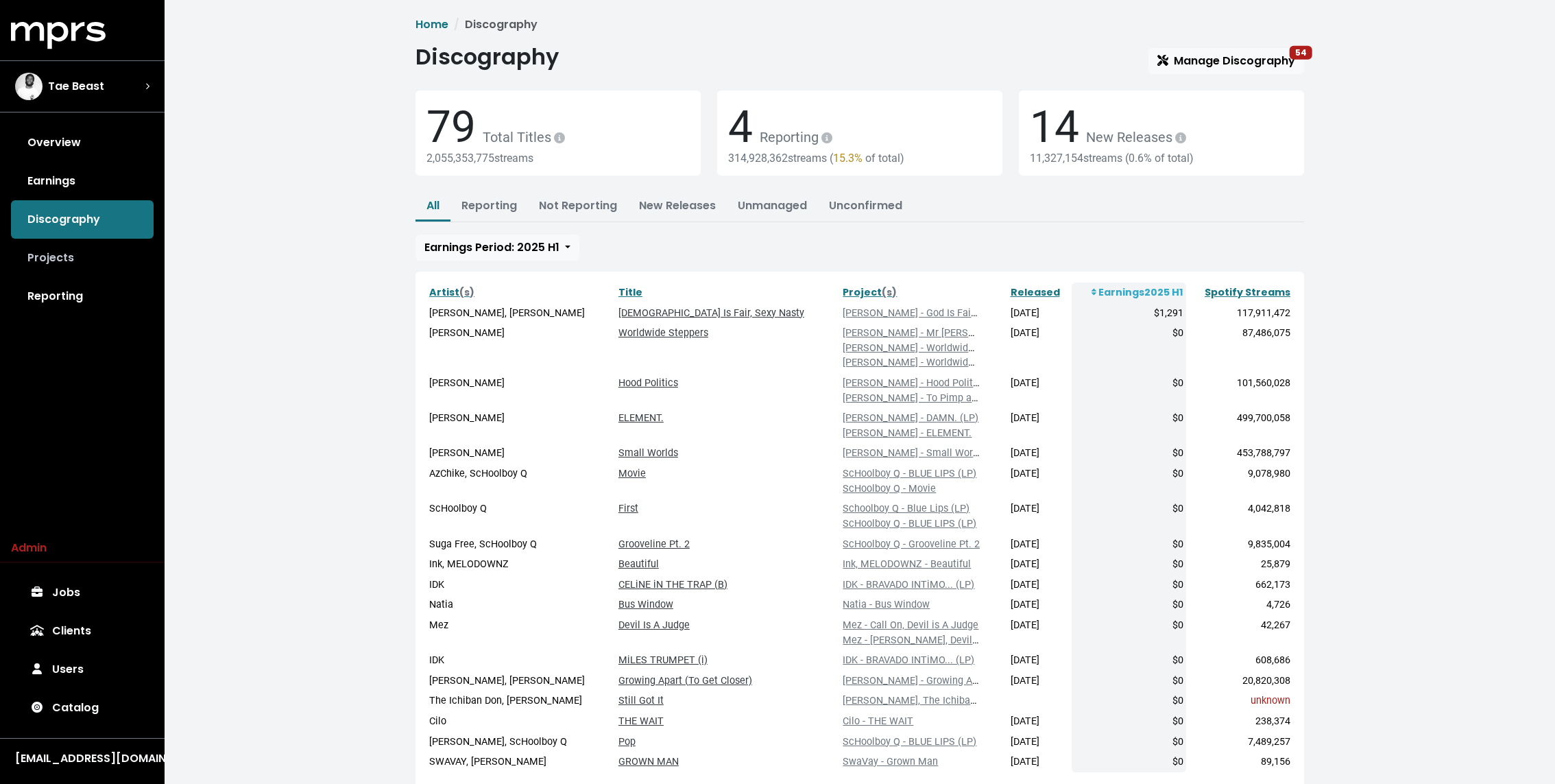
click at [93, 263] on link "Projects" at bounding box center [82, 257] width 143 height 38
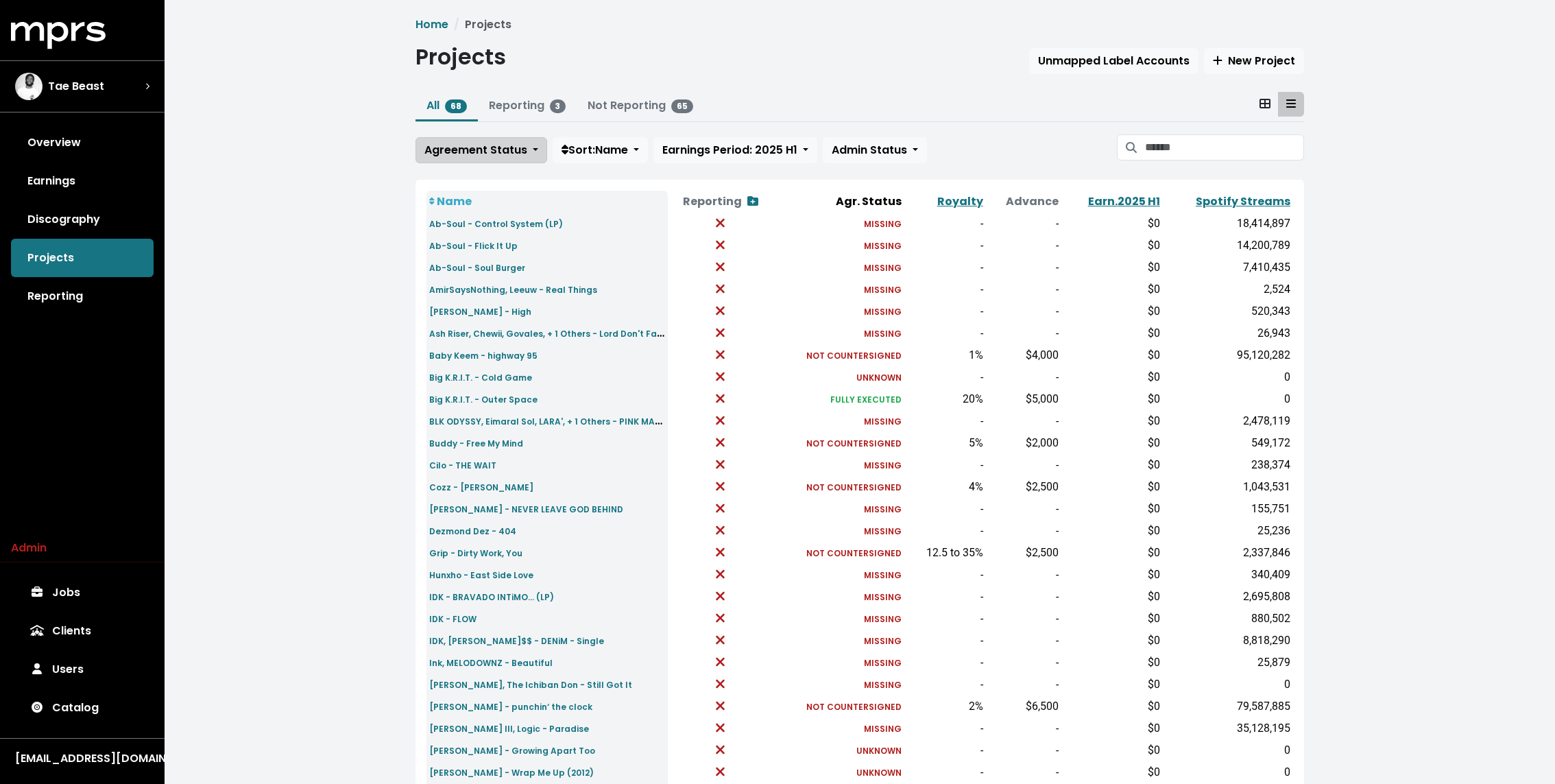
click at [479, 153] on span "Agreement Status" at bounding box center [476, 150] width 103 height 16
click at [475, 177] on link "Unknown" at bounding box center [480, 179] width 129 height 21
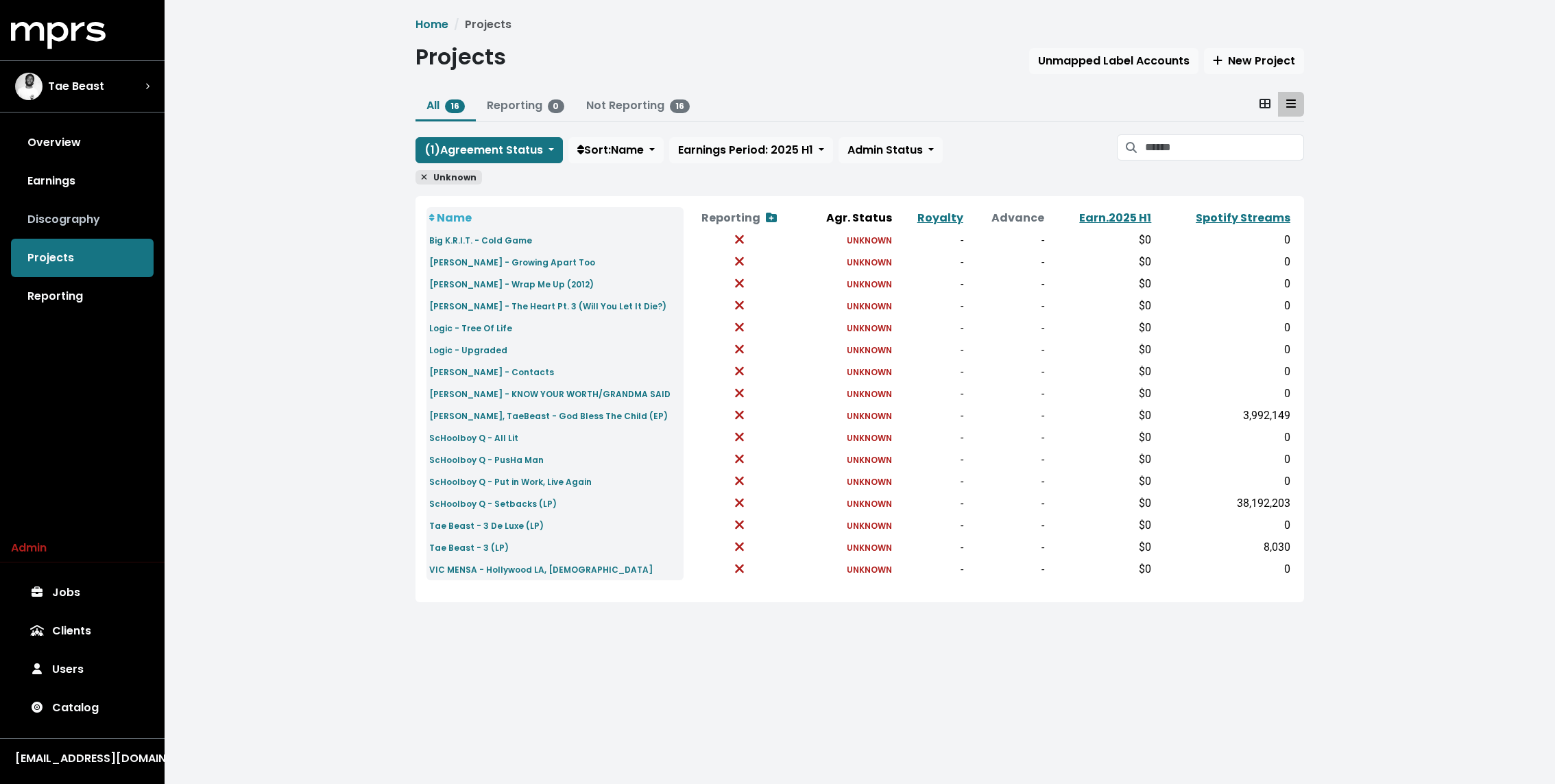
click at [40, 220] on link "Discography" at bounding box center [82, 219] width 143 height 38
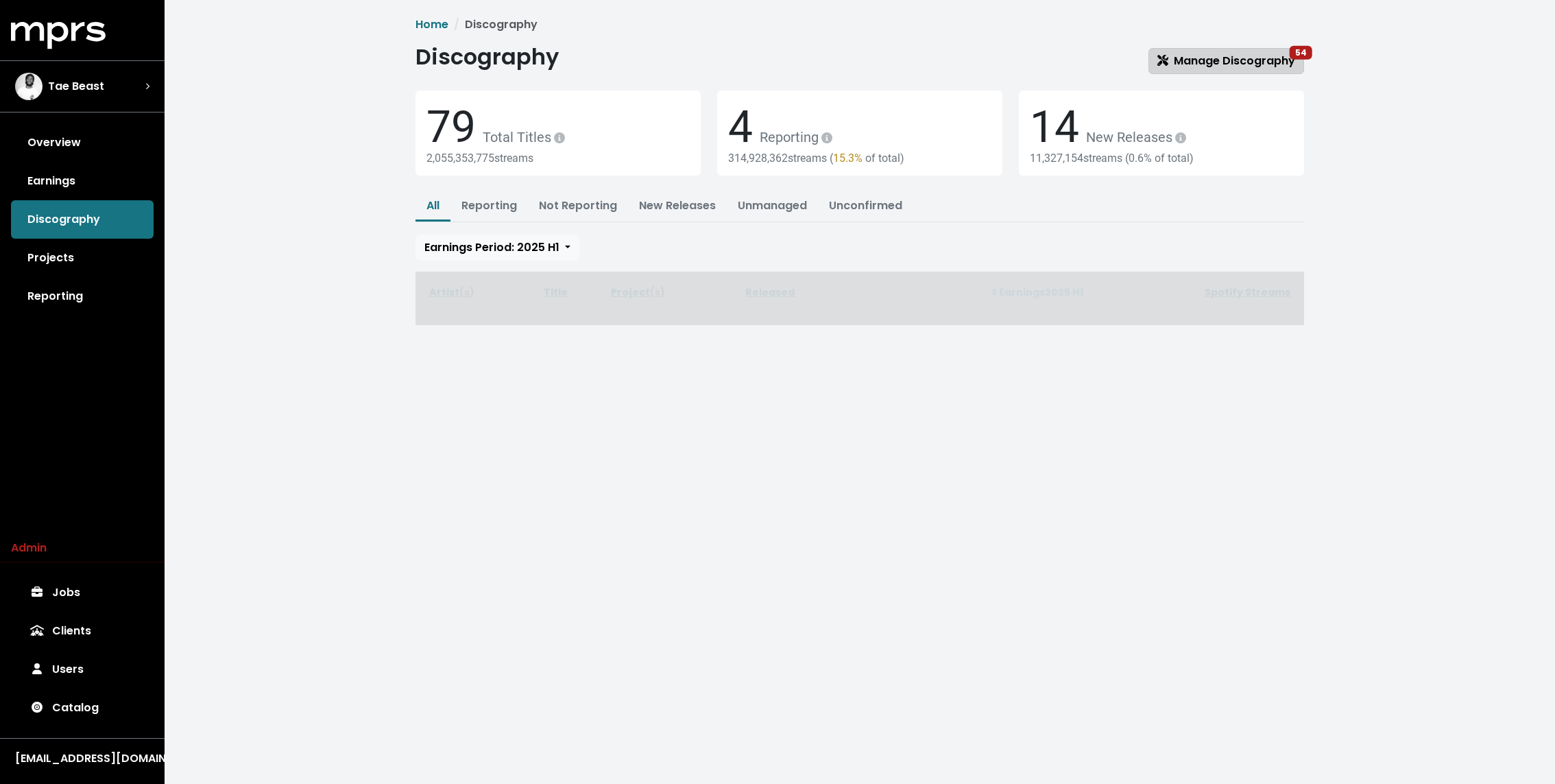
click at [920, 61] on span "Manage Discography 54" at bounding box center [1225, 60] width 137 height 16
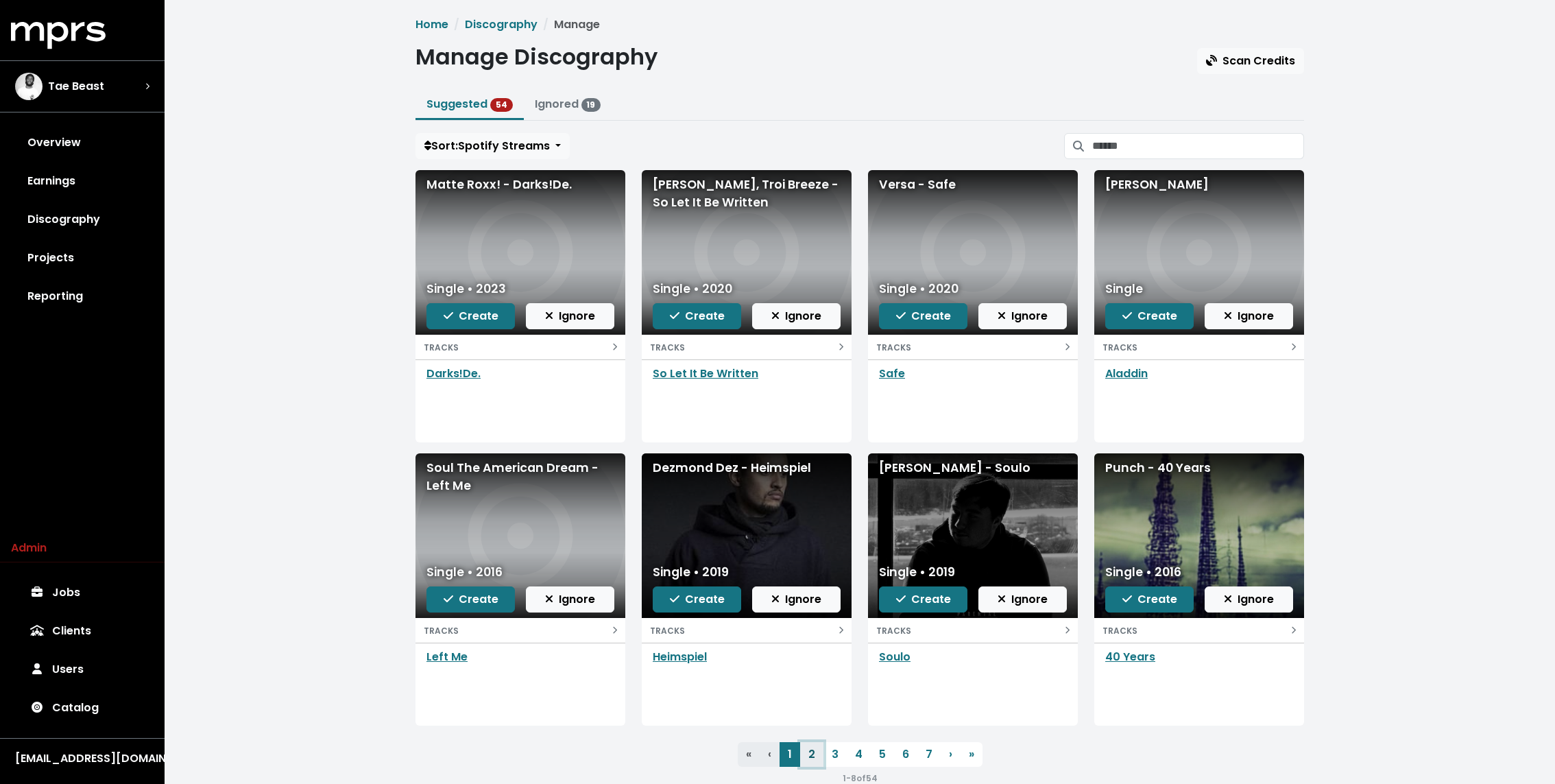
click at [813, 754] on link "2" at bounding box center [811, 754] width 23 height 24
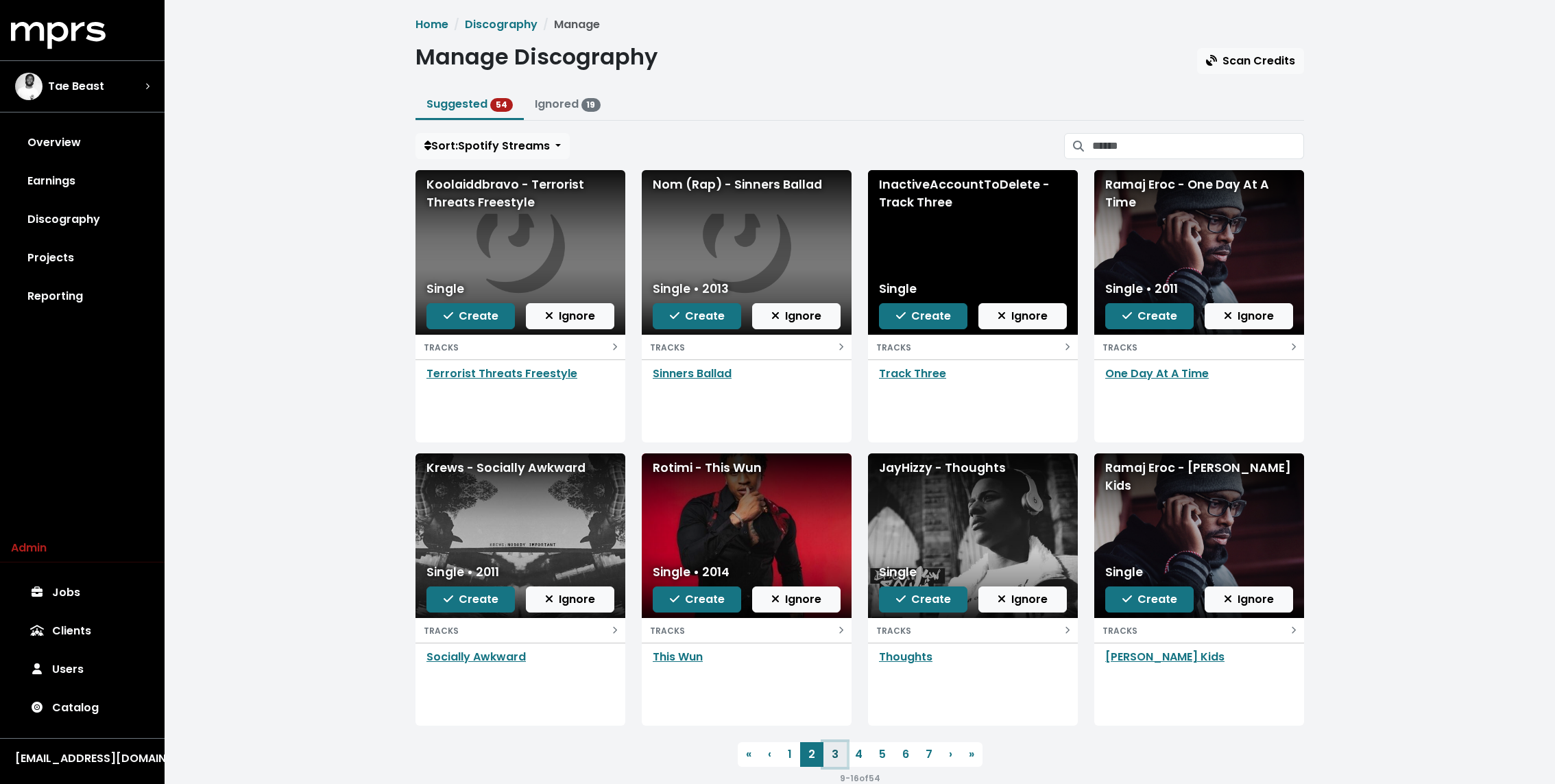
click at [829, 750] on link "3" at bounding box center [835, 754] width 23 height 24
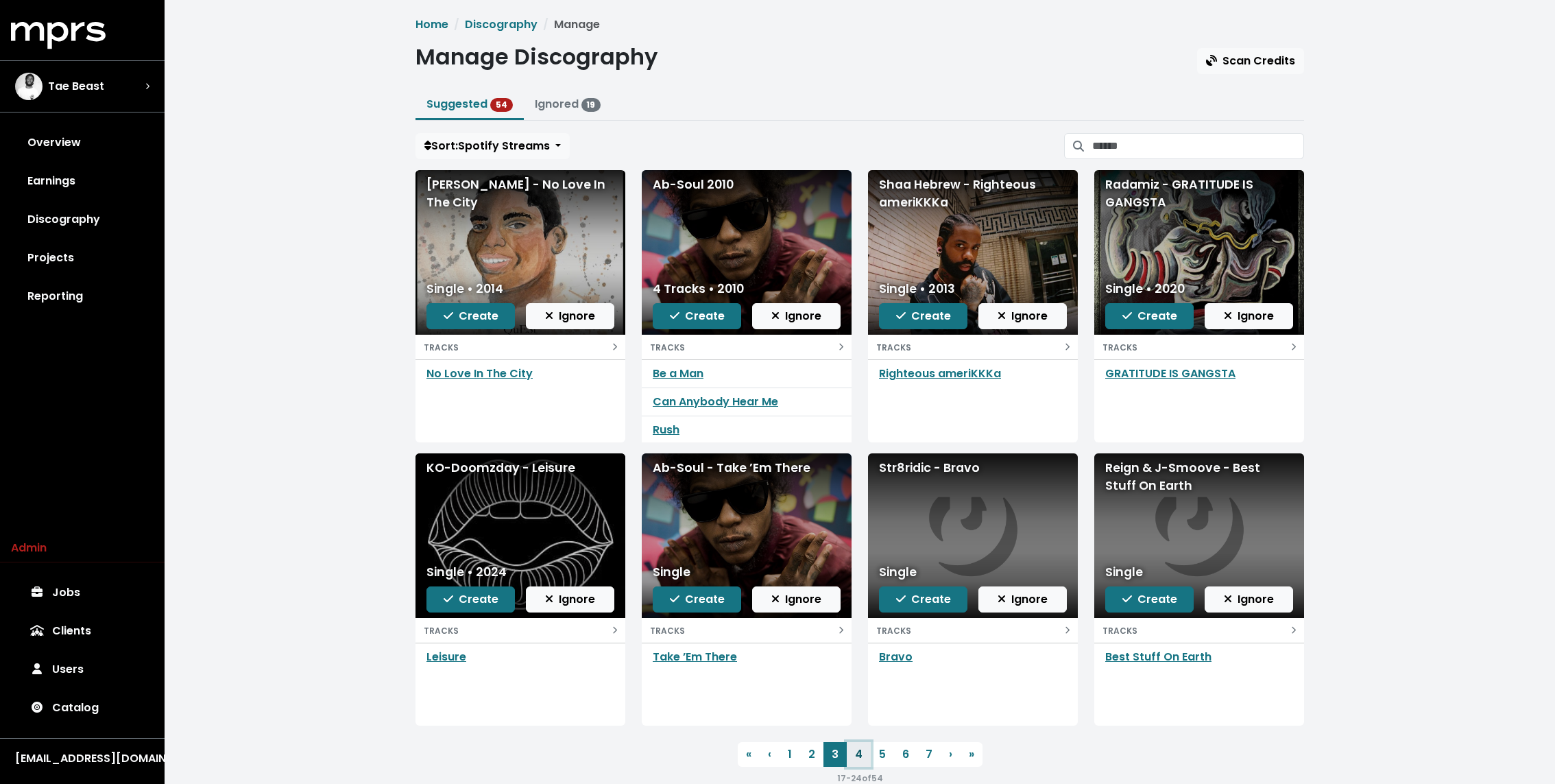
click at [859, 748] on link "4" at bounding box center [859, 754] width 24 height 24
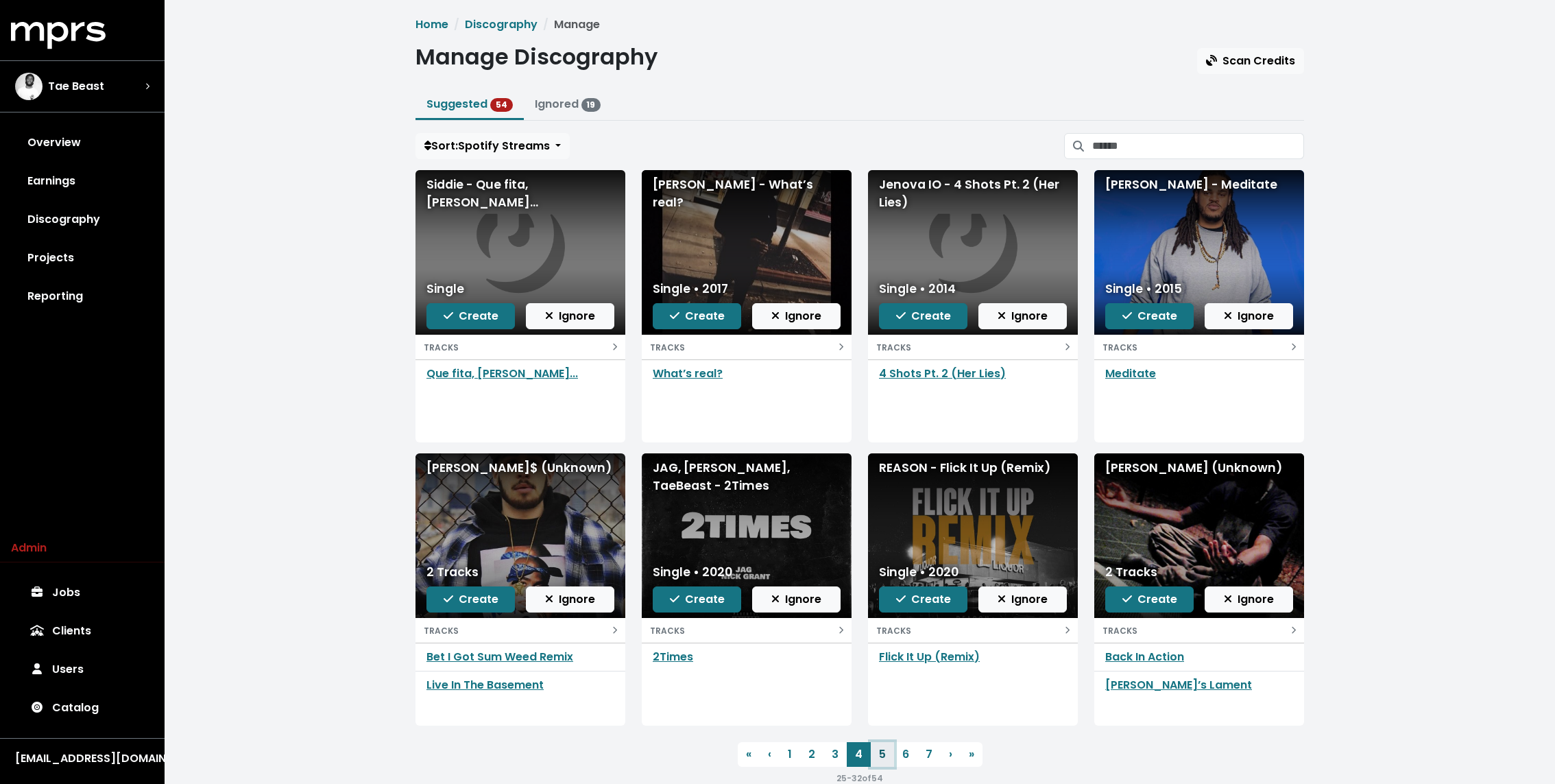
click at [877, 755] on link "5" at bounding box center [882, 754] width 23 height 24
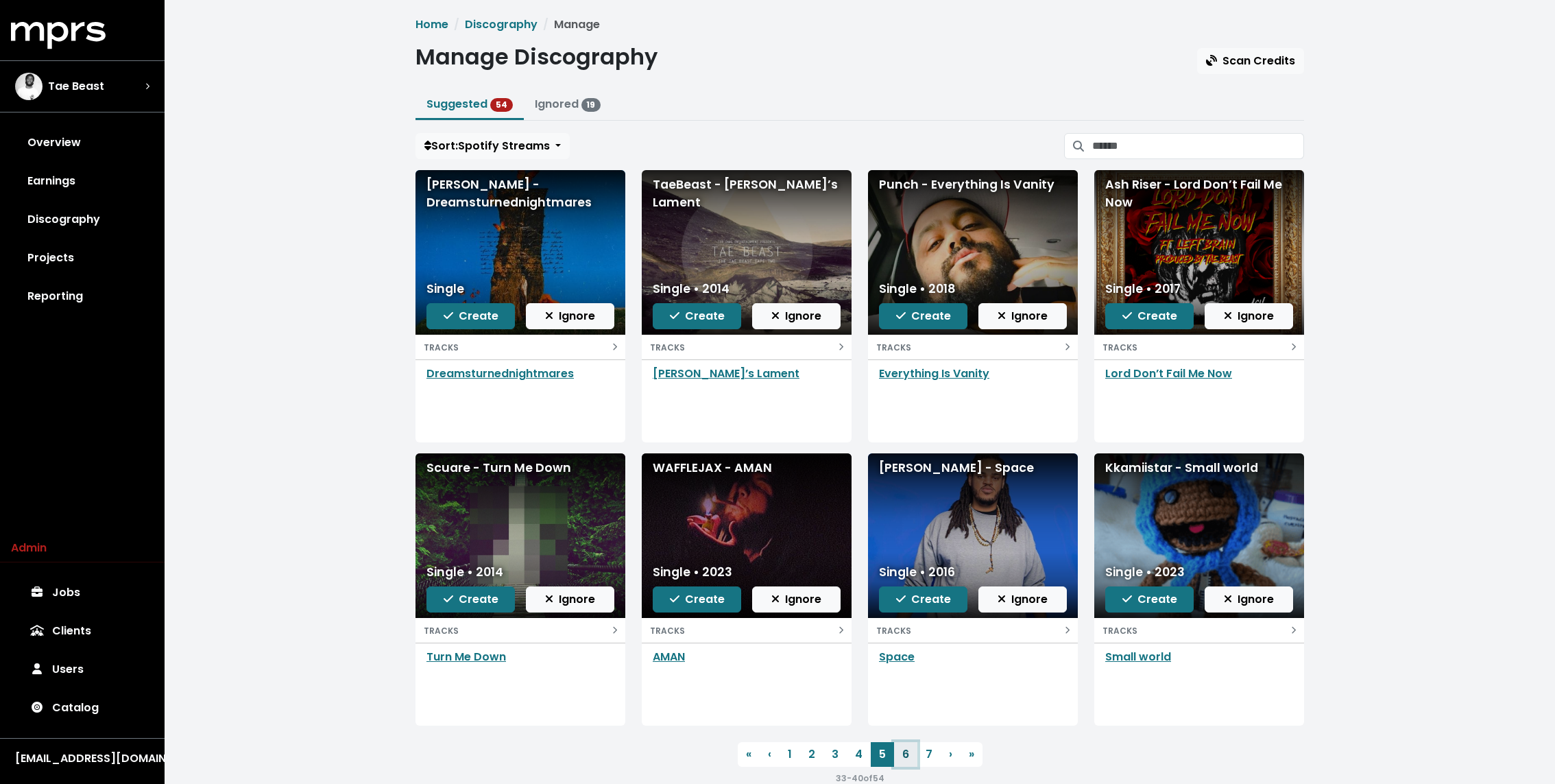
click at [894, 756] on link "6" at bounding box center [906, 754] width 23 height 24
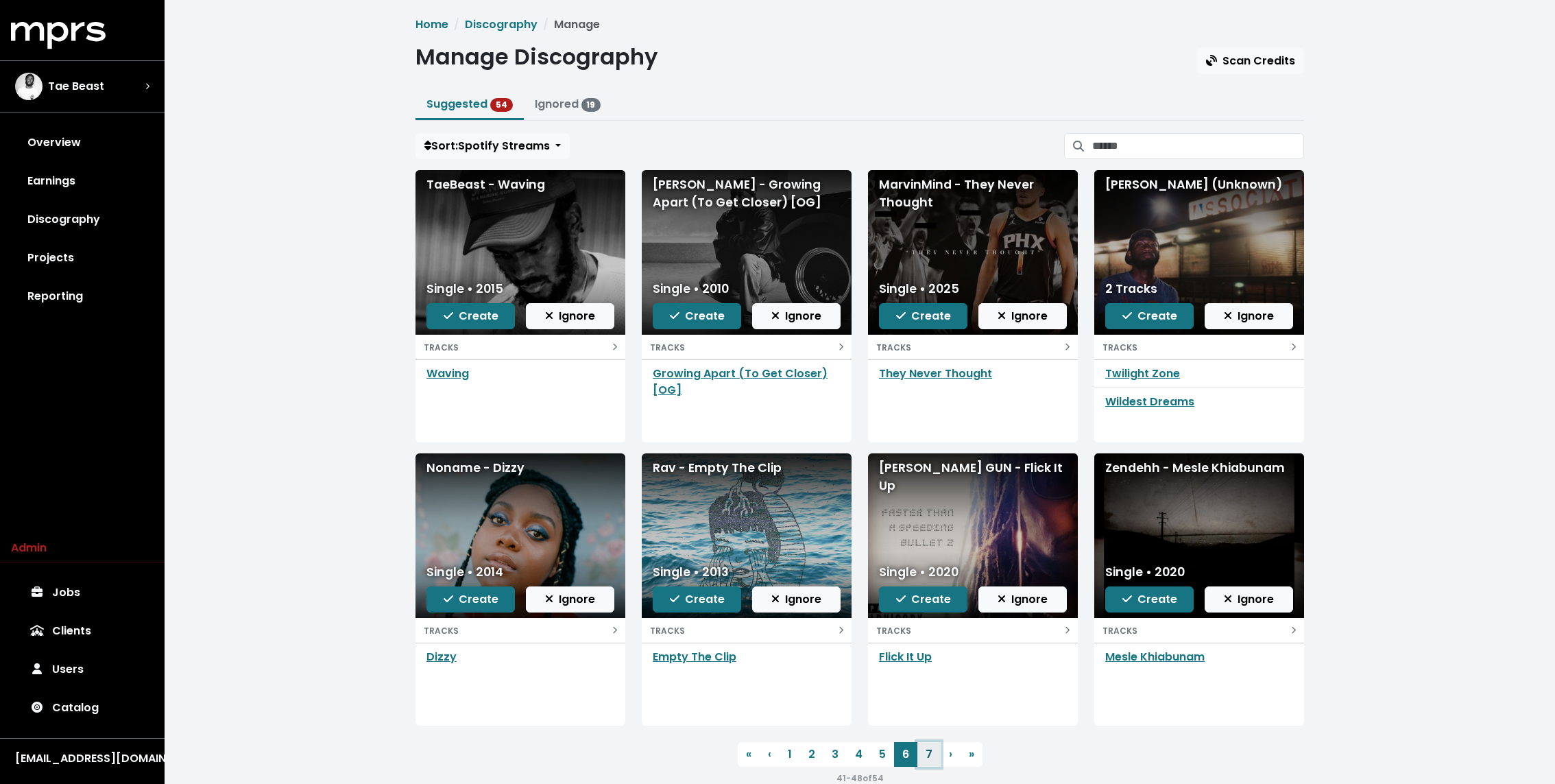
click at [918, 756] on link "7" at bounding box center [929, 754] width 23 height 24
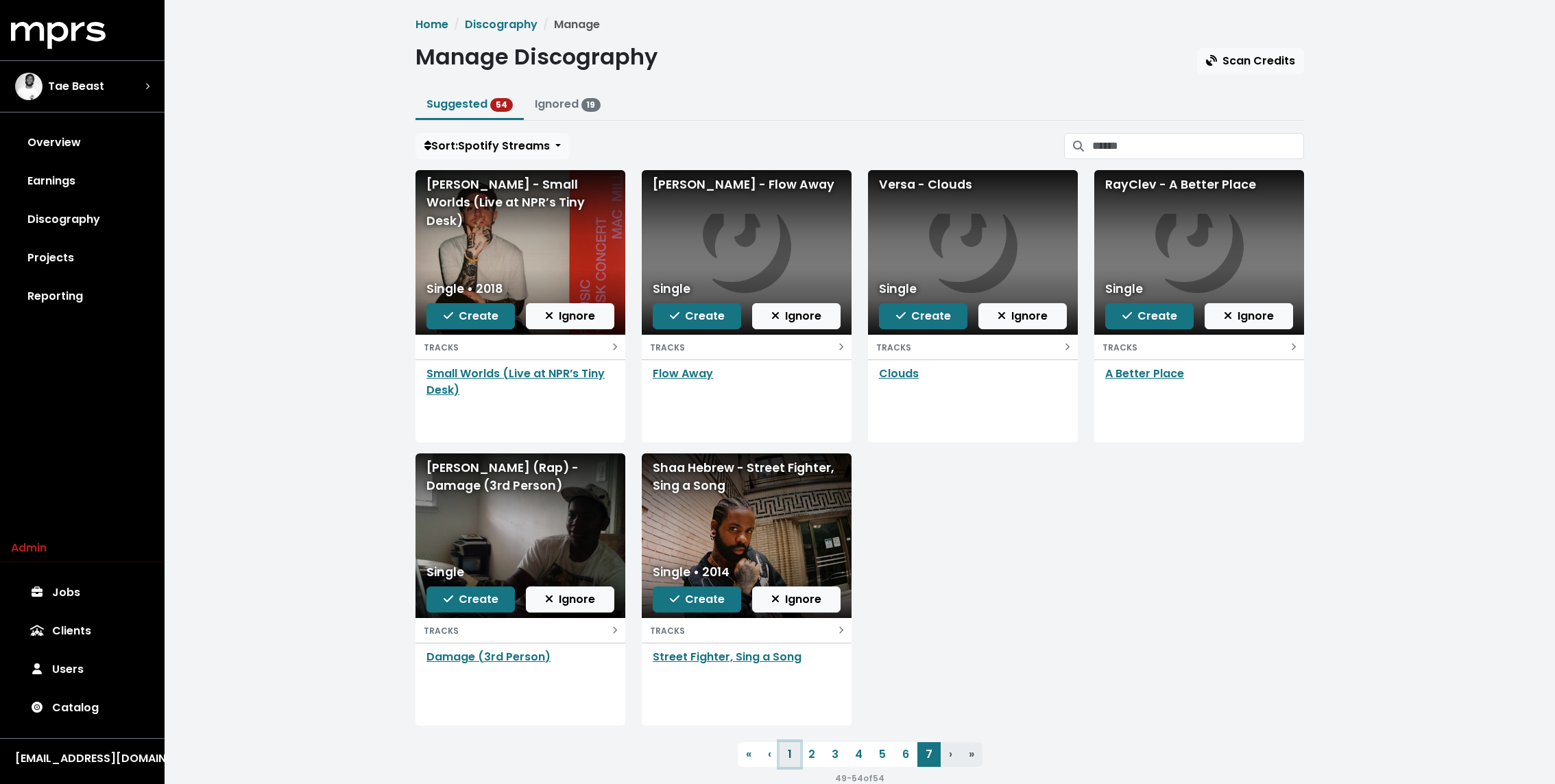
click at [794, 753] on link "1" at bounding box center [790, 754] width 21 height 24
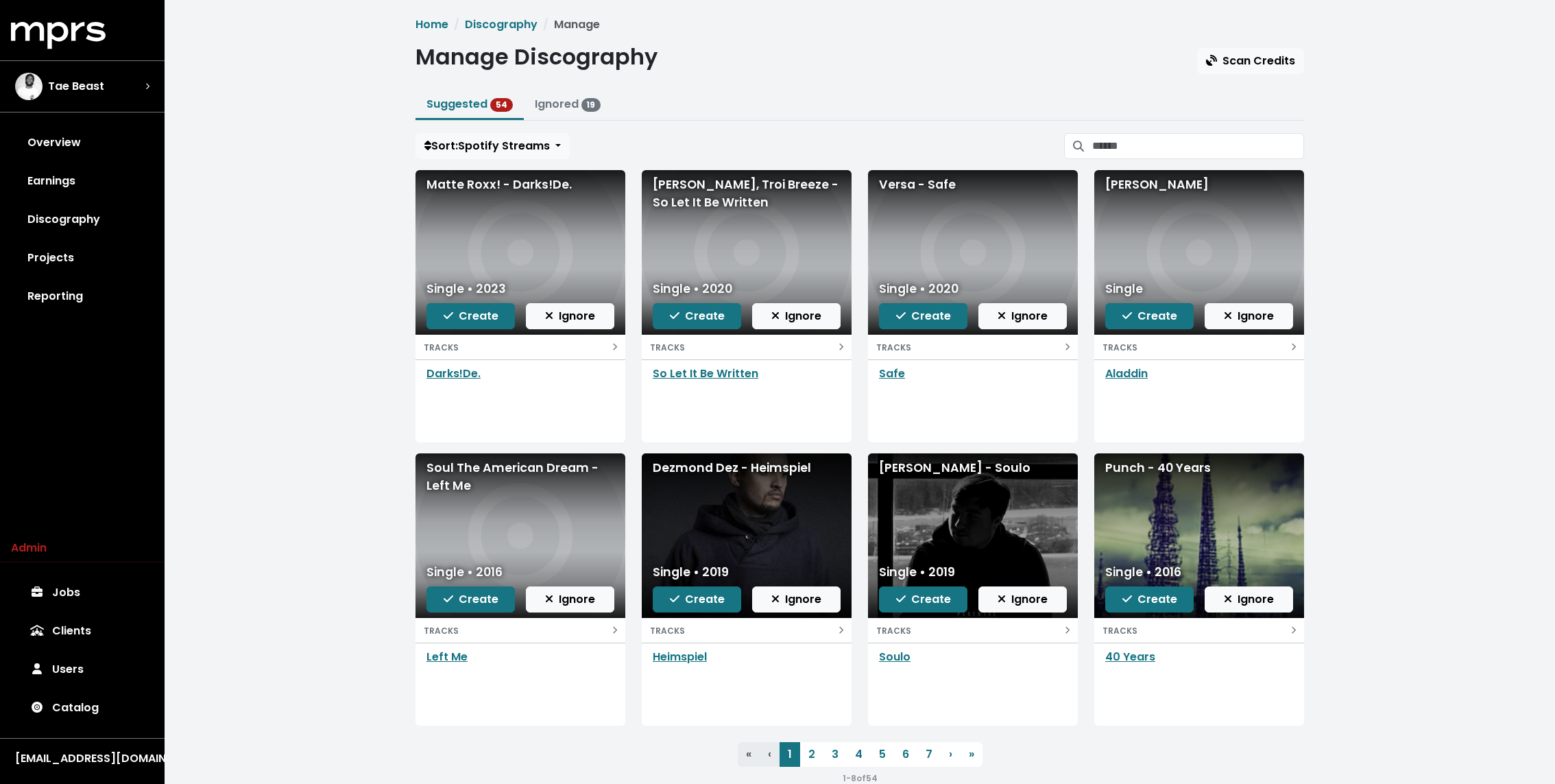
click at [376, 463] on div "Home Discography Manage Manage Discography Scan Credits Suggested 54 Ignored 19…" at bounding box center [860, 406] width 1391 height 813
click at [111, 232] on link "Discography" at bounding box center [82, 219] width 143 height 38
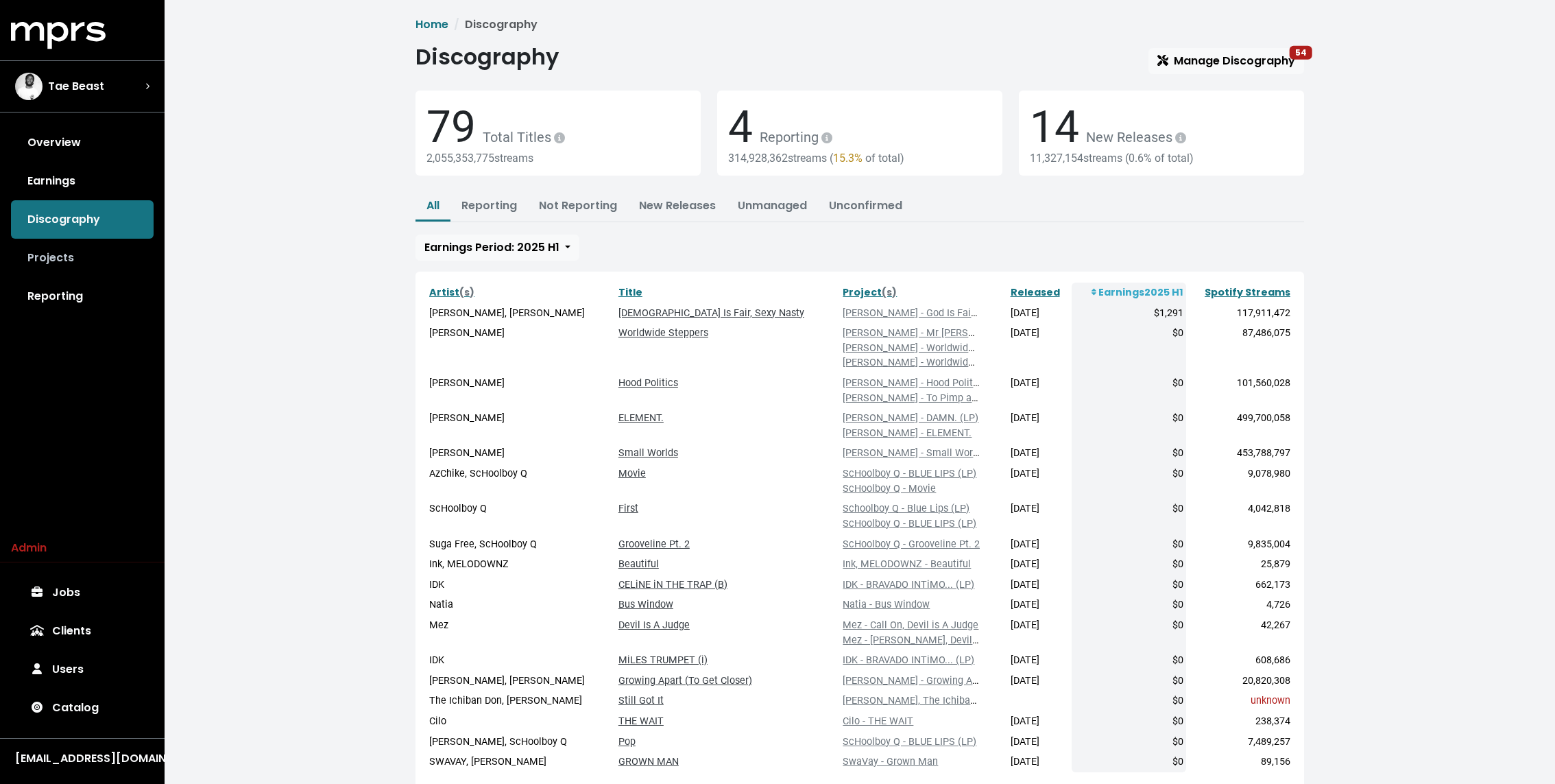
click at [99, 249] on link "Projects" at bounding box center [82, 257] width 143 height 38
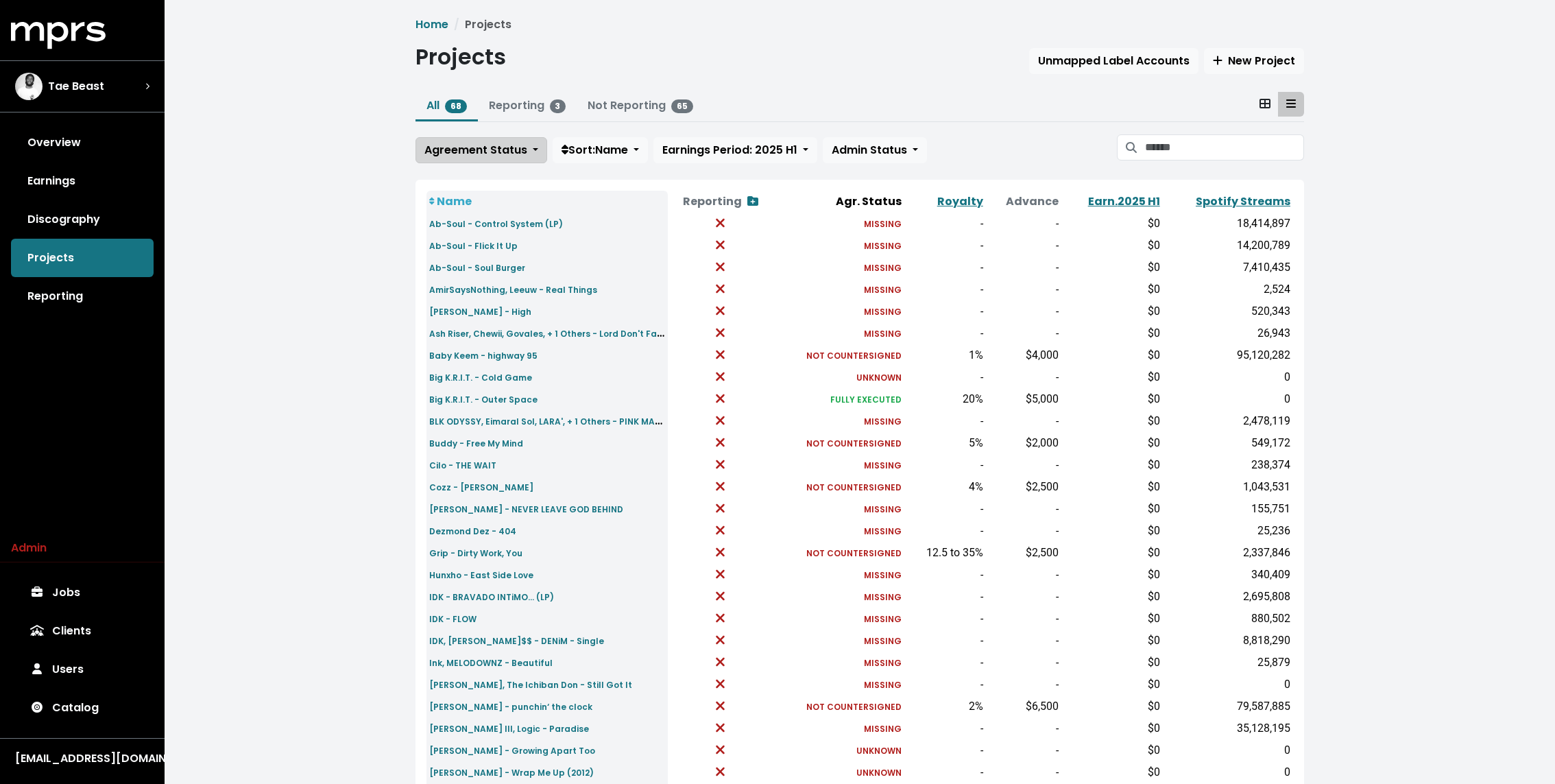
click at [465, 142] on span "Agreement Status" at bounding box center [476, 150] width 103 height 16
click at [455, 164] on div "Unknown Missing In Progress No Signatures Not Countersigned Fully Executed" at bounding box center [480, 235] width 130 height 144
click at [454, 167] on div "Unknown Missing In Progress No Signatures Not Countersigned Fully Executed" at bounding box center [480, 235] width 130 height 144
click at [452, 171] on link "Unknown" at bounding box center [480, 179] width 129 height 21
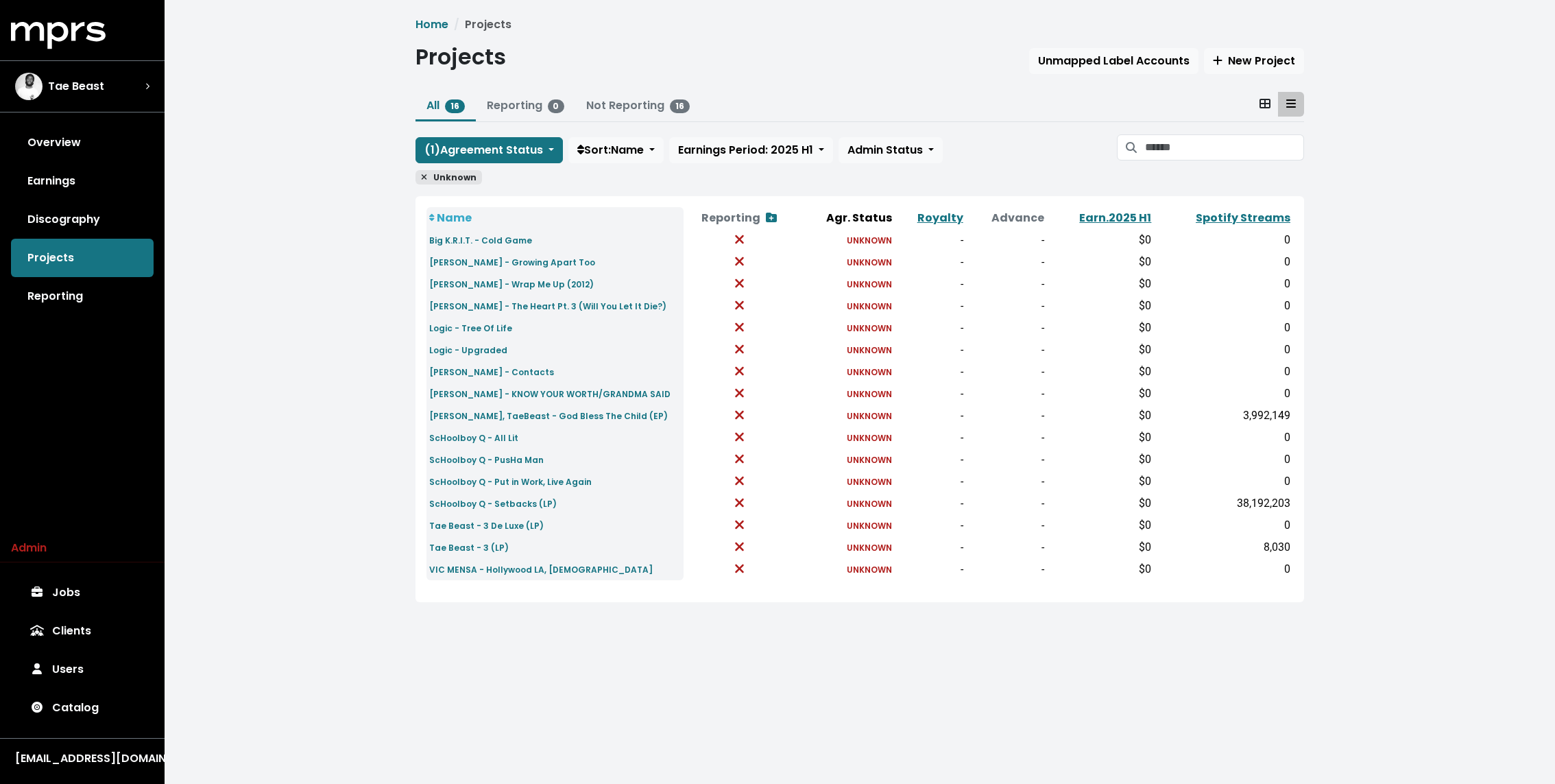
click at [377, 264] on div "Home Projects Projects Unmapped Label Accounts New Project All 16 Reporting 0 N…" at bounding box center [860, 320] width 1391 height 640
click at [351, 266] on div "Home Projects Projects Unmapped Label Accounts New Project All 16 Reporting 0 N…" at bounding box center [860, 320] width 1391 height 640
click at [124, 84] on div "Tae Beast" at bounding box center [82, 86] width 135 height 27
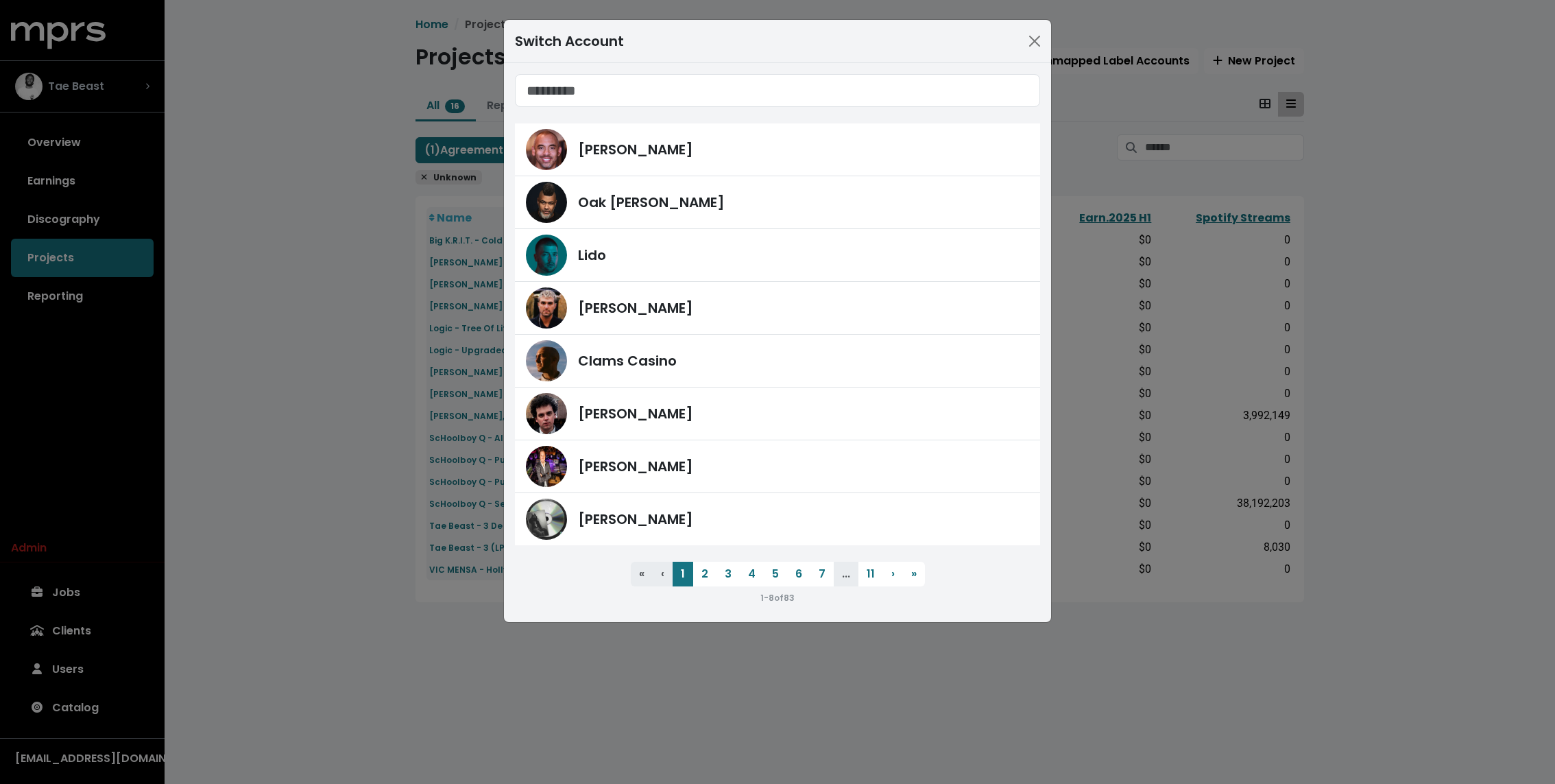
type input "*"
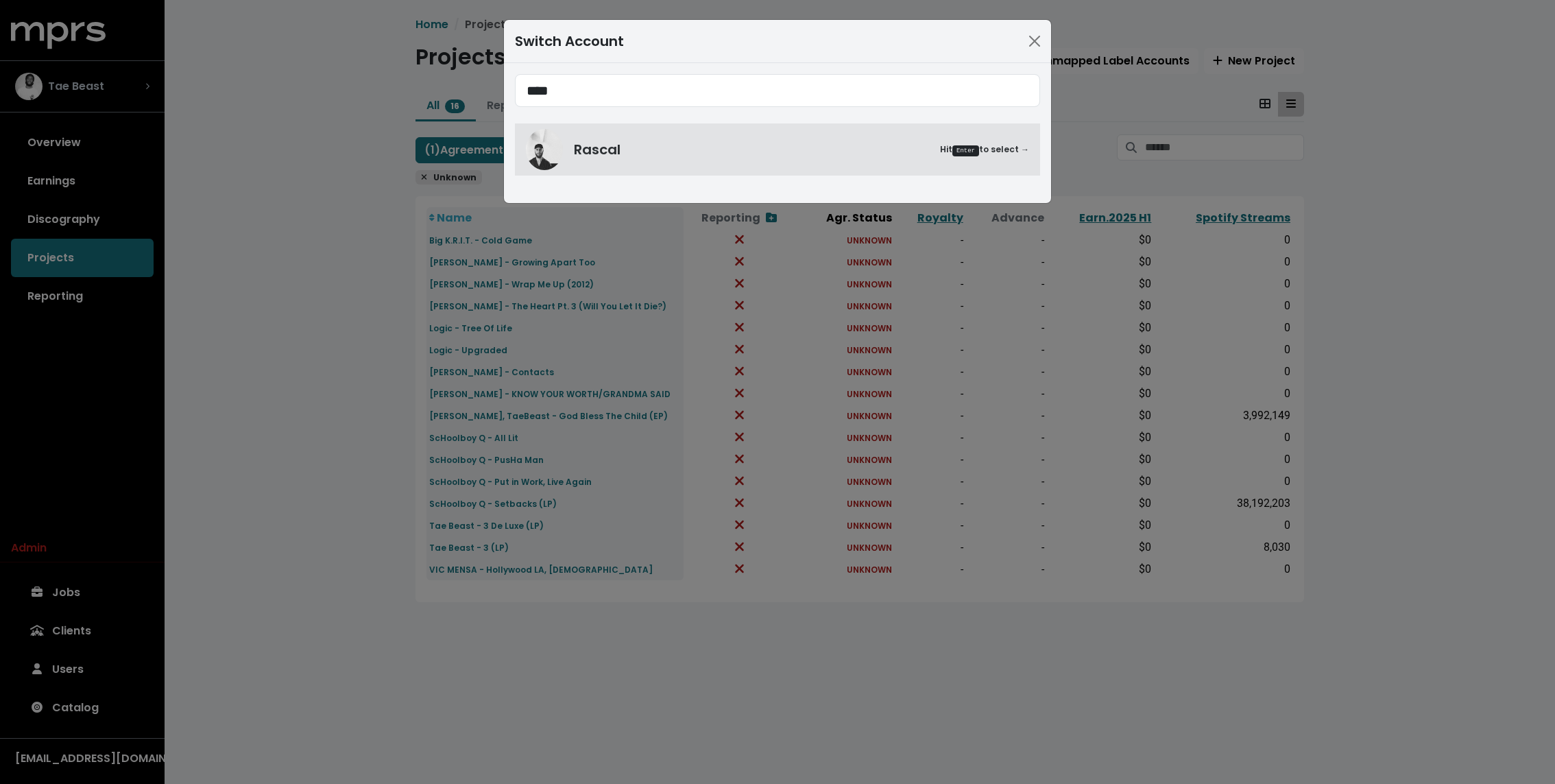
type input "****"
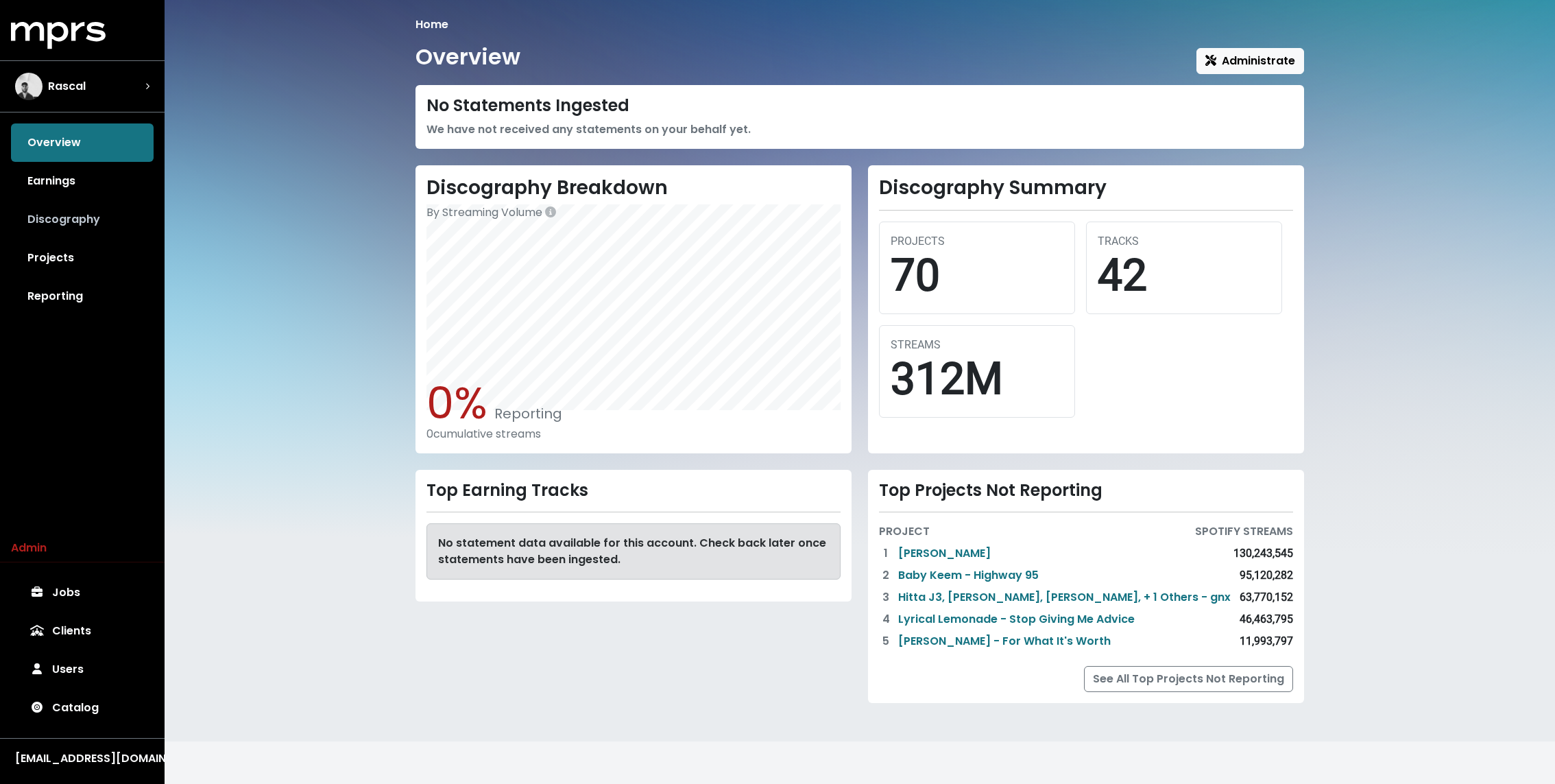
click at [71, 215] on link "Discography" at bounding box center [82, 219] width 143 height 38
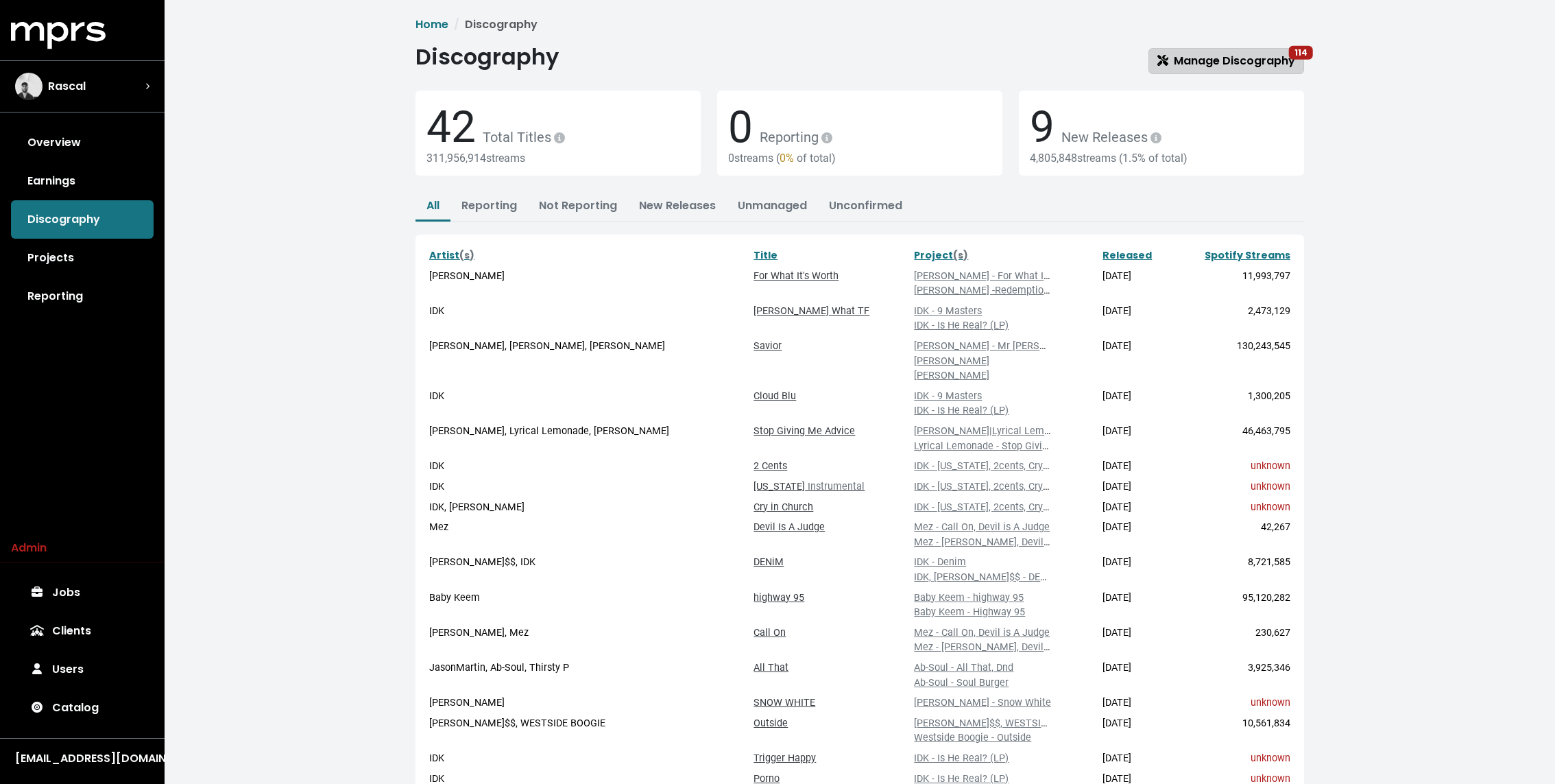
click at [920, 58] on span "Manage Discography 114" at bounding box center [1225, 60] width 137 height 16
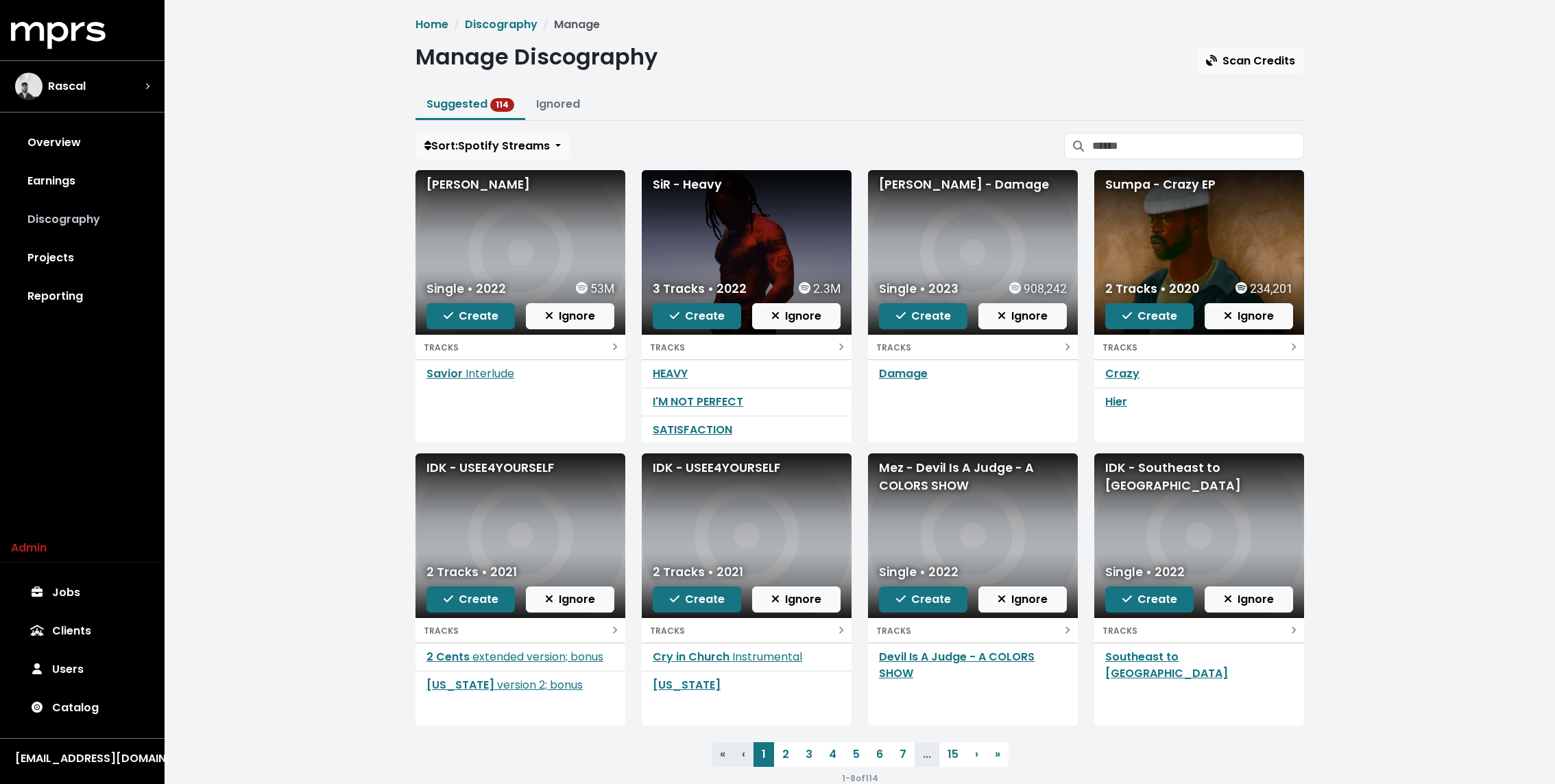
click at [115, 233] on link "Discography" at bounding box center [82, 219] width 143 height 38
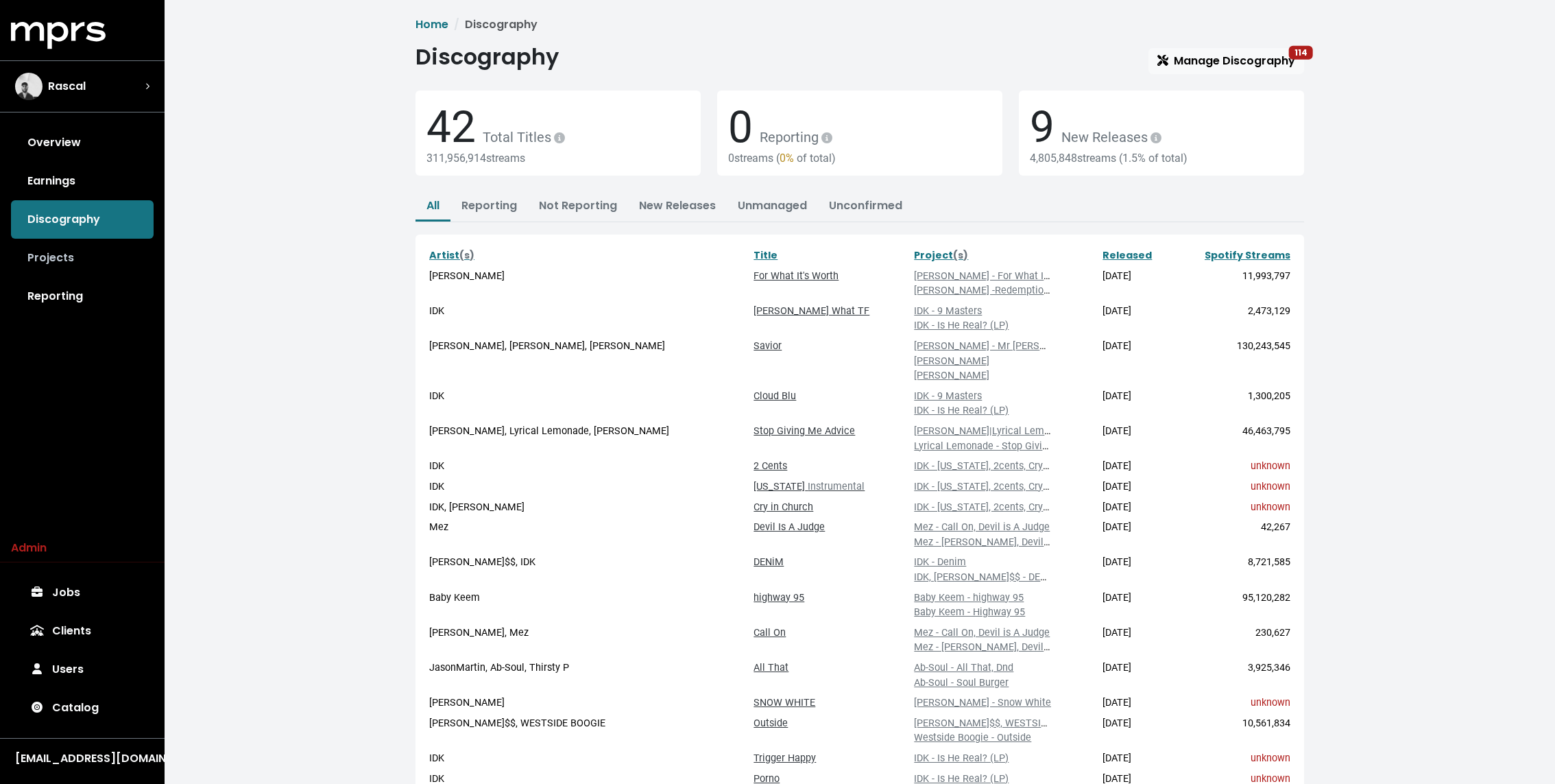
click at [96, 259] on link "Projects" at bounding box center [82, 257] width 143 height 38
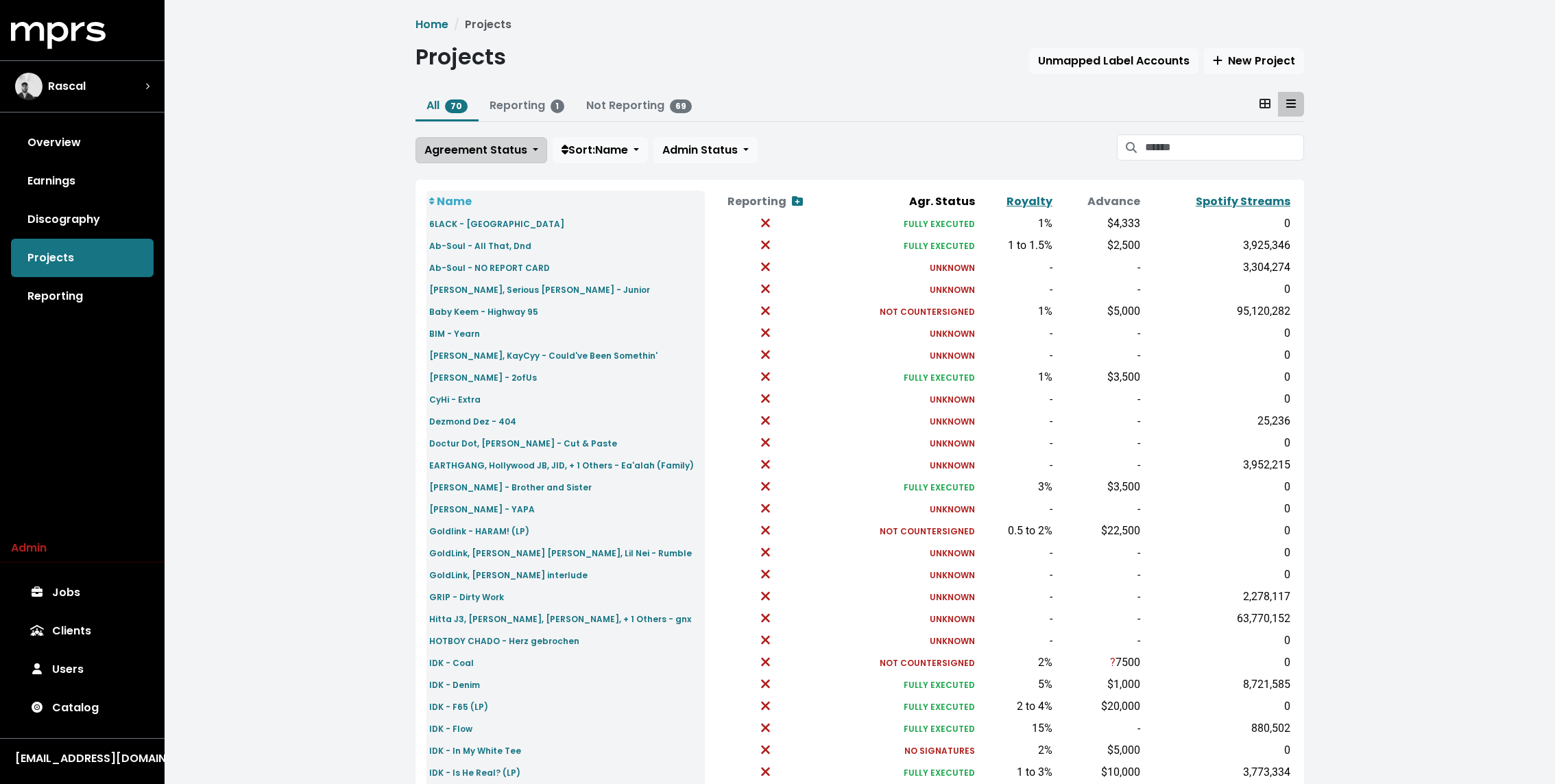
click at [512, 148] on span "Agreement Status" at bounding box center [476, 150] width 103 height 16
click at [488, 184] on link "Unknown" at bounding box center [480, 179] width 129 height 21
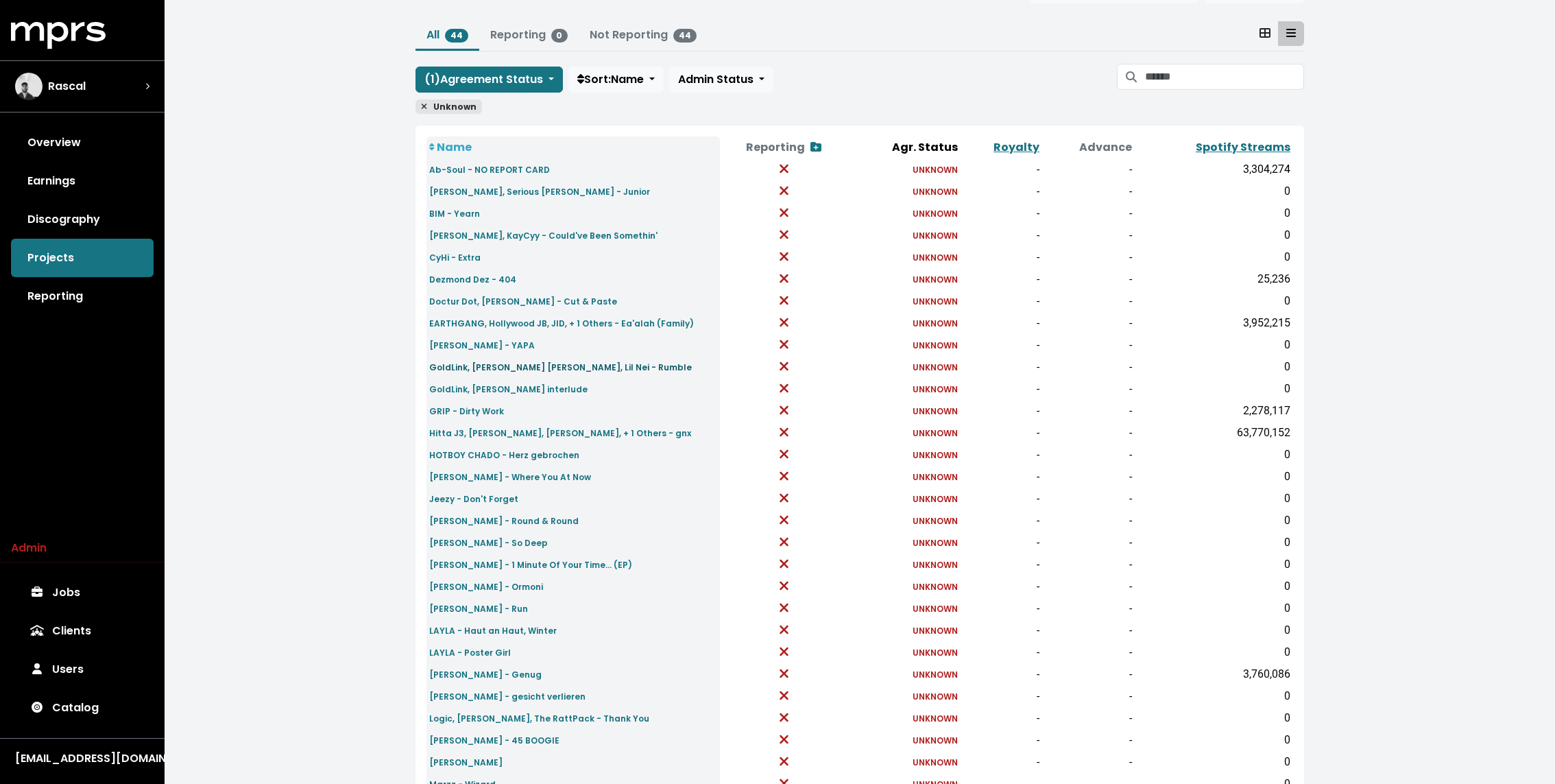
scroll to position [256, 0]
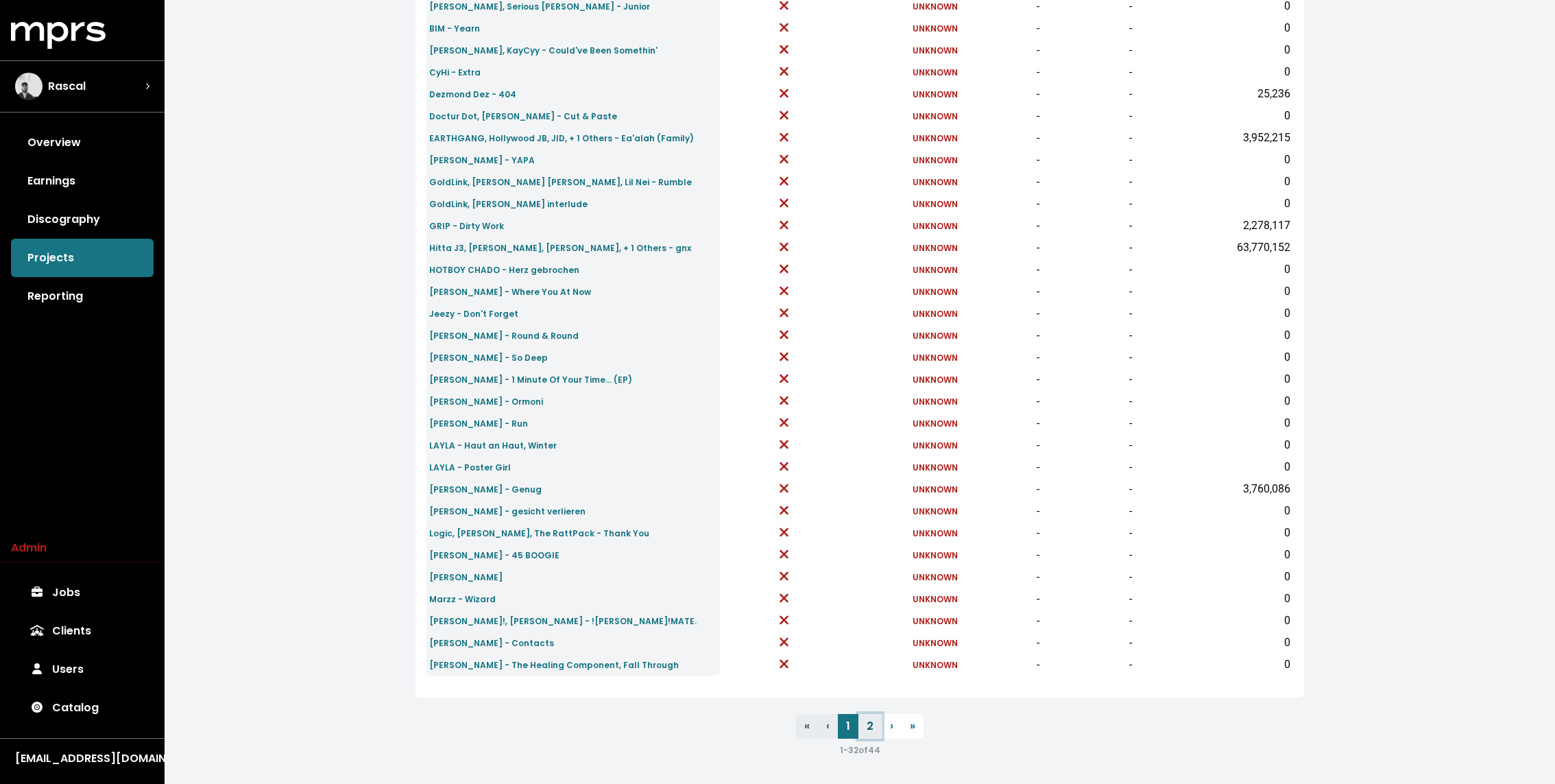
click at [876, 731] on link "2" at bounding box center [870, 726] width 23 height 24
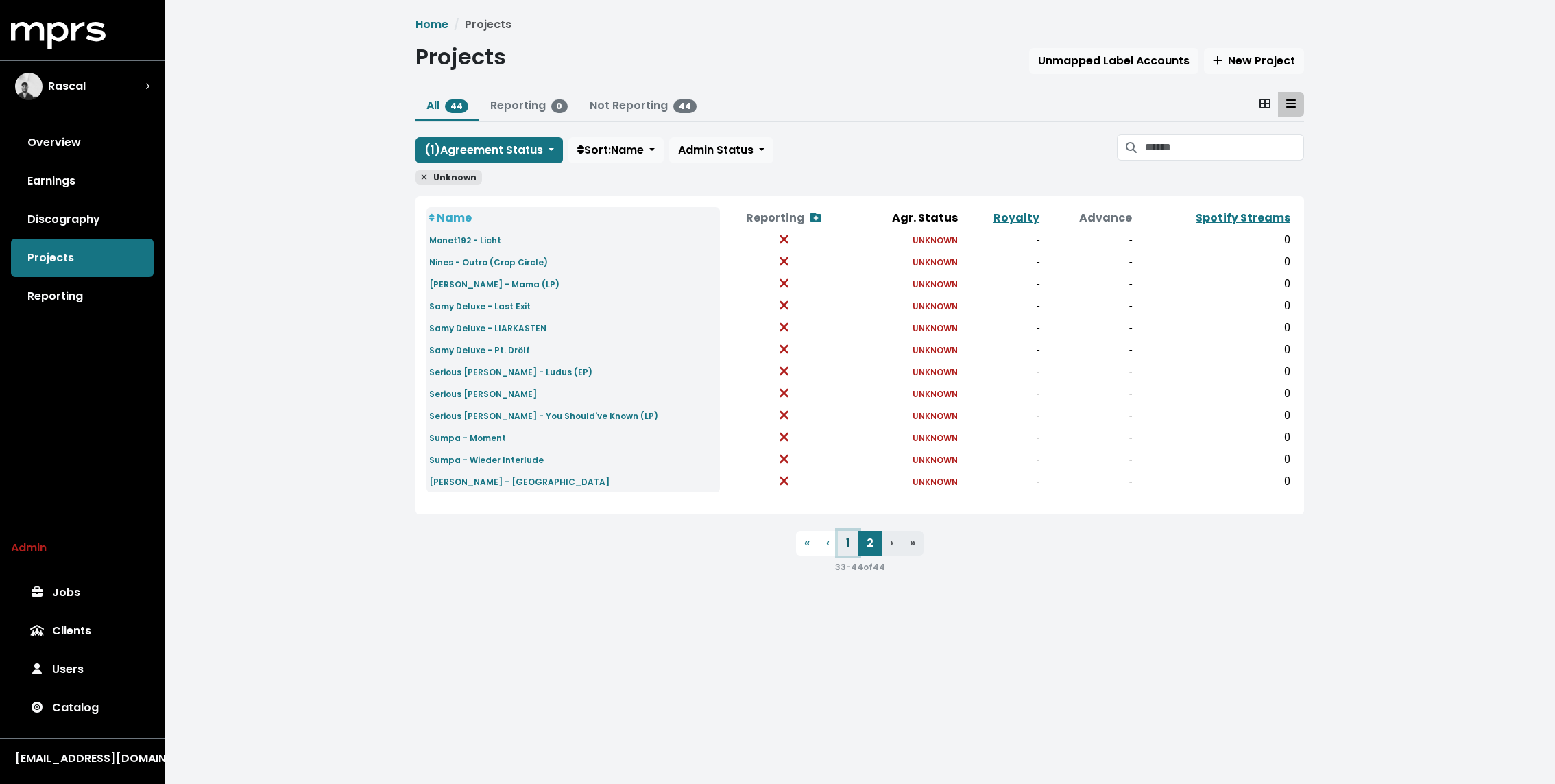
click at [851, 545] on link "1" at bounding box center [849, 543] width 21 height 24
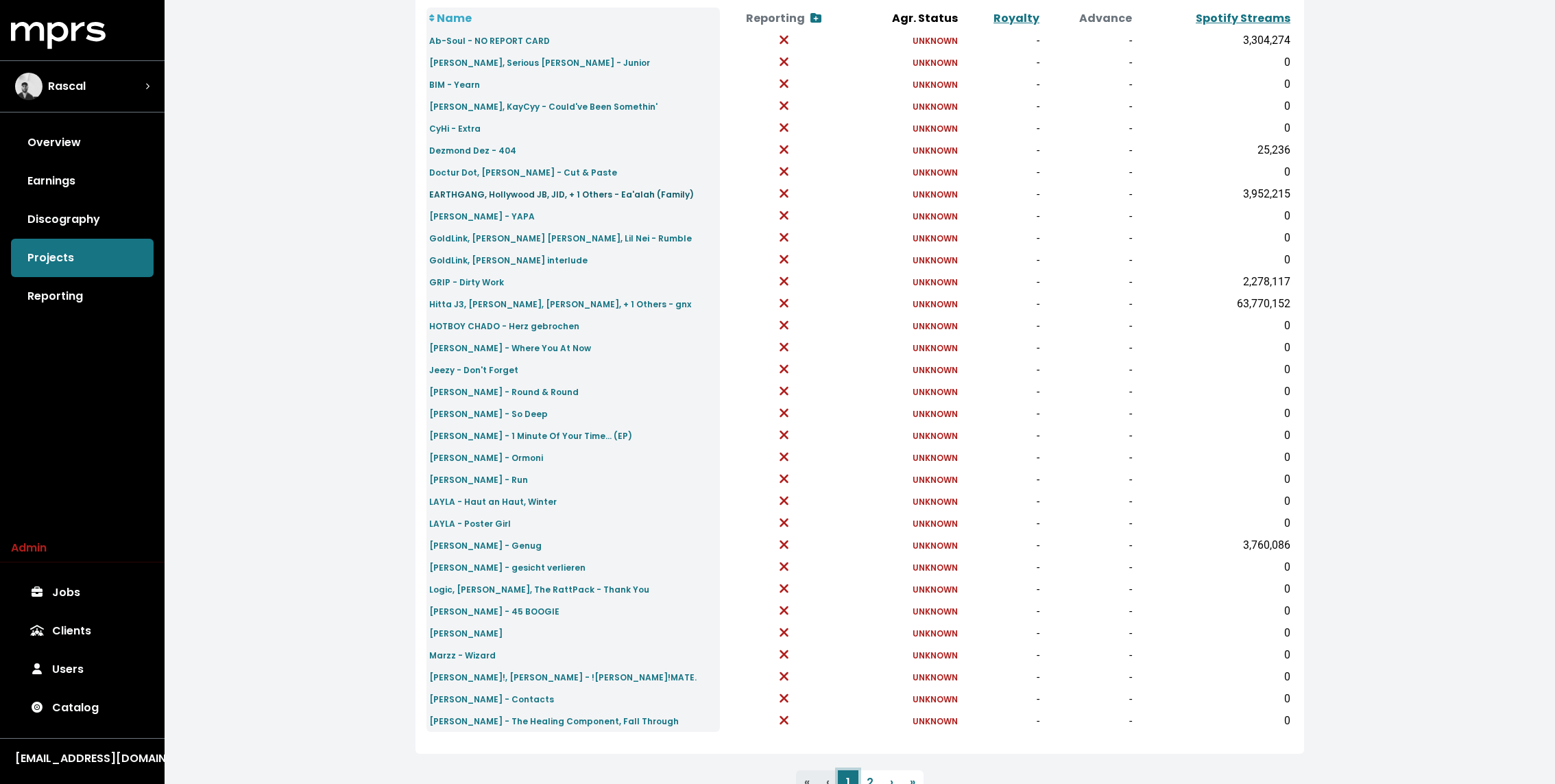
scroll to position [256, 0]
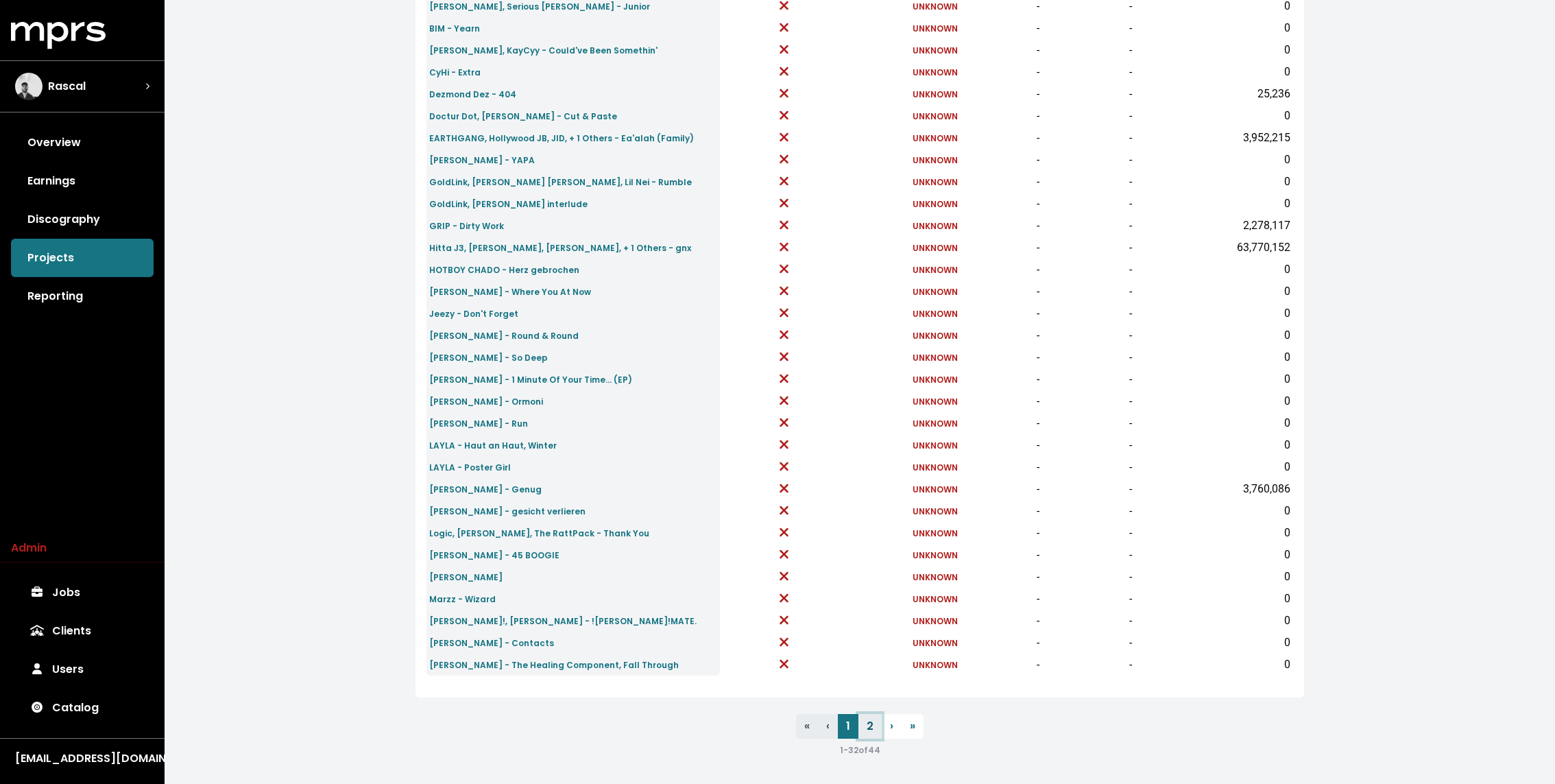
click at [867, 722] on link "2" at bounding box center [870, 726] width 23 height 24
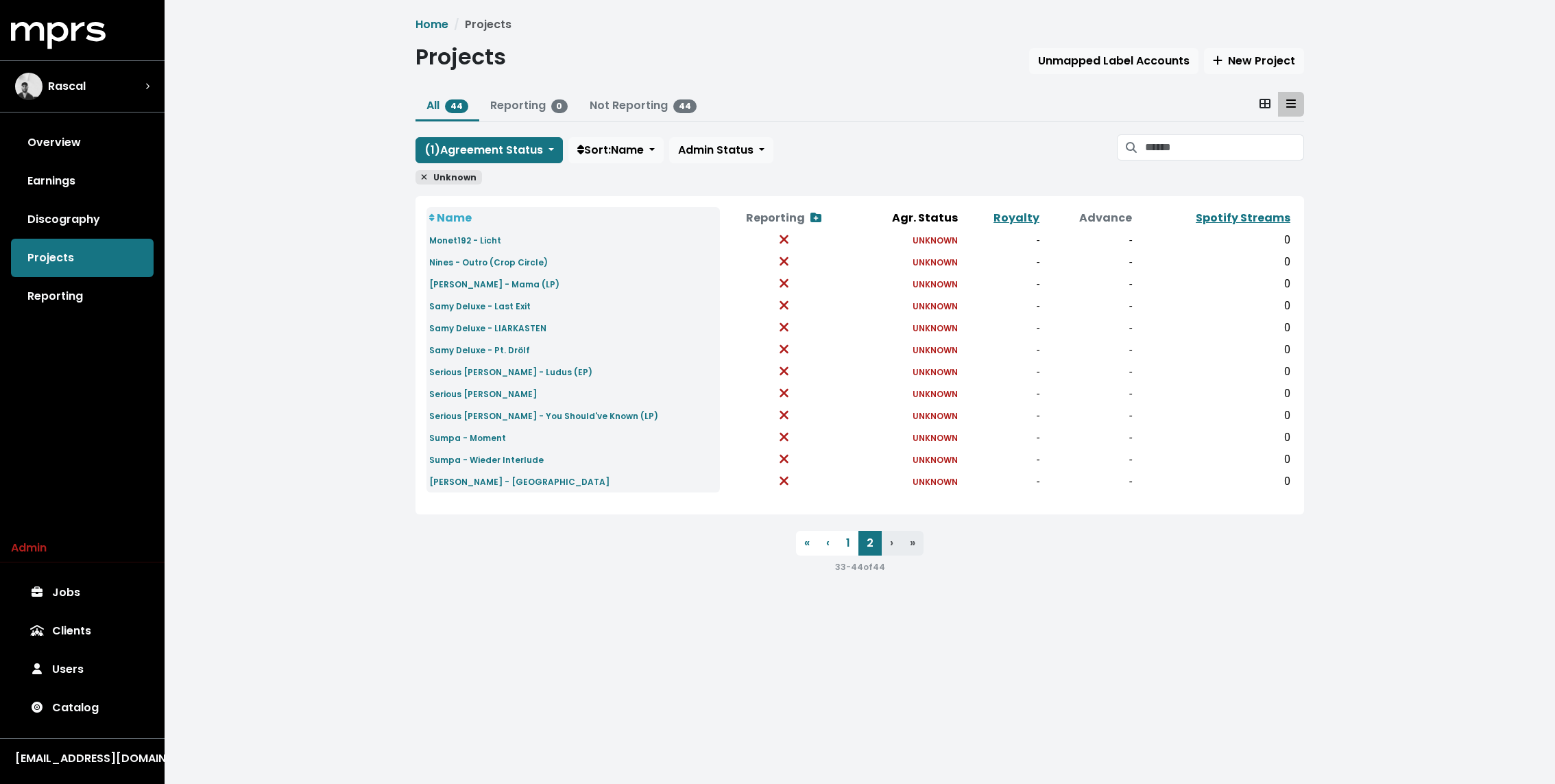
click at [425, 174] on icon at bounding box center [423, 177] width 7 height 8
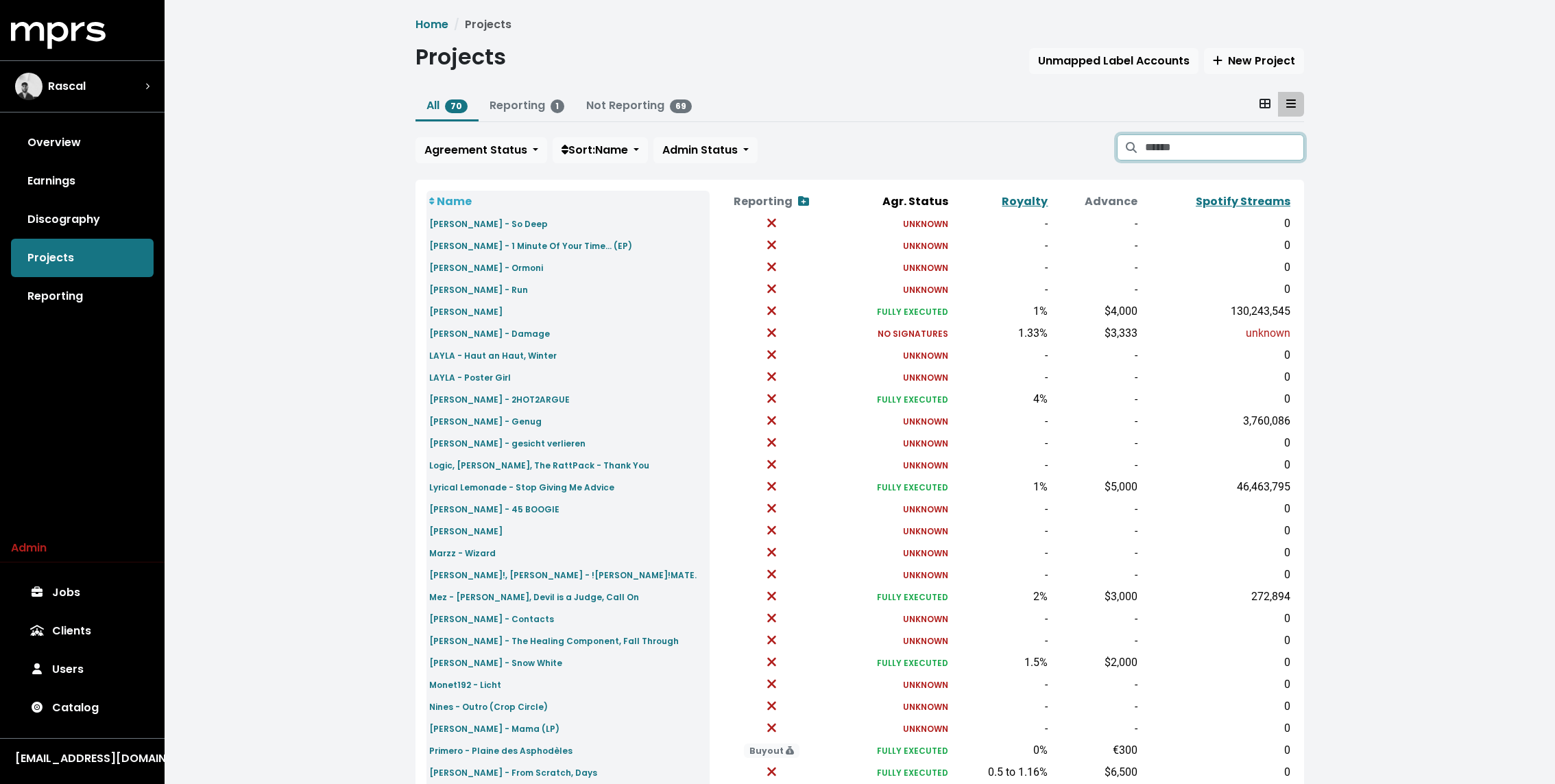
click at [920, 147] on input "Search projects" at bounding box center [1224, 148] width 159 height 26
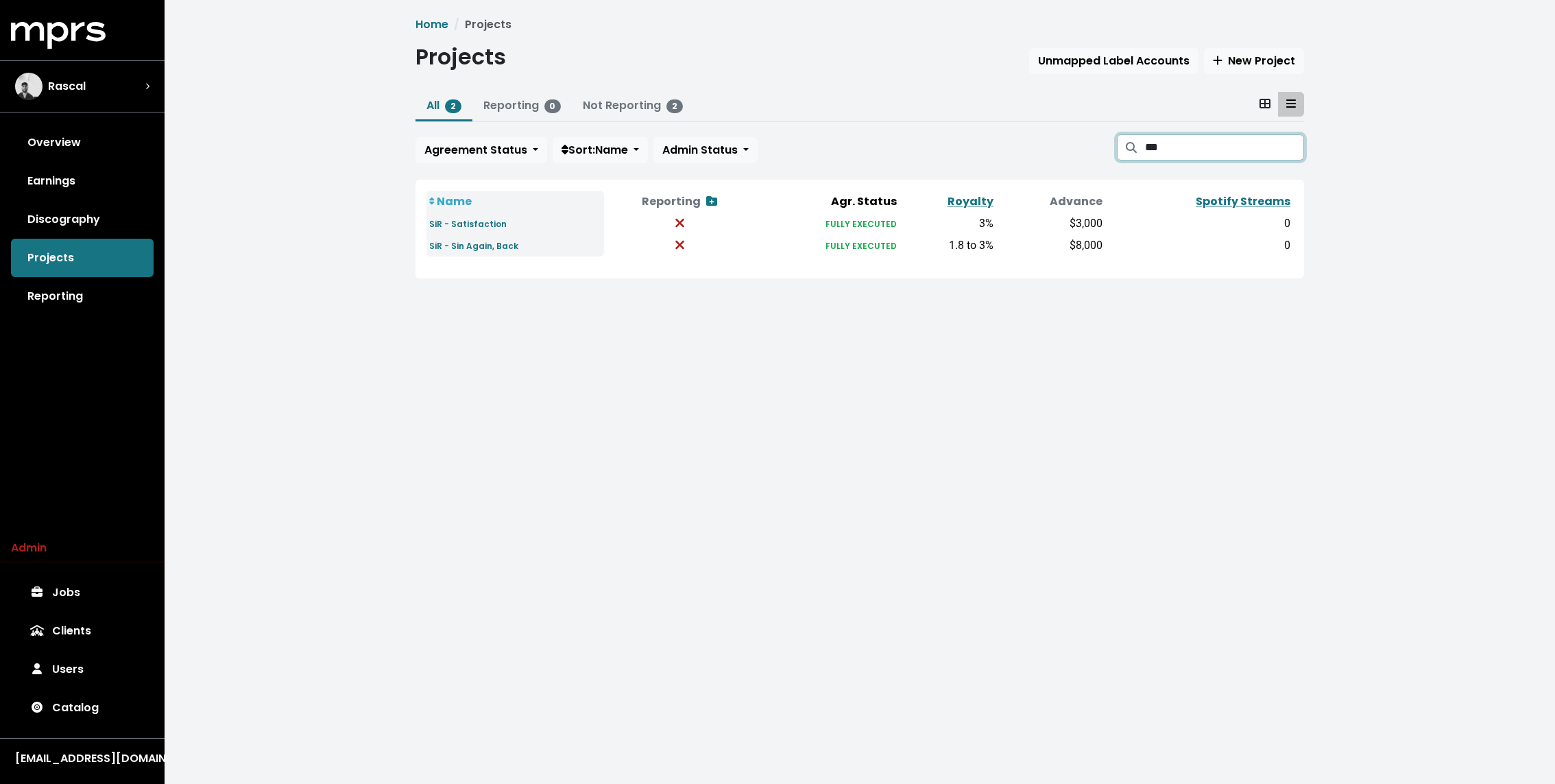
type input "***"
click at [71, 257] on div "Overview Earnings Discography Projects Reporting" at bounding box center [82, 219] width 164 height 192
click at [78, 235] on link "Discography" at bounding box center [82, 219] width 143 height 38
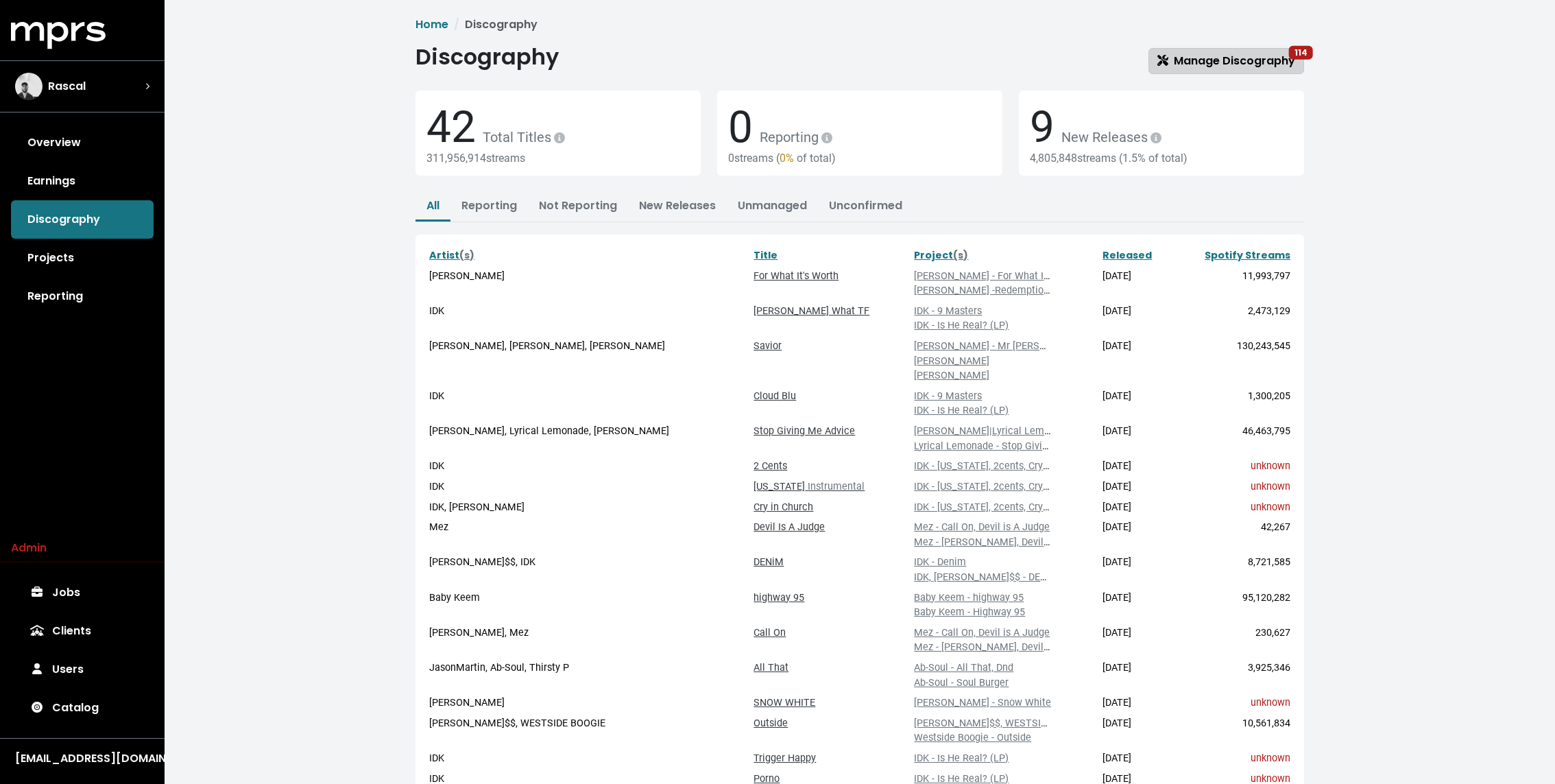
click at [920, 61] on span "Manage Discography 114" at bounding box center [1225, 60] width 137 height 16
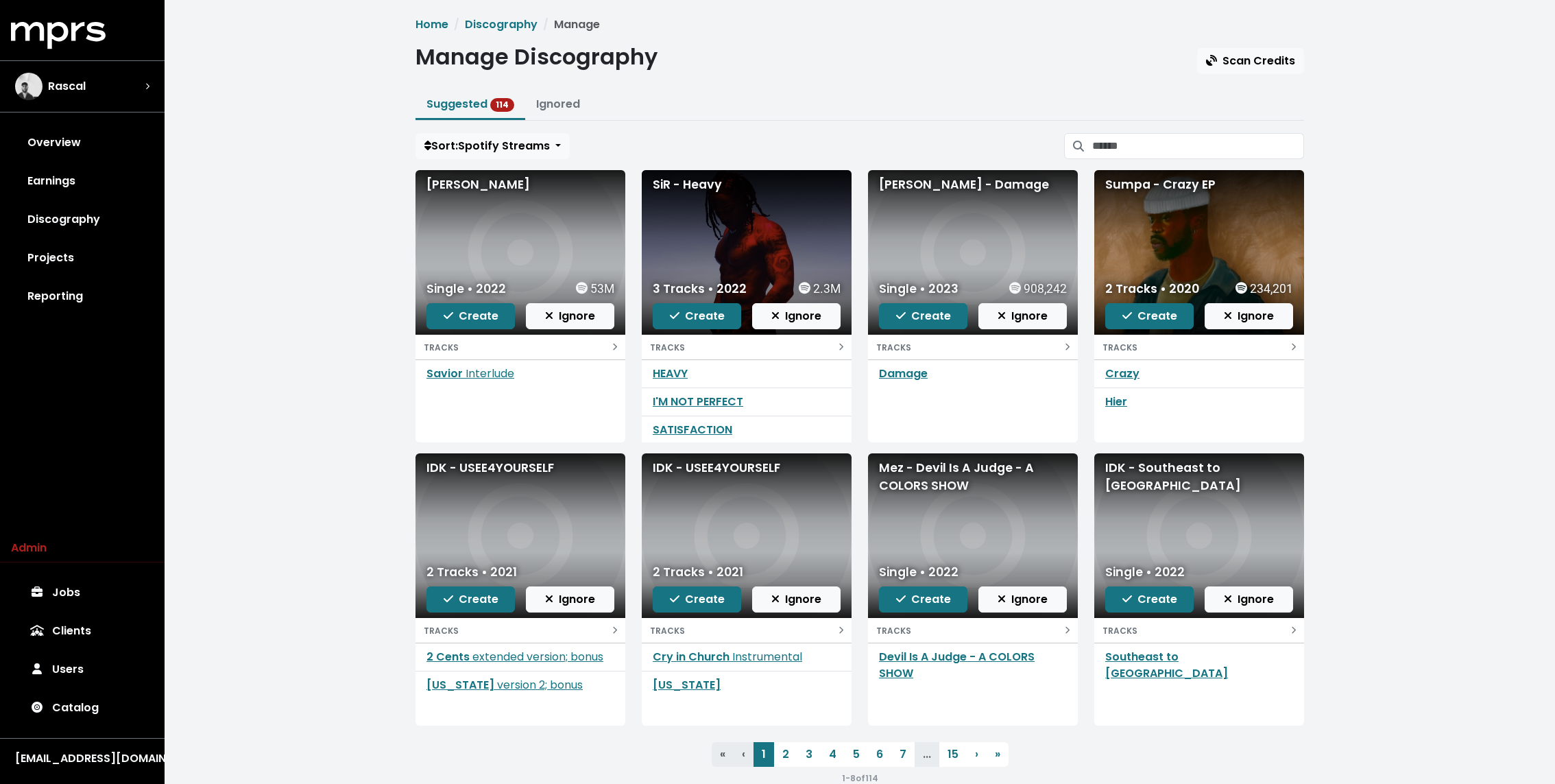
scroll to position [28, 0]
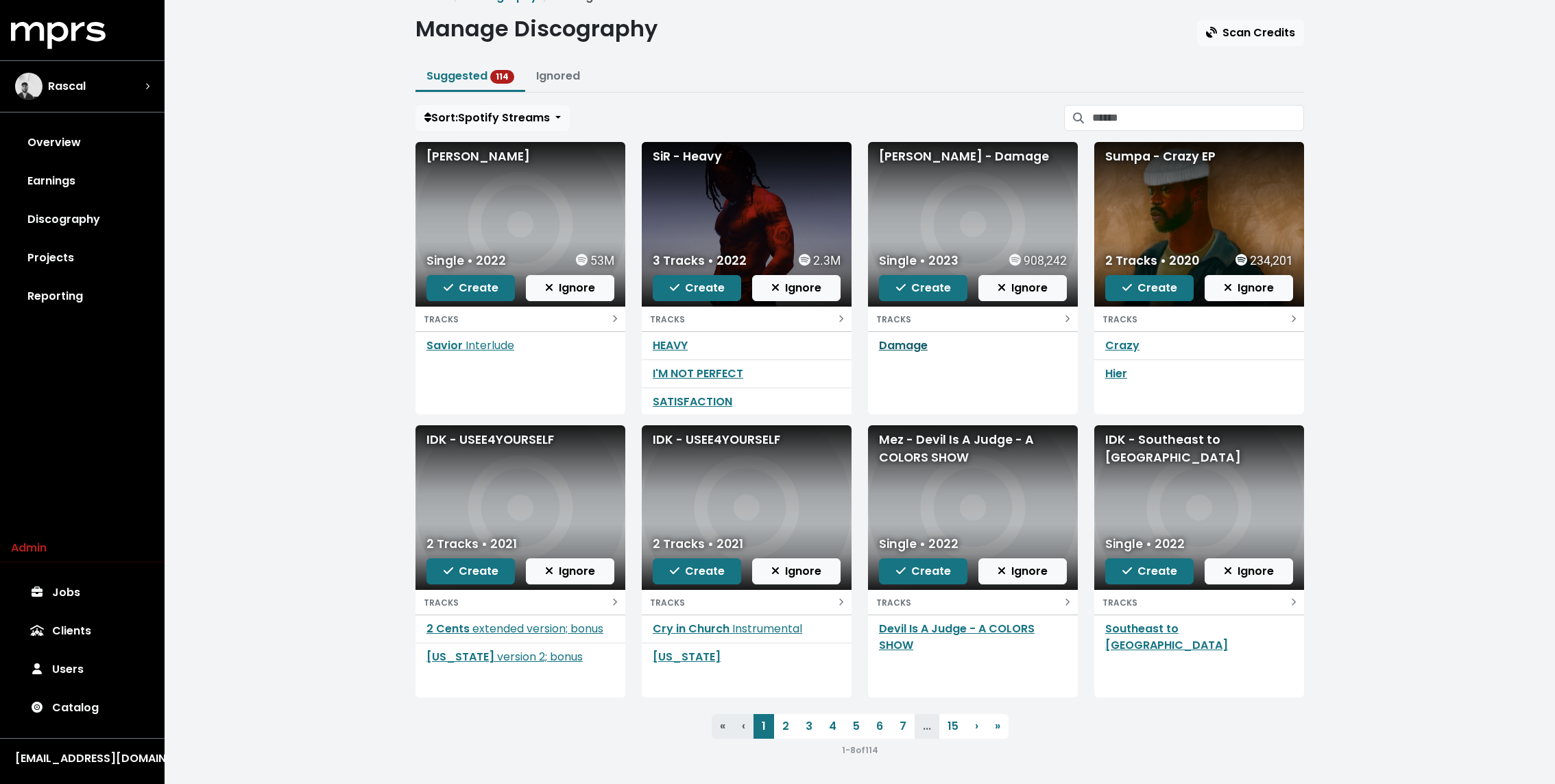
click at [897, 349] on link "Damage" at bounding box center [904, 345] width 49 height 16
click at [784, 732] on link "2" at bounding box center [785, 726] width 23 height 24
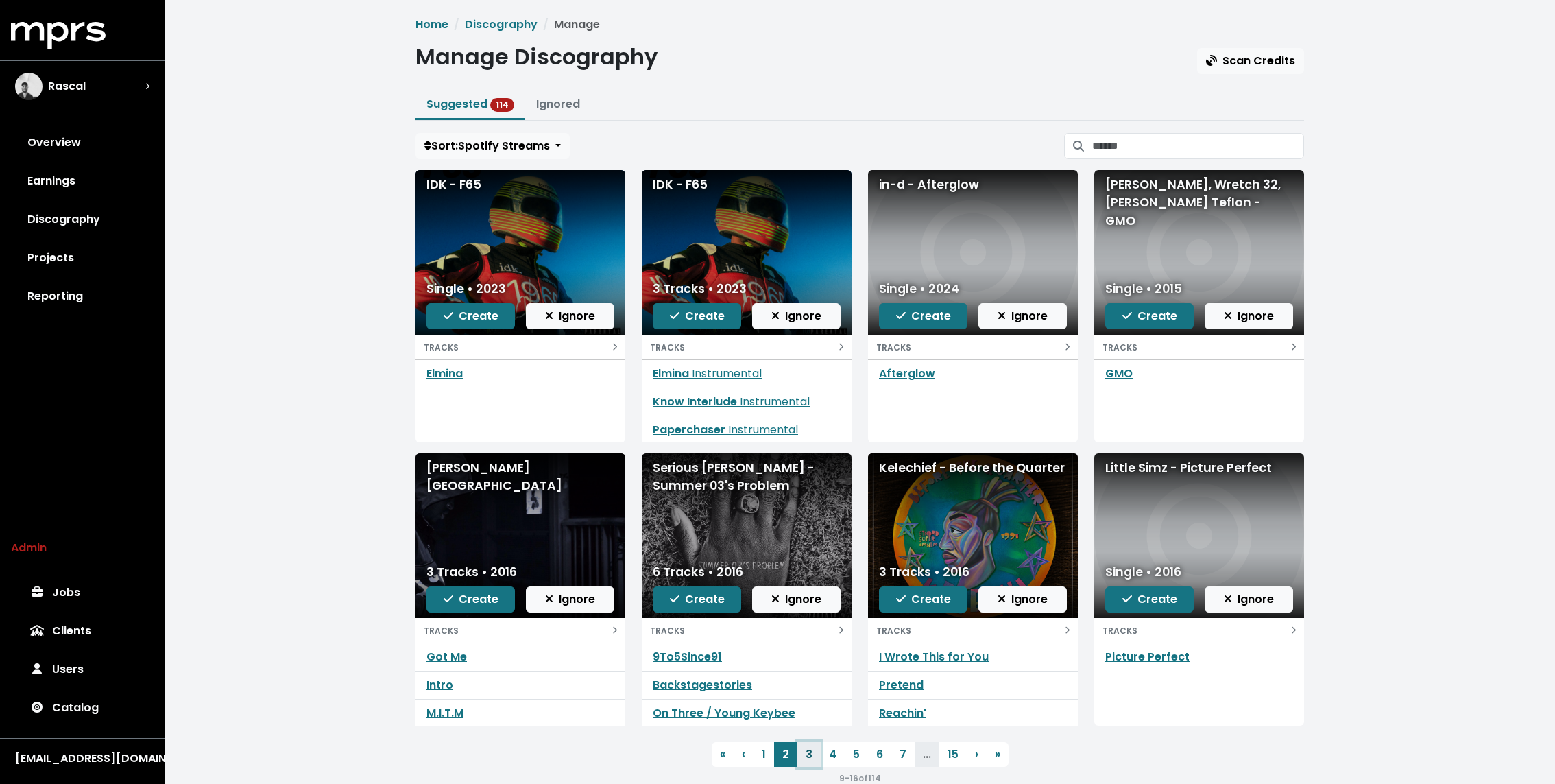
click at [812, 748] on link "3" at bounding box center [808, 754] width 23 height 24
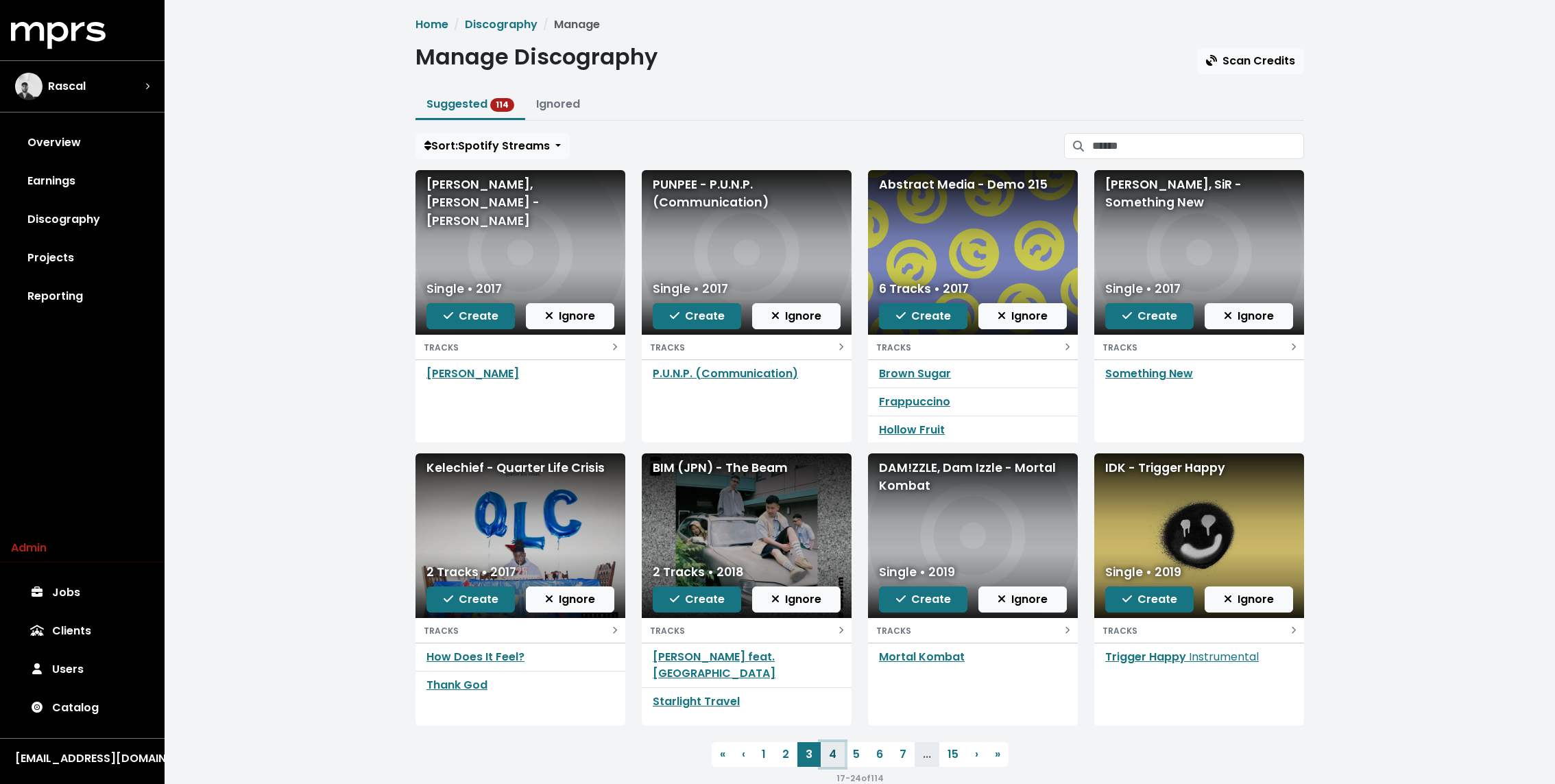
click at [835, 750] on link "4" at bounding box center [833, 754] width 24 height 24
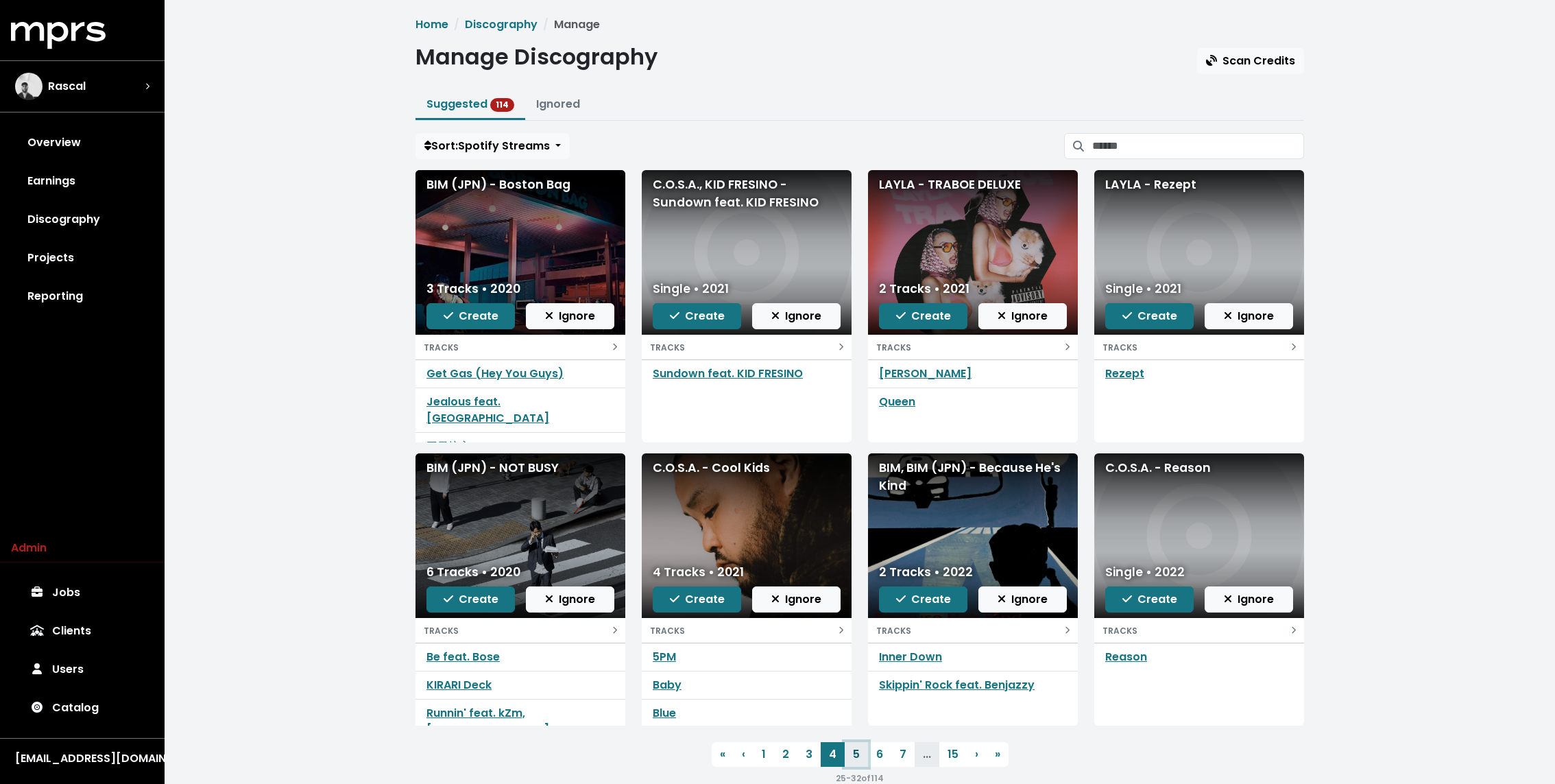
click at [853, 750] on link "5" at bounding box center [856, 754] width 23 height 24
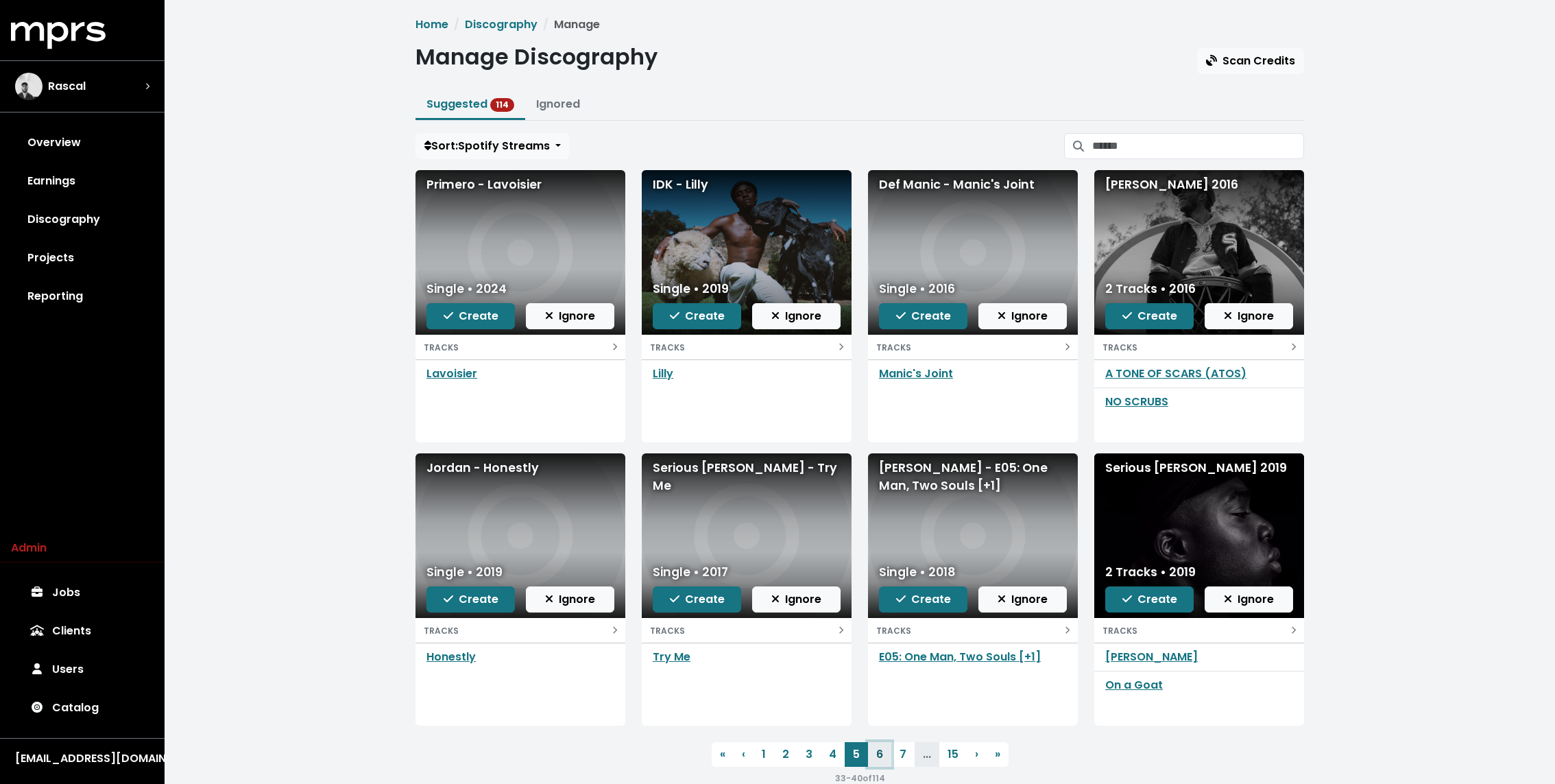
click at [876, 751] on link "6" at bounding box center [879, 754] width 23 height 24
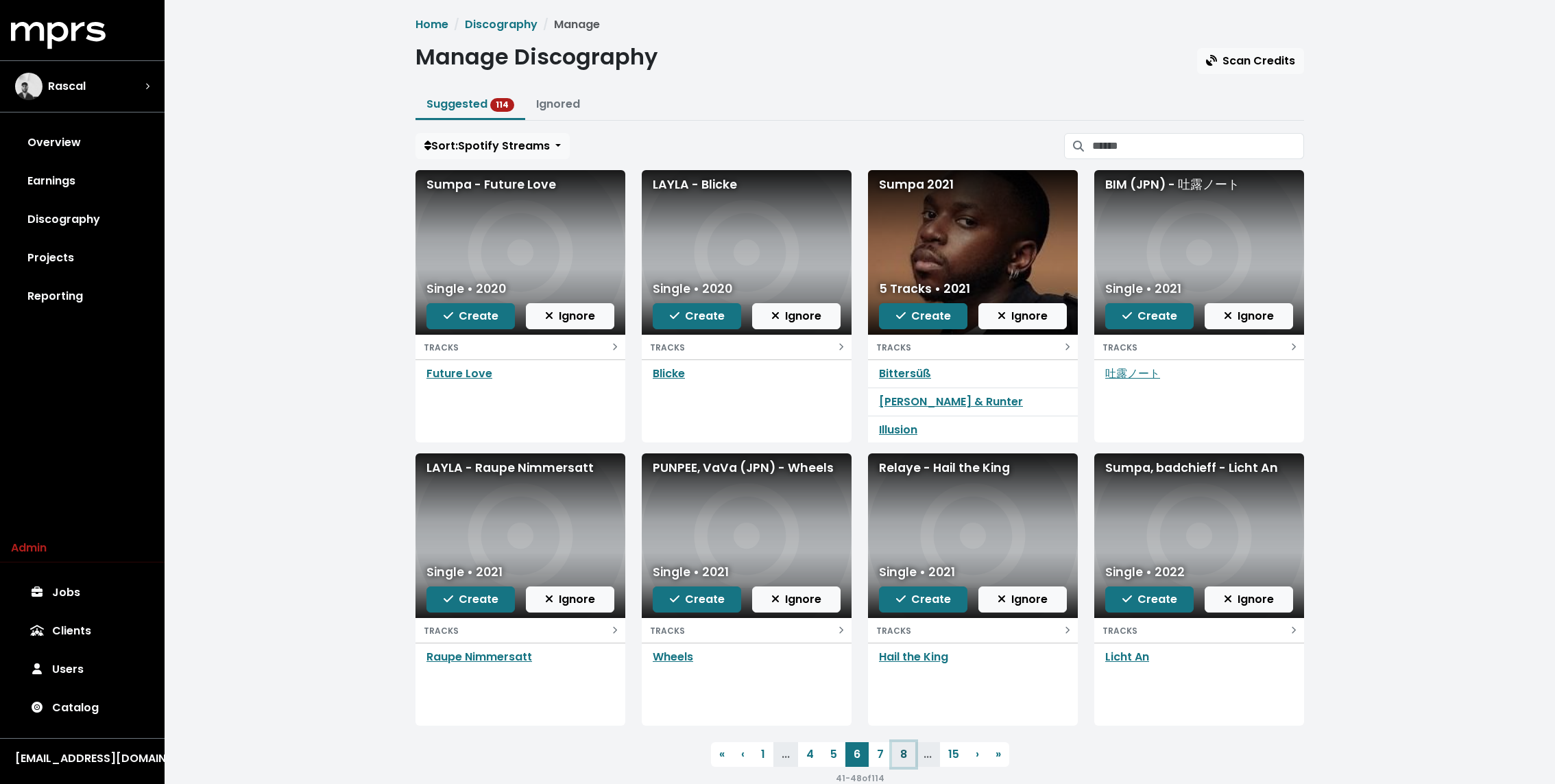
click at [892, 751] on link "8" at bounding box center [904, 754] width 23 height 24
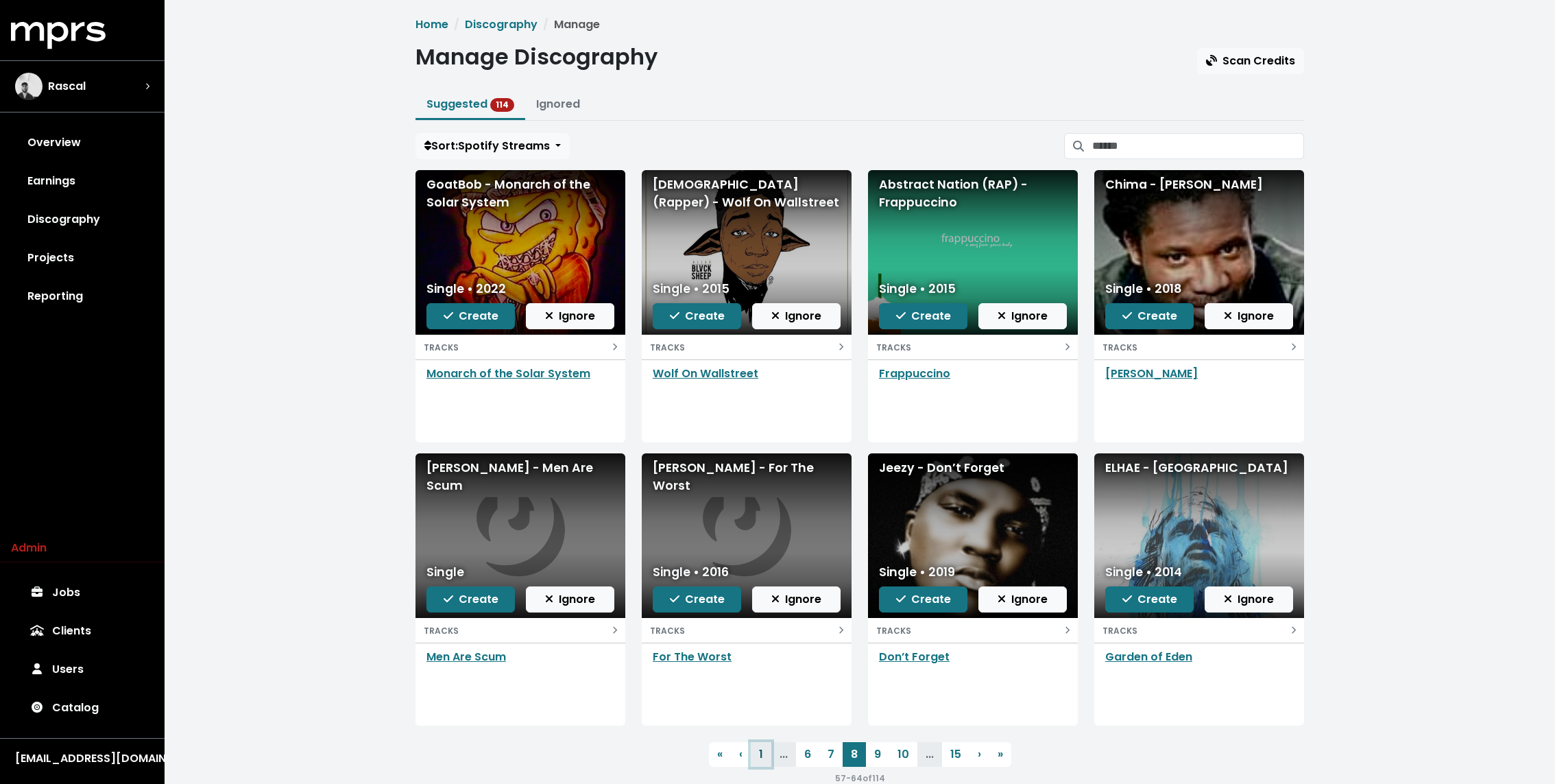
click at [760, 750] on link "1" at bounding box center [761, 754] width 21 height 24
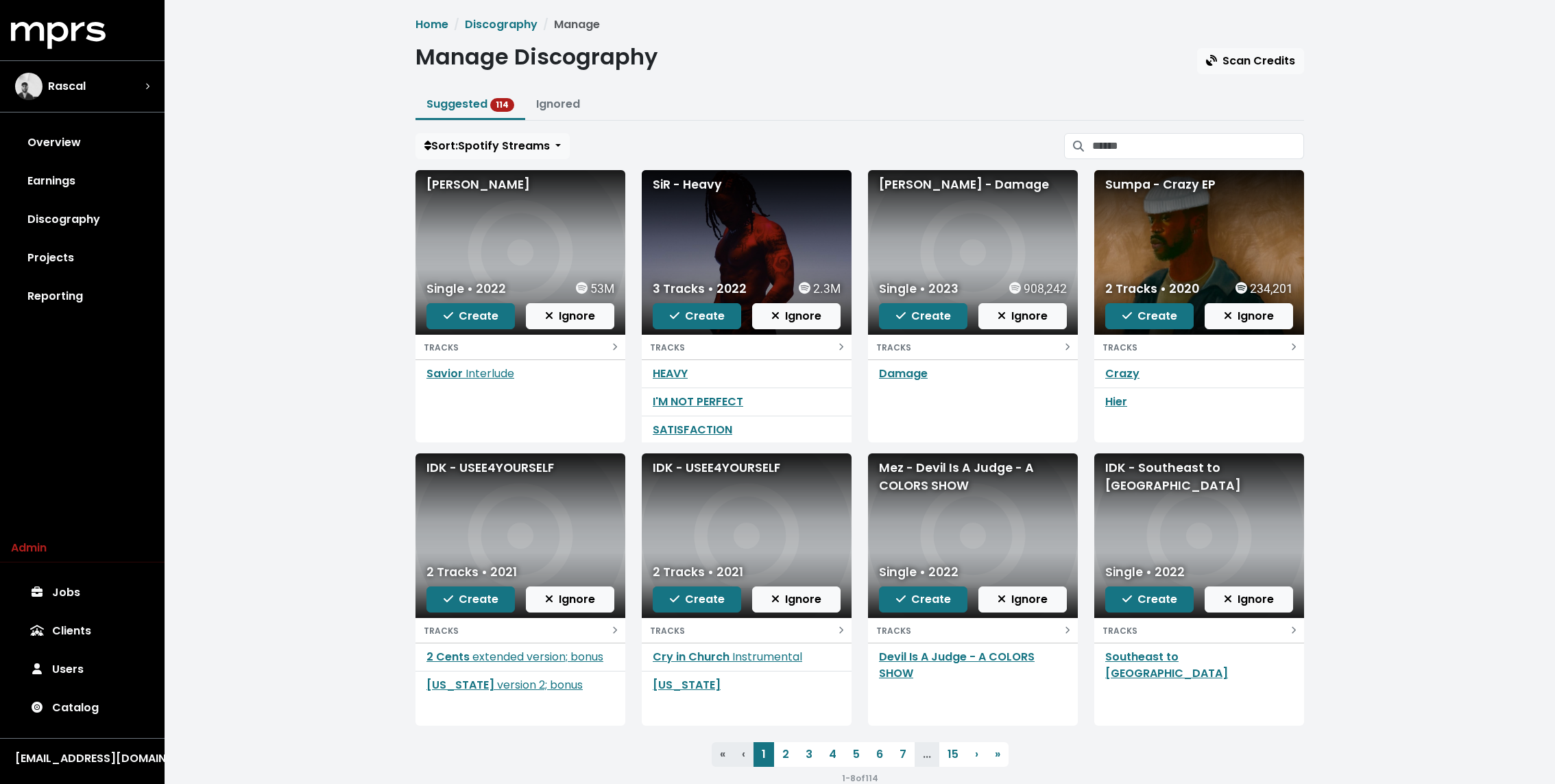
click at [347, 491] on div "Home Discography Manage Manage Discography Scan Credits Suggested 114 Ignored S…" at bounding box center [860, 406] width 1391 height 813
click at [78, 213] on link "Discography" at bounding box center [82, 219] width 143 height 38
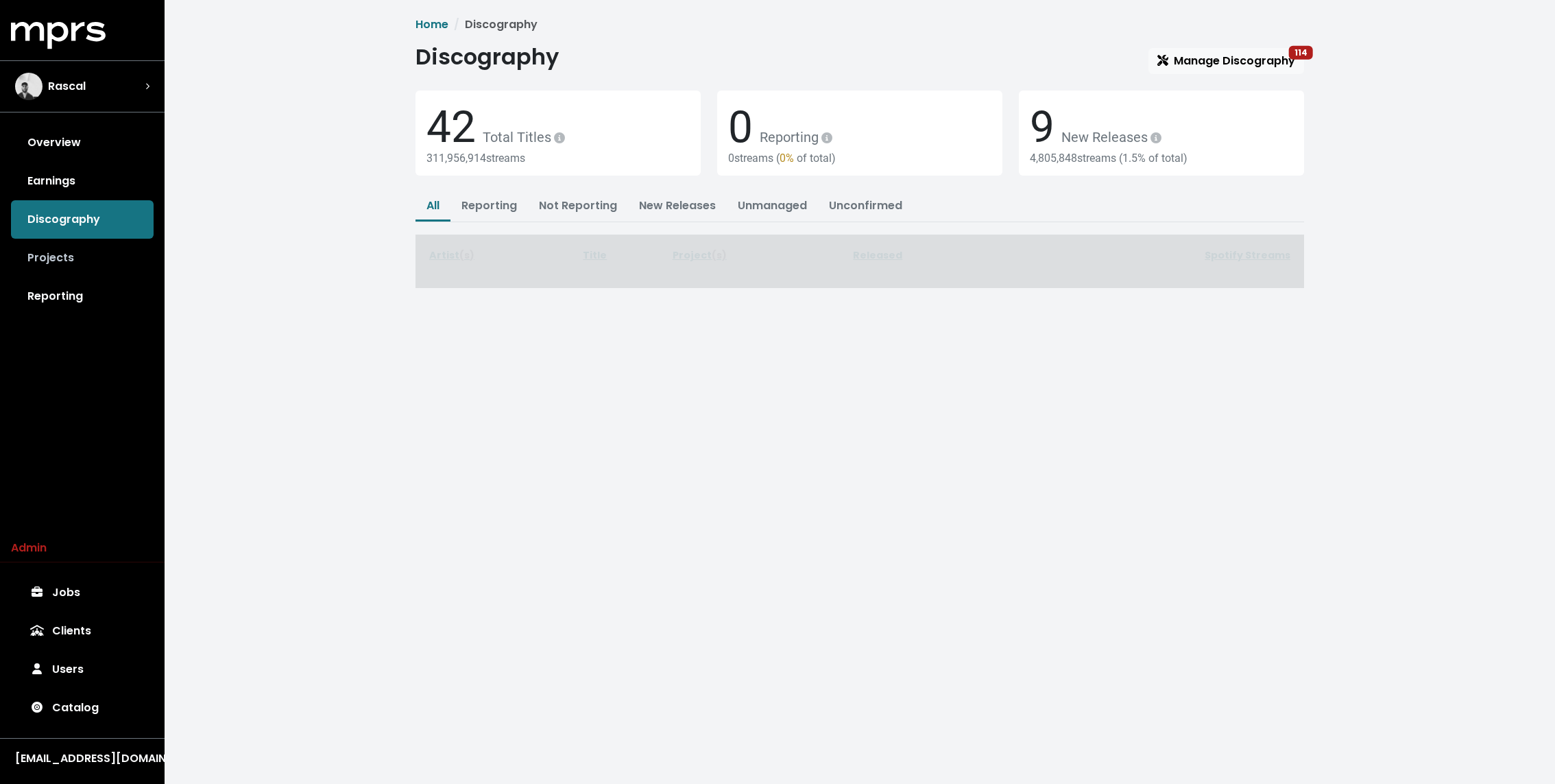
click at [65, 246] on link "Projects" at bounding box center [82, 257] width 143 height 38
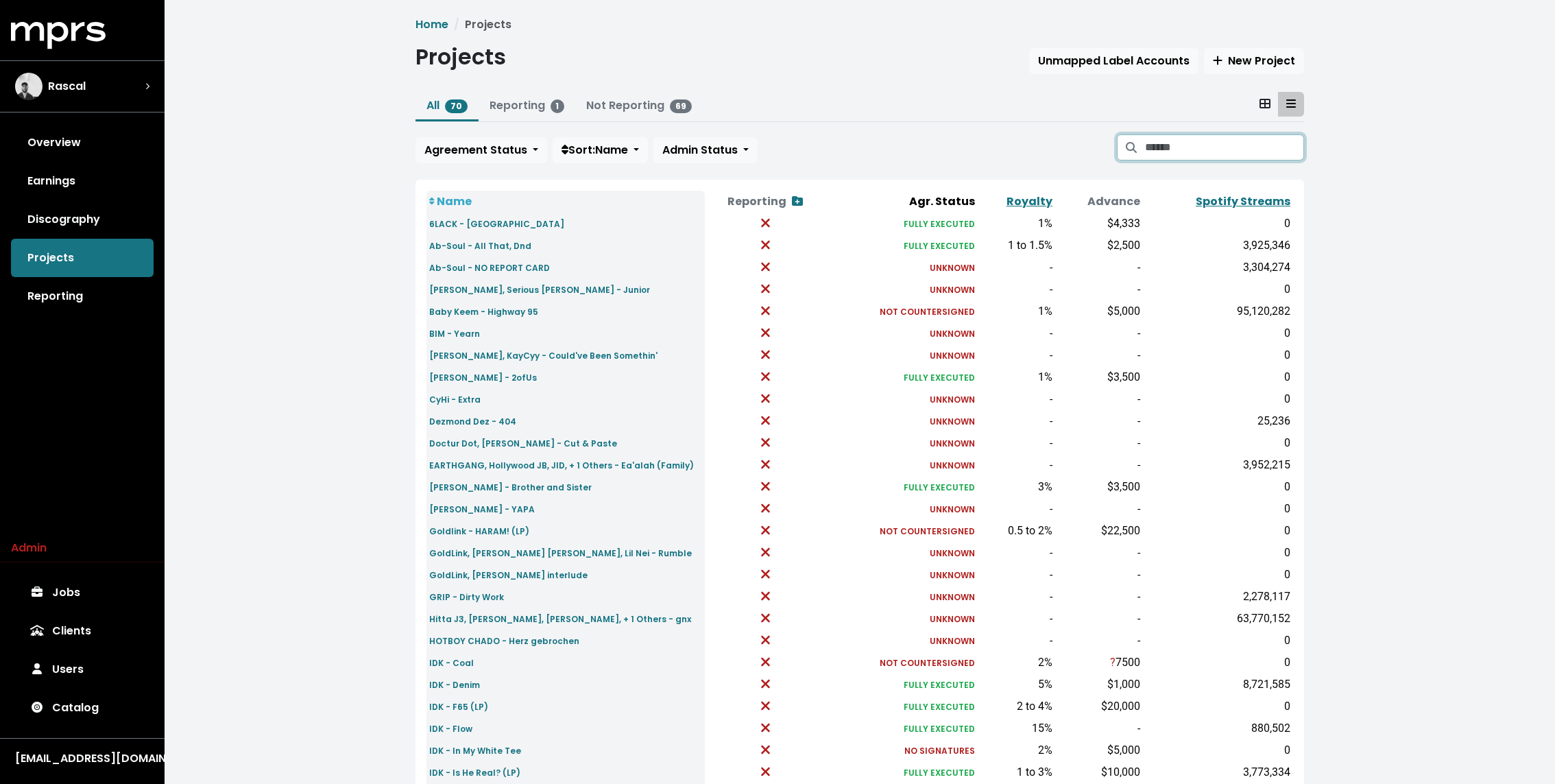
click at [920, 143] on input "Search projects" at bounding box center [1224, 148] width 159 height 26
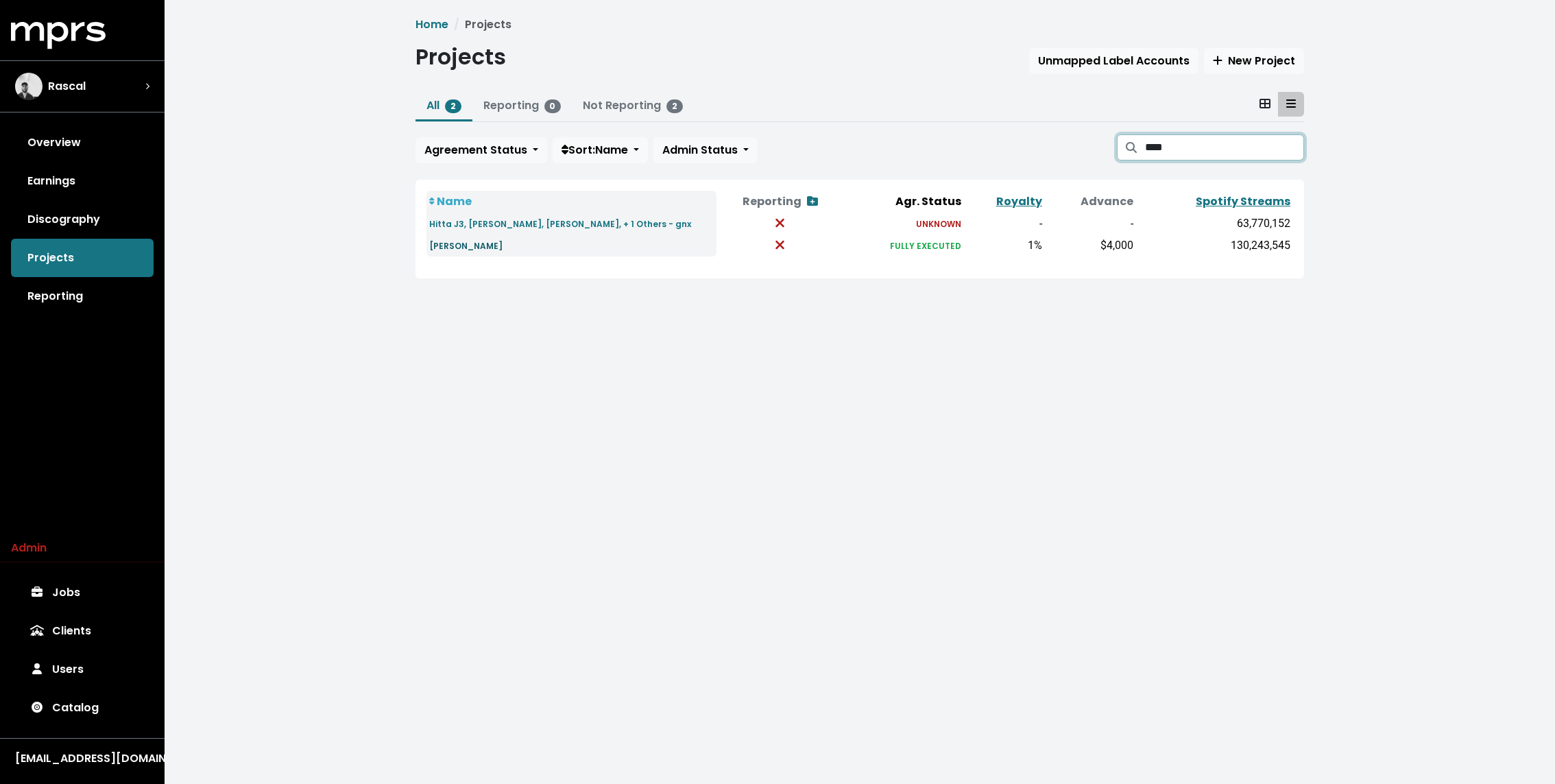
type input "****"
click at [503, 243] on small "Kendrick Lamar - Savior" at bounding box center [465, 246] width 74 height 11
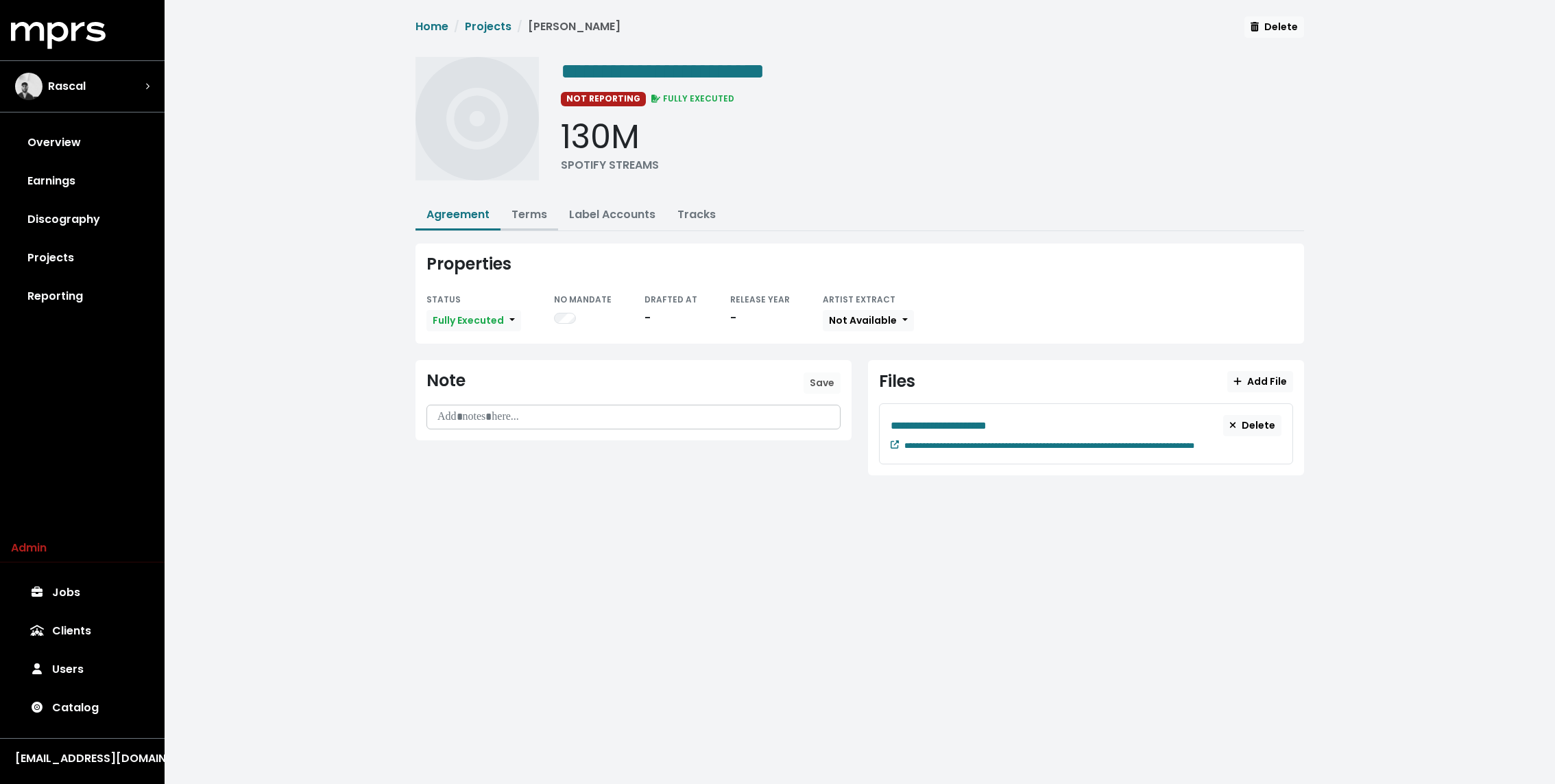
click at [527, 218] on link "Terms" at bounding box center [529, 214] width 36 height 16
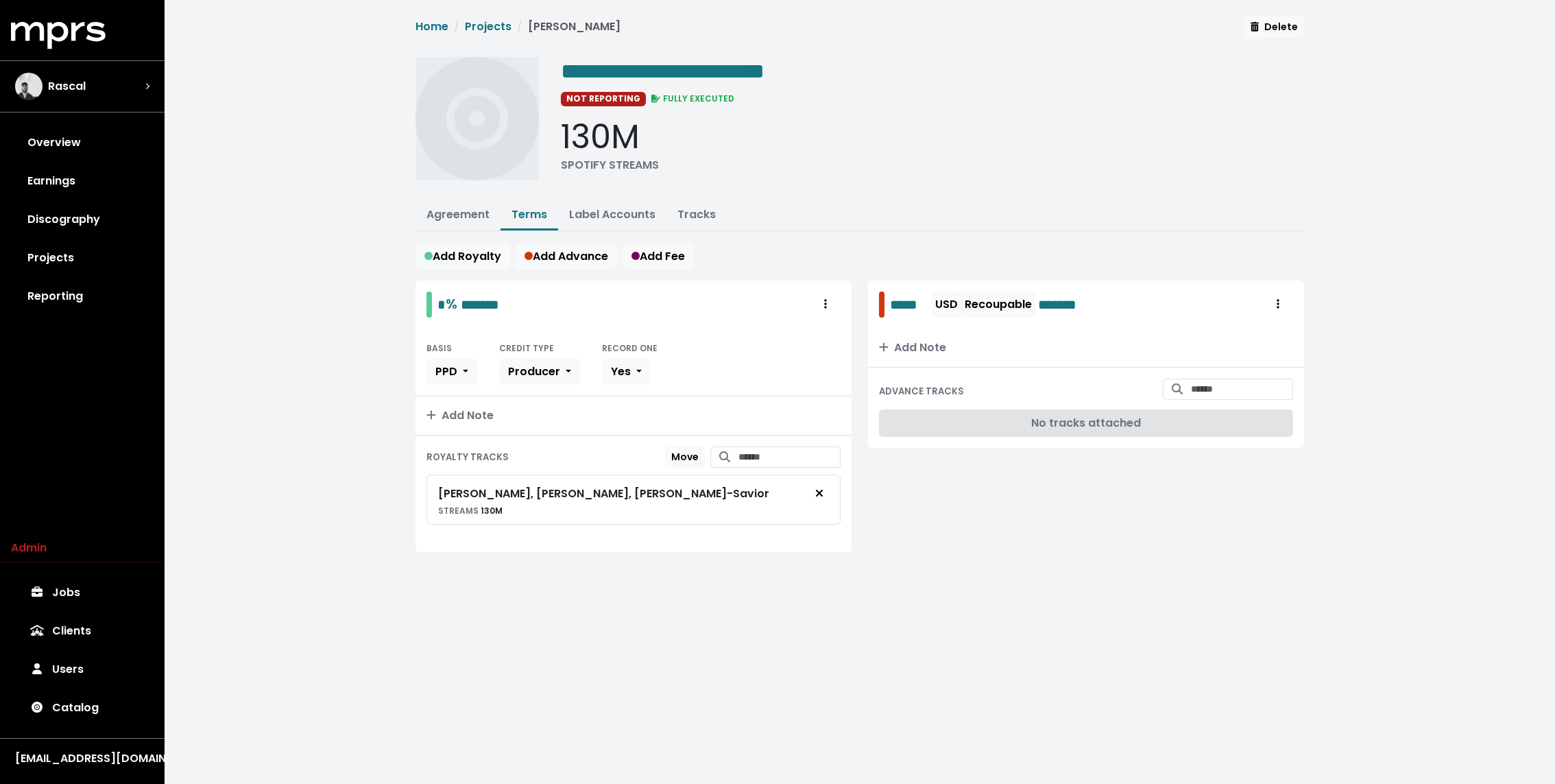
click at [354, 332] on div "**********" at bounding box center [860, 300] width 1391 height 601
click at [349, 303] on div "**********" at bounding box center [860, 300] width 1391 height 601
click at [106, 221] on link "Discography" at bounding box center [82, 219] width 143 height 38
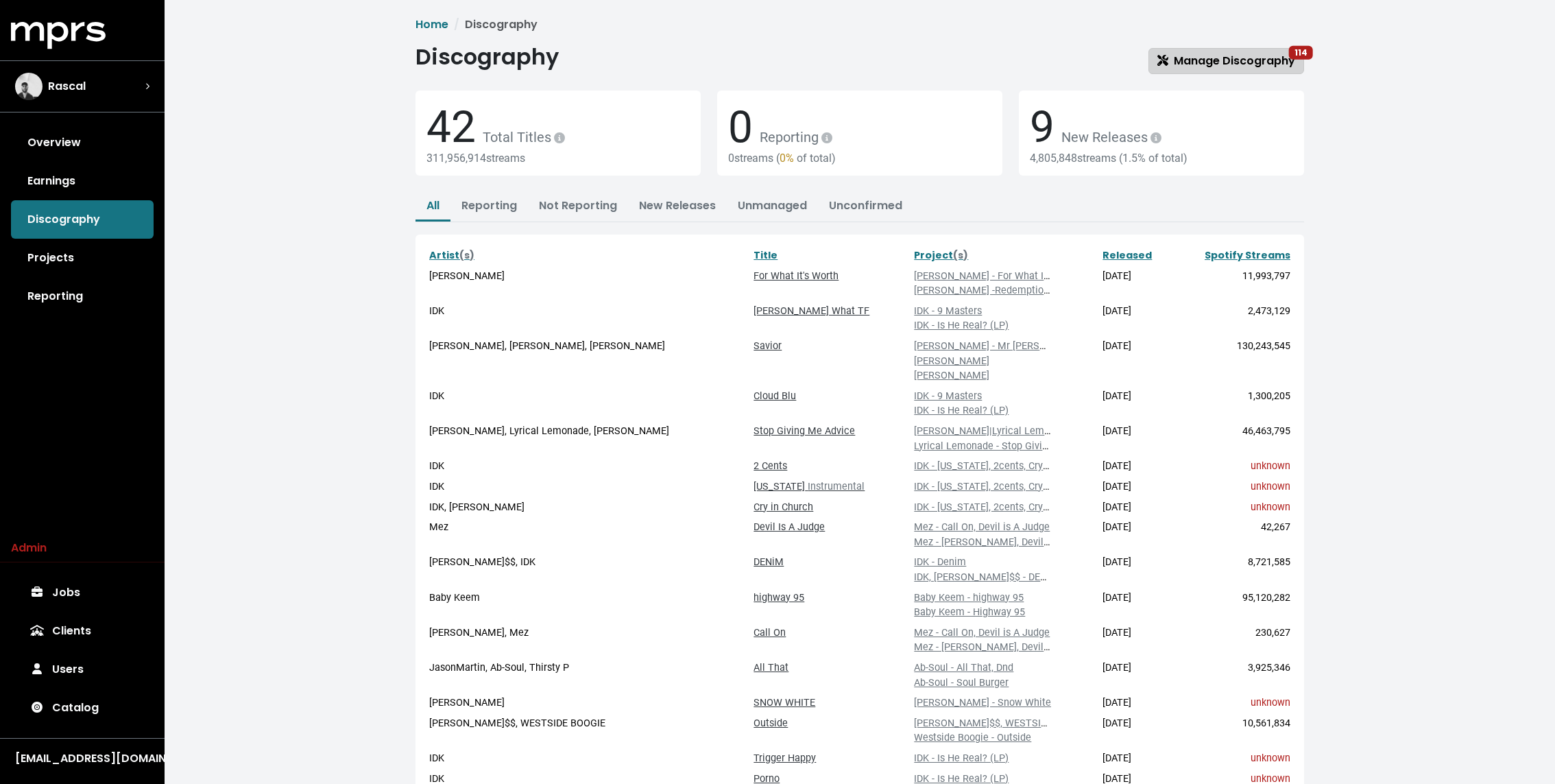
click at [920, 64] on span "Manage Discography 114" at bounding box center [1225, 60] width 137 height 16
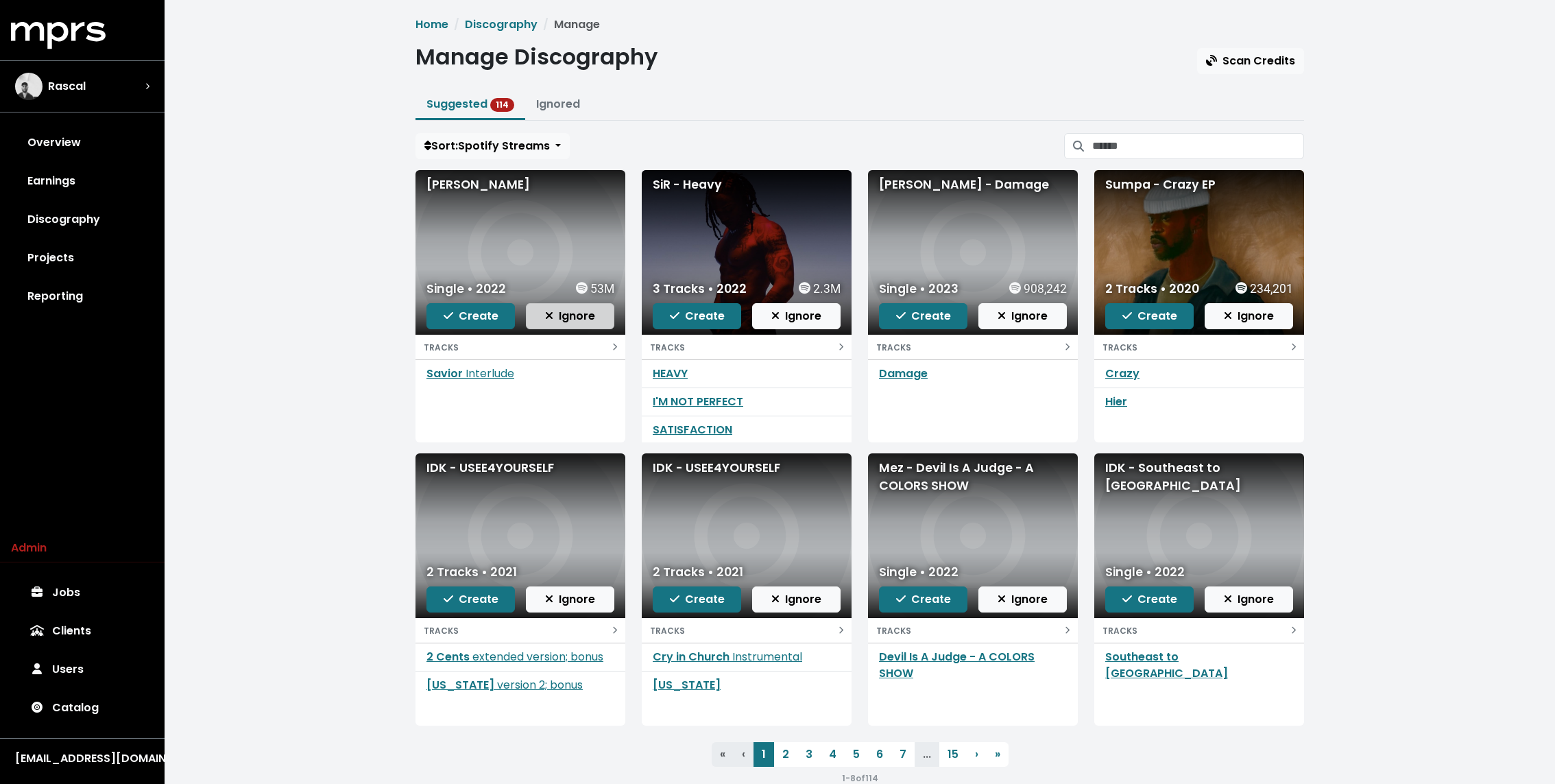
click at [568, 311] on span "Ignore" at bounding box center [570, 315] width 50 height 16
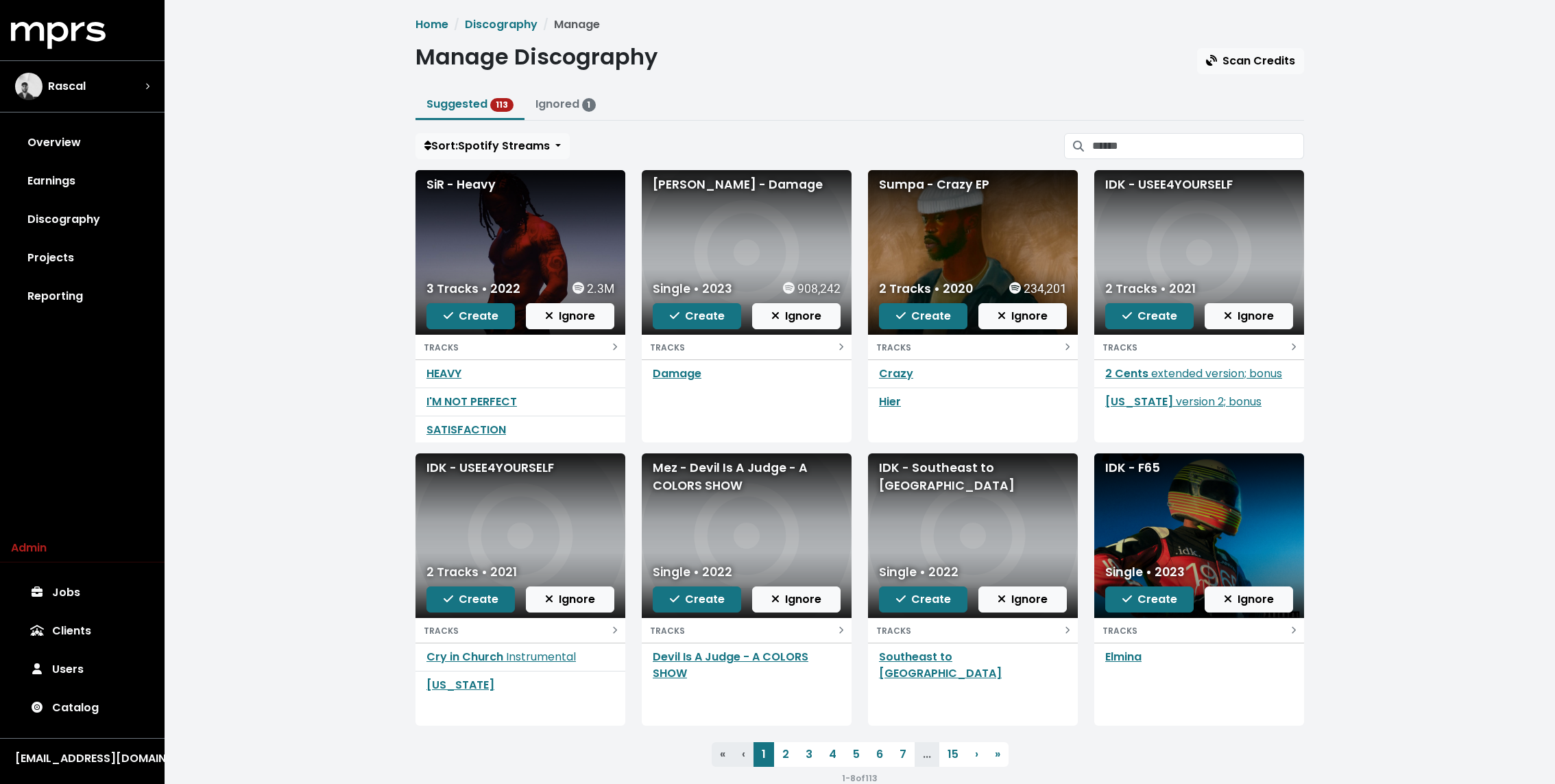
click at [322, 282] on div "Home Discography Manage Manage Discography Scan Credits Suggested 113 Ignored 1…" at bounding box center [860, 406] width 1391 height 813
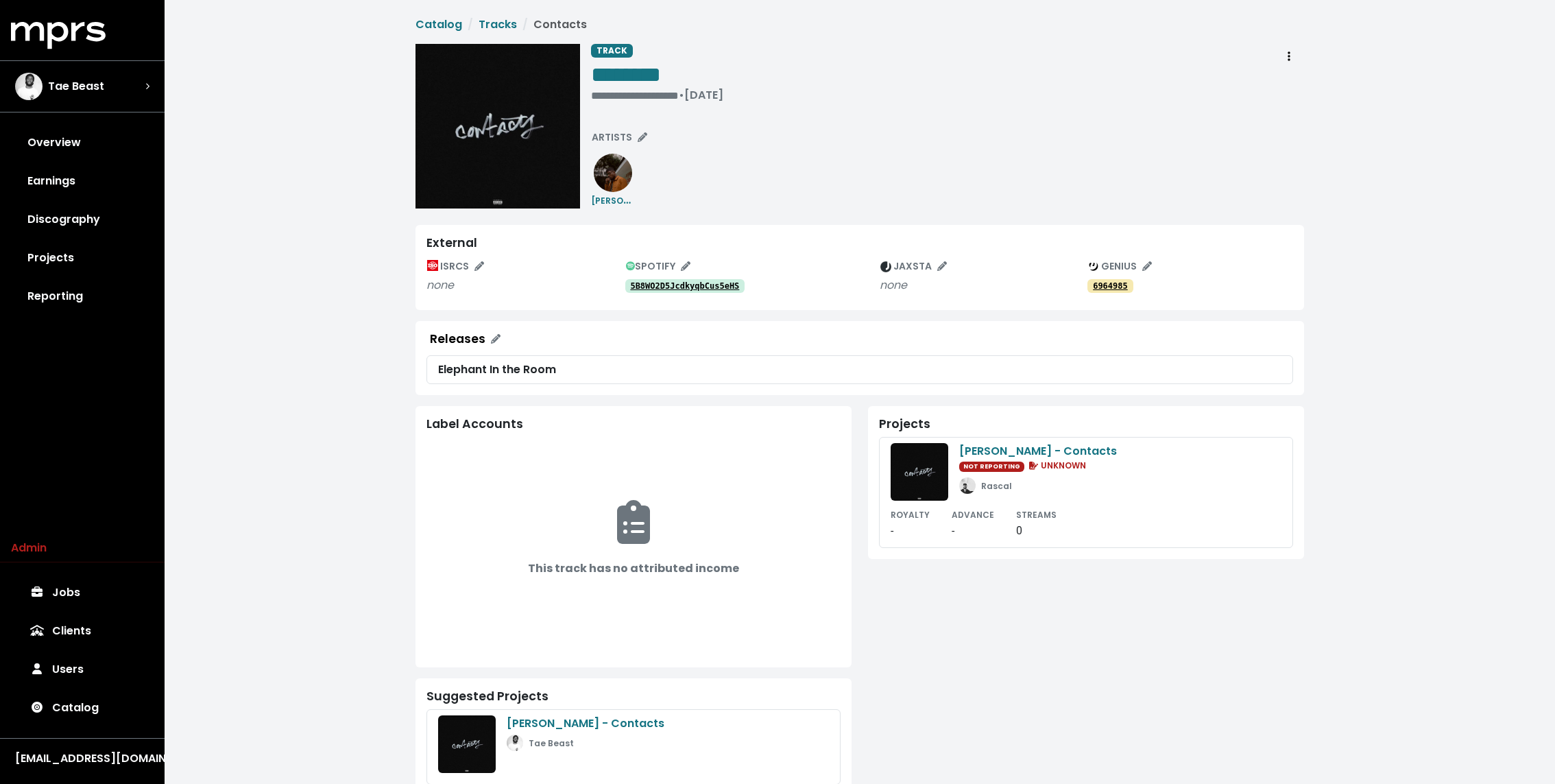
click at [652, 283] on tt "5B8WO2D5JcdkyqbCus5eHS" at bounding box center [684, 286] width 109 height 9
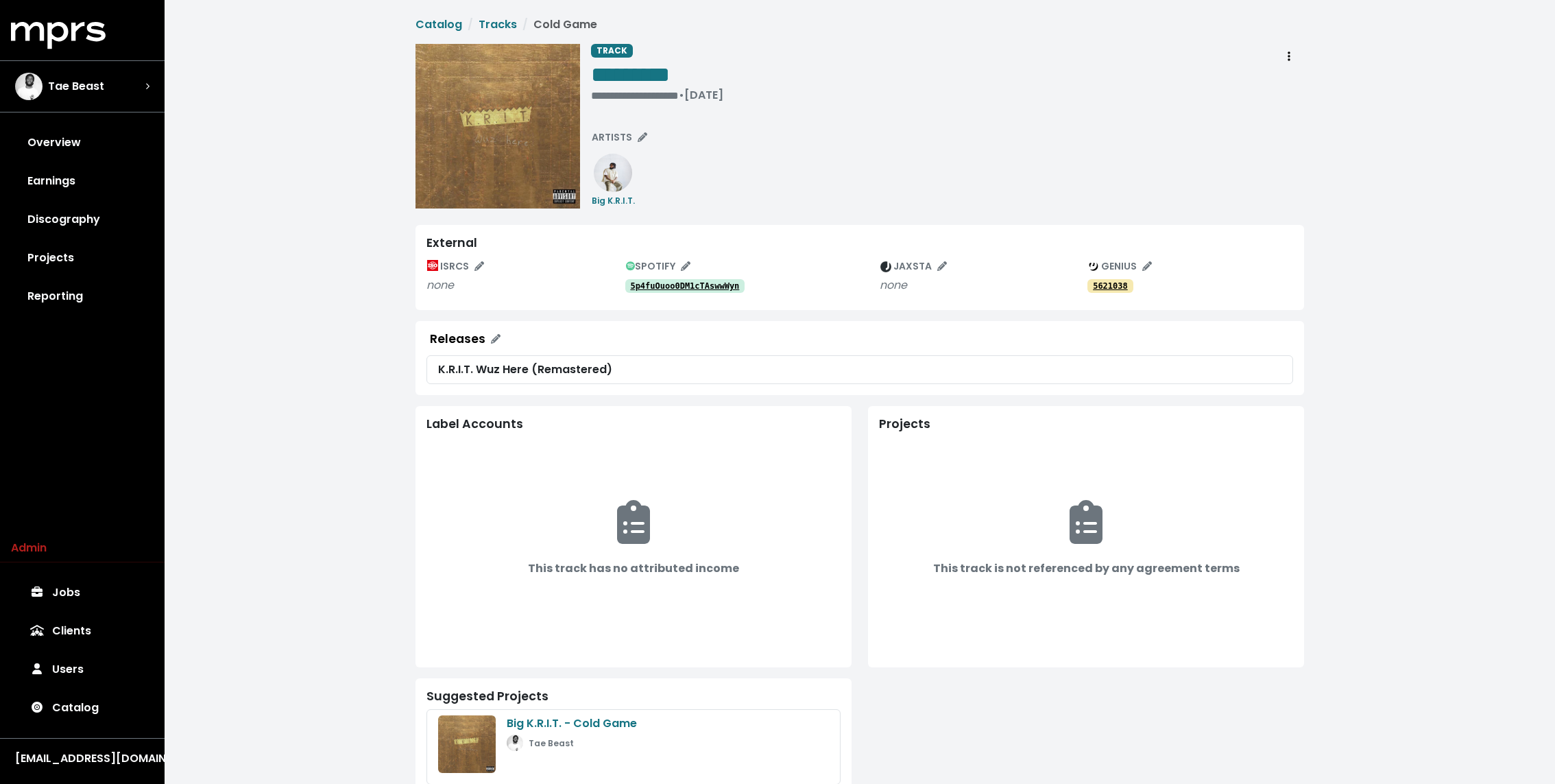
click at [706, 278] on div "5p4fuOuoo0DM1cTAswwWyn" at bounding box center [752, 285] width 254 height 17
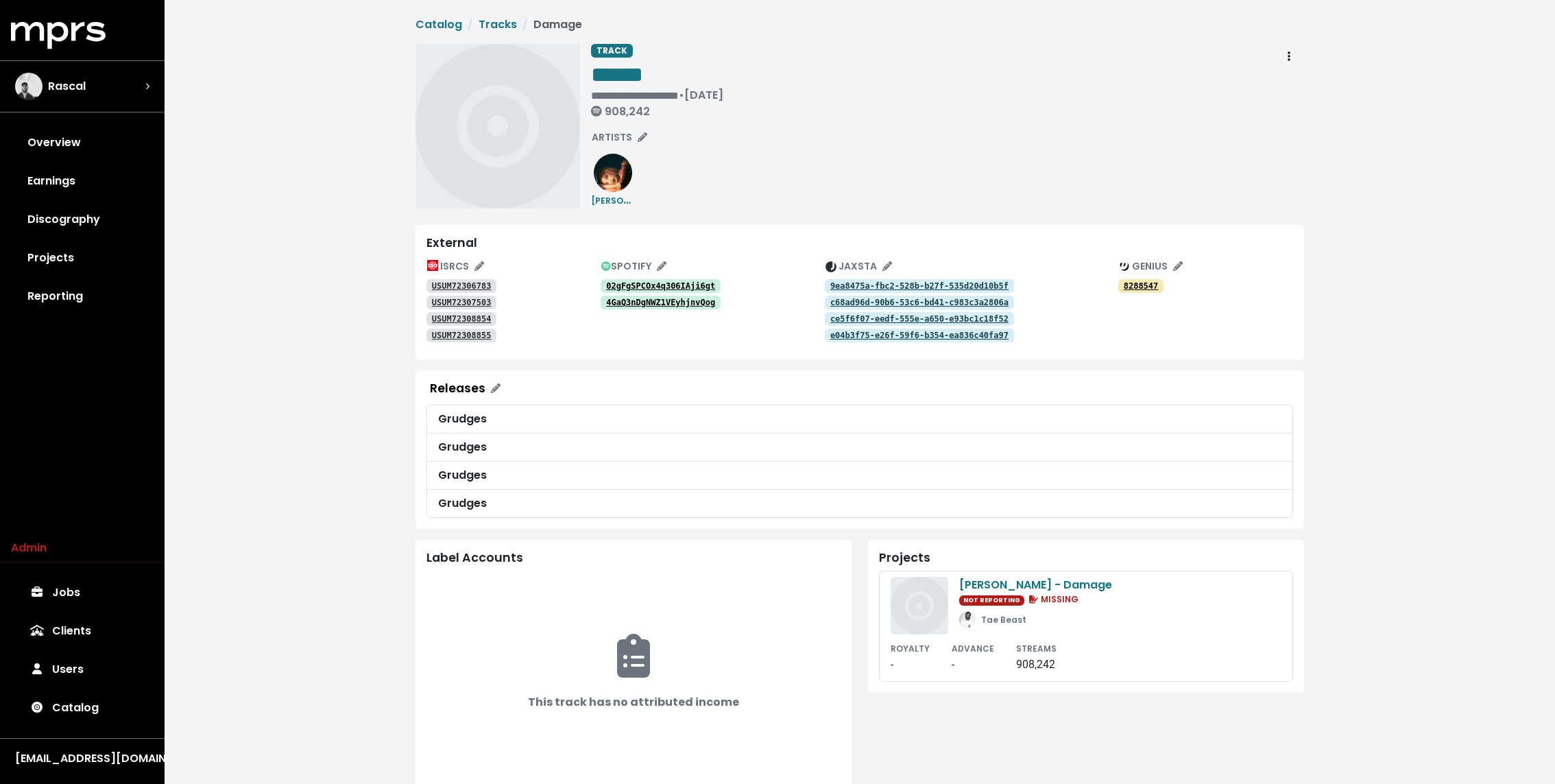
click at [688, 281] on tt "02gFgSPCOx4q306IAji6gt" at bounding box center [661, 286] width 109 height 9
click at [675, 300] on tt "4GaQ3nDgNWZ1VEyhjnvQog" at bounding box center [661, 302] width 109 height 9
click at [133, 86] on div "Rascal" at bounding box center [82, 86] width 135 height 27
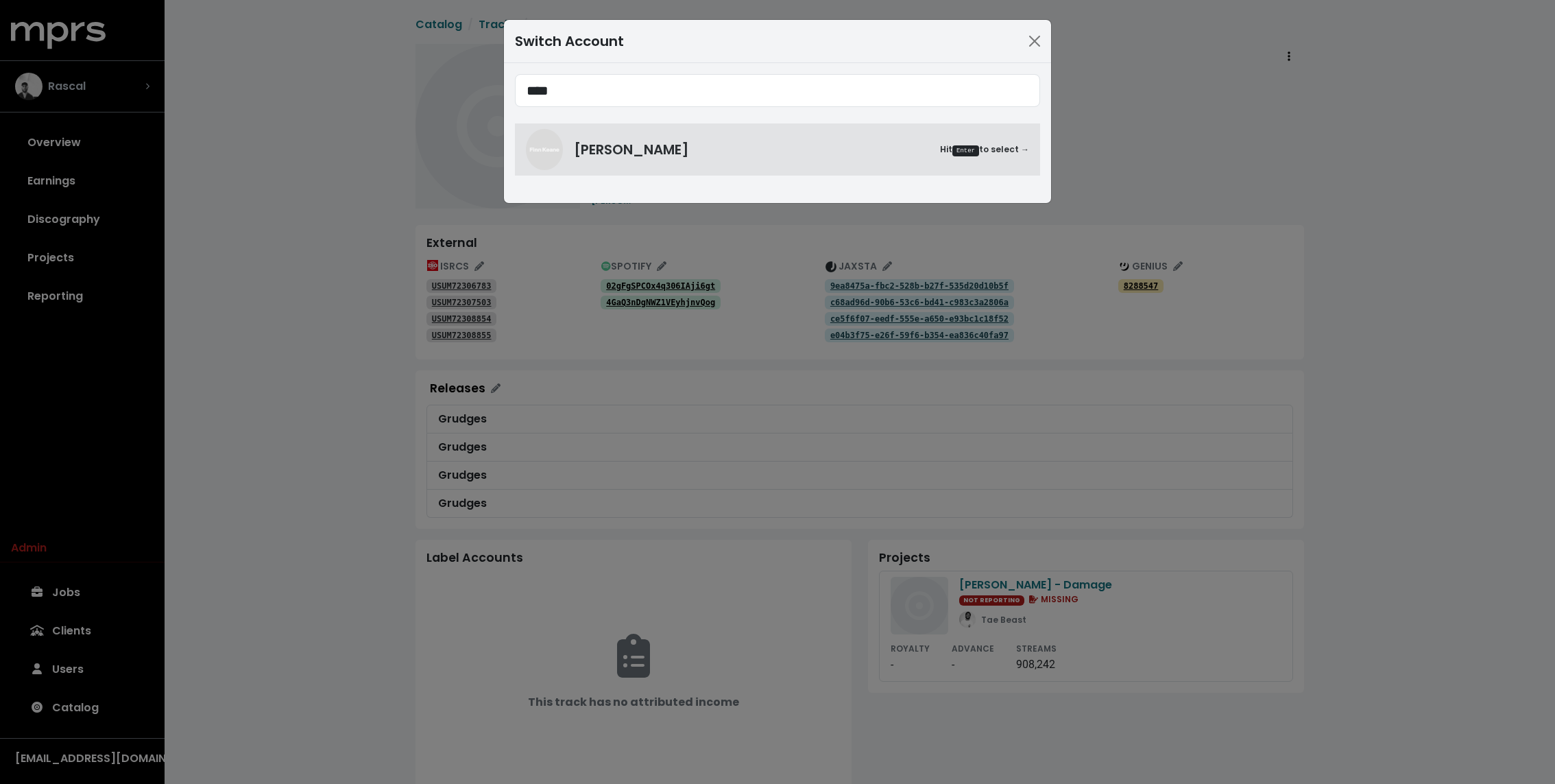
type input "****"
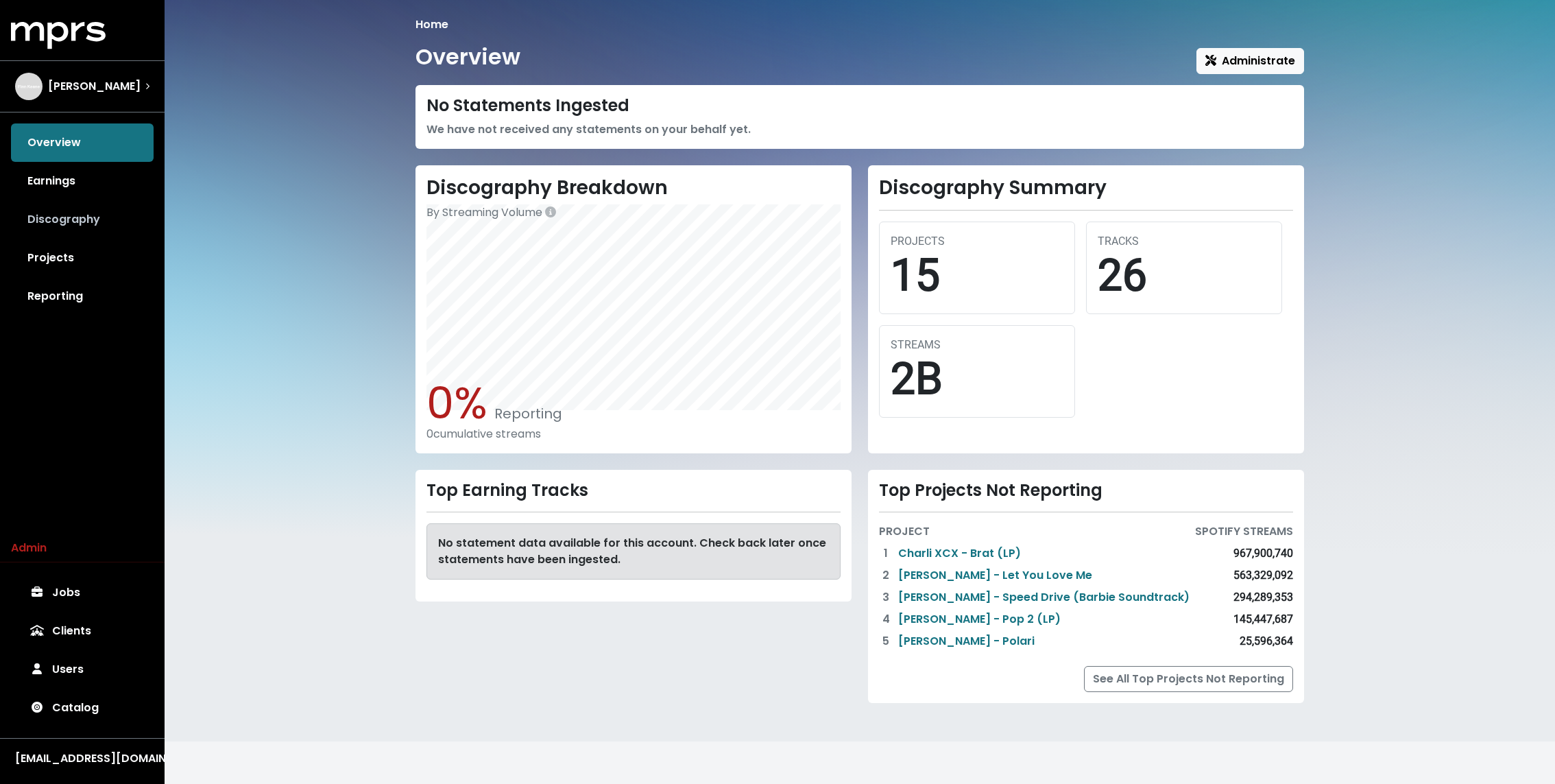
click at [71, 215] on link "Discography" at bounding box center [82, 219] width 143 height 38
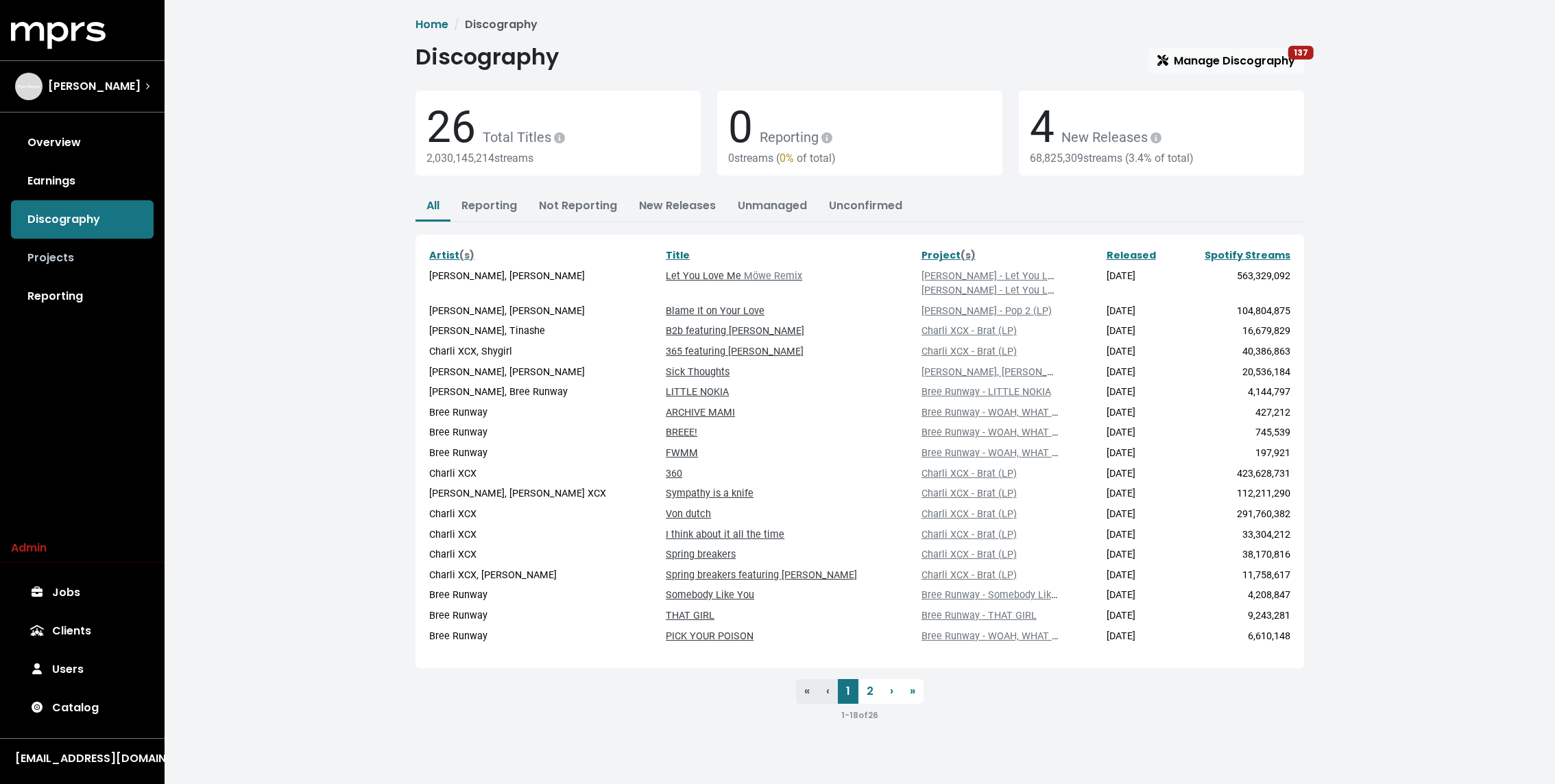
click at [50, 256] on link "Projects" at bounding box center [82, 257] width 143 height 38
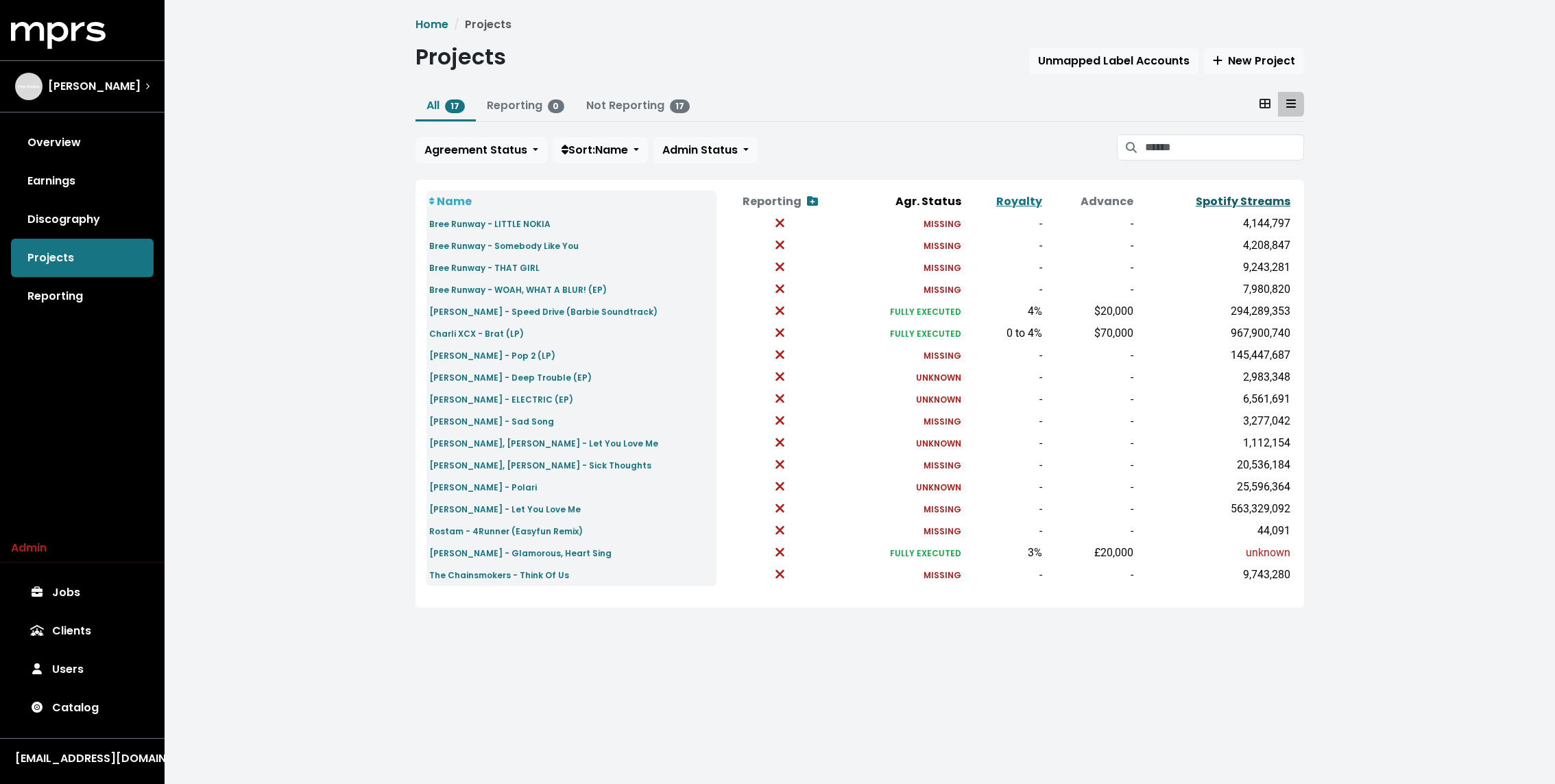
click at [1265, 195] on link "Spotify Streams" at bounding box center [1243, 201] width 94 height 16
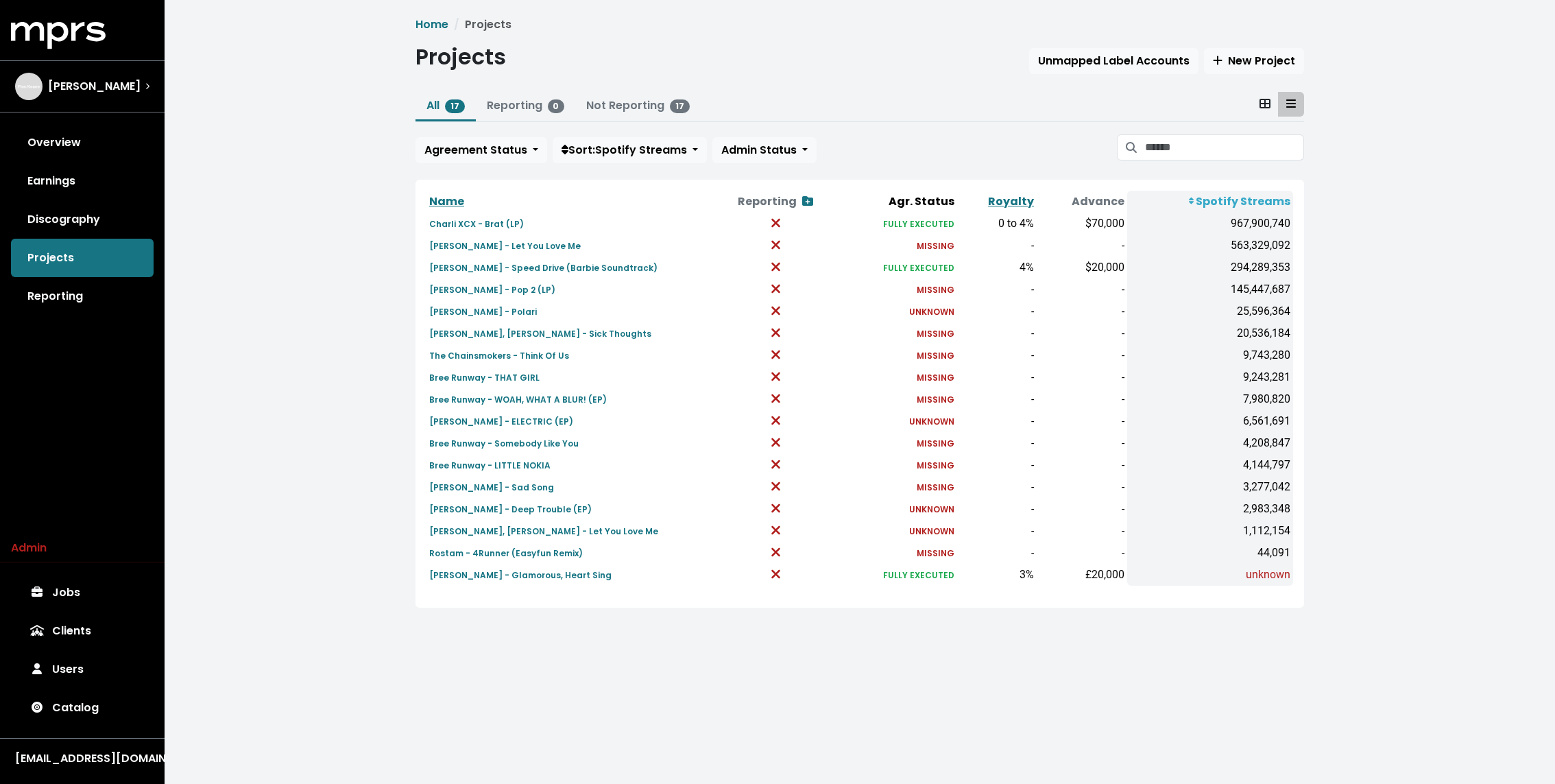
click at [323, 351] on div "Home Projects Projects Unmapped Label Accounts New Project All 17 Reporting 0 N…" at bounding box center [860, 322] width 1391 height 646
